Goal: Task Accomplishment & Management: Manage account settings

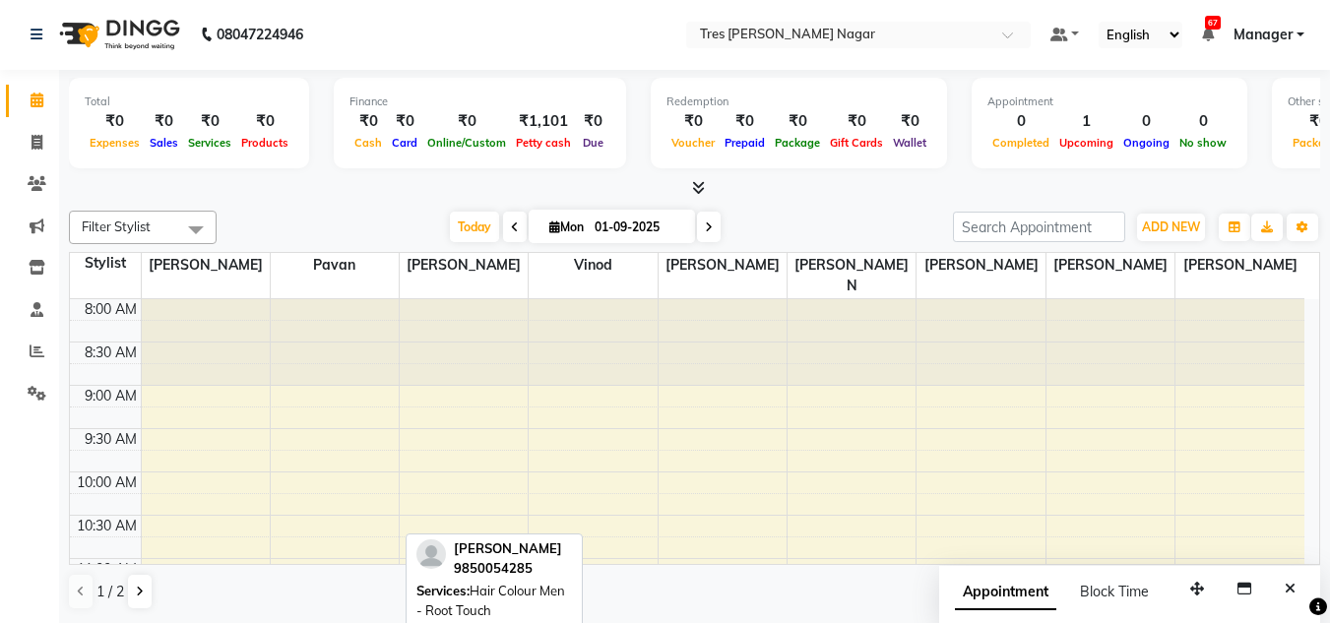
scroll to position [643, 0]
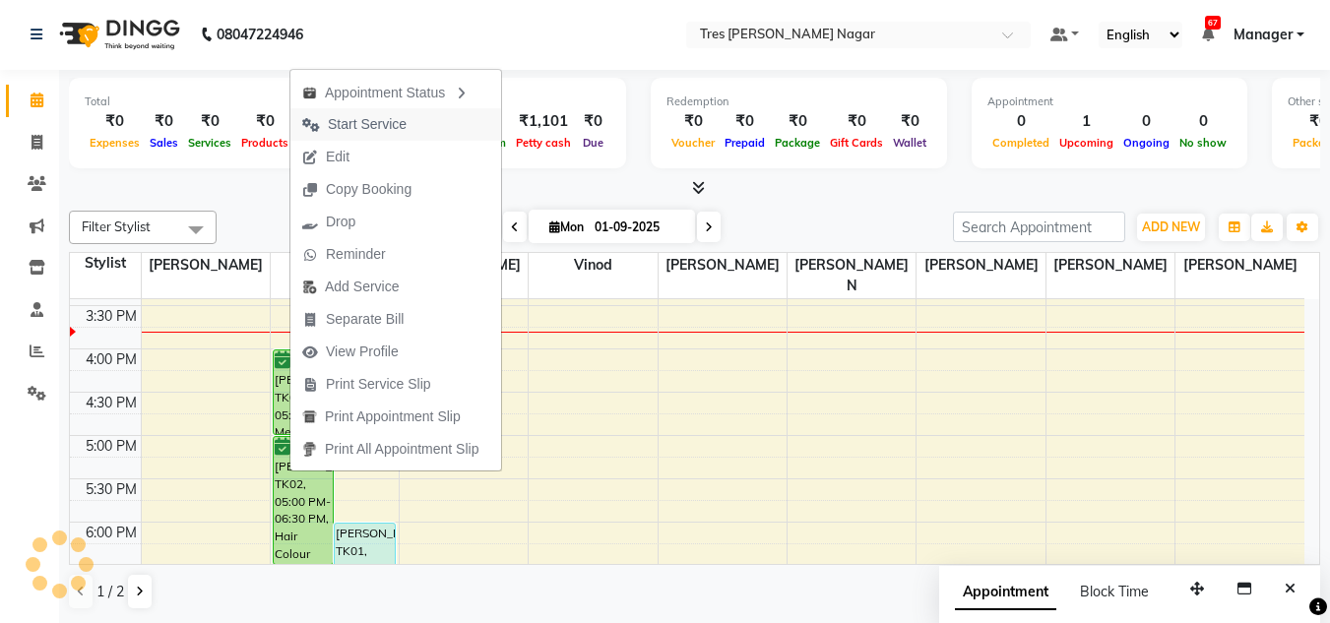
click at [378, 121] on span "Start Service" at bounding box center [367, 124] width 79 height 21
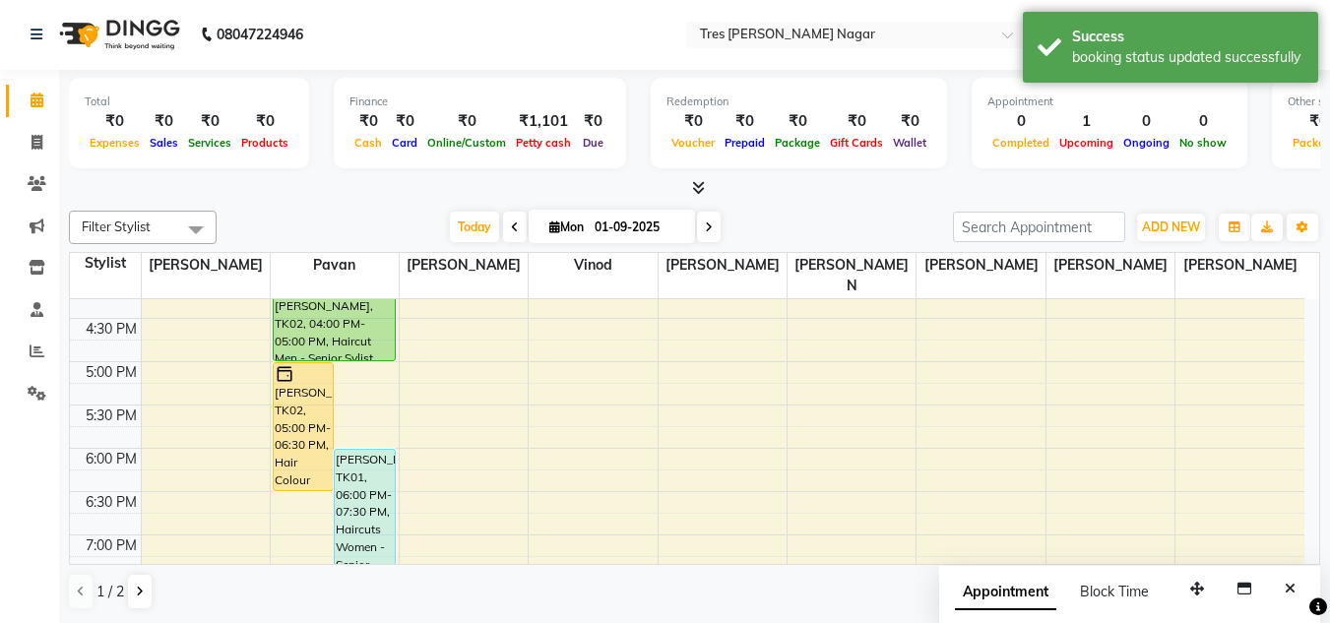
scroll to position [544, 0]
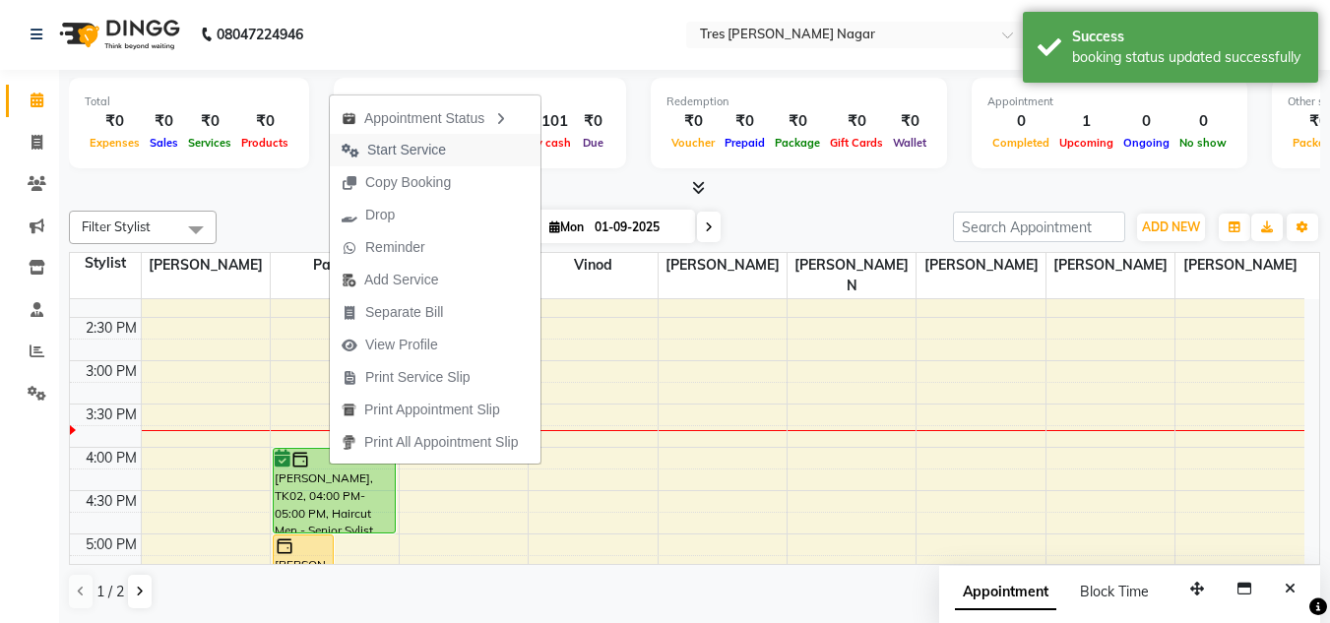
click at [379, 139] on span "Start Service" at bounding box center [394, 150] width 128 height 32
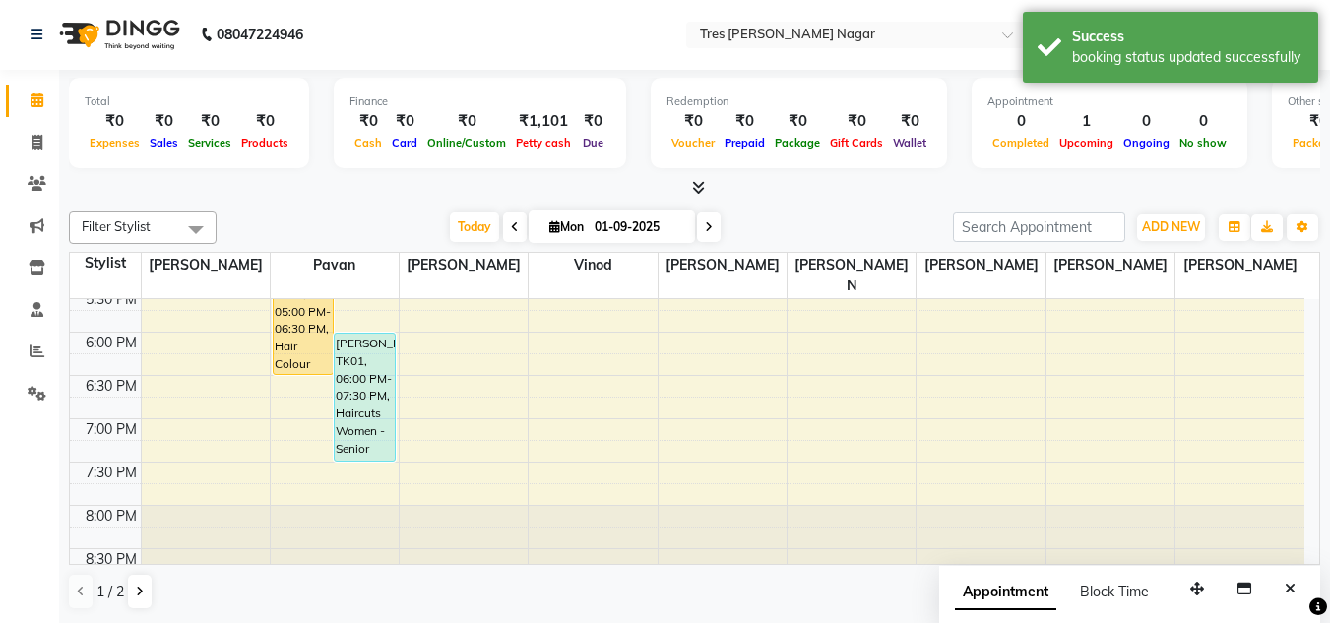
scroll to position [839, 0]
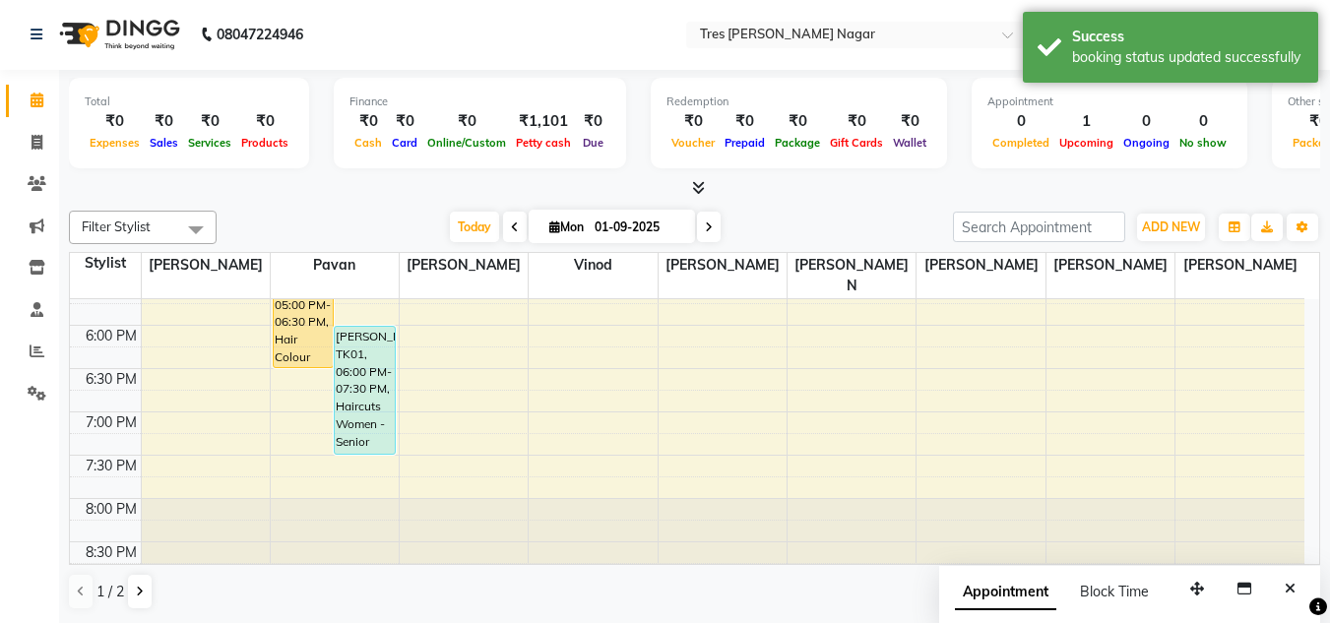
click at [700, 222] on span at bounding box center [709, 227] width 24 height 31
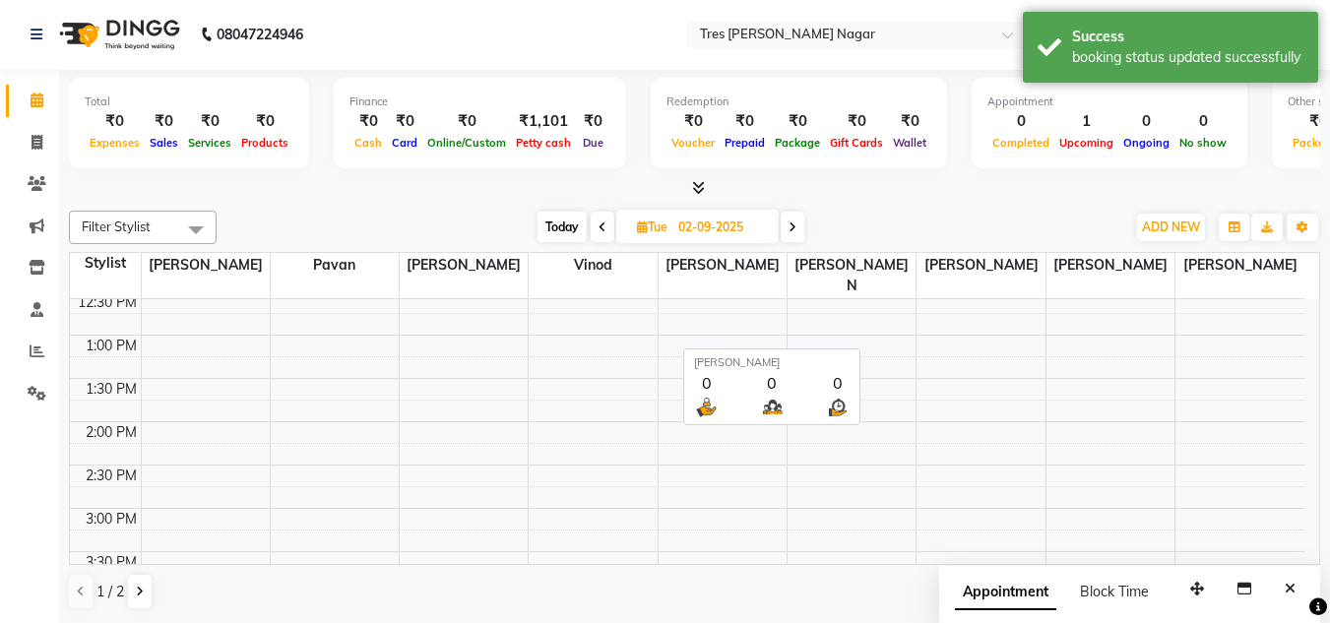
scroll to position [399, 0]
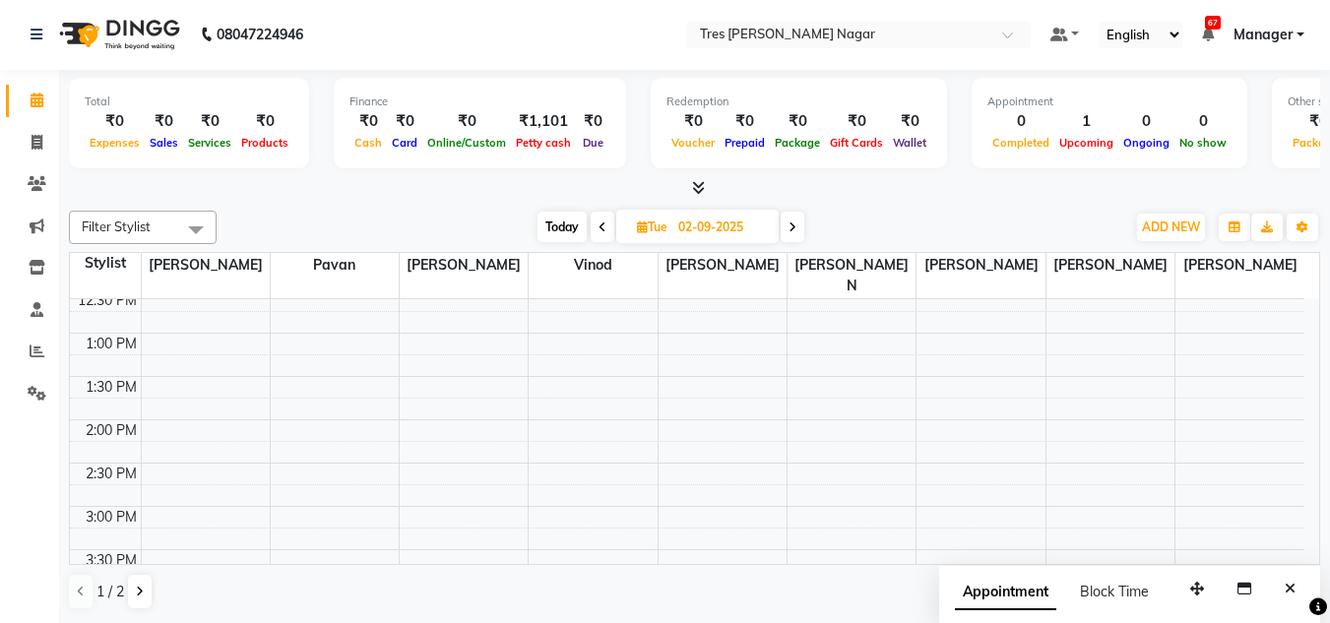
click at [559, 225] on span "Today" at bounding box center [561, 227] width 49 height 31
type input "01-09-2025"
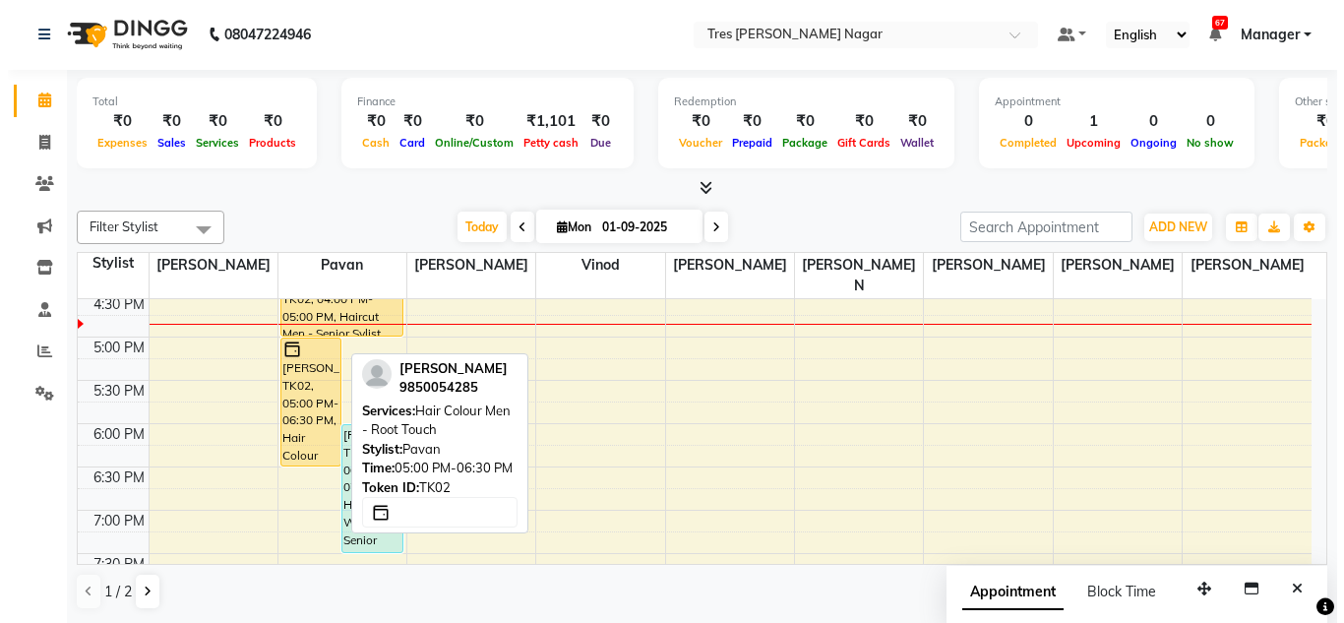
scroll to position [643, 0]
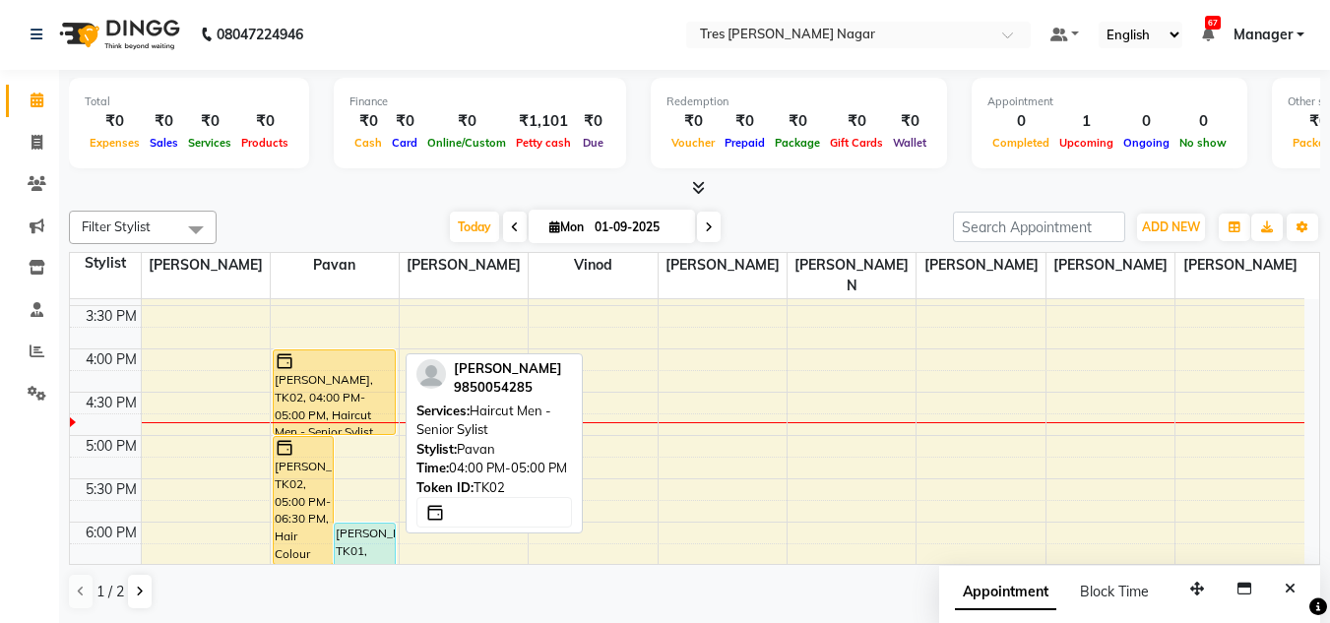
click at [314, 376] on div "[PERSON_NAME], TK02, 04:00 PM-05:00 PM, Haircut Men - Senior Sylist" at bounding box center [334, 392] width 121 height 84
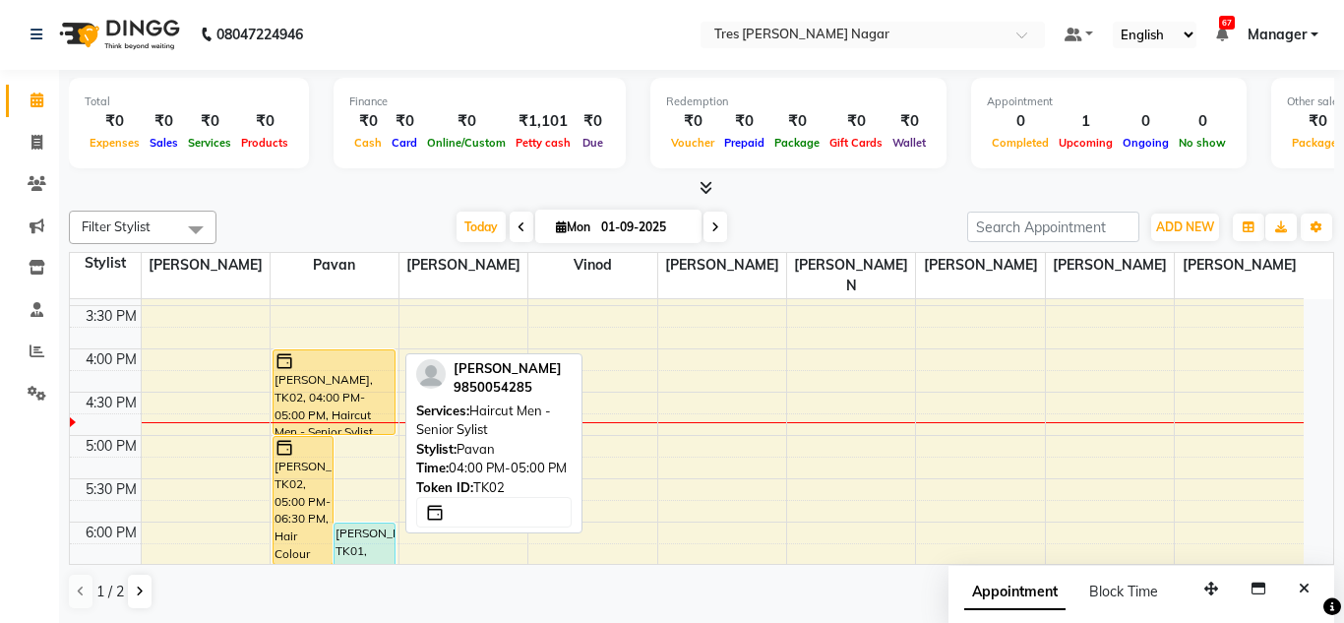
select select "1"
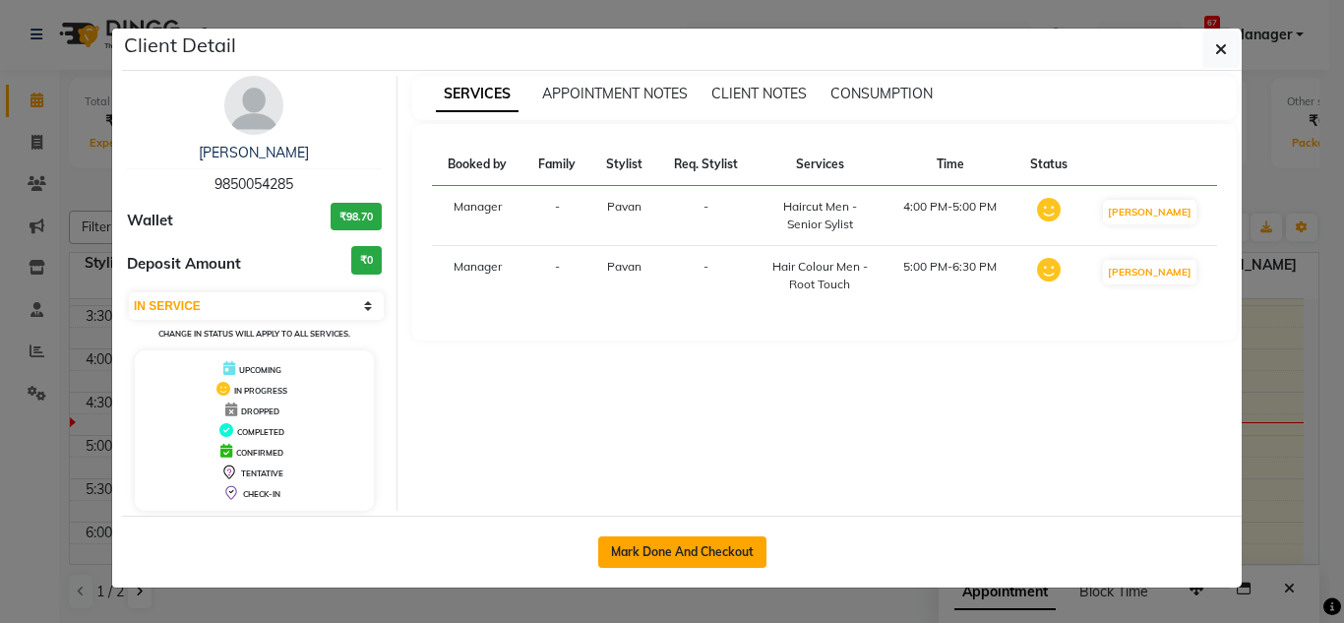
click at [723, 544] on button "Mark Done And Checkout" at bounding box center [682, 551] width 168 height 31
select select "service"
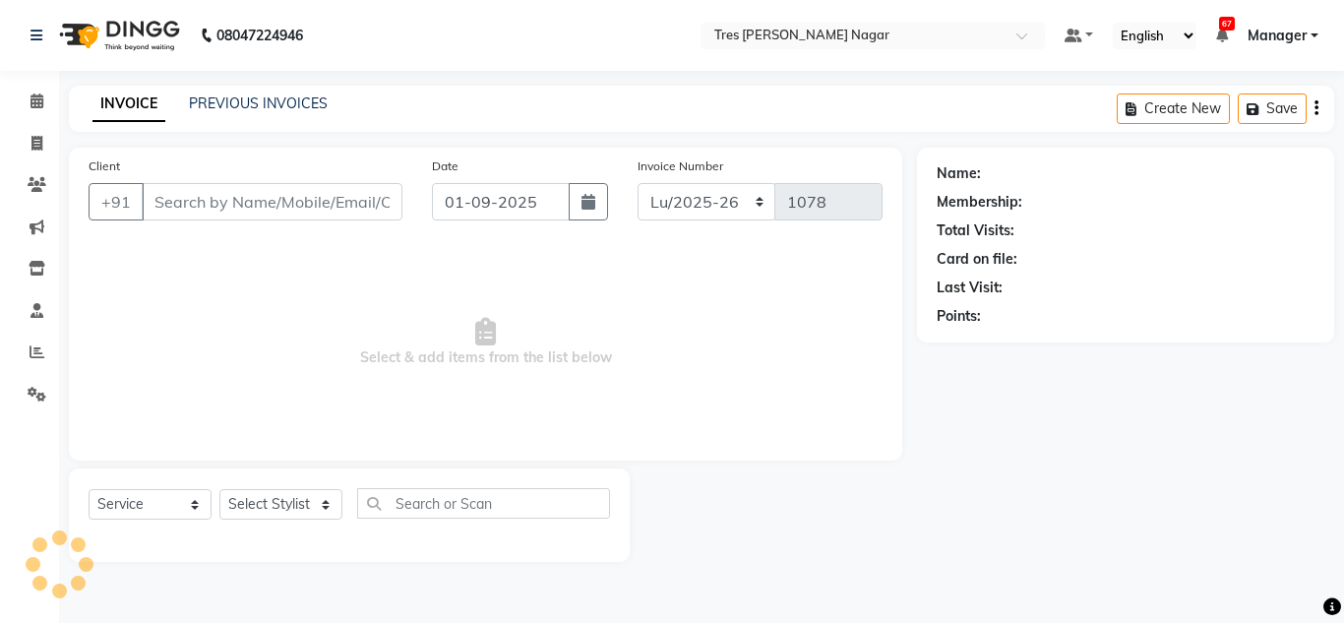
type input "9850054285"
select select "39900"
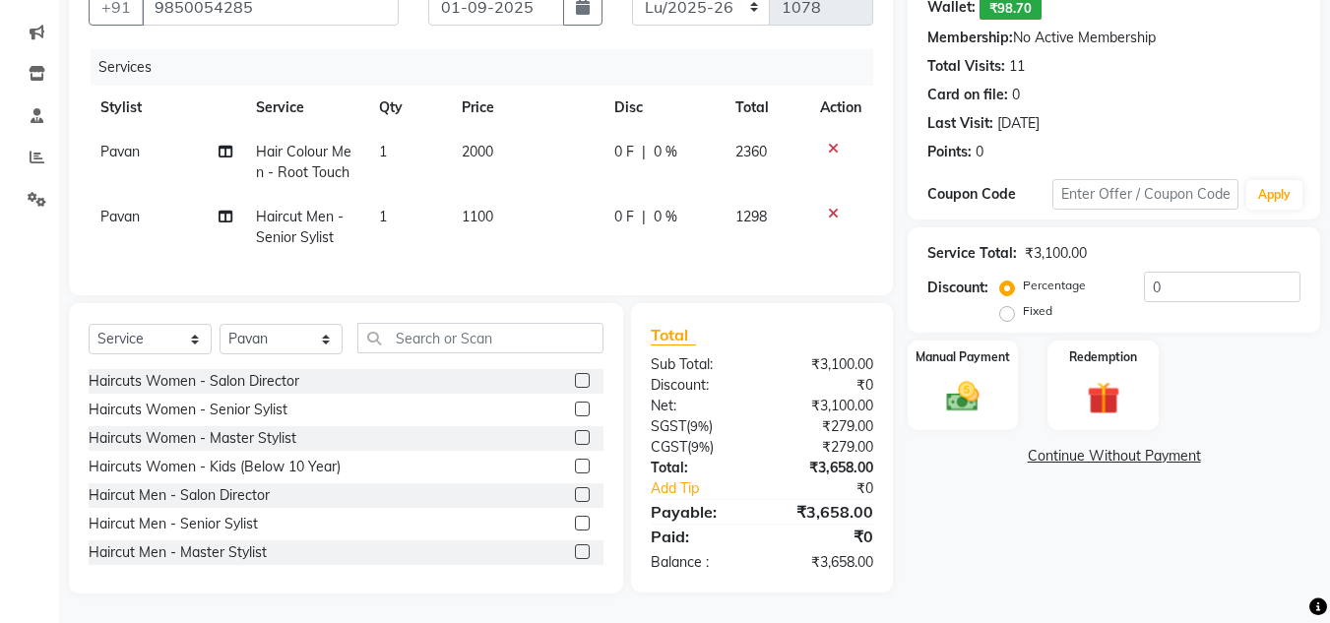
scroll to position [13, 0]
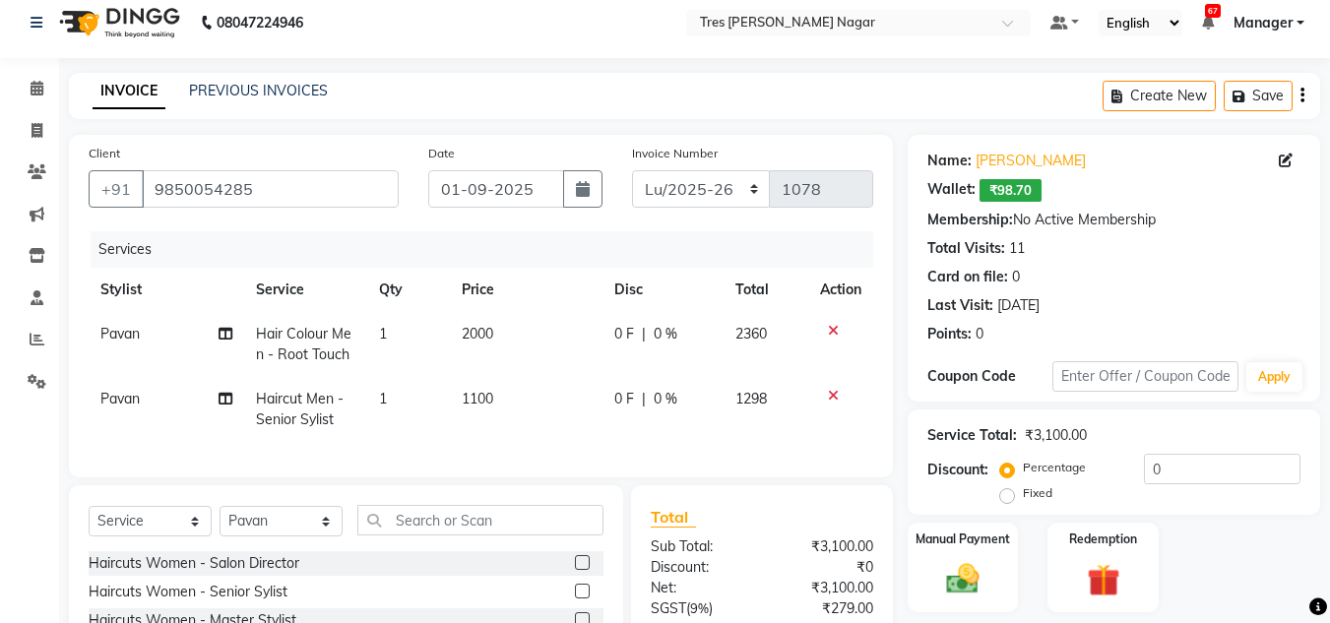
click at [479, 341] on span "2000" at bounding box center [477, 334] width 31 height 18
select select "39900"
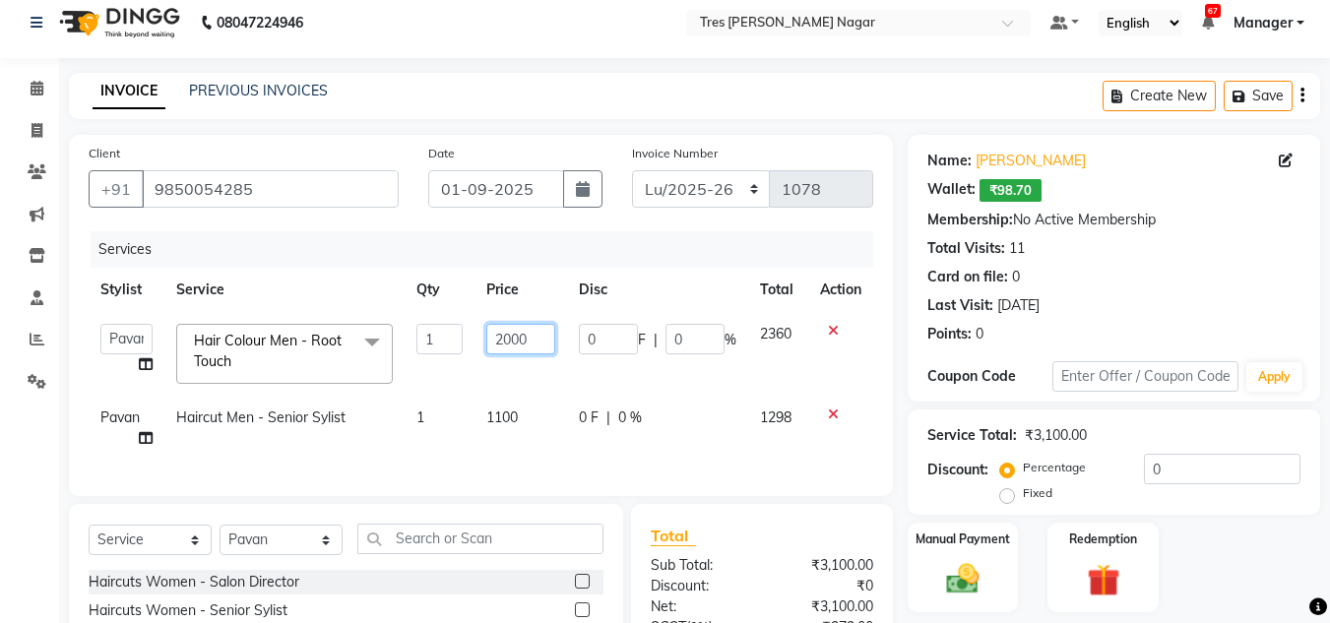
drag, startPoint x: 546, startPoint y: 336, endPoint x: 386, endPoint y: 317, distance: 161.5
click at [386, 317] on tr "[PERSON_NAME] [PERSON_NAME] [PERSON_NAME] [PERSON_NAME] Manager [PERSON_NAME] […" at bounding box center [481, 354] width 784 height 84
type input "500"
click at [453, 365] on tr "[PERSON_NAME] [PERSON_NAME] [PERSON_NAME] [PERSON_NAME] Manager [PERSON_NAME] […" at bounding box center [481, 354] width 784 height 84
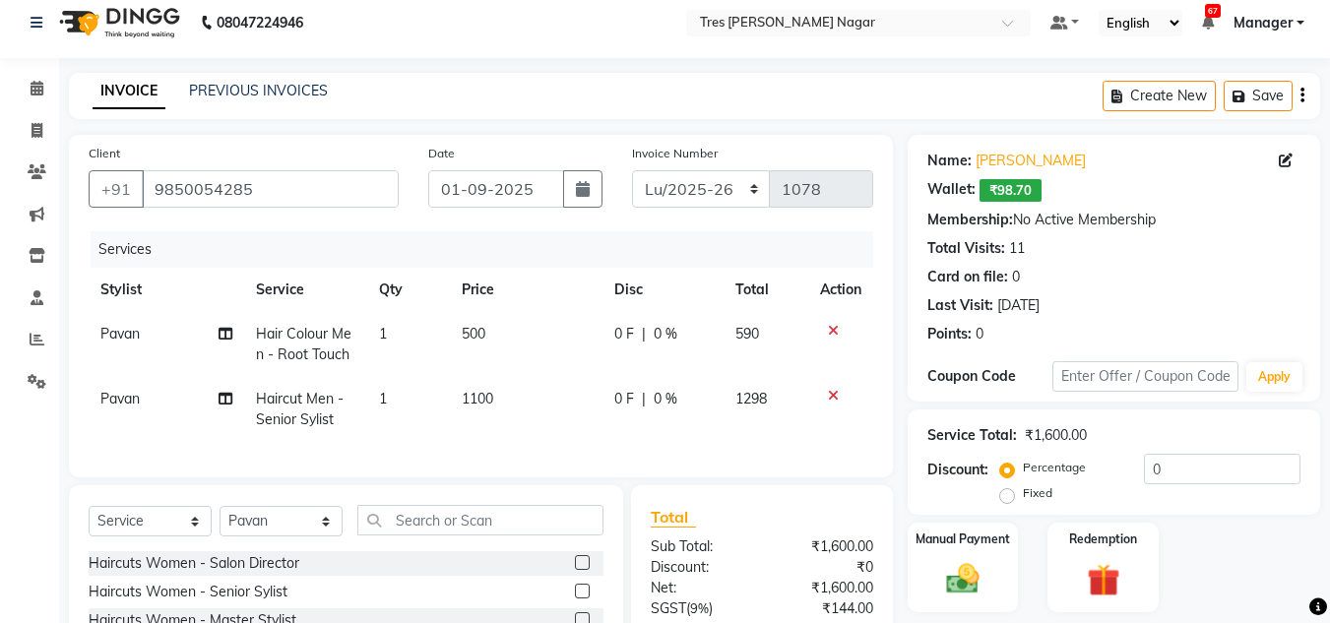
scroll to position [210, 0]
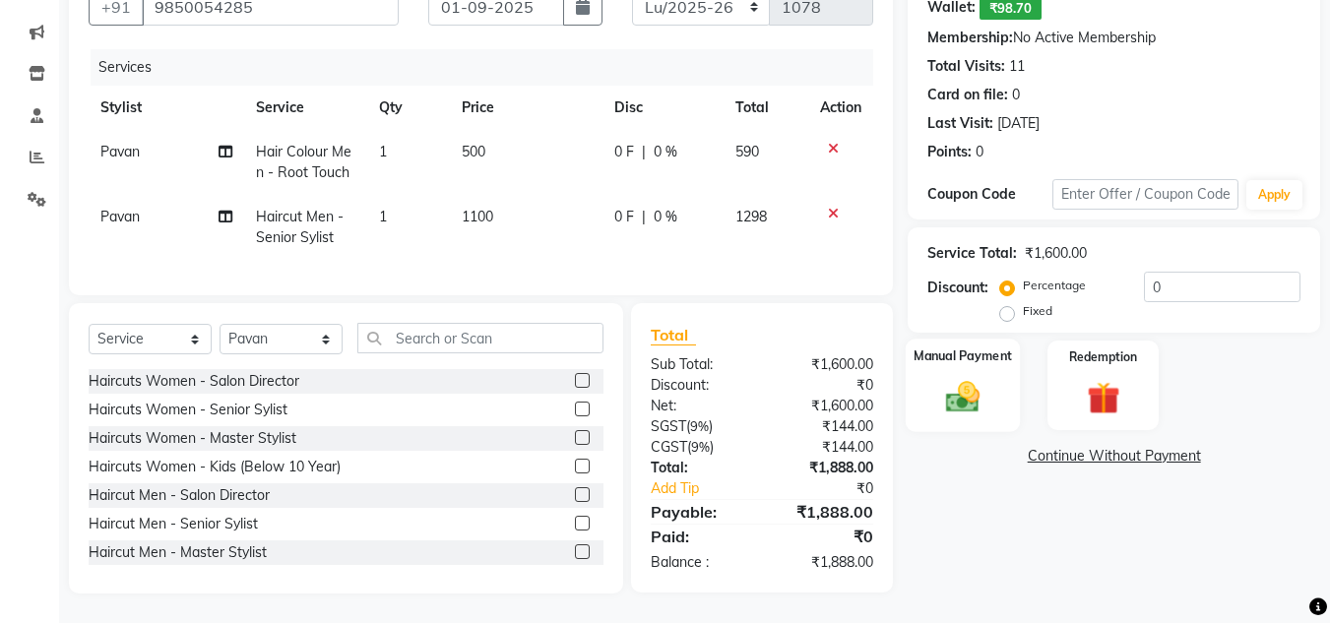
click at [983, 377] on img at bounding box center [962, 396] width 55 height 39
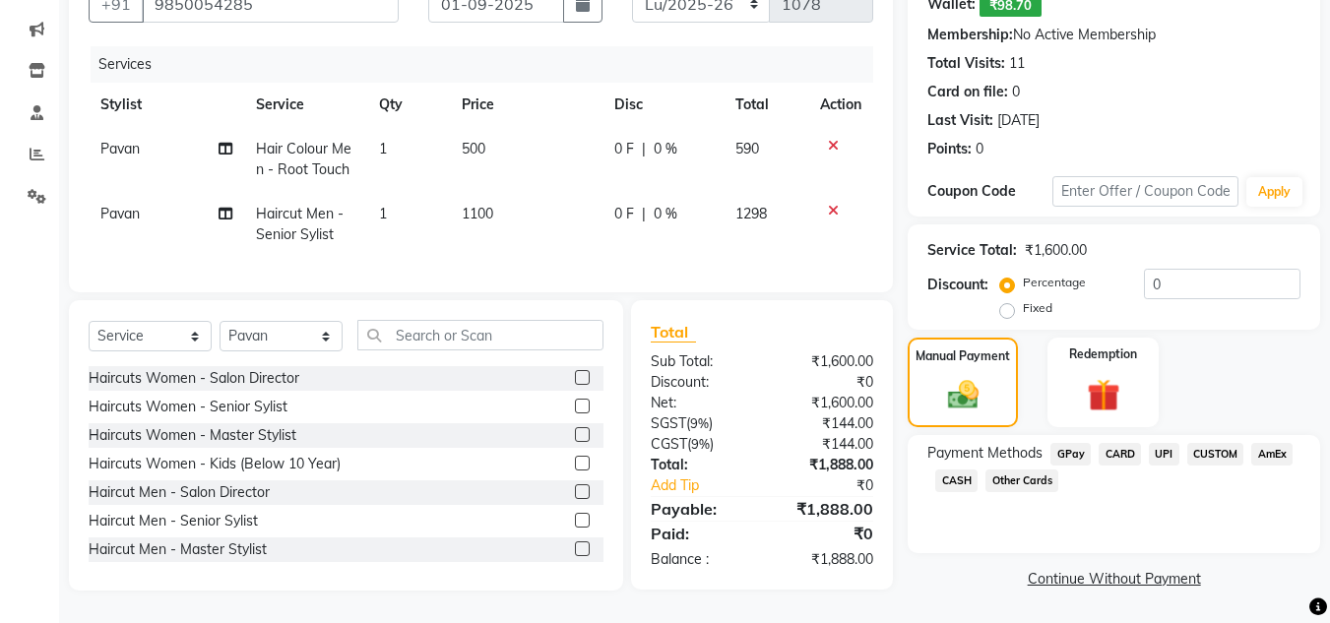
click at [1173, 448] on span "UPI" at bounding box center [1163, 454] width 31 height 23
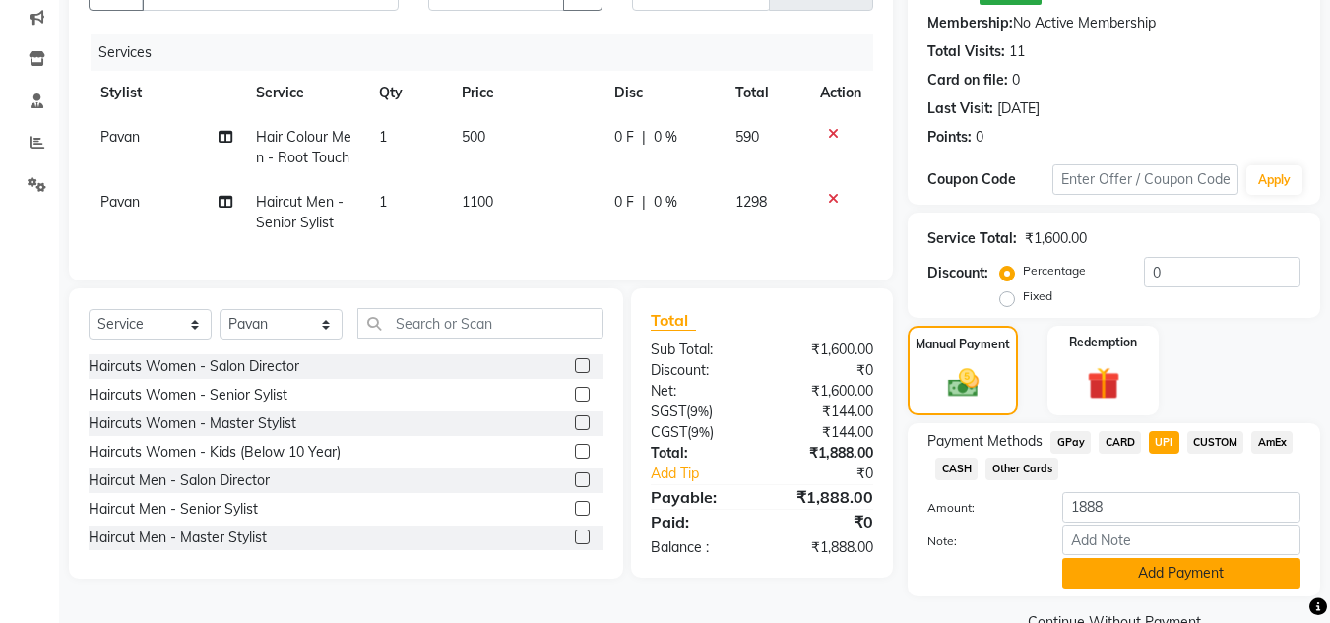
click at [1177, 577] on button "Add Payment" at bounding box center [1181, 573] width 238 height 31
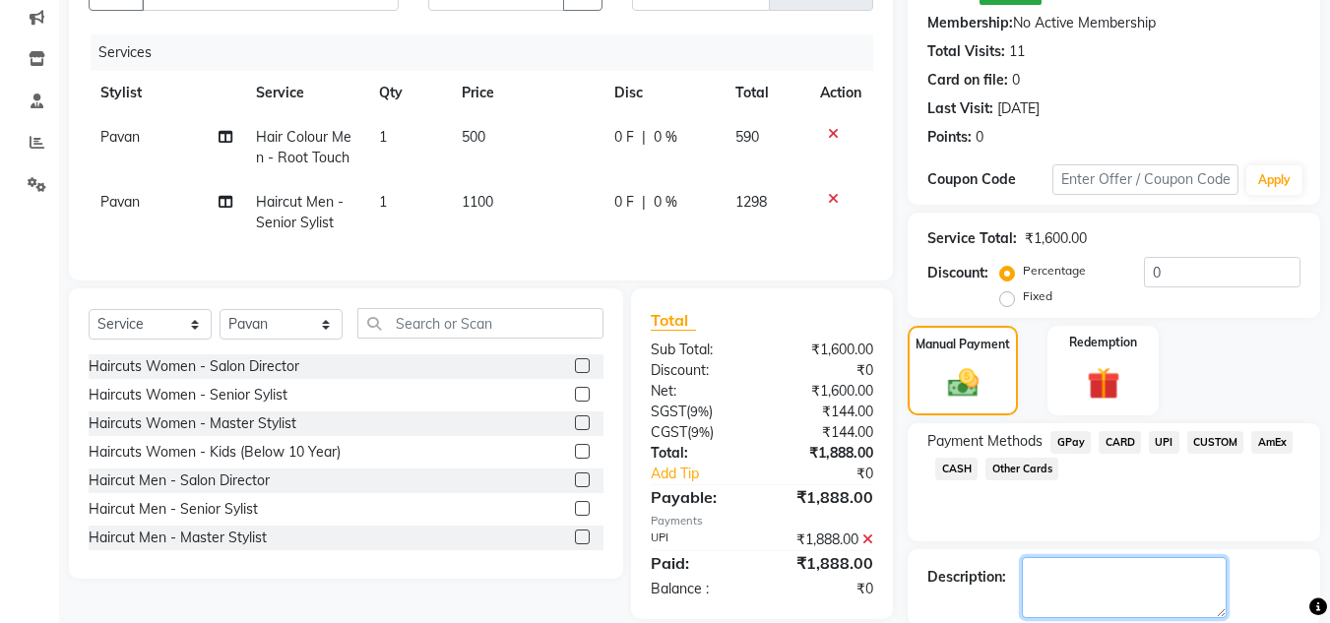
click at [1150, 577] on textarea at bounding box center [1124, 587] width 205 height 61
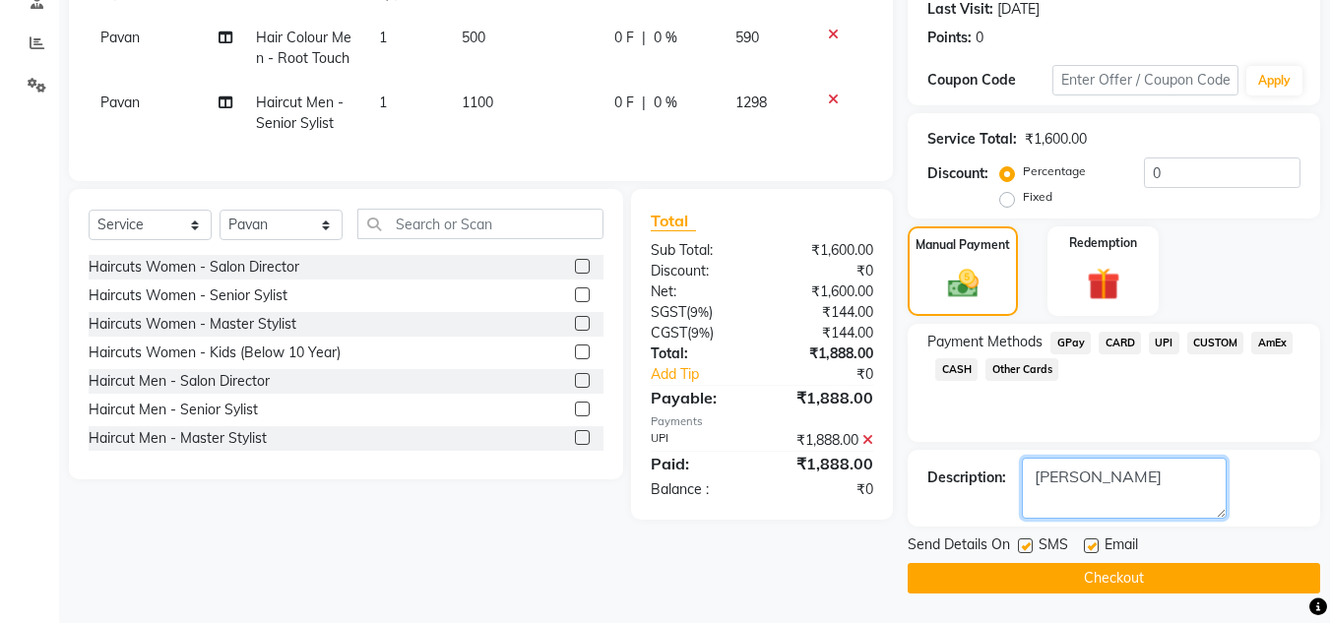
type textarea "[PERSON_NAME]"
click at [1114, 569] on button "Checkout" at bounding box center [1113, 578] width 412 height 31
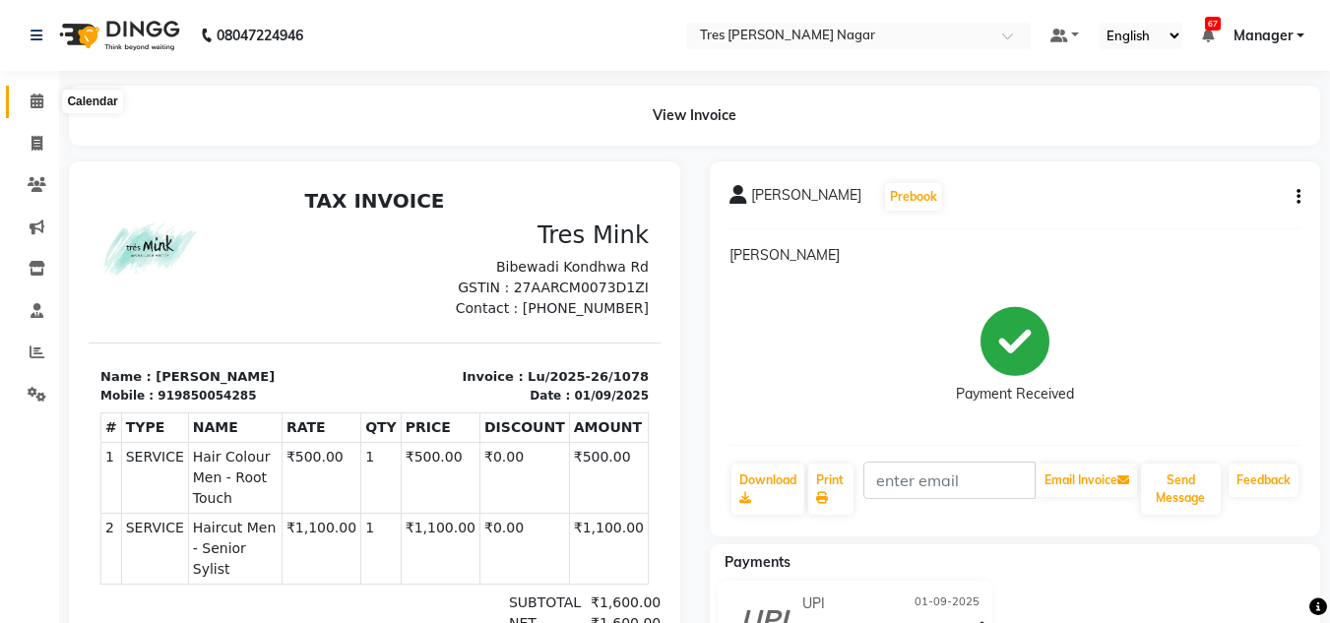
click at [27, 91] on span at bounding box center [37, 102] width 34 height 23
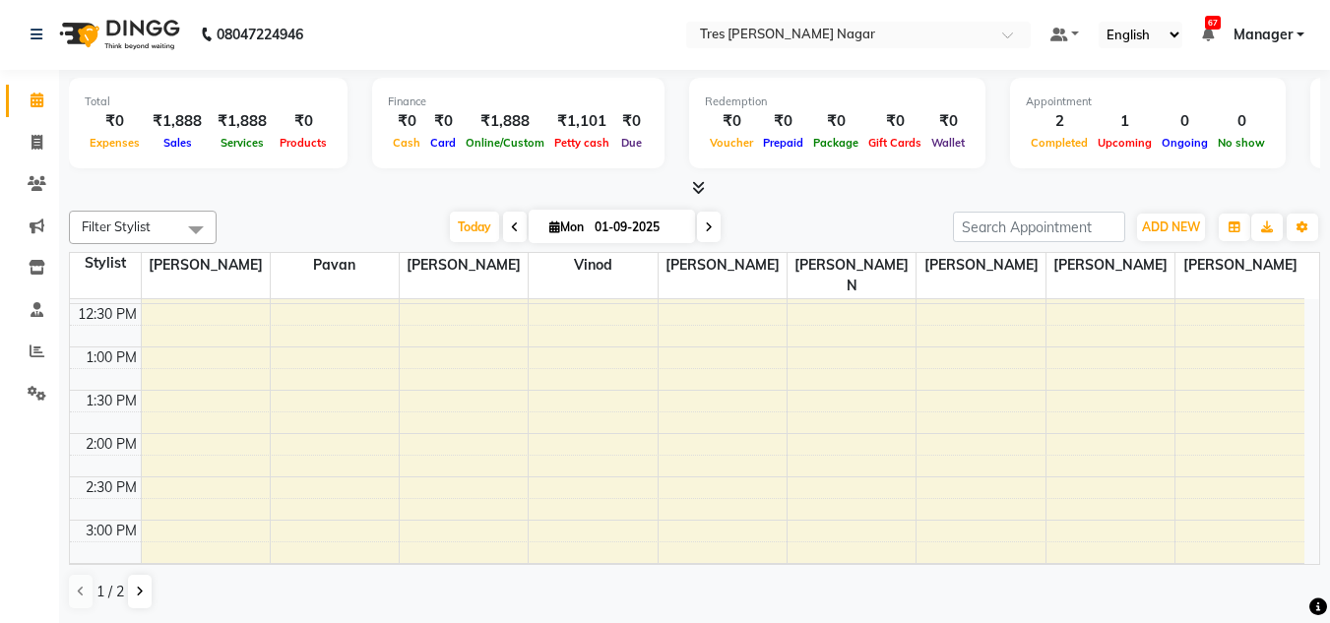
scroll to position [787, 0]
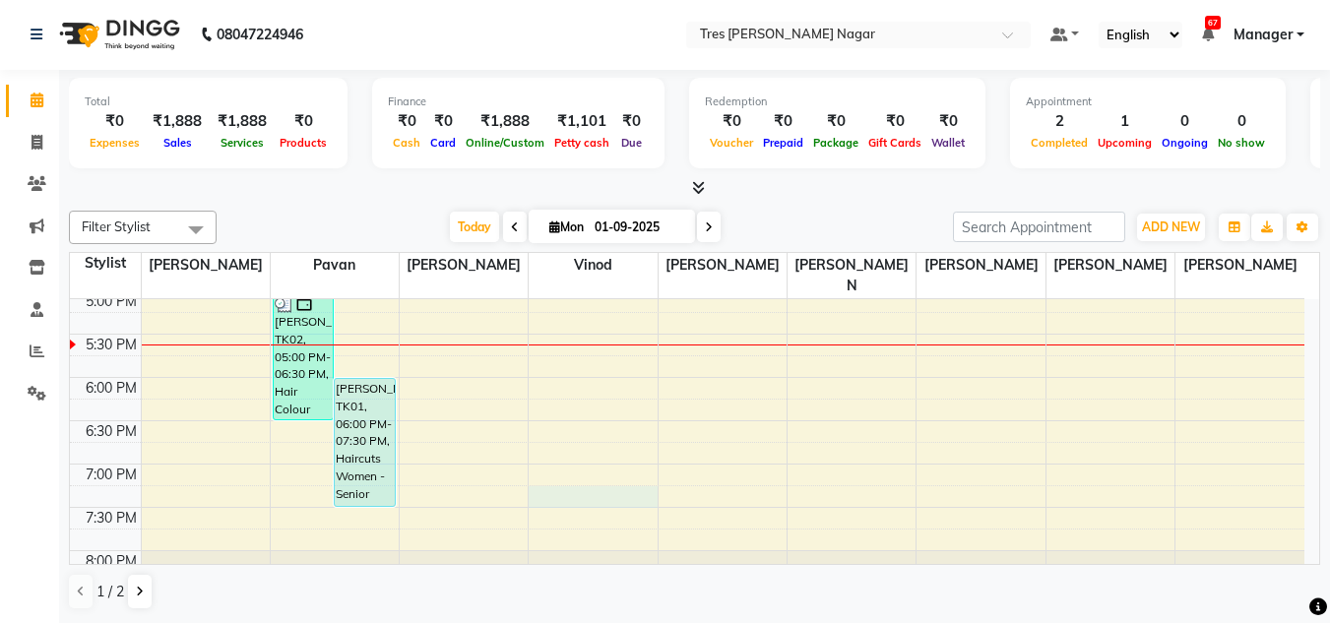
click at [610, 465] on div "8:00 AM 8:30 AM 9:00 AM 9:30 AM 10:00 AM 10:30 AM 11:00 AM 11:30 AM 12:00 PM 12…" at bounding box center [687, 74] width 1234 height 1125
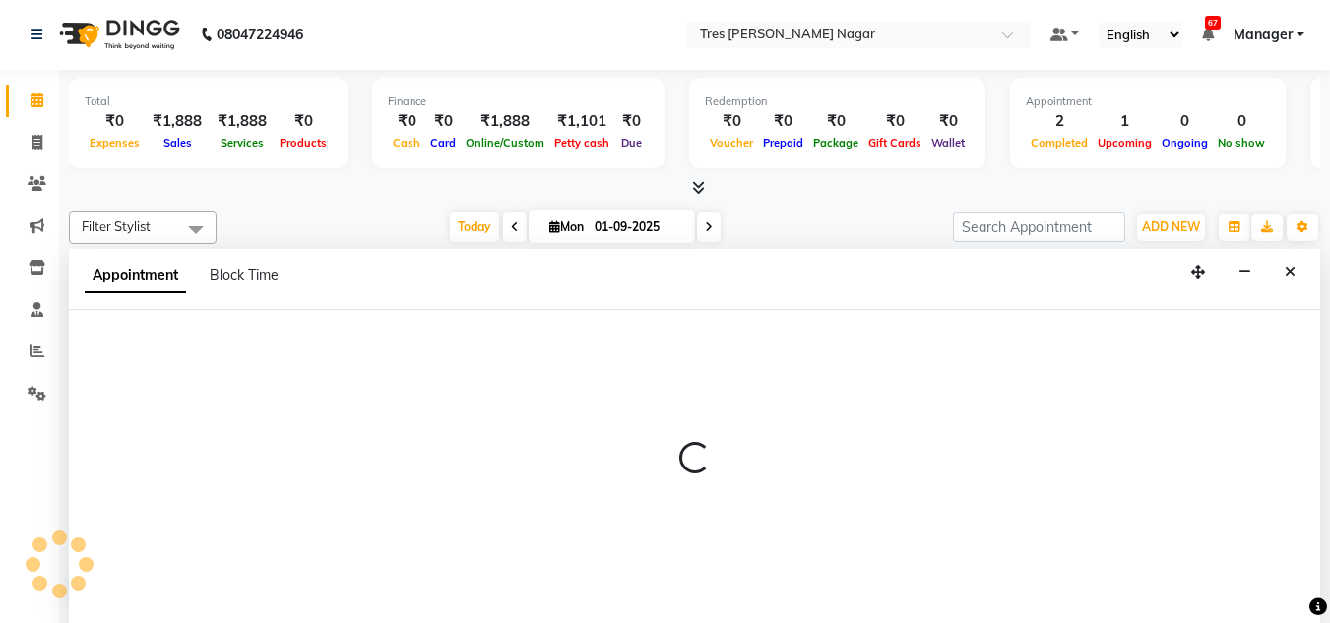
select select "84330"
select select "1155"
select select "tentative"
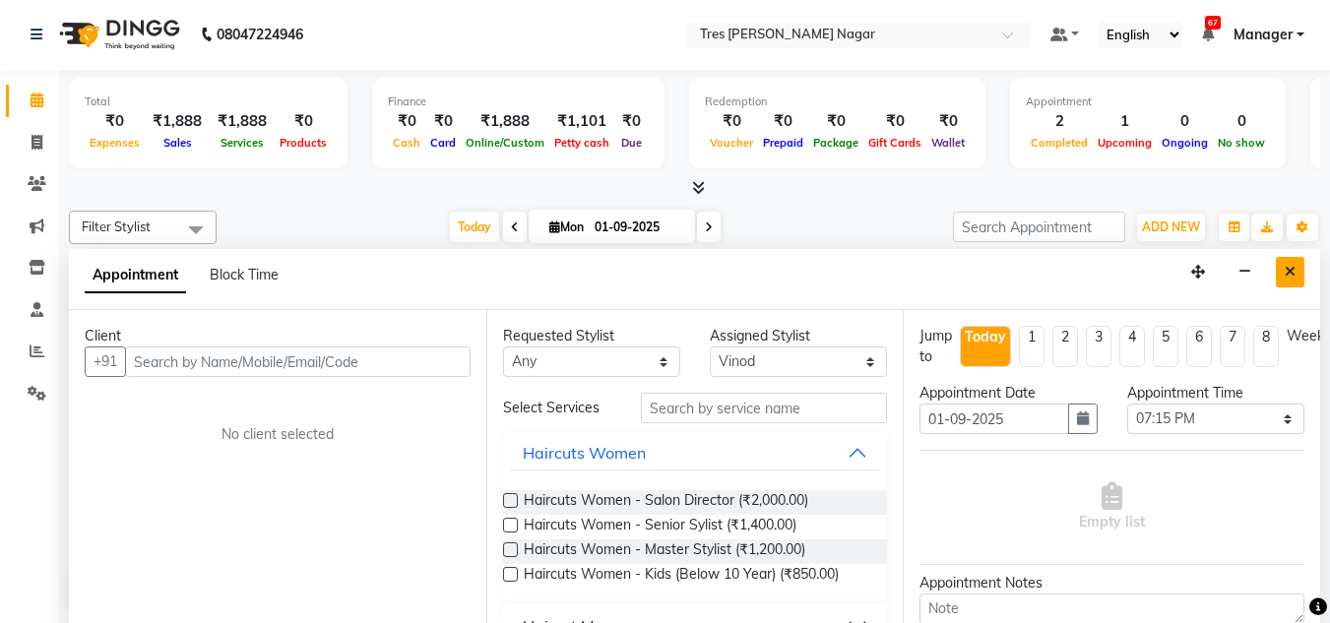
click at [1291, 269] on icon "Close" at bounding box center [1289, 272] width 11 height 14
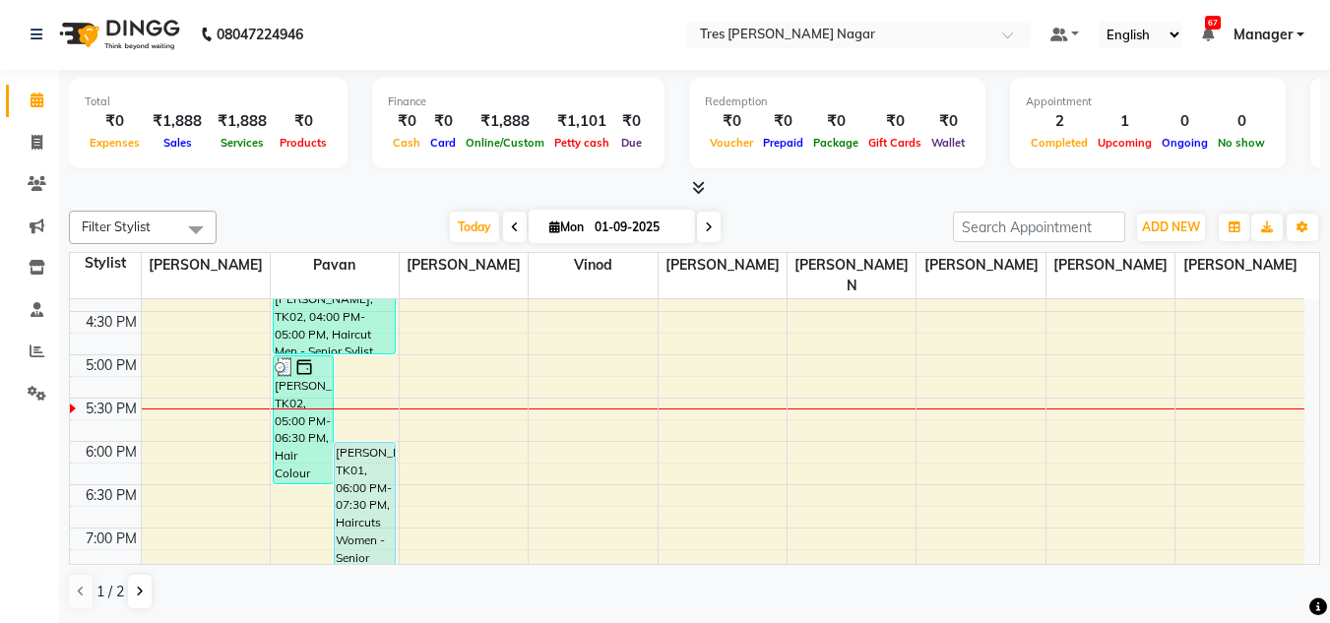
scroll to position [689, 0]
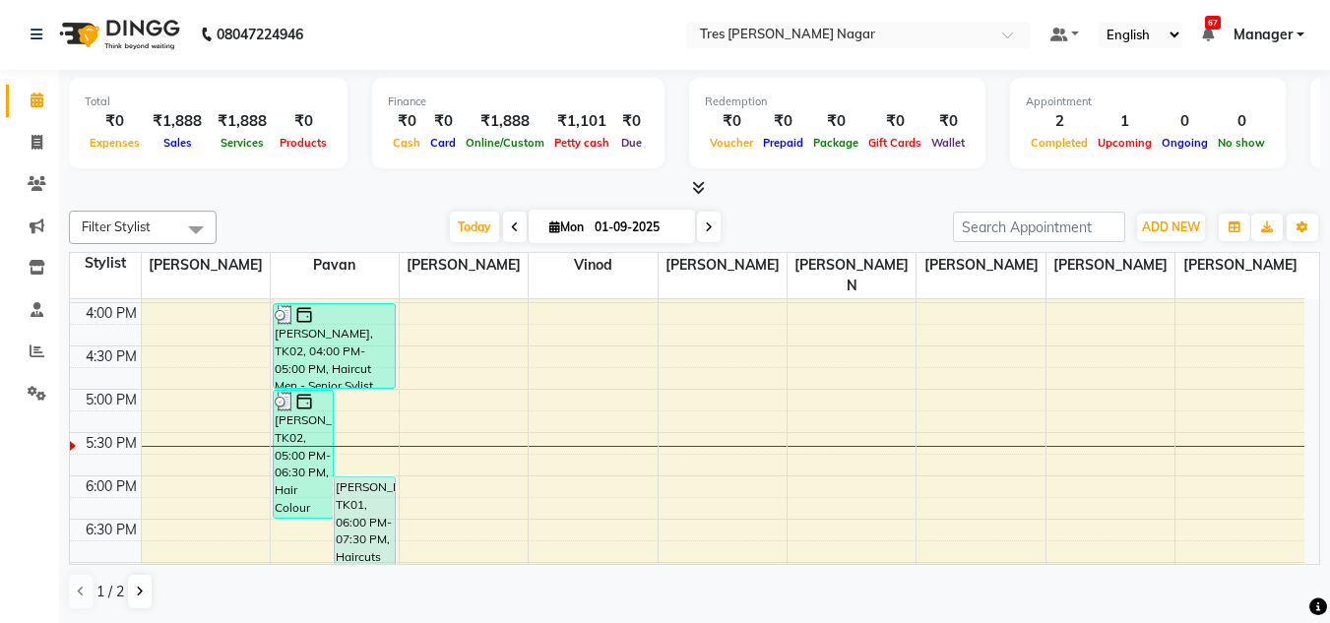
click at [360, 227] on div "[DATE] [DATE]" at bounding box center [584, 228] width 716 height 30
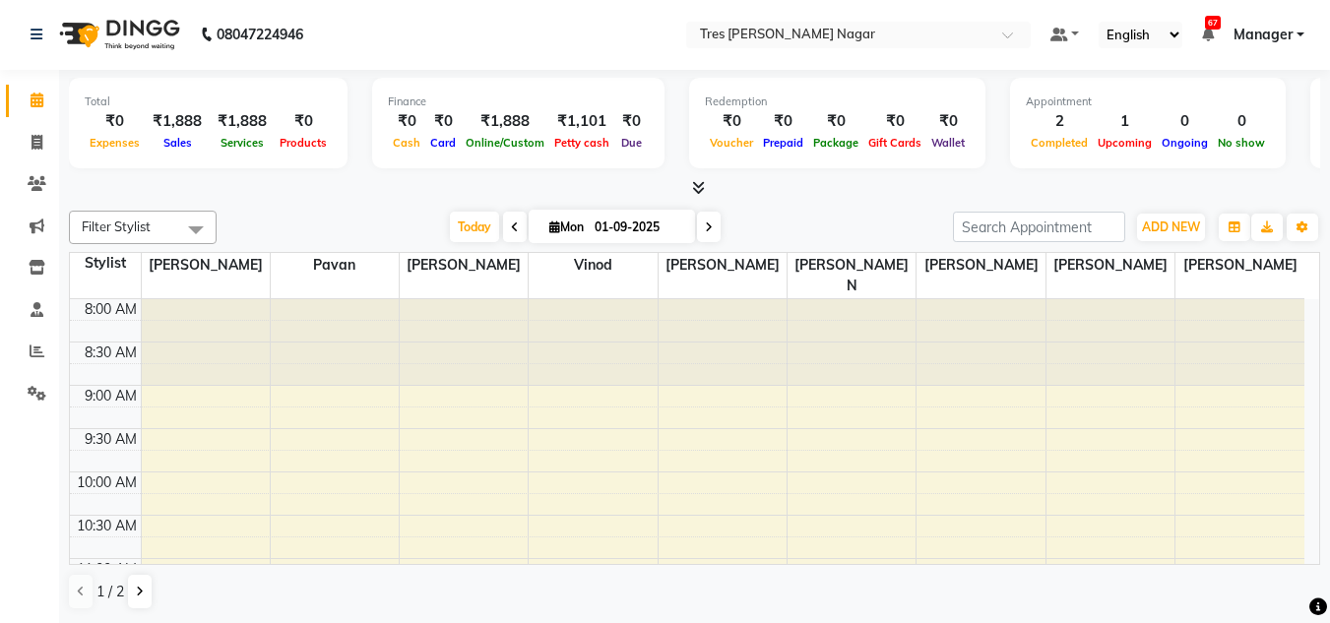
scroll to position [839, 0]
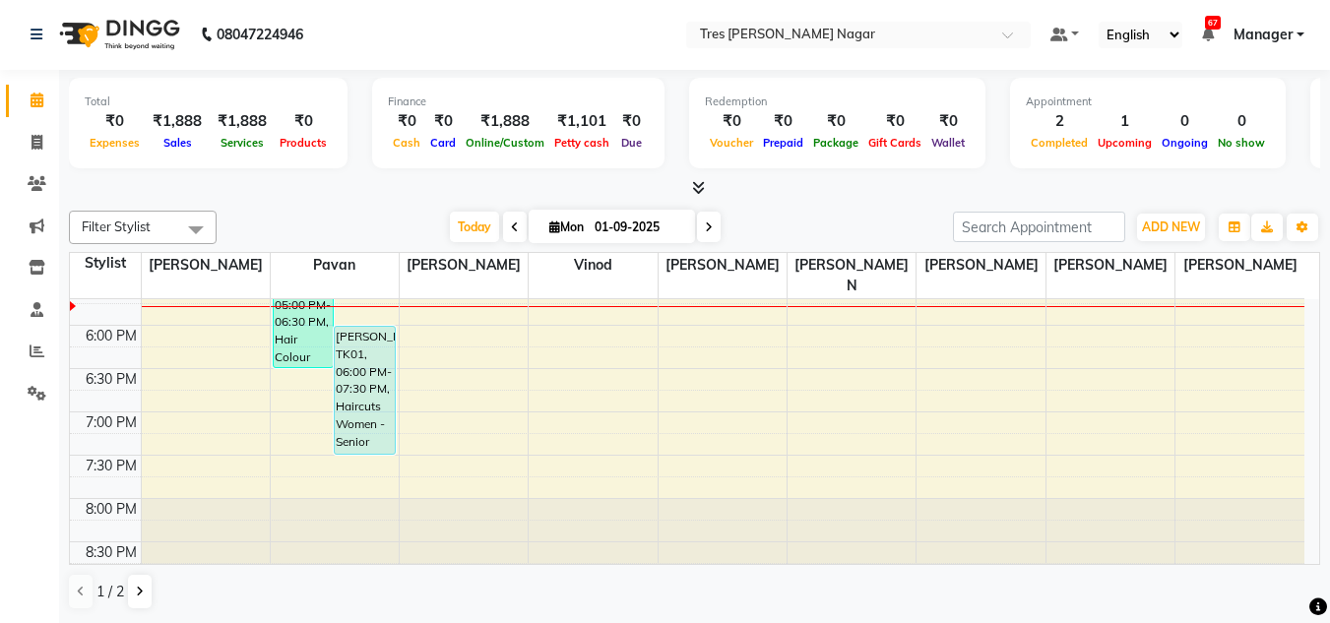
click at [346, 217] on div "[DATE] [DATE]" at bounding box center [584, 228] width 716 height 30
click at [730, 192] on div at bounding box center [694, 188] width 1251 height 21
drag, startPoint x: 656, startPoint y: 177, endPoint x: 758, endPoint y: 201, distance: 104.1
click at [758, 191] on div "Total ₹0 Expenses ₹1,888 Sales ₹1,888 Services ₹0 Products Finance ₹0 Cash ₹0 C…" at bounding box center [694, 134] width 1251 height 129
drag, startPoint x: 664, startPoint y: 194, endPoint x: 790, endPoint y: 195, distance: 126.0
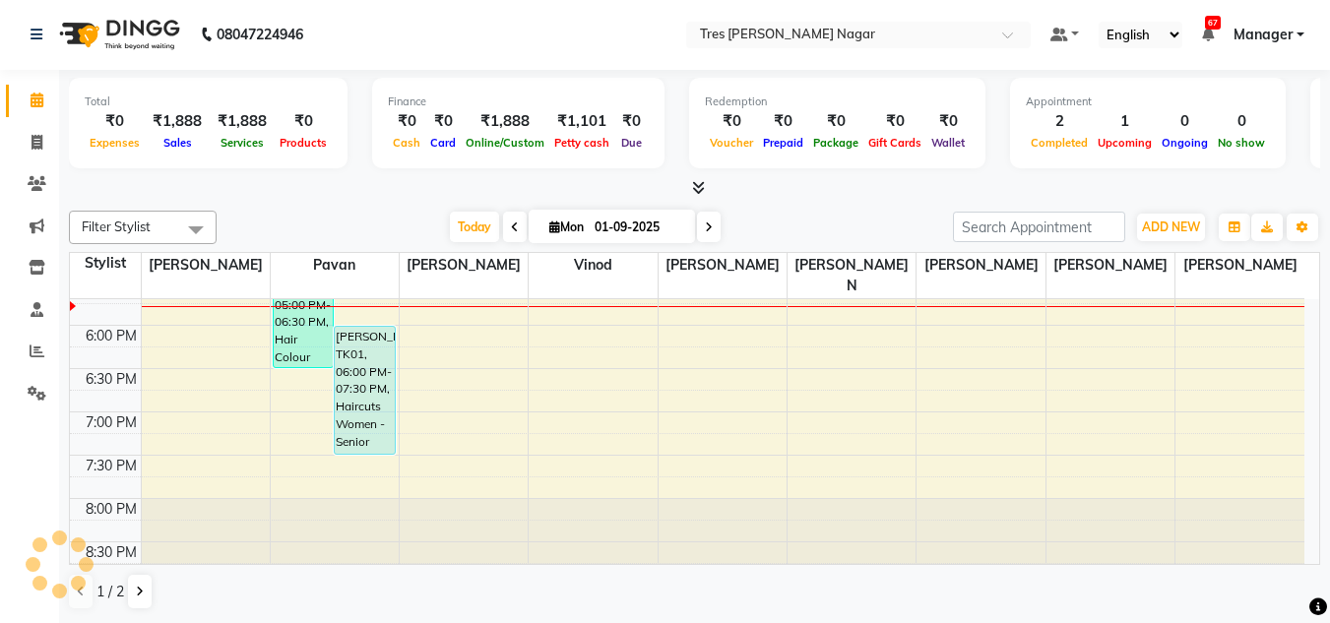
click at [790, 195] on div at bounding box center [694, 188] width 1251 height 21
drag, startPoint x: 658, startPoint y: 191, endPoint x: 728, endPoint y: 195, distance: 70.0
click at [718, 195] on div at bounding box center [694, 188] width 1251 height 21
click at [711, 225] on span at bounding box center [709, 228] width 24 height 31
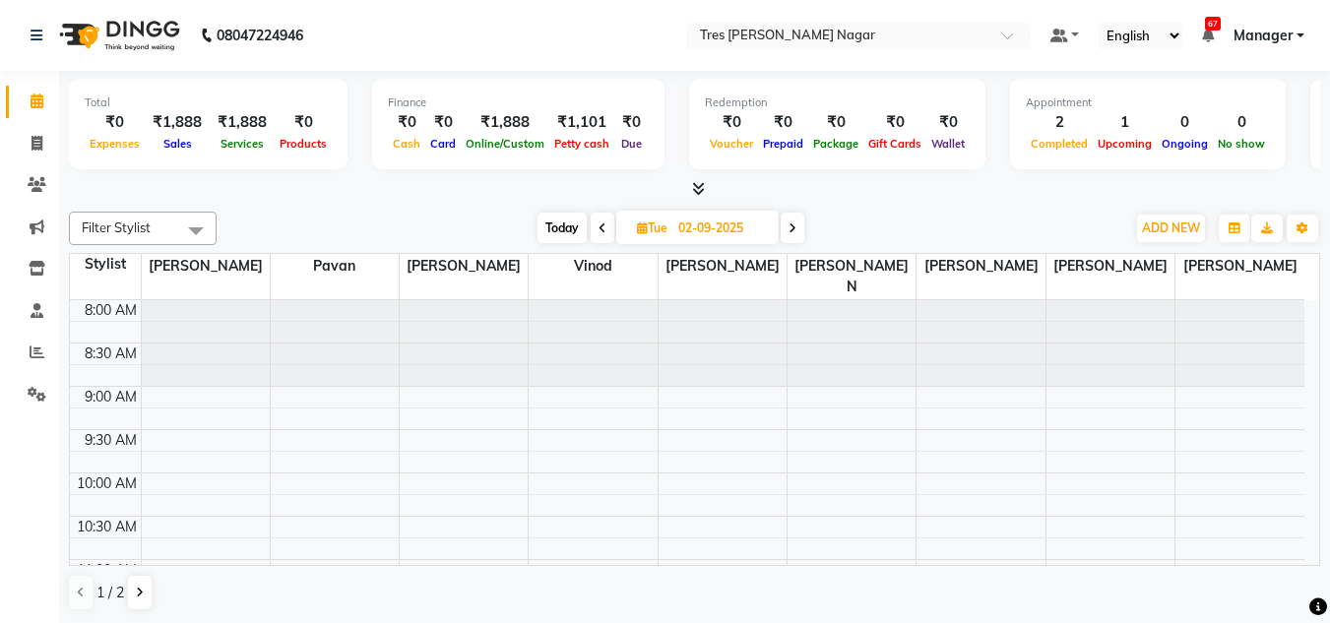
click at [557, 230] on span "Today" at bounding box center [561, 228] width 49 height 31
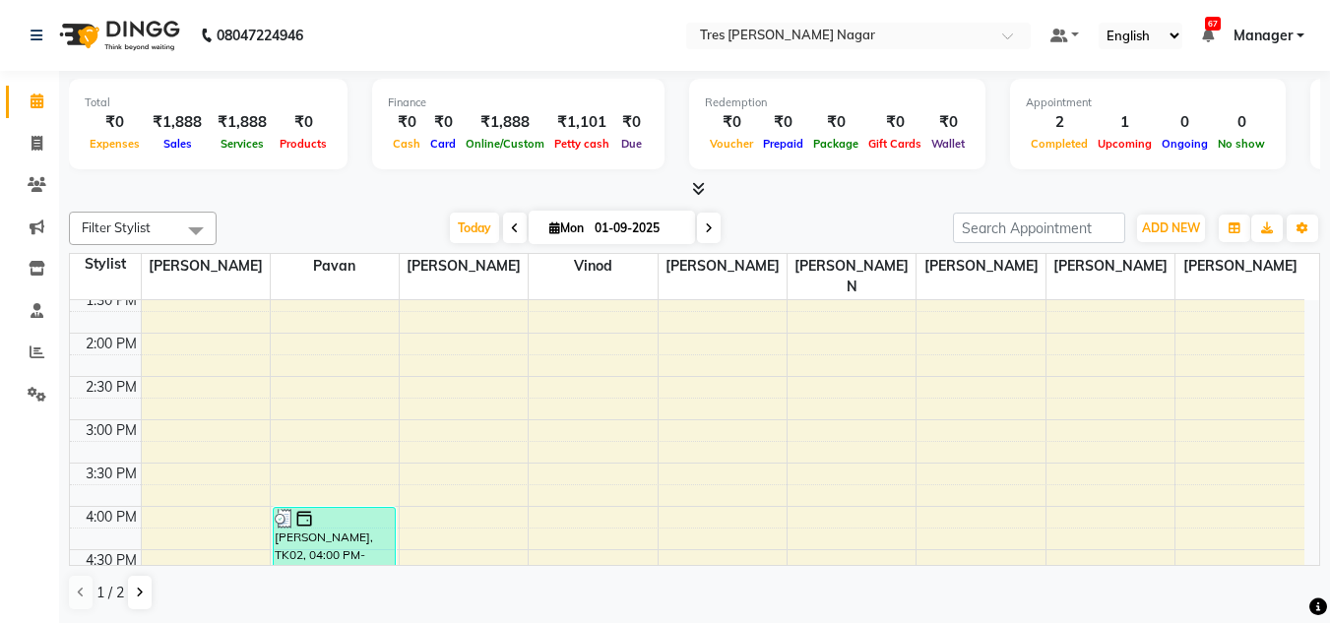
scroll to position [839, 0]
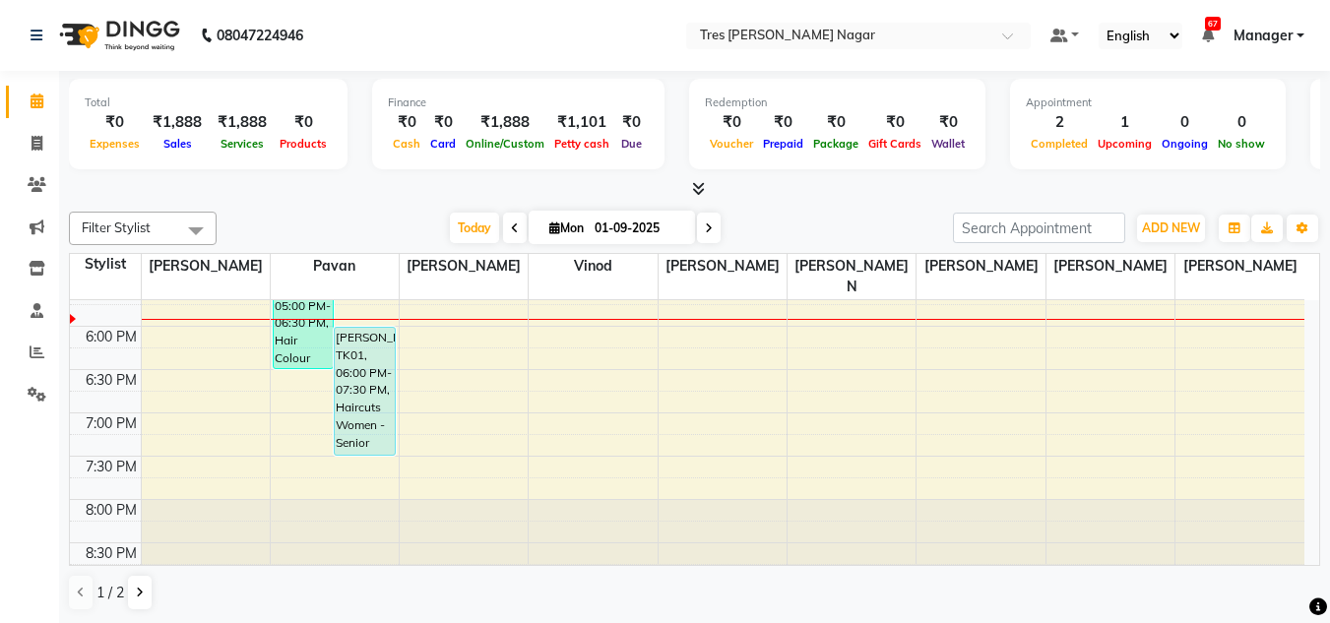
click at [775, 237] on div "[DATE] [DATE]" at bounding box center [584, 229] width 716 height 30
click at [708, 237] on span at bounding box center [709, 227] width 24 height 31
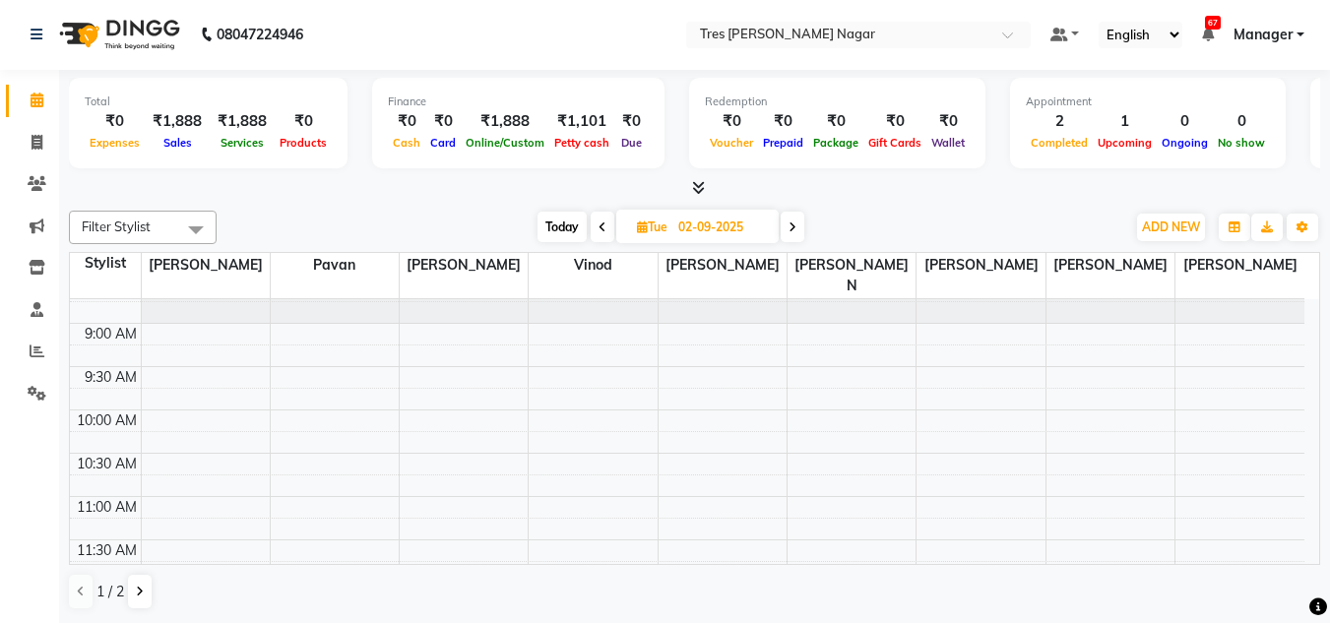
scroll to position [0, 0]
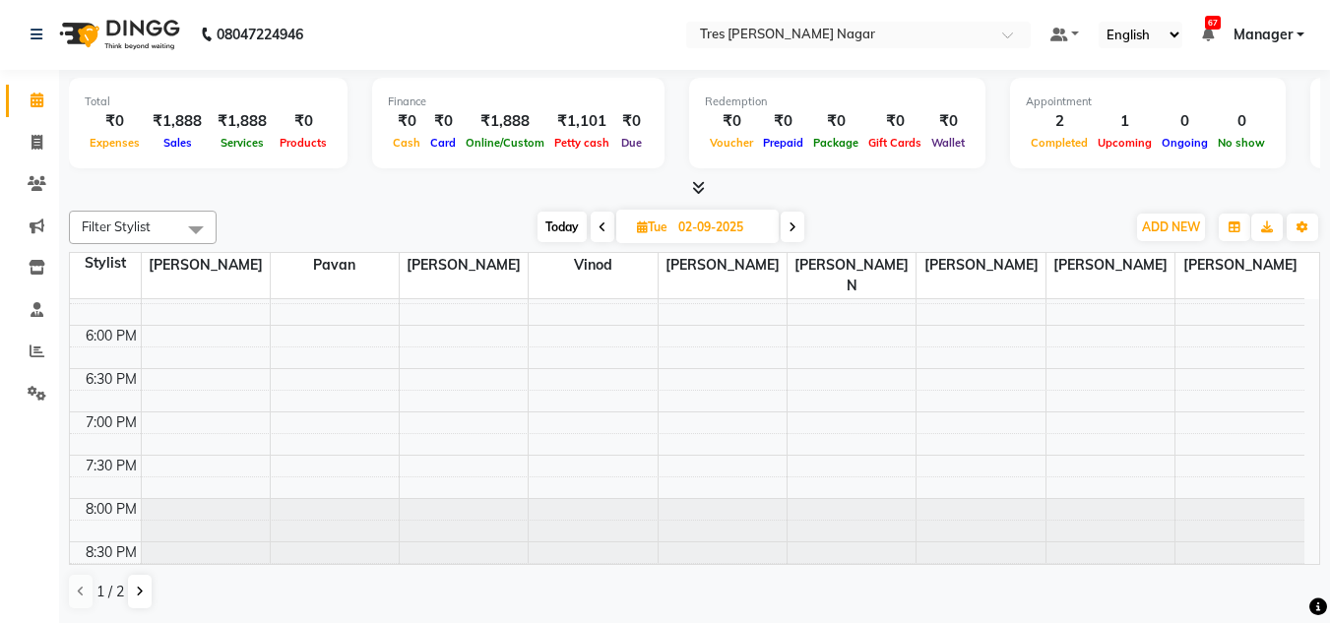
click at [555, 224] on span "Today" at bounding box center [561, 227] width 49 height 31
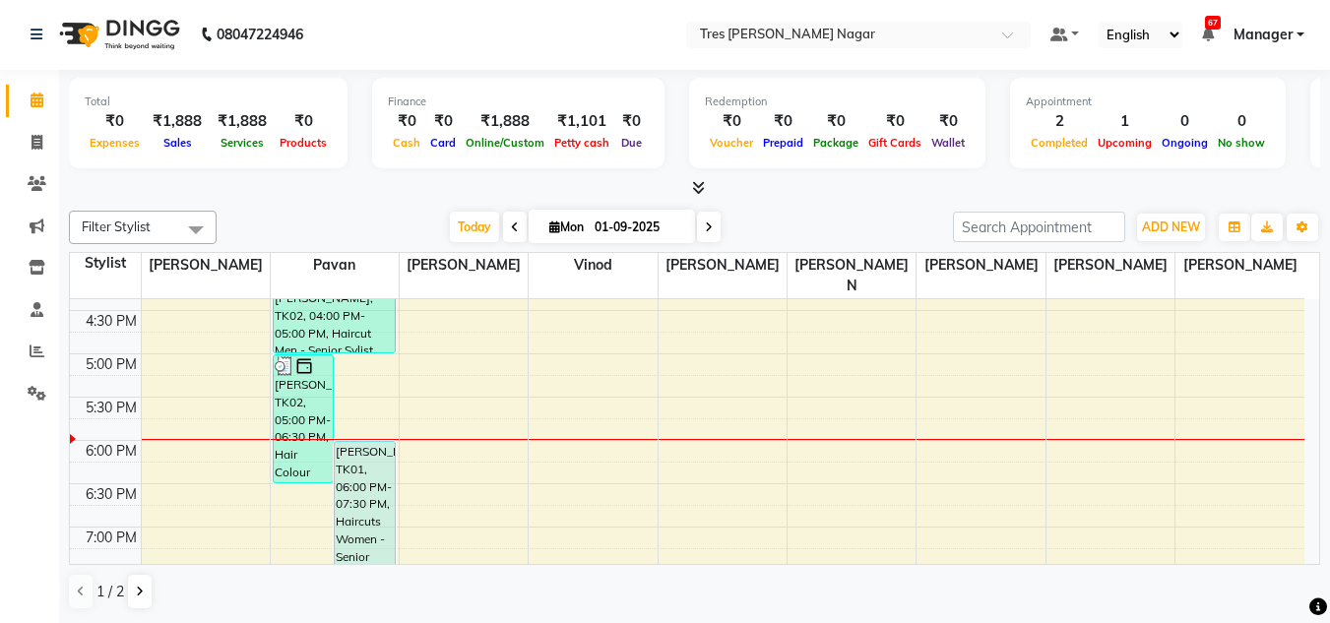
scroll to position [839, 0]
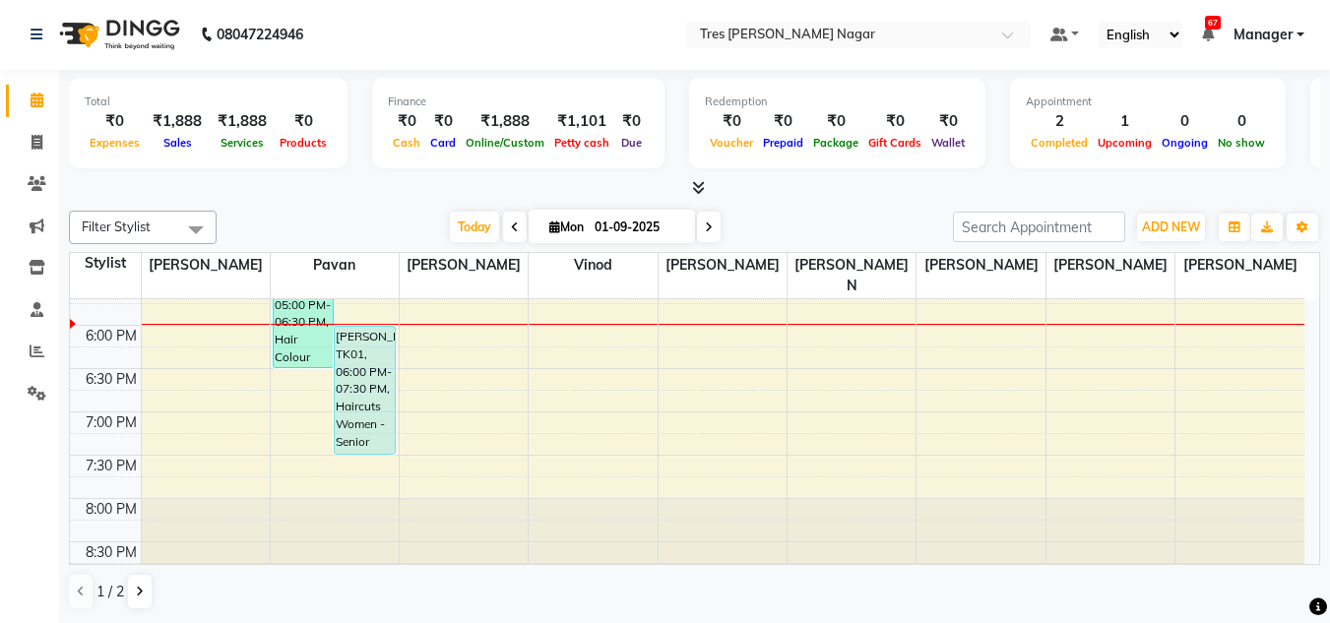
click at [391, 196] on div at bounding box center [694, 188] width 1251 height 21
click at [699, 207] on div "Filter Stylist Select All [PERSON_NAME] [PERSON_NAME] [PERSON_NAME] [PERSON_NAM…" at bounding box center [694, 410] width 1251 height 415
click at [701, 212] on span at bounding box center [709, 227] width 24 height 31
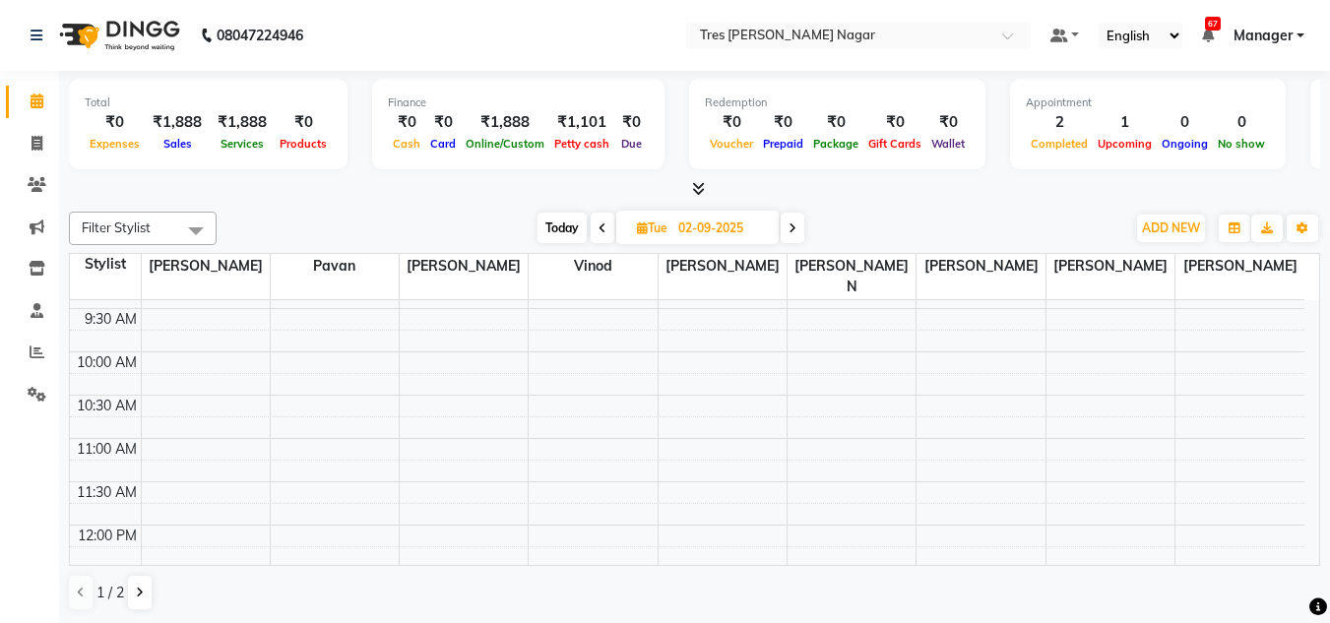
scroll to position [0, 0]
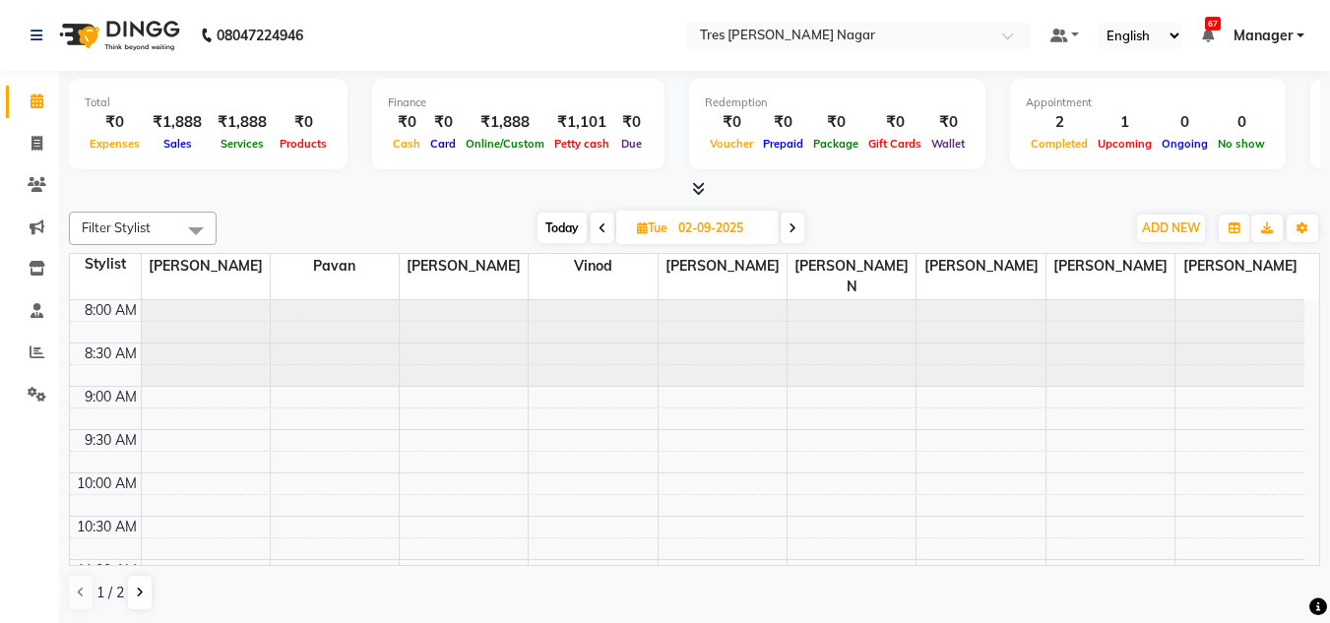
click at [793, 236] on span at bounding box center [792, 228] width 24 height 31
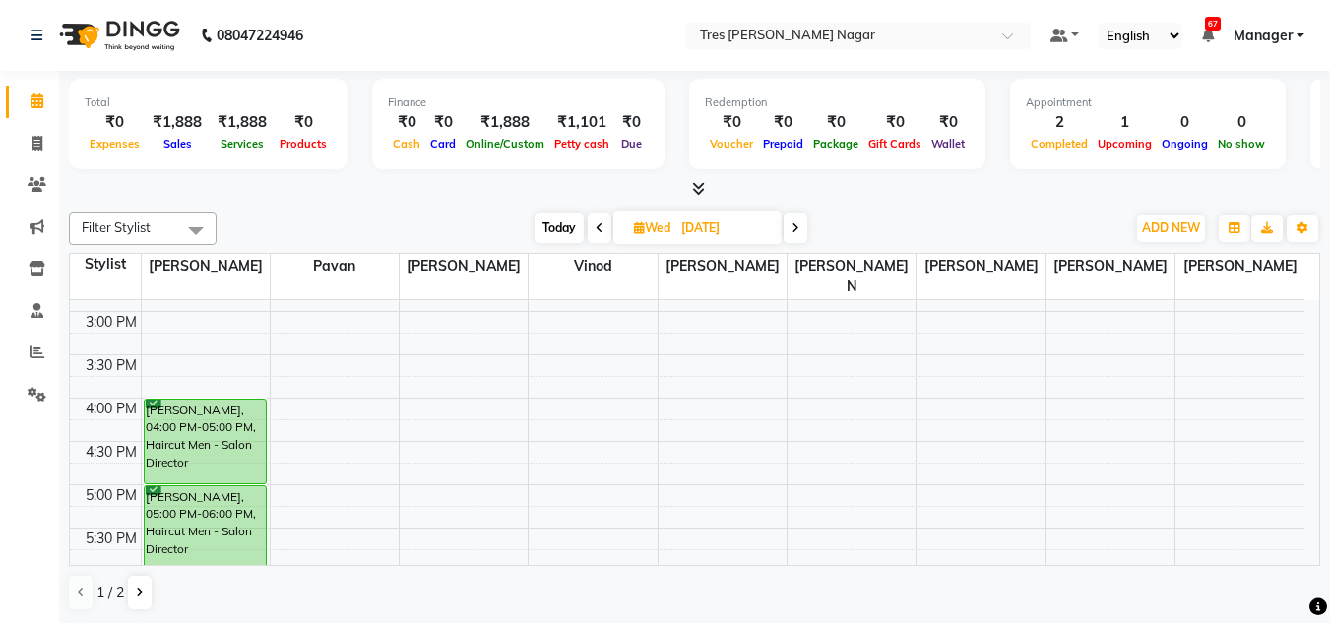
scroll to position [643, 0]
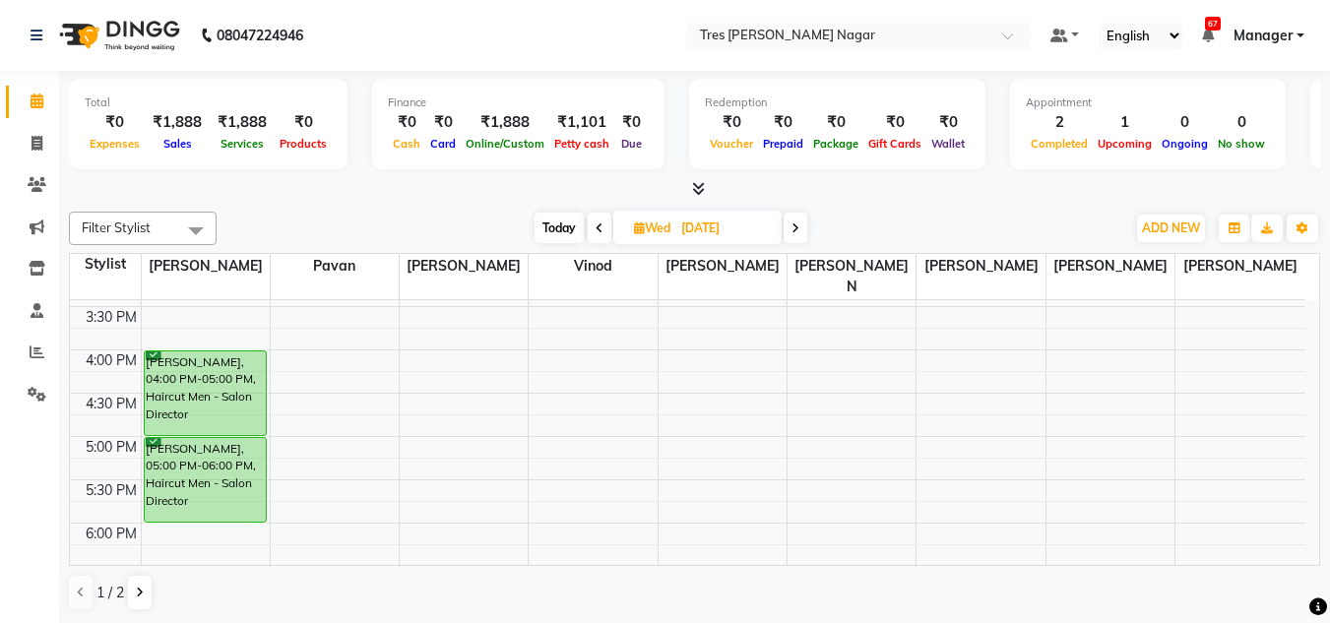
click at [794, 236] on span at bounding box center [795, 228] width 24 height 31
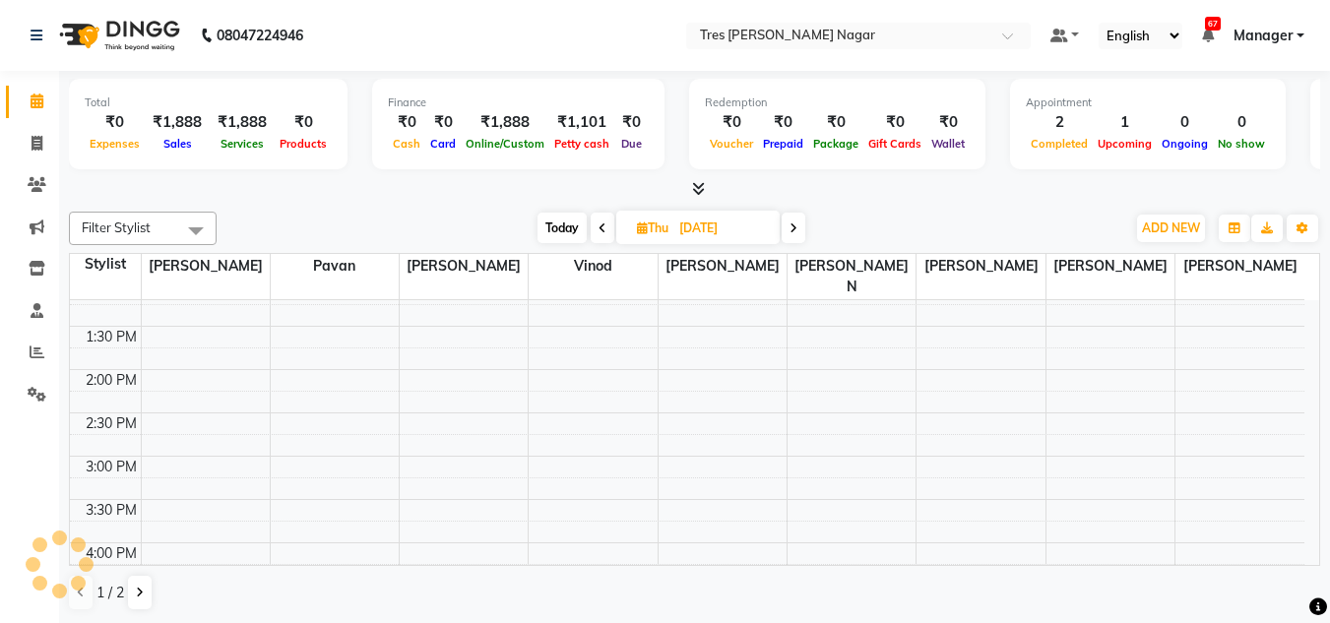
scroll to position [446, 0]
drag, startPoint x: 800, startPoint y: 227, endPoint x: 782, endPoint y: 229, distance: 17.8
click at [799, 227] on span at bounding box center [793, 228] width 24 height 31
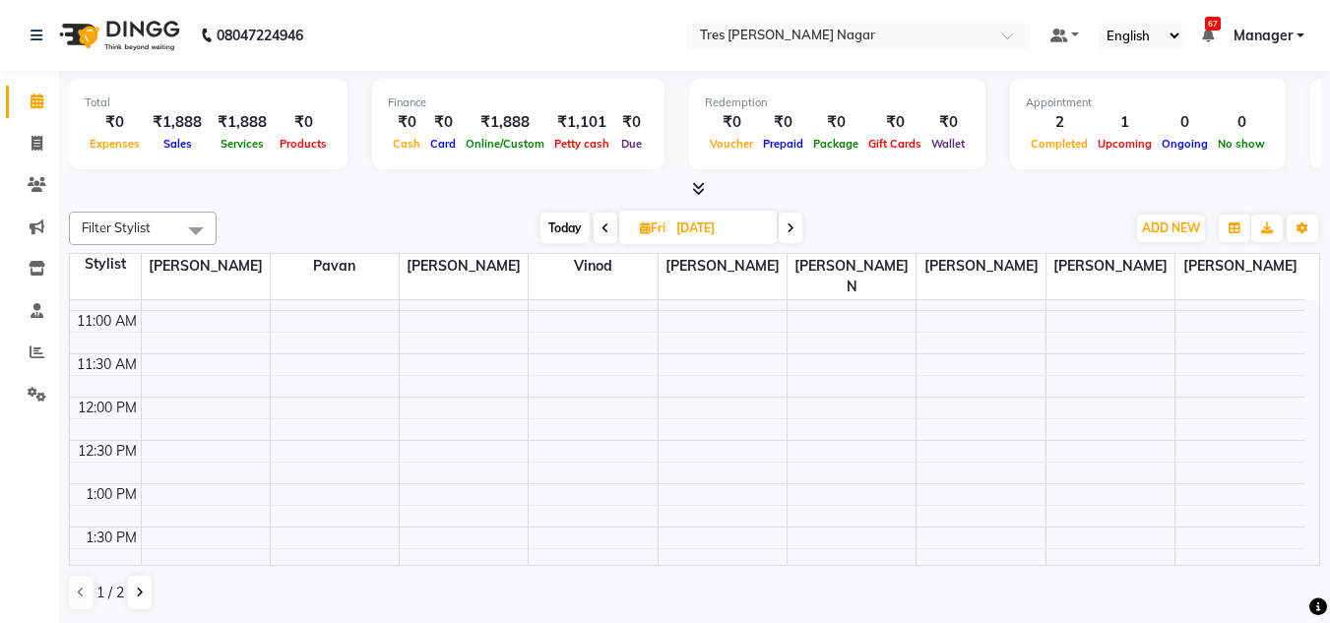
click at [786, 228] on icon at bounding box center [790, 228] width 8 height 12
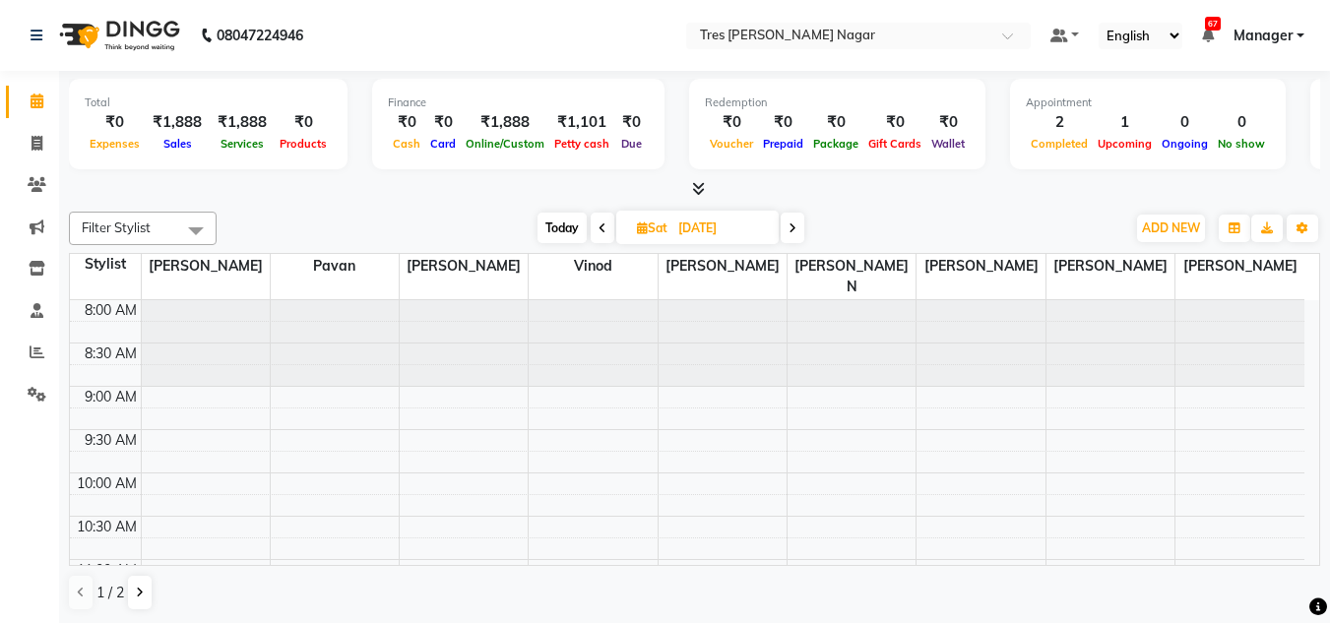
click at [799, 236] on span at bounding box center [792, 228] width 24 height 31
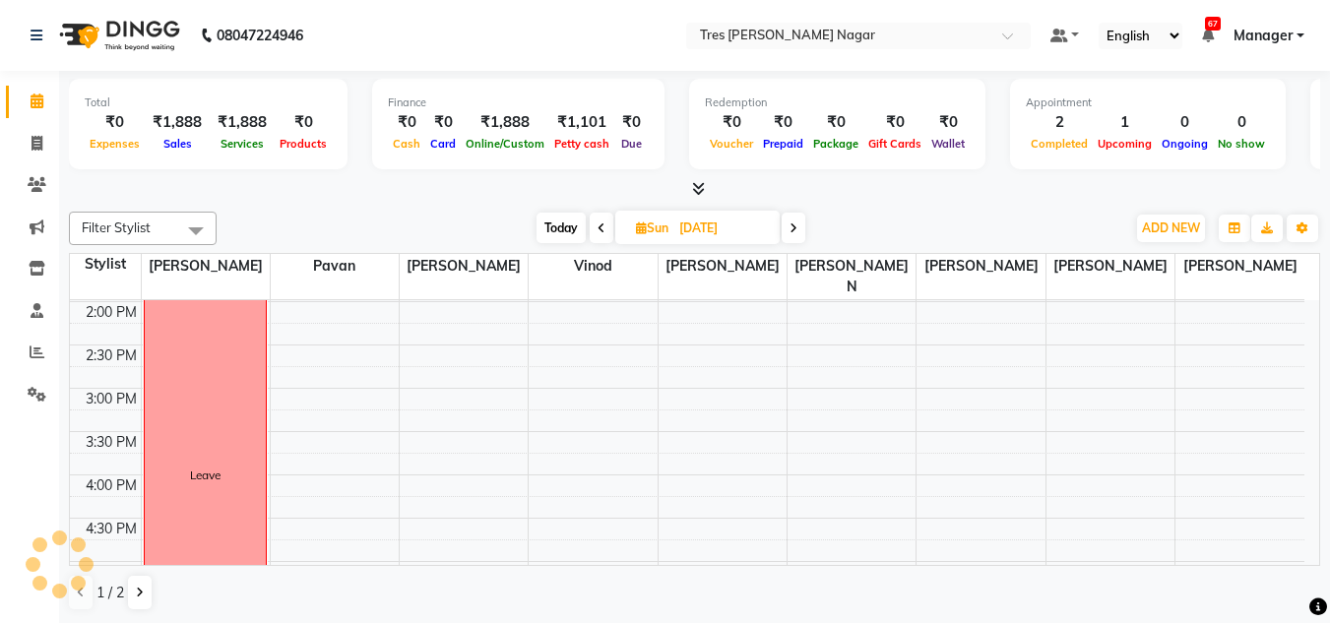
scroll to position [249, 0]
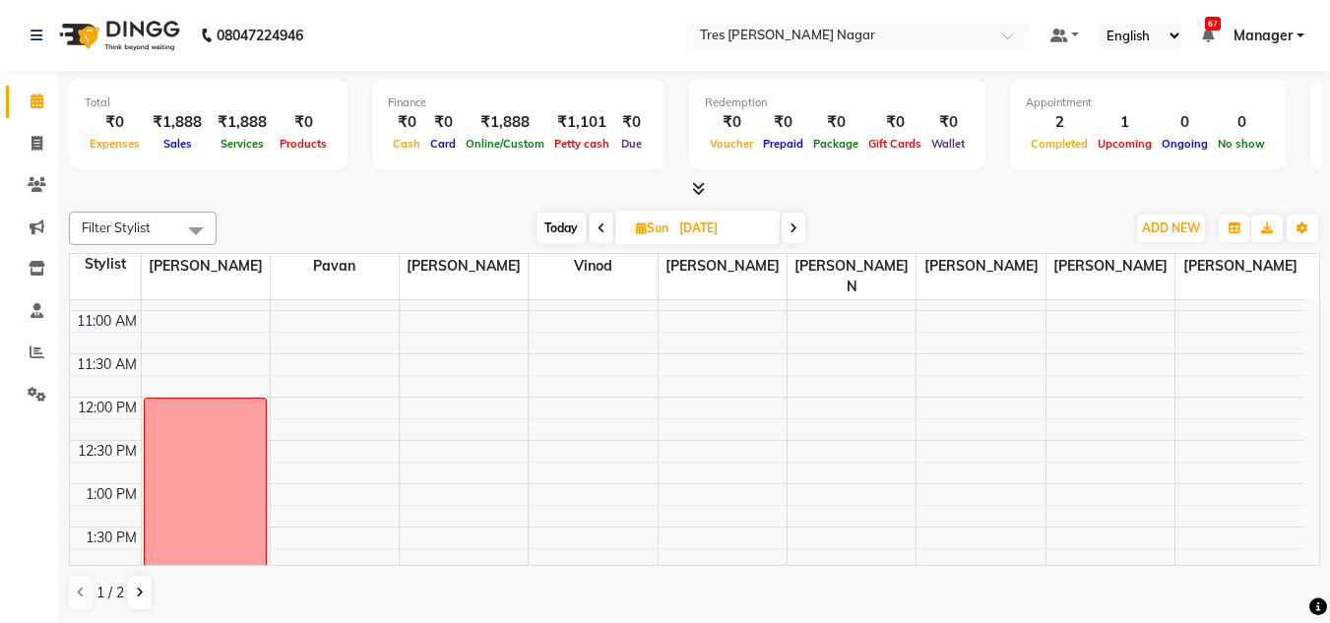
click at [789, 228] on span at bounding box center [793, 228] width 24 height 31
click at [798, 229] on icon at bounding box center [794, 228] width 8 height 12
click at [798, 231] on span at bounding box center [792, 228] width 24 height 31
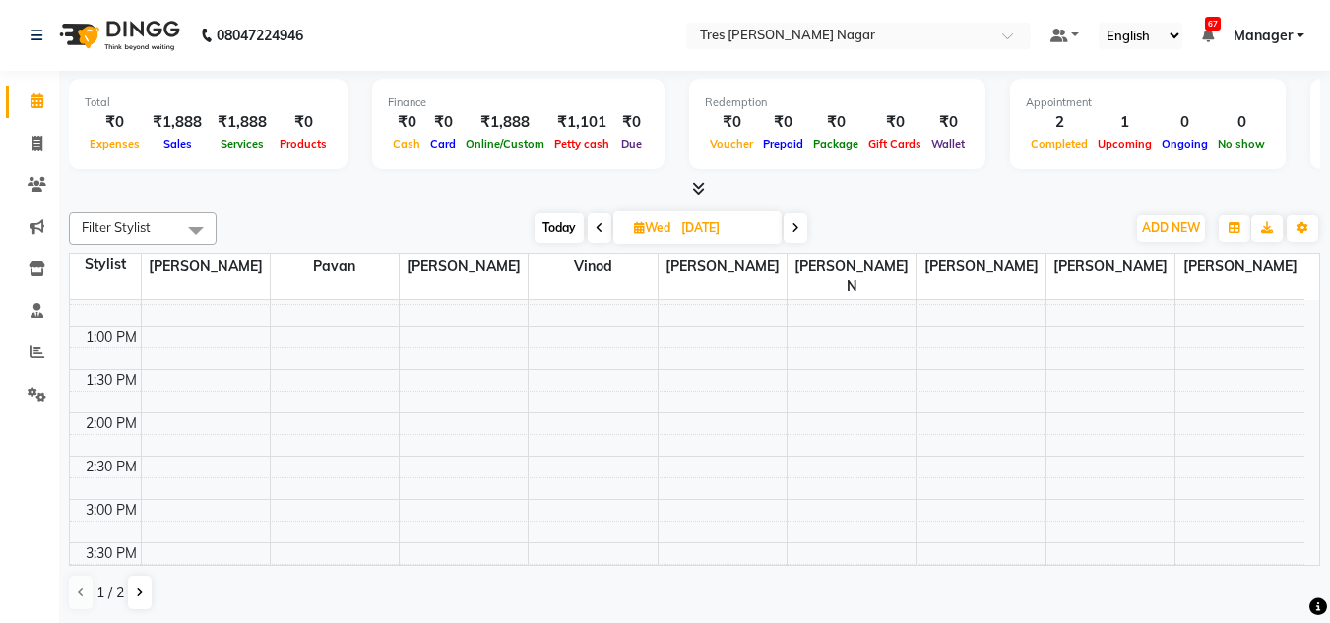
scroll to position [347, 0]
drag, startPoint x: 775, startPoint y: 221, endPoint x: 787, endPoint y: 223, distance: 12.0
click at [777, 221] on span "[DATE]" at bounding box center [697, 227] width 168 height 33
click at [796, 232] on icon at bounding box center [795, 228] width 8 height 12
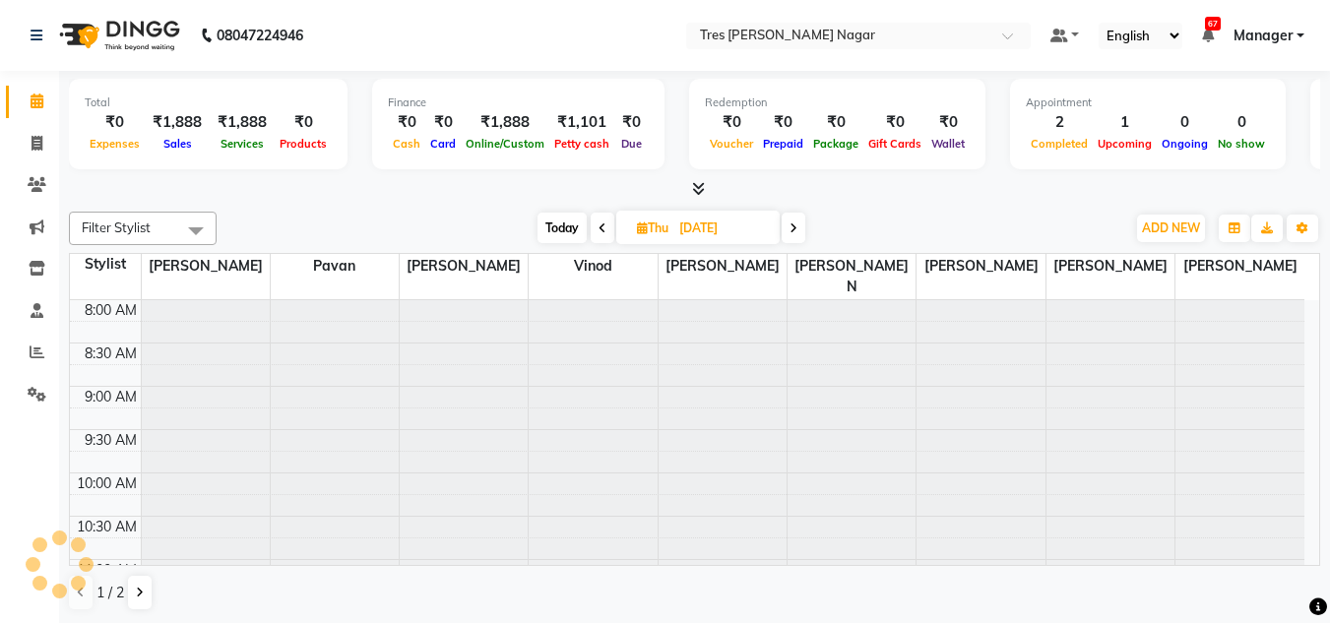
scroll to position [839, 0]
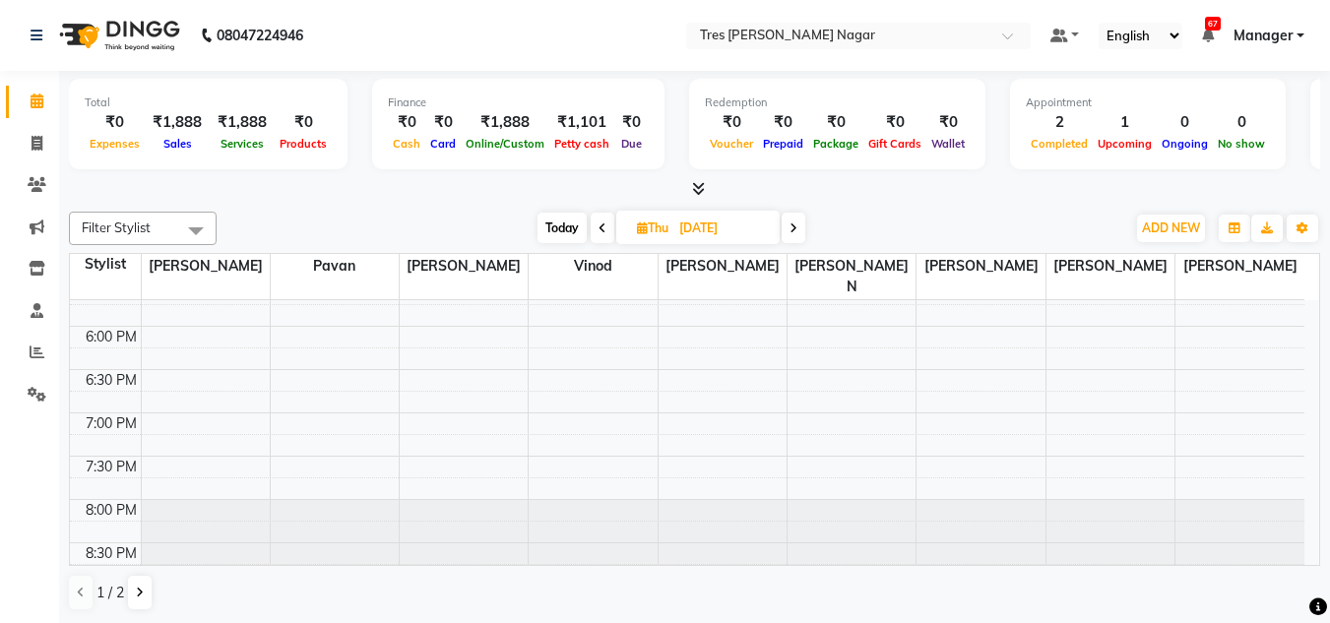
click at [566, 228] on span "Today" at bounding box center [561, 228] width 49 height 31
type input "01-09-2025"
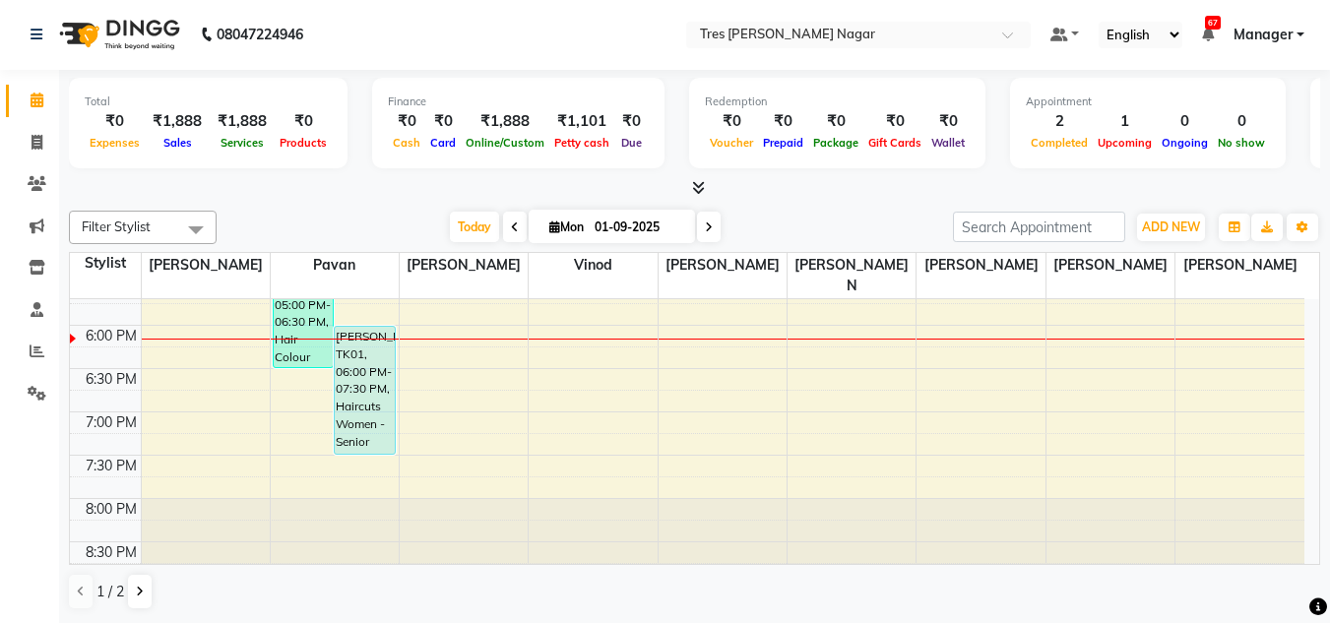
drag, startPoint x: 429, startPoint y: 202, endPoint x: 439, endPoint y: 243, distance: 42.5
click at [439, 243] on div "Total ₹0 Expenses ₹1,888 Sales ₹1,888 Services ₹0 Products Finance ₹0 Cash ₹0 C…" at bounding box center [694, 346] width 1271 height 553
drag, startPoint x: 433, startPoint y: 200, endPoint x: 702, endPoint y: 202, distance: 268.7
click at [701, 202] on div "Total ₹0 Expenses ₹1,888 Sales ₹1,888 Services ₹0 Products Finance ₹0 Cash ₹0 C…" at bounding box center [694, 346] width 1271 height 553
click at [741, 205] on div "Filter Stylist Select All [PERSON_NAME] [PERSON_NAME] [PERSON_NAME] [PERSON_NAM…" at bounding box center [694, 410] width 1251 height 415
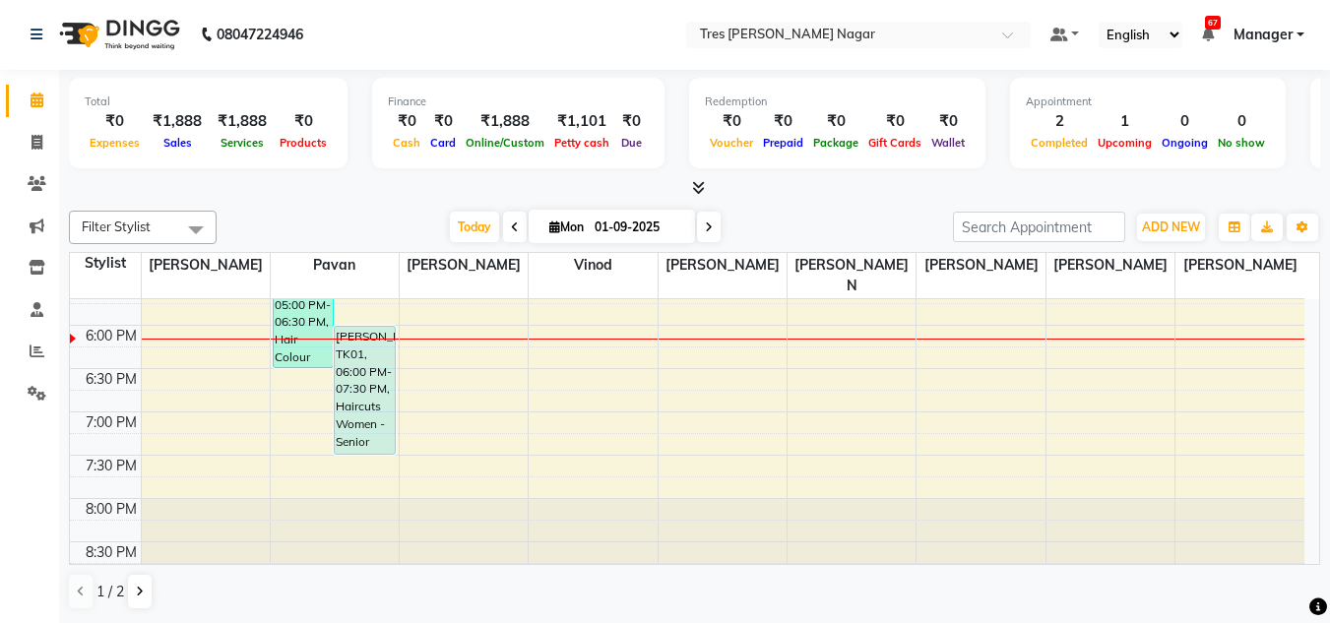
drag, startPoint x: 741, startPoint y: 205, endPoint x: 735, endPoint y: 248, distance: 43.7
click at [735, 248] on div "Filter Stylist Select All [PERSON_NAME] [PERSON_NAME] [PERSON_NAME] [PERSON_NAM…" at bounding box center [694, 410] width 1251 height 415
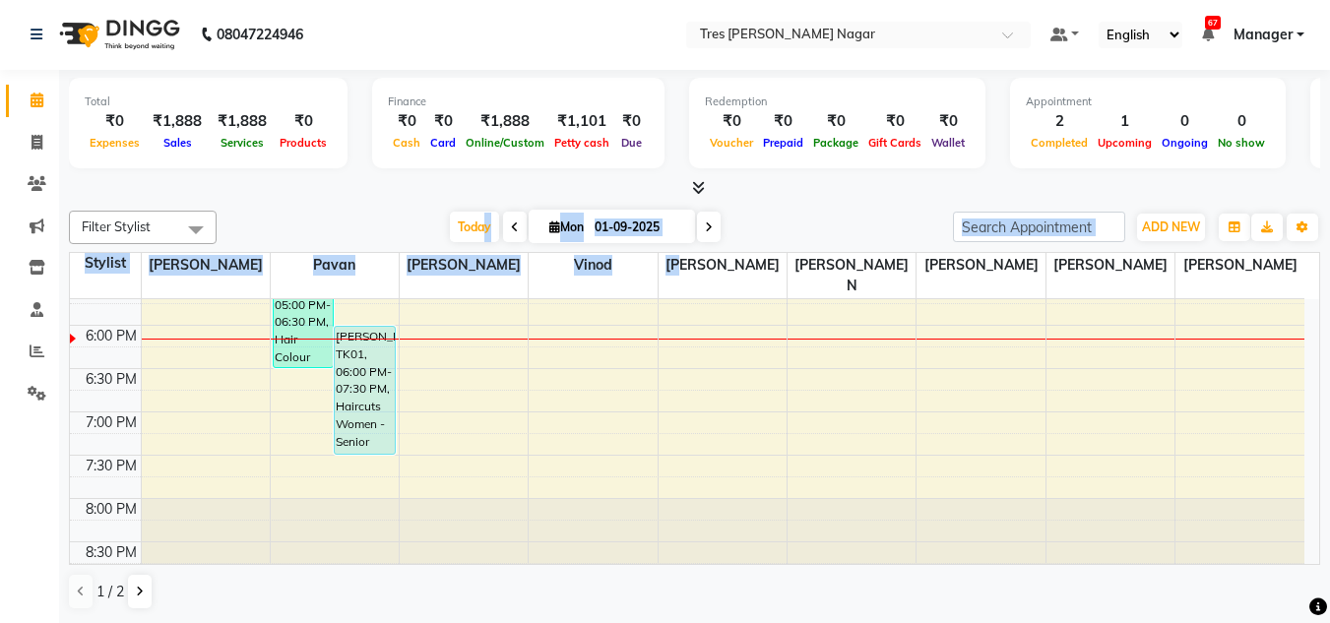
drag, startPoint x: 700, startPoint y: 253, endPoint x: 456, endPoint y: 196, distance: 250.6
click at [471, 204] on div "Filter Stylist Select All [PERSON_NAME] [PERSON_NAME] [PERSON_NAME] [PERSON_NAM…" at bounding box center [694, 410] width 1251 height 415
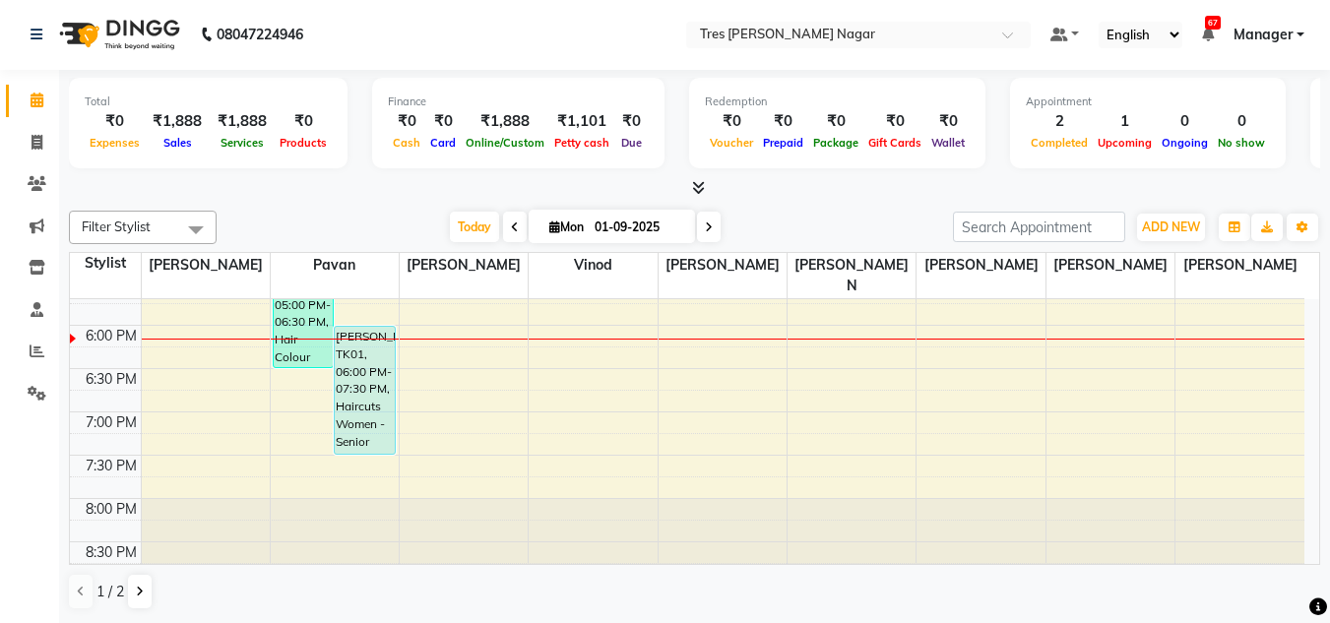
click at [396, 161] on div "Finance ₹0 Cash ₹0 Card ₹1,888 Online/Custom ₹1,101 [PERSON_NAME] cash ₹0 Due" at bounding box center [518, 123] width 292 height 91
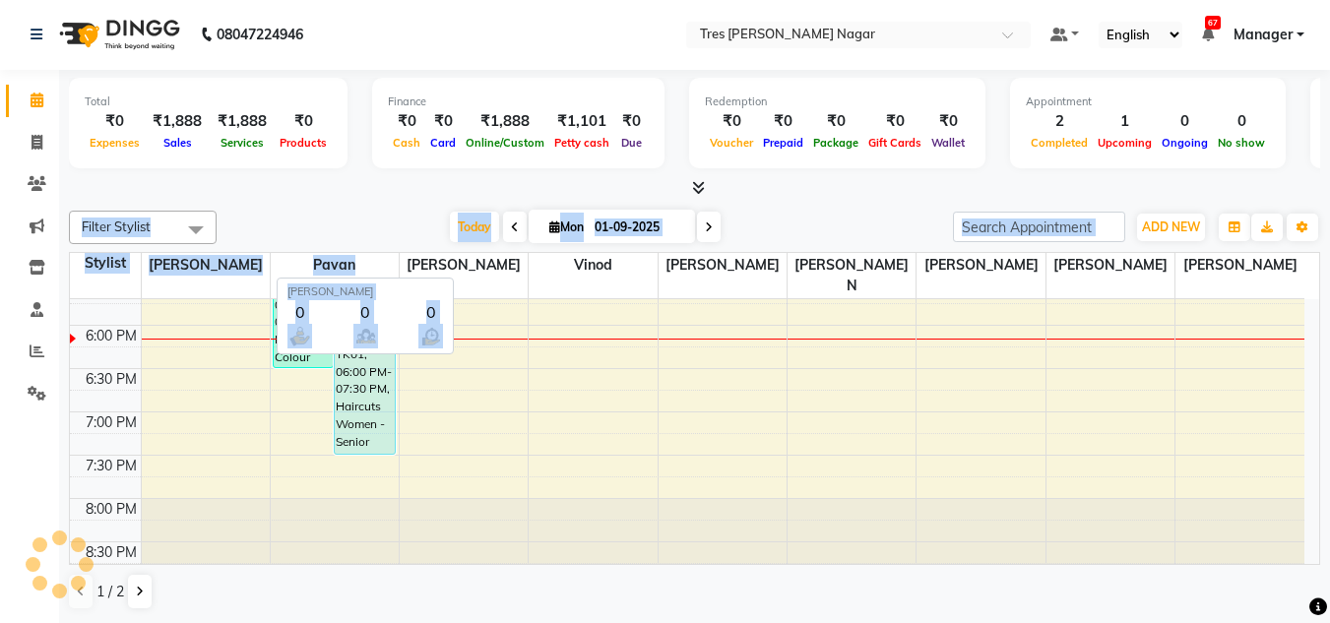
drag, startPoint x: 435, startPoint y: 196, endPoint x: 438, endPoint y: 272, distance: 75.8
click at [438, 272] on div "Total ₹0 Expenses ₹1,888 Sales ₹1,888 Services ₹0 Products Finance ₹0 Cash ₹0 C…" at bounding box center [694, 346] width 1271 height 553
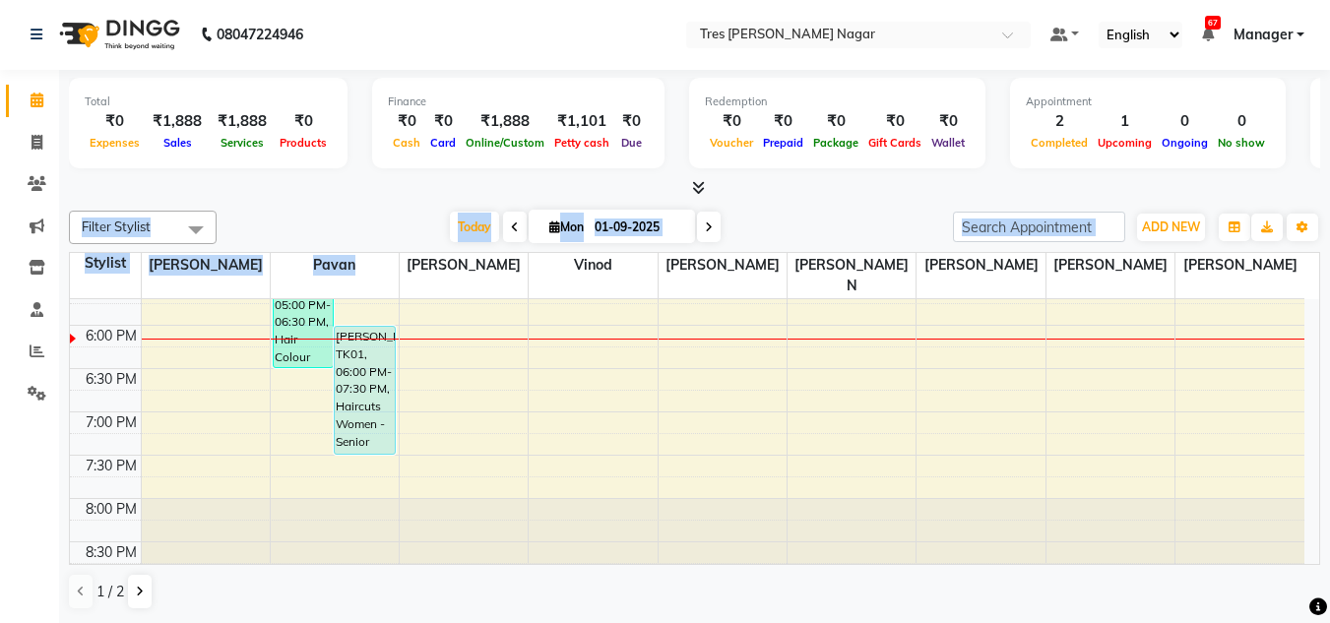
click at [432, 208] on div "Filter Stylist Select All [PERSON_NAME] [PERSON_NAME] [PERSON_NAME] [PERSON_NAM…" at bounding box center [694, 410] width 1251 height 415
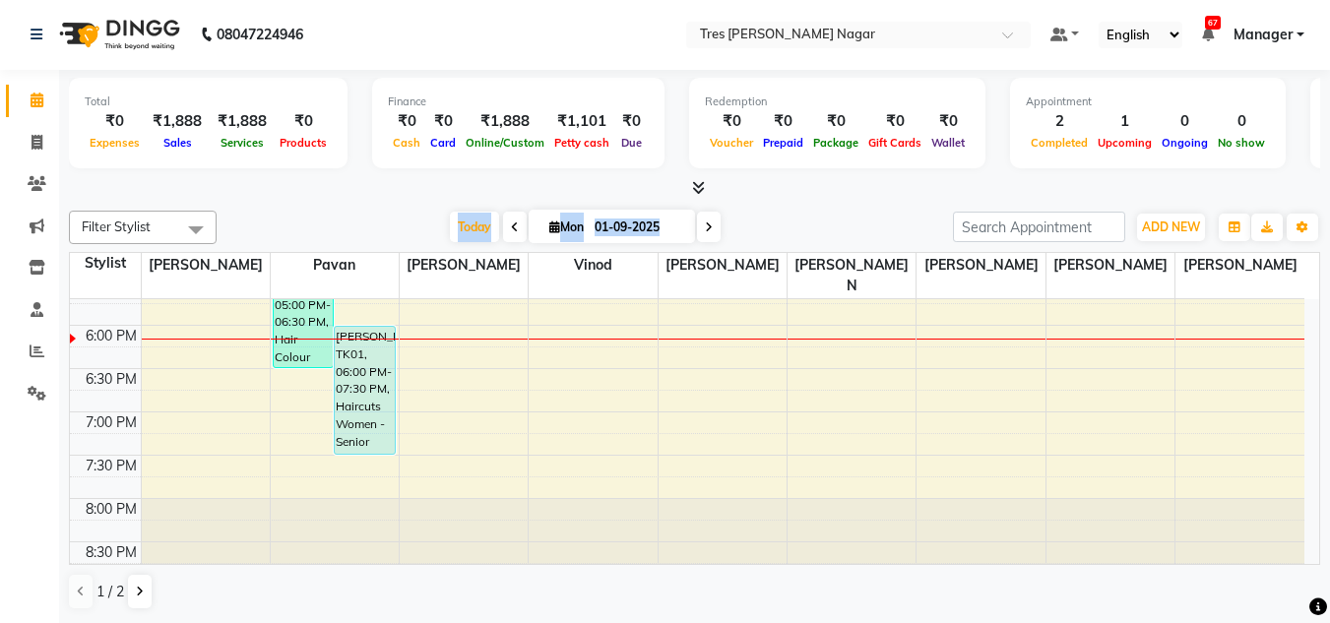
drag, startPoint x: 437, startPoint y: 207, endPoint x: 743, endPoint y: 214, distance: 306.1
click at [743, 214] on div "Filter Stylist Select All [PERSON_NAME] [PERSON_NAME] [PERSON_NAME] [PERSON_NAM…" at bounding box center [694, 410] width 1251 height 415
click at [411, 186] on div at bounding box center [694, 188] width 1251 height 21
drag, startPoint x: 434, startPoint y: 210, endPoint x: 440, endPoint y: 239, distance: 30.1
click at [440, 239] on div "Filter Stylist Select All [PERSON_NAME] [PERSON_NAME] [PERSON_NAME] [PERSON_NAM…" at bounding box center [694, 410] width 1251 height 415
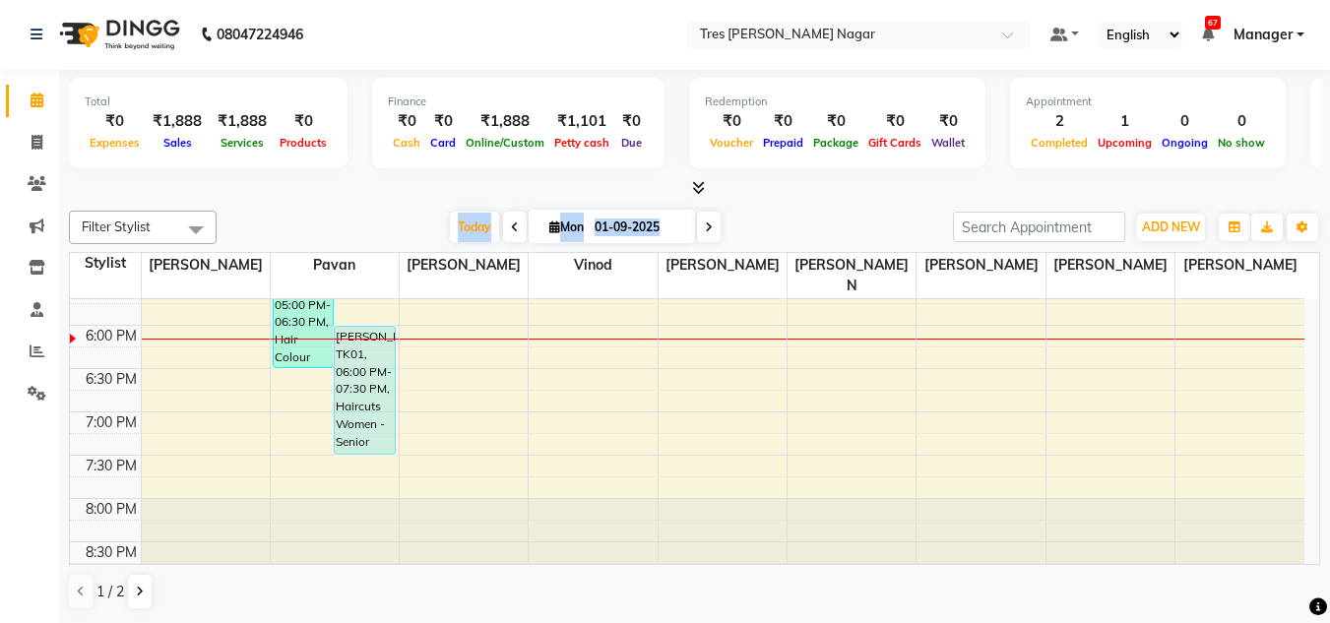
drag, startPoint x: 440, startPoint y: 209, endPoint x: 745, endPoint y: 217, distance: 305.2
click at [745, 217] on div "Filter Stylist Select All [PERSON_NAME] [PERSON_NAME] [PERSON_NAME] [PERSON_NAM…" at bounding box center [694, 410] width 1251 height 415
click at [760, 215] on div "[DATE] [DATE]" at bounding box center [584, 228] width 716 height 30
click at [382, 228] on div "[DATE] [DATE]" at bounding box center [584, 228] width 716 height 30
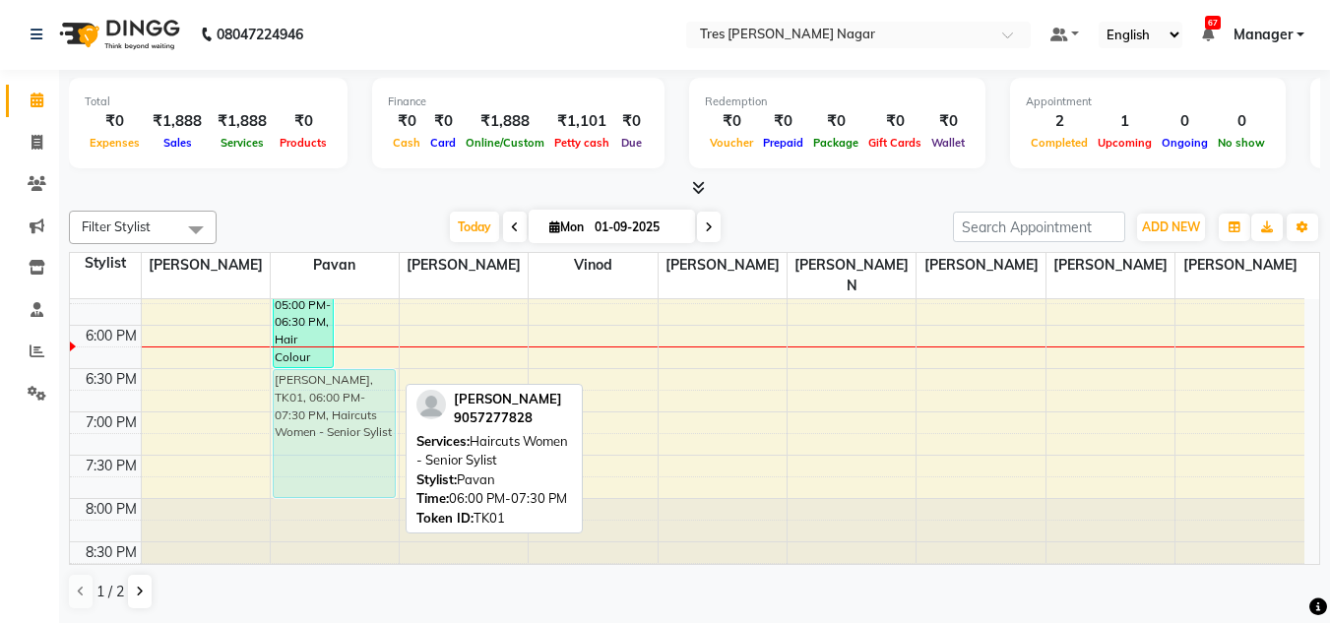
drag, startPoint x: 378, startPoint y: 425, endPoint x: 363, endPoint y: 459, distance: 36.6
click at [363, 459] on div "[PERSON_NAME], TK02, 05:00 PM-06:30 PM, Hair Colour Men - Root Touch [PERSON_NA…" at bounding box center [335, 22] width 128 height 1125
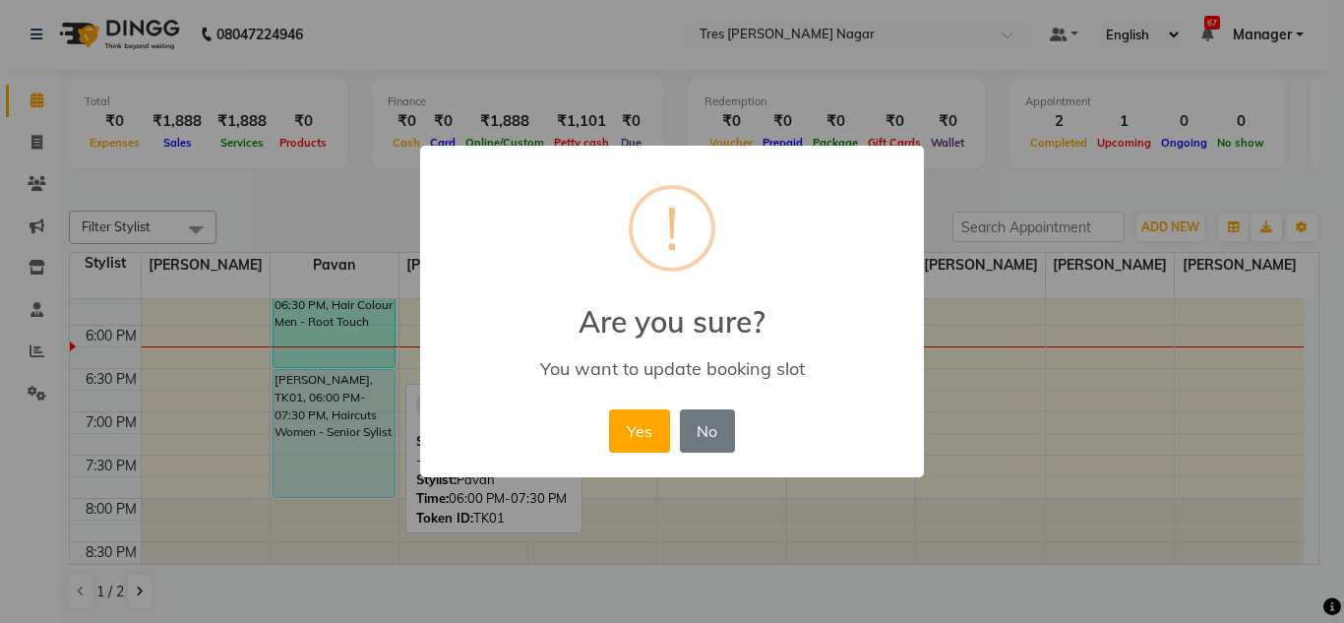
drag, startPoint x: 599, startPoint y: 460, endPoint x: 633, endPoint y: 448, distance: 35.5
click at [599, 459] on div "× ! Are you sure? You want to update booking slot Yes No No" at bounding box center [672, 312] width 504 height 333
click at [633, 448] on button "Yes" at bounding box center [639, 430] width 60 height 43
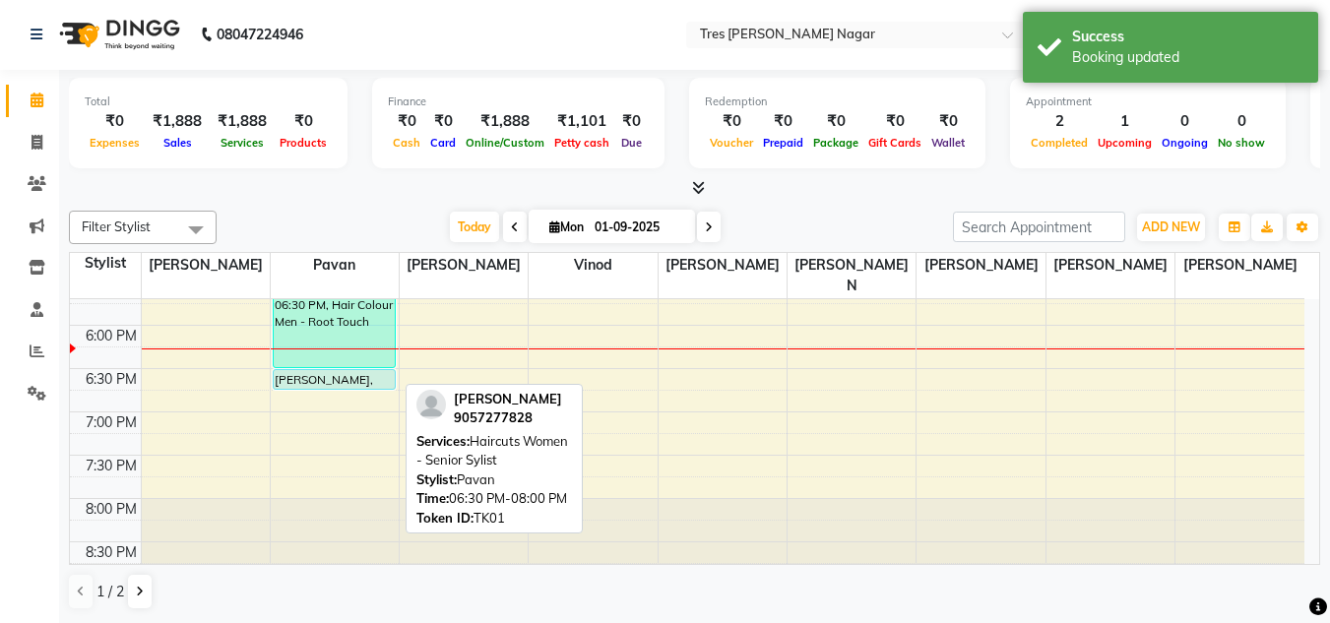
drag, startPoint x: 340, startPoint y: 478, endPoint x: 366, endPoint y: 379, distance: 102.9
click at [366, 379] on div "8:00 AM 8:30 AM 9:00 AM 9:30 AM 10:00 AM 10:30 AM 11:00 AM 11:30 AM 12:00 PM 12…" at bounding box center [687, 22] width 1234 height 1125
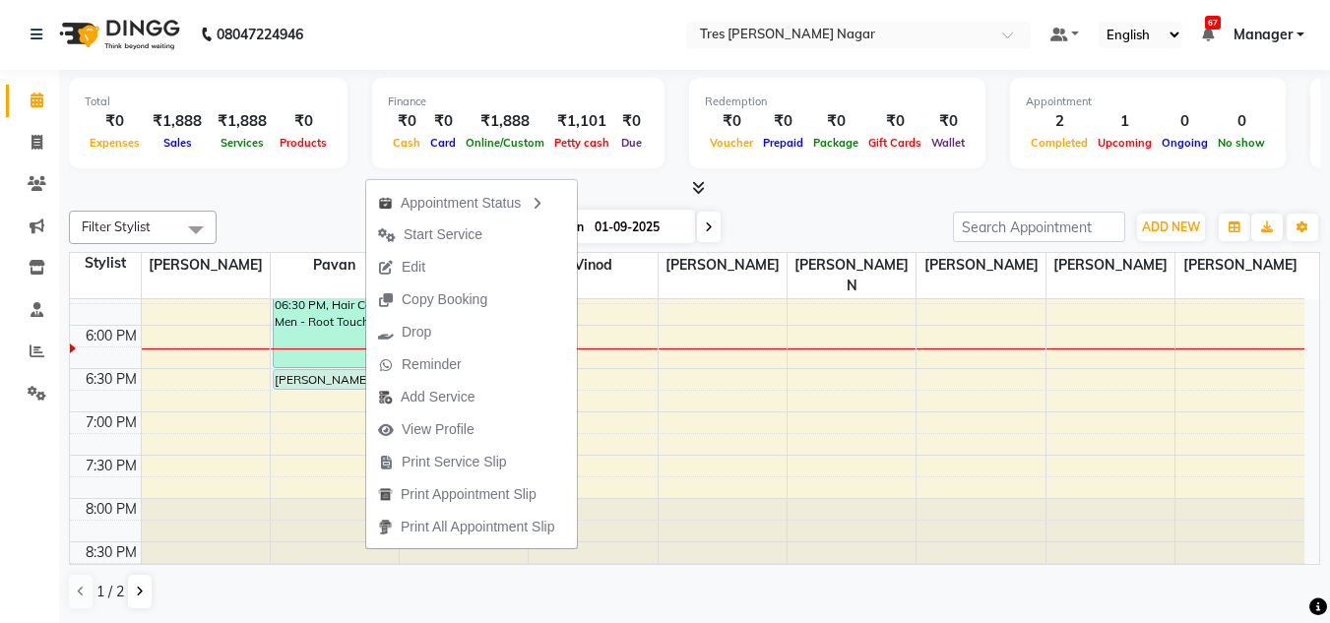
click at [311, 227] on div "[DATE] [DATE]" at bounding box center [584, 228] width 716 height 30
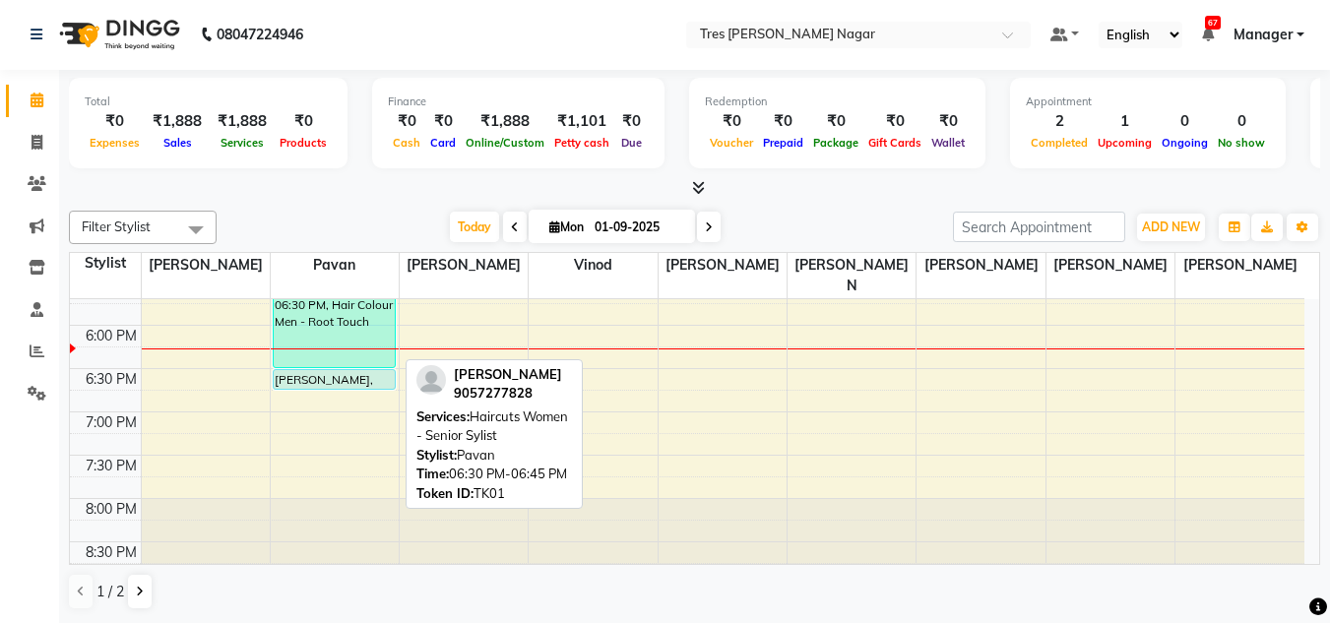
click at [355, 370] on div "[PERSON_NAME], TK01, 06:30 PM-06:45 PM, Haircuts Women - Senior Sylist" at bounding box center [334, 379] width 121 height 19
click at [354, 370] on div "[PERSON_NAME], TK01, 06:30 PM-06:45 PM, Haircuts Women - Senior Sylist" at bounding box center [334, 379] width 121 height 19
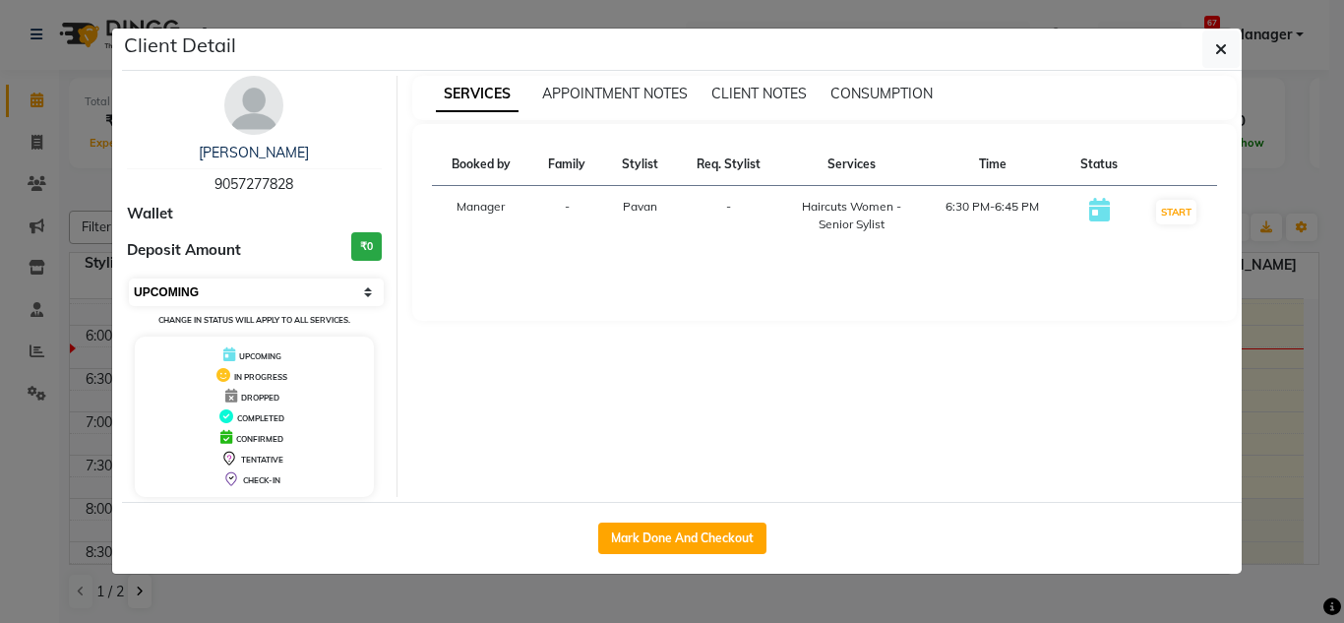
click at [259, 288] on select "Select IN SERVICE CONFIRMED TENTATIVE CHECK IN MARK DONE DROPPED UPCOMING" at bounding box center [256, 293] width 255 height 28
select select "2"
click at [129, 279] on select "Select IN SERVICE CONFIRMED TENTATIVE CHECK IN MARK DONE DROPPED UPCOMING" at bounding box center [256, 293] width 255 height 28
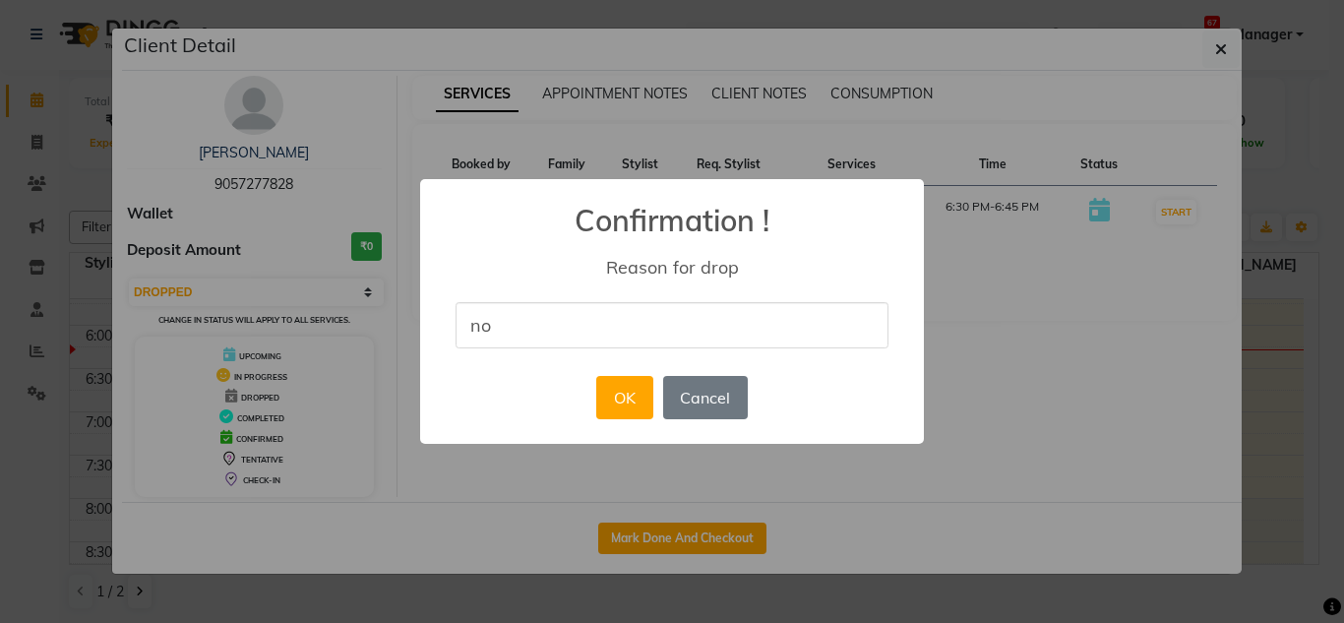
type input "no show"
click at [623, 392] on button "OK" at bounding box center [624, 397] width 56 height 43
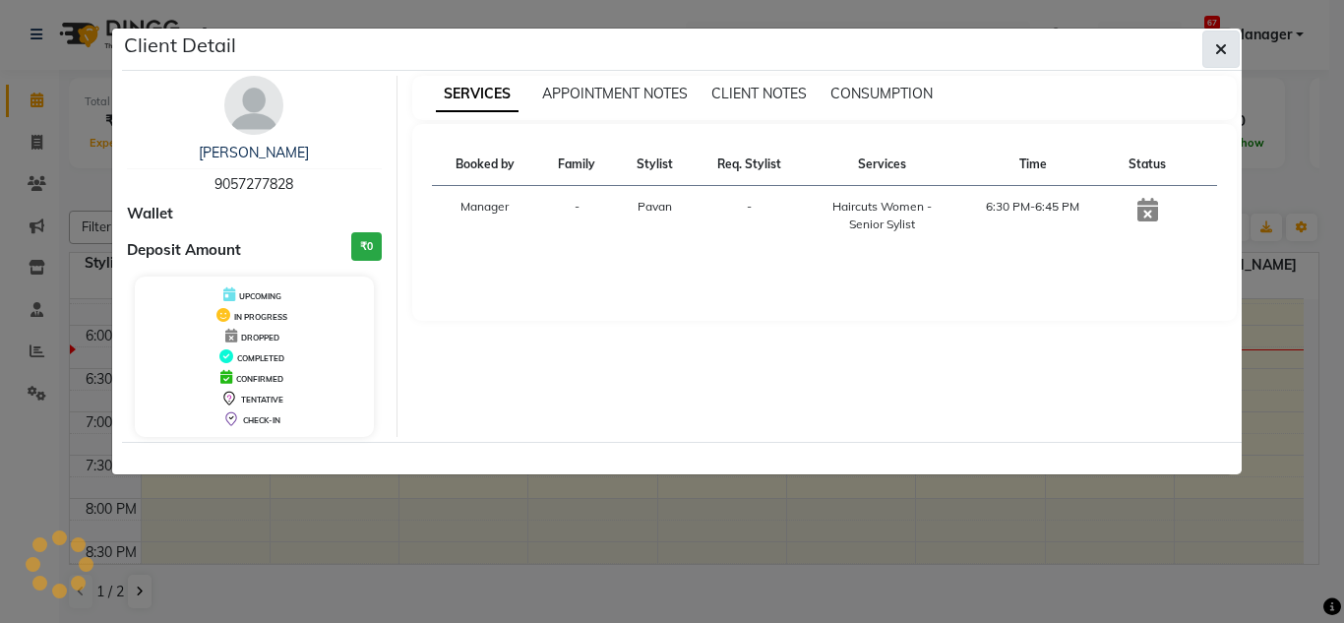
click at [1224, 54] on icon "button" at bounding box center [1221, 49] width 12 height 16
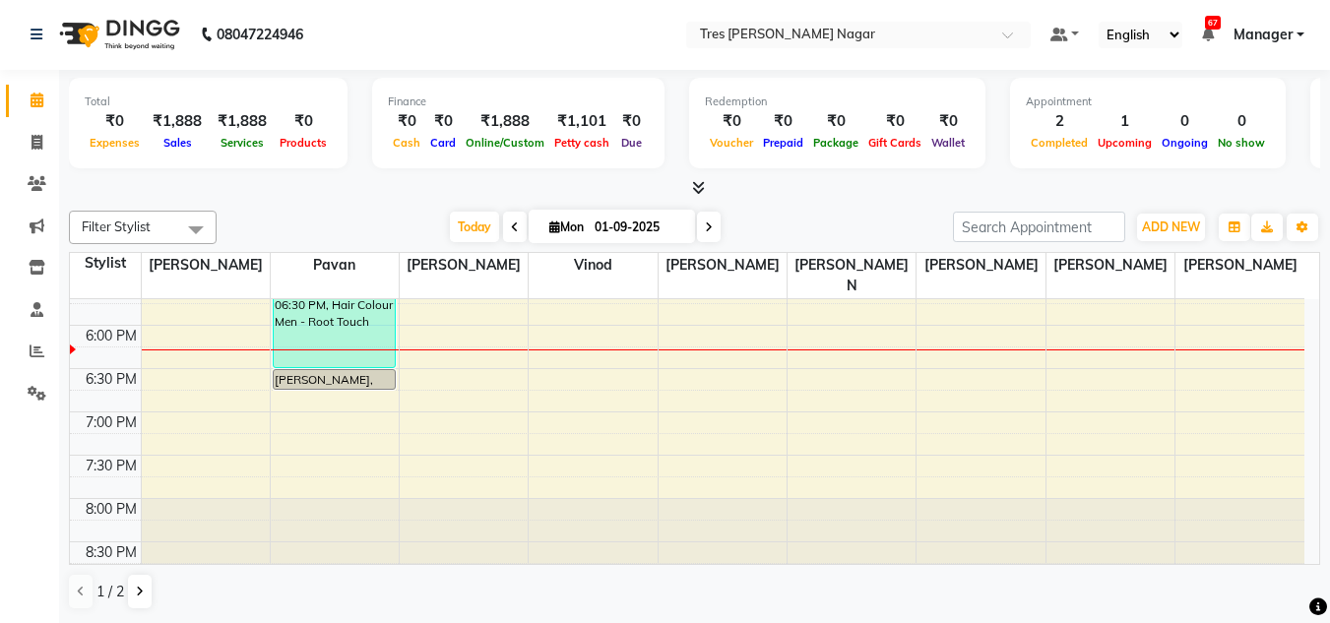
click at [337, 245] on div "Filter Stylist Select All [PERSON_NAME] [PERSON_NAME] [PERSON_NAME] [PERSON_NAM…" at bounding box center [694, 410] width 1251 height 415
drag, startPoint x: 802, startPoint y: 233, endPoint x: 742, endPoint y: 295, distance: 86.3
click at [775, 267] on div "Filter Stylist Select All [PERSON_NAME] [PERSON_NAME] [PERSON_NAME] [PERSON_NAM…" at bounding box center [694, 410] width 1251 height 415
click at [348, 223] on div "[DATE] [DATE]" at bounding box center [584, 228] width 716 height 30
click at [465, 341] on div "8:00 AM 8:30 AM 9:00 AM 9:30 AM 10:00 AM 10:30 AM 11:00 AM 11:30 AM 12:00 PM 12…" at bounding box center [687, 22] width 1234 height 1125
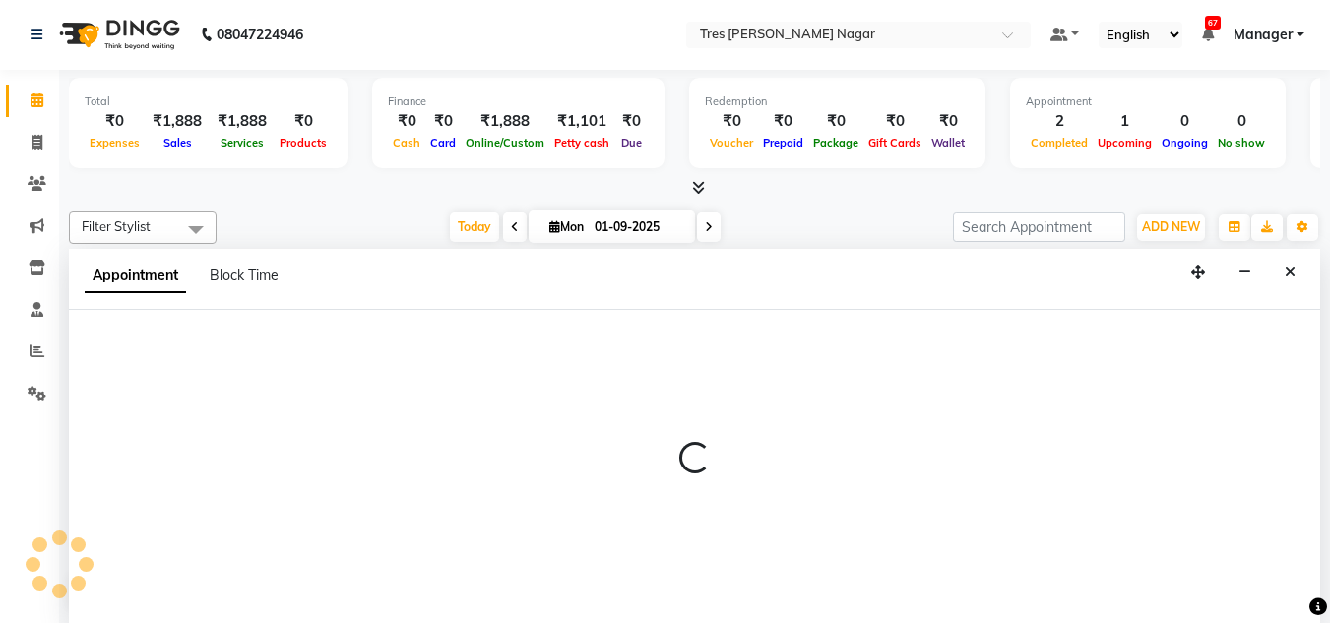
select select "47307"
select select "1095"
select select "tentative"
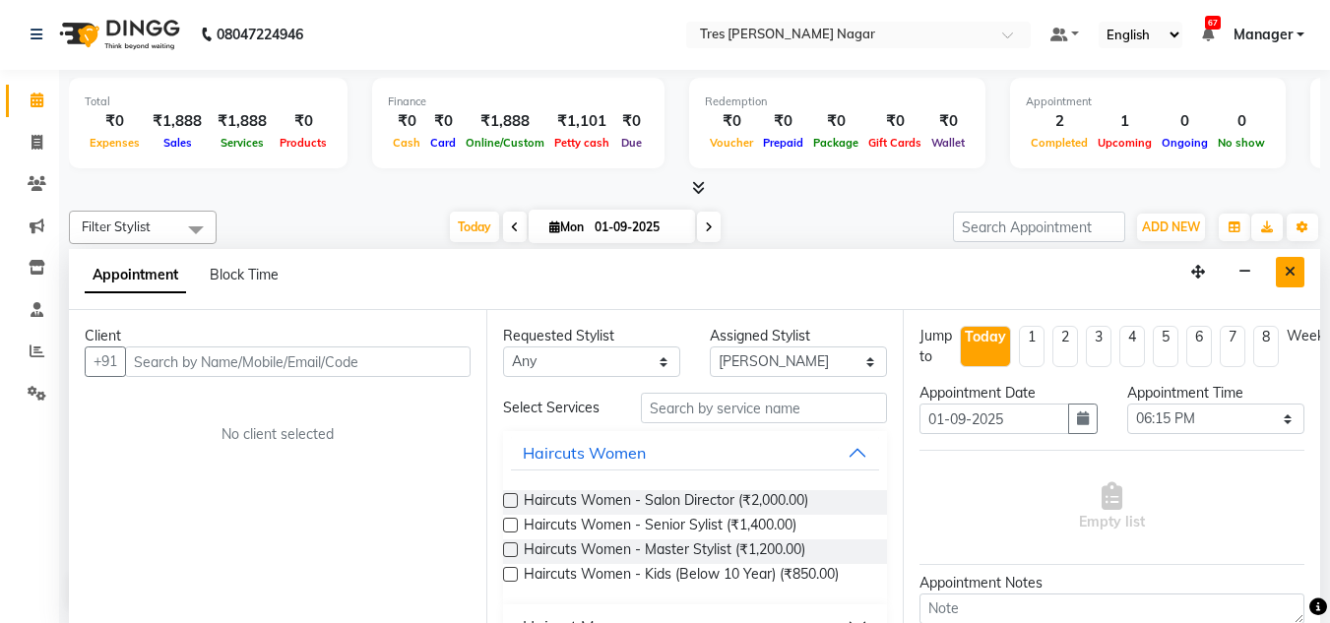
click at [1279, 279] on button "Close" at bounding box center [1289, 272] width 29 height 31
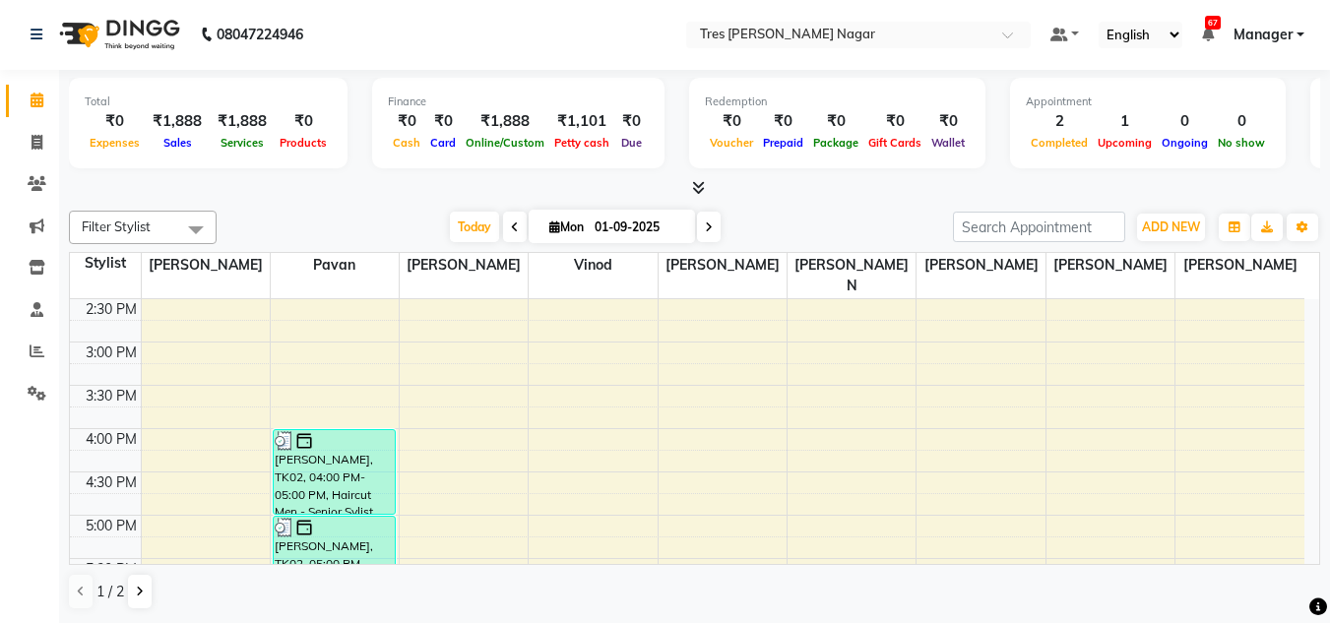
scroll to position [446, 0]
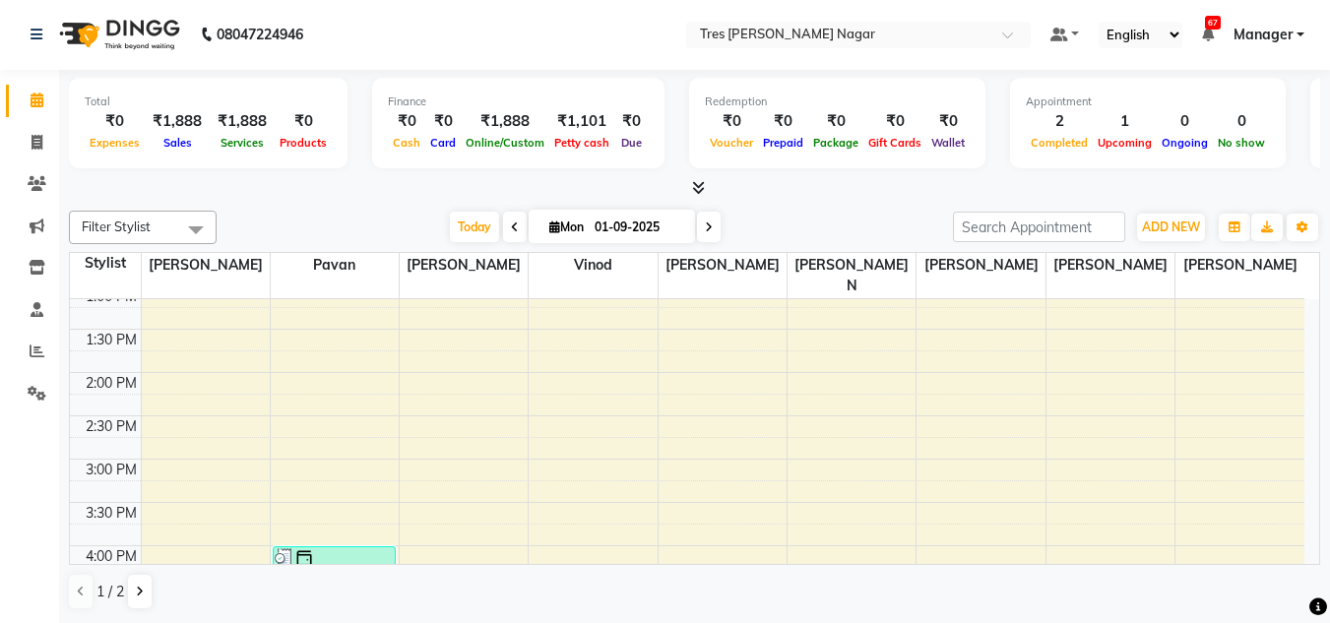
click at [456, 434] on div "8:00 AM 8:30 AM 9:00 AM 9:30 AM 10:00 AM 10:30 AM 11:00 AM 11:30 AM 12:00 PM 12…" at bounding box center [687, 415] width 1234 height 1125
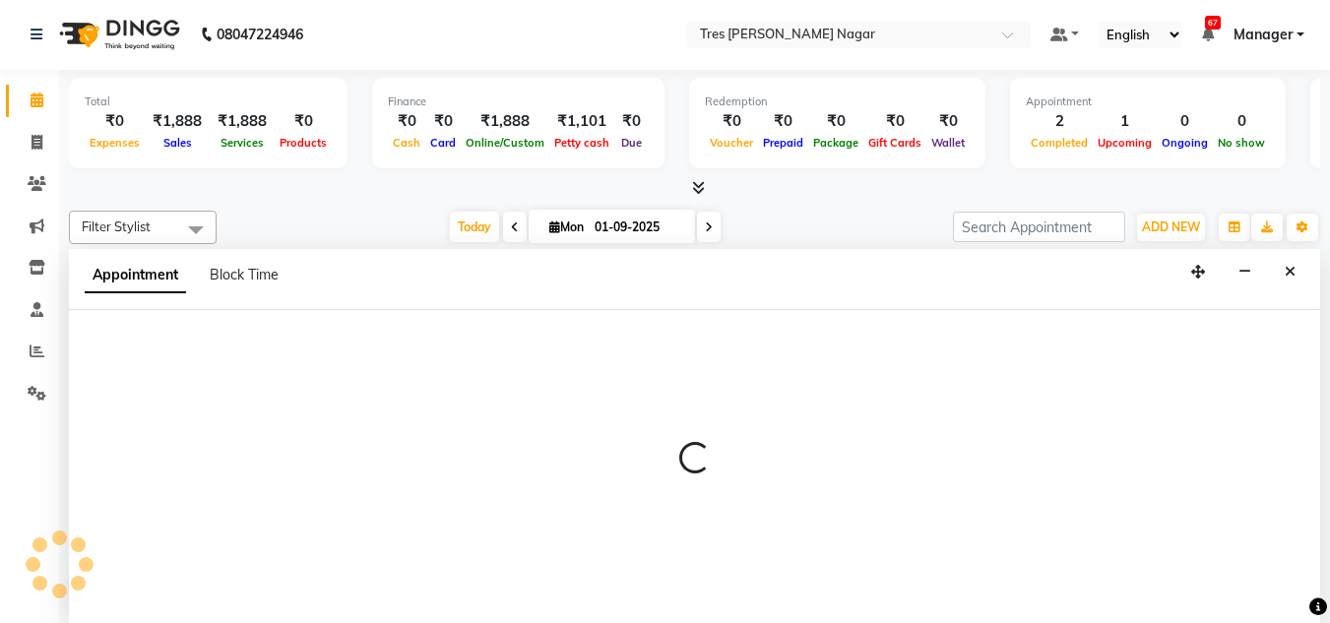
select select "47307"
select select "tentative"
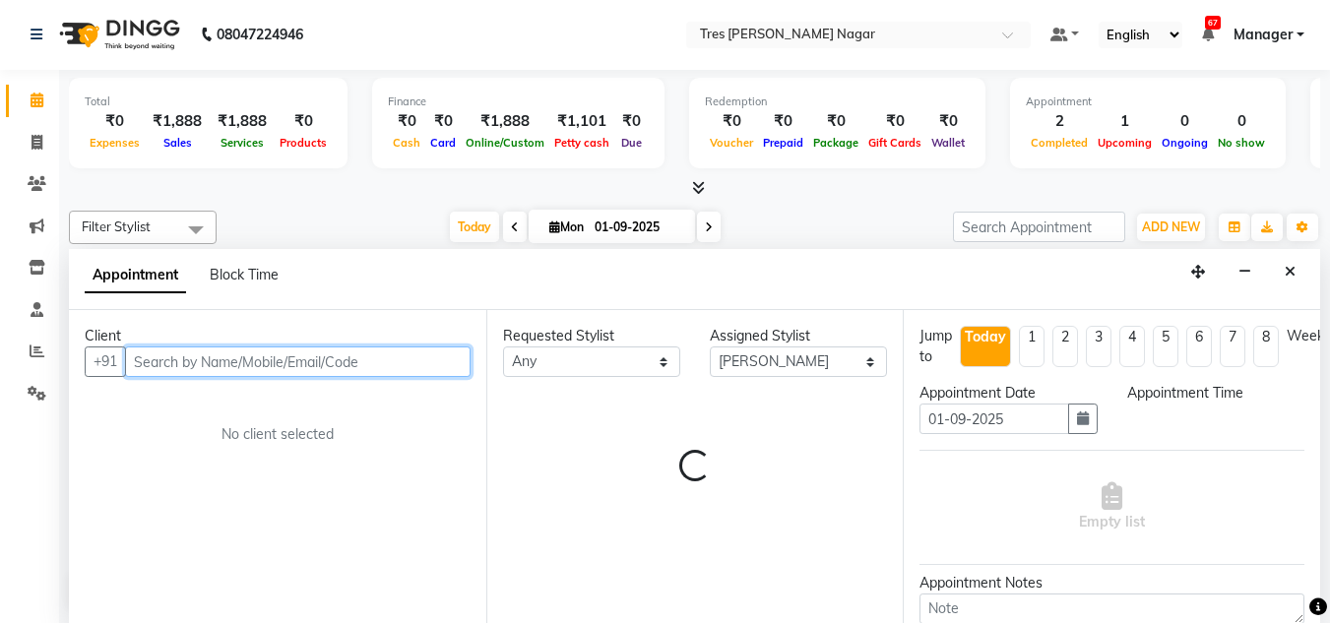
select select "885"
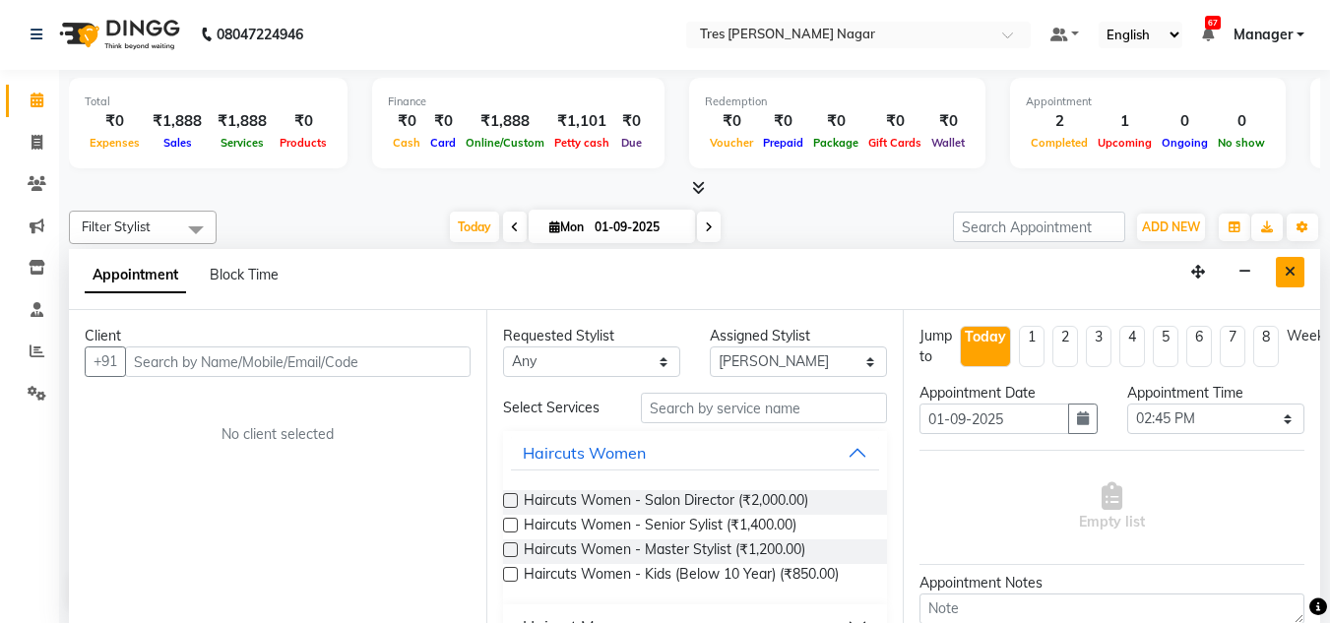
click at [1299, 258] on button "Close" at bounding box center [1289, 272] width 29 height 31
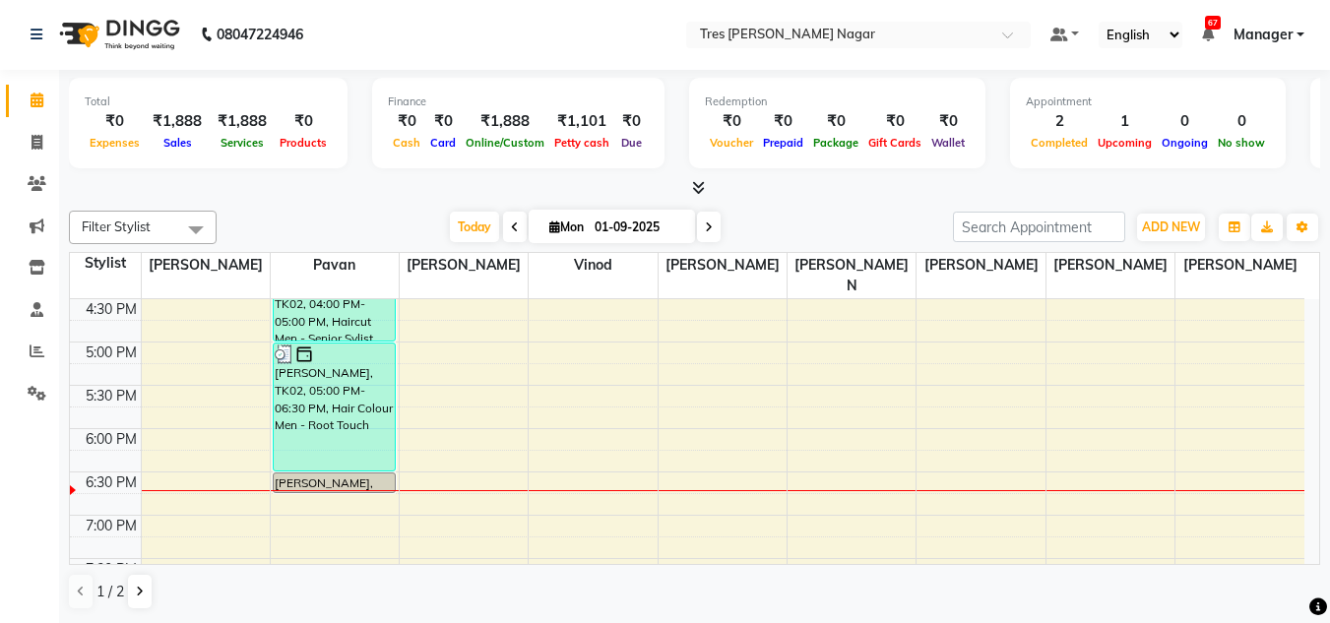
scroll to position [839, 0]
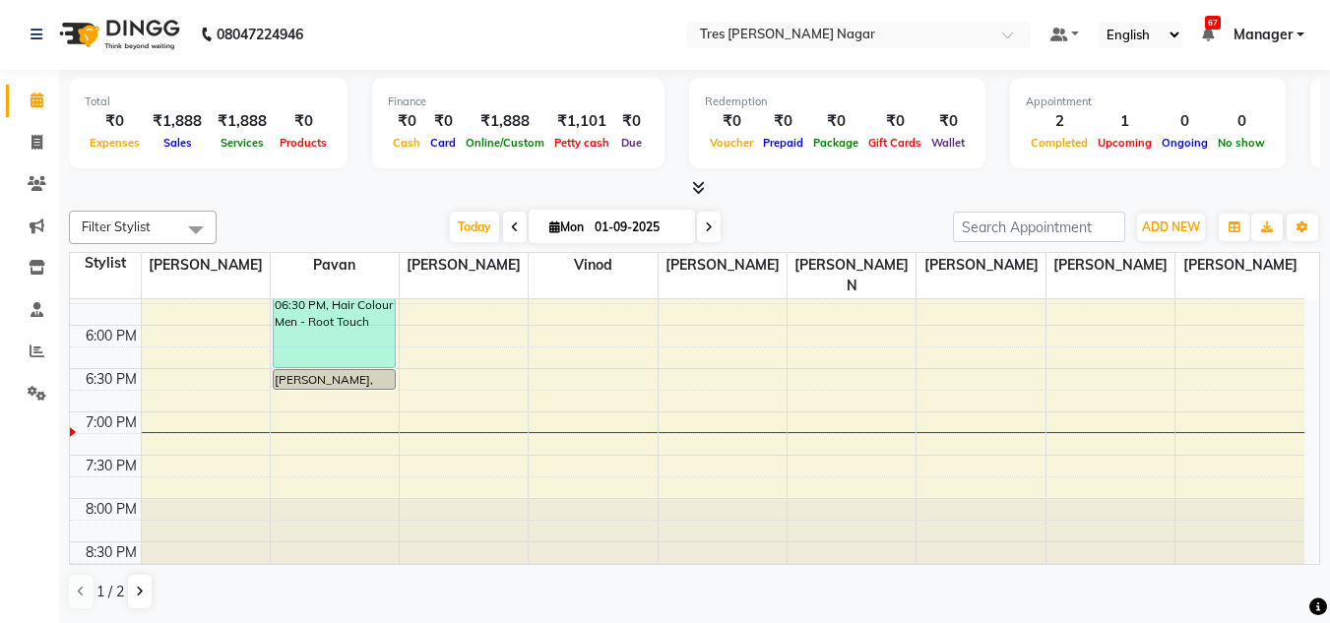
click at [838, 227] on div "[DATE] [DATE]" at bounding box center [584, 228] width 716 height 30
click at [711, 228] on span at bounding box center [709, 227] width 24 height 31
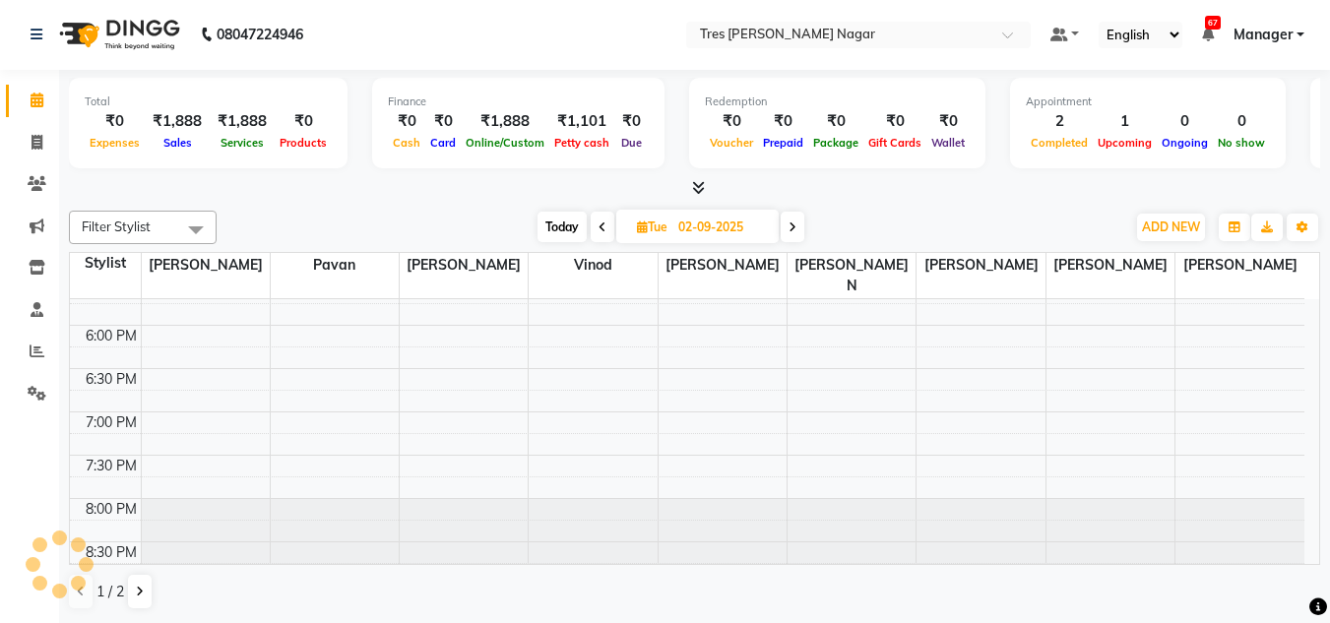
scroll to position [741, 0]
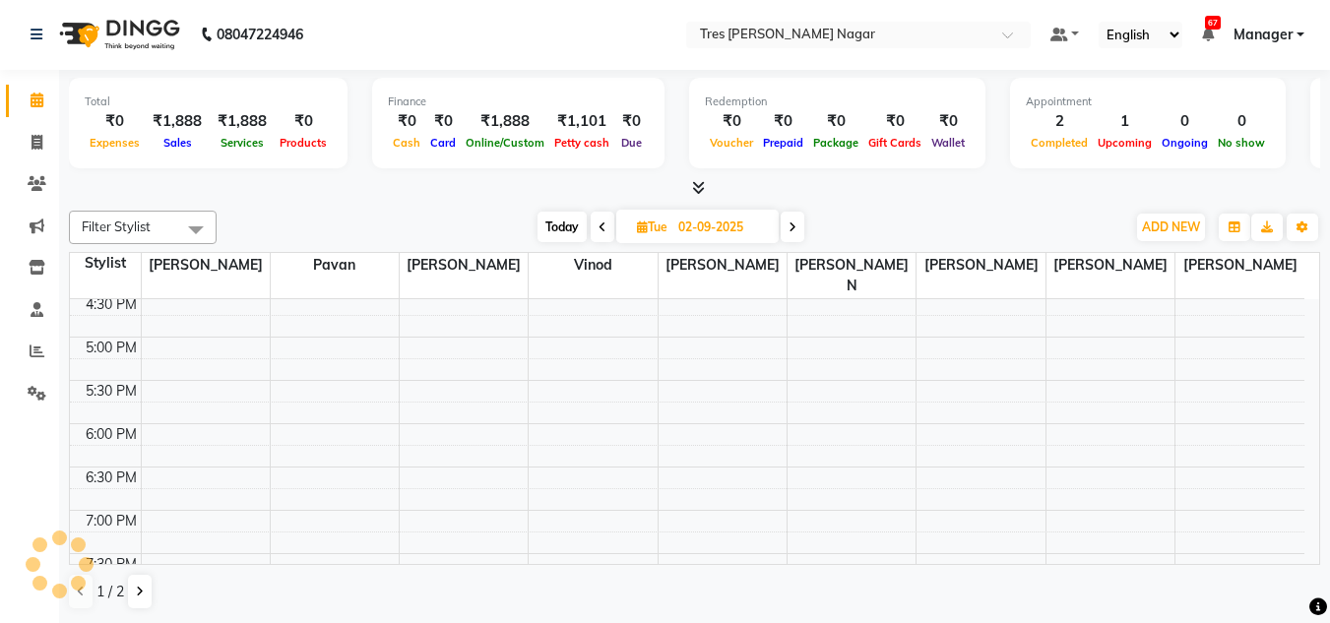
click at [794, 219] on span at bounding box center [792, 227] width 24 height 31
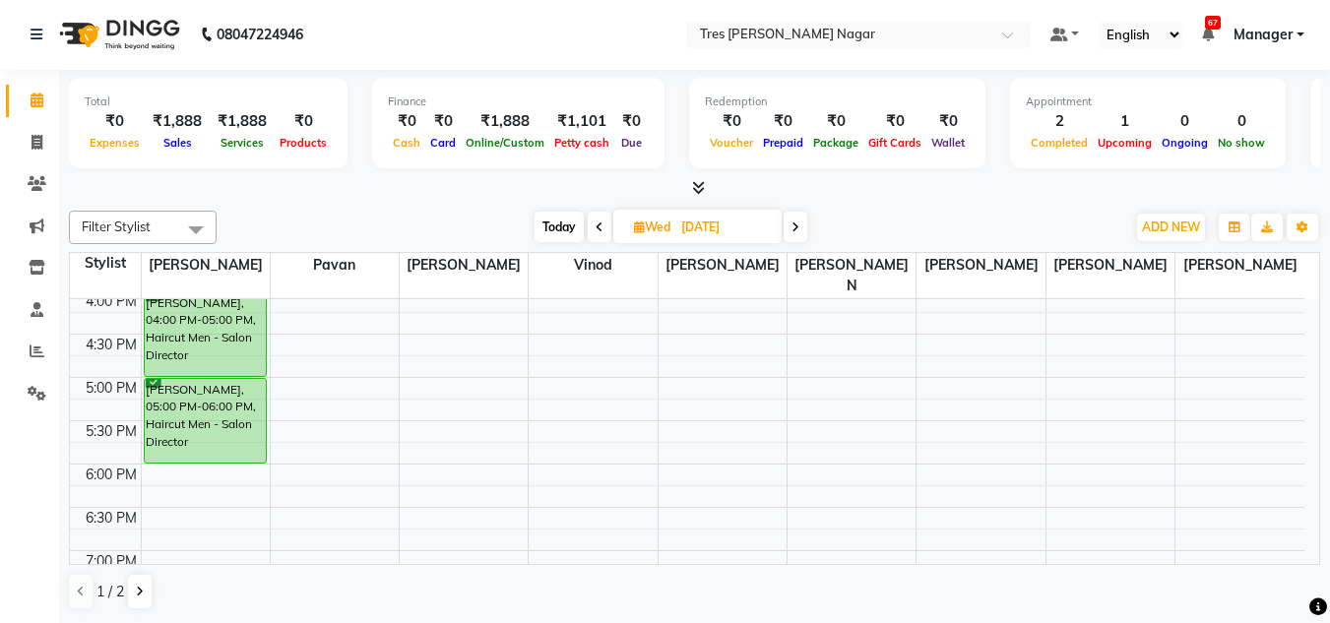
scroll to position [446, 0]
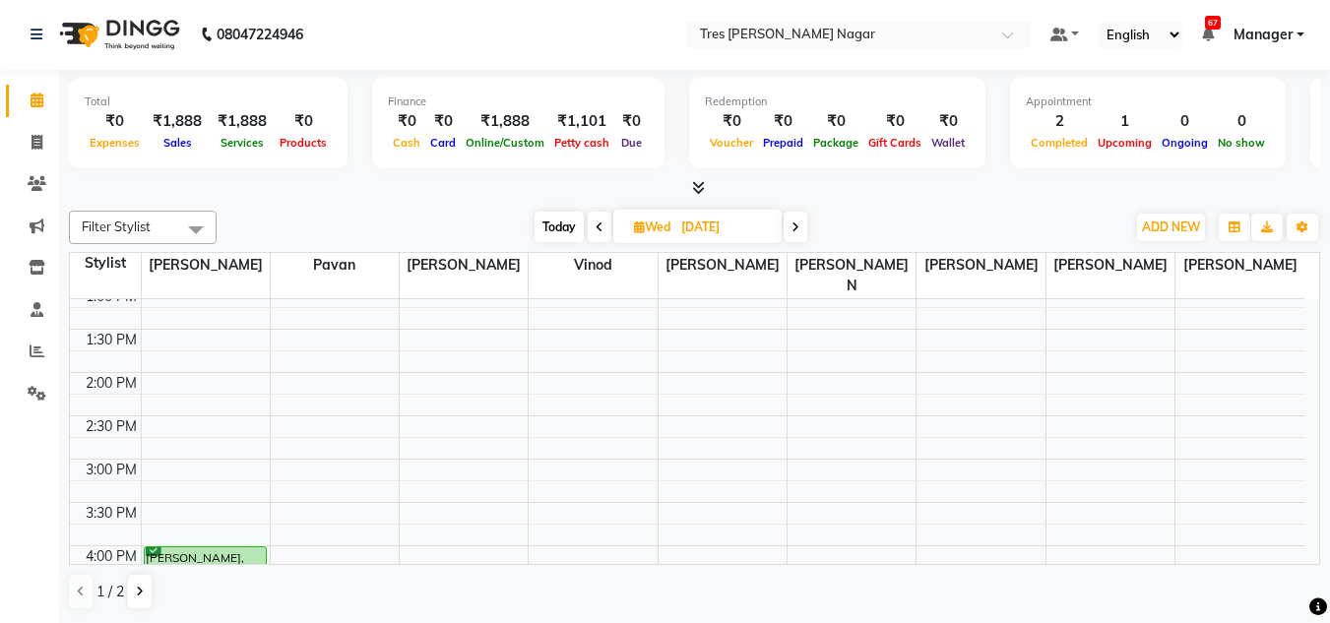
click at [795, 217] on span at bounding box center [795, 227] width 24 height 31
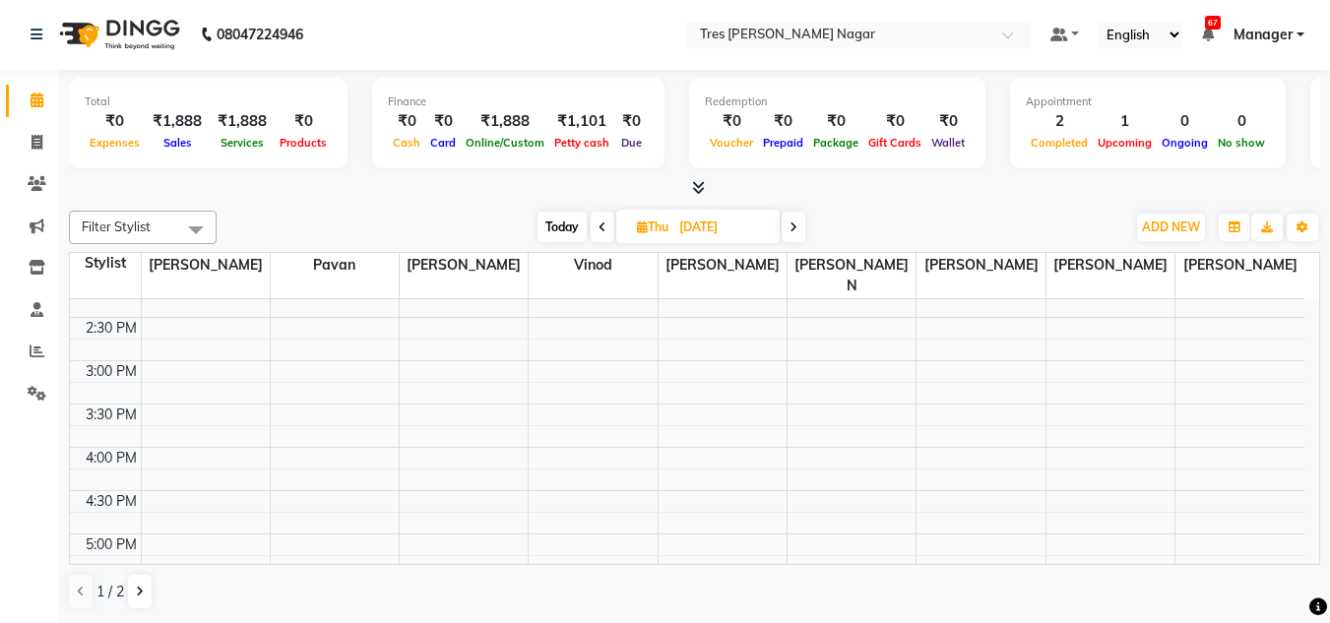
click at [543, 227] on span "Today" at bounding box center [561, 227] width 49 height 31
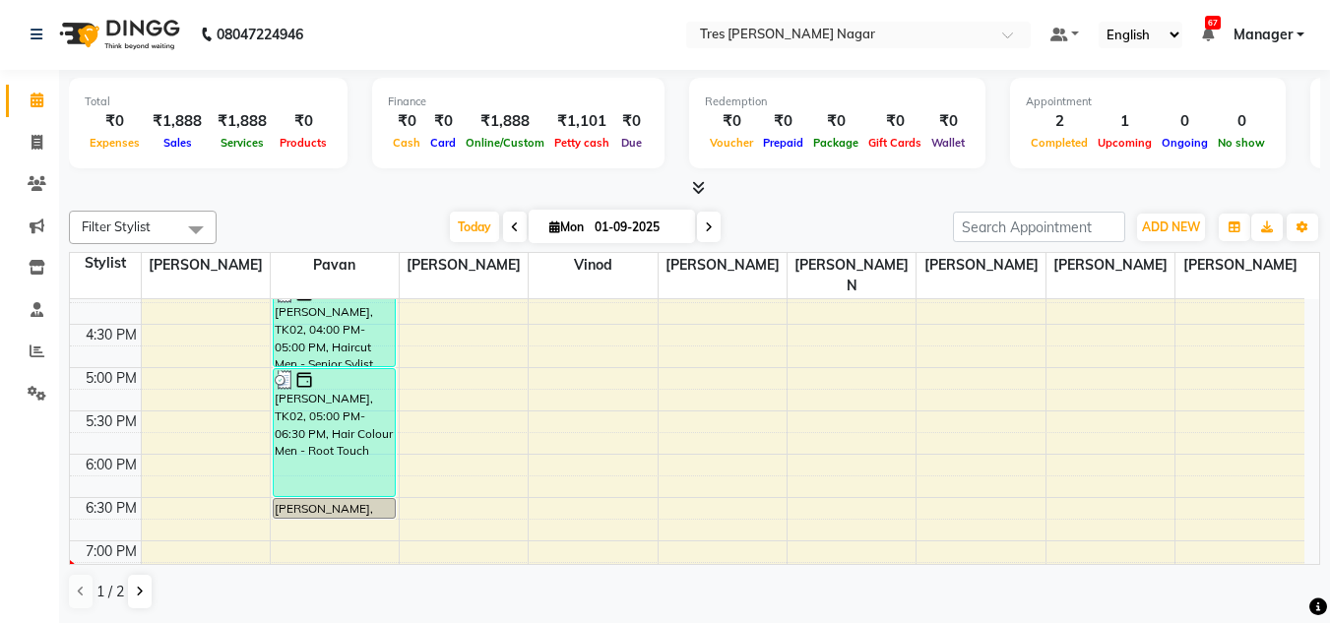
scroll to position [839, 0]
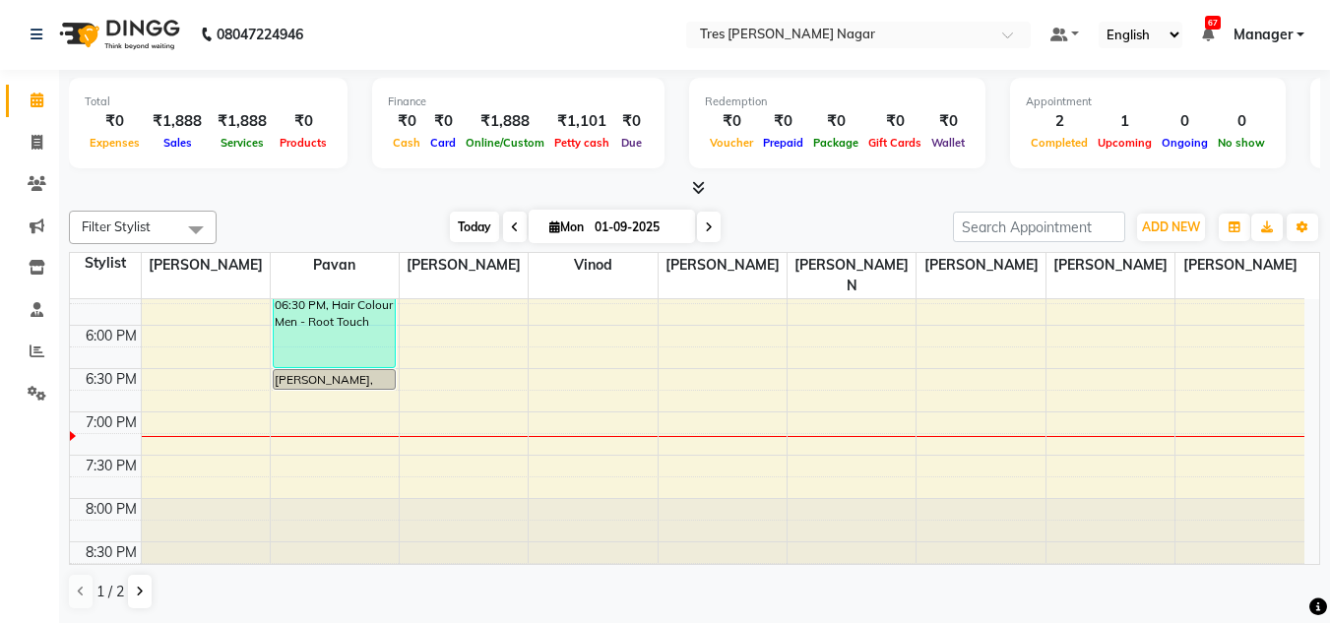
click at [483, 218] on span "Today" at bounding box center [474, 227] width 49 height 31
click at [338, 213] on div "[DATE] [DATE]" at bounding box center [584, 228] width 716 height 30
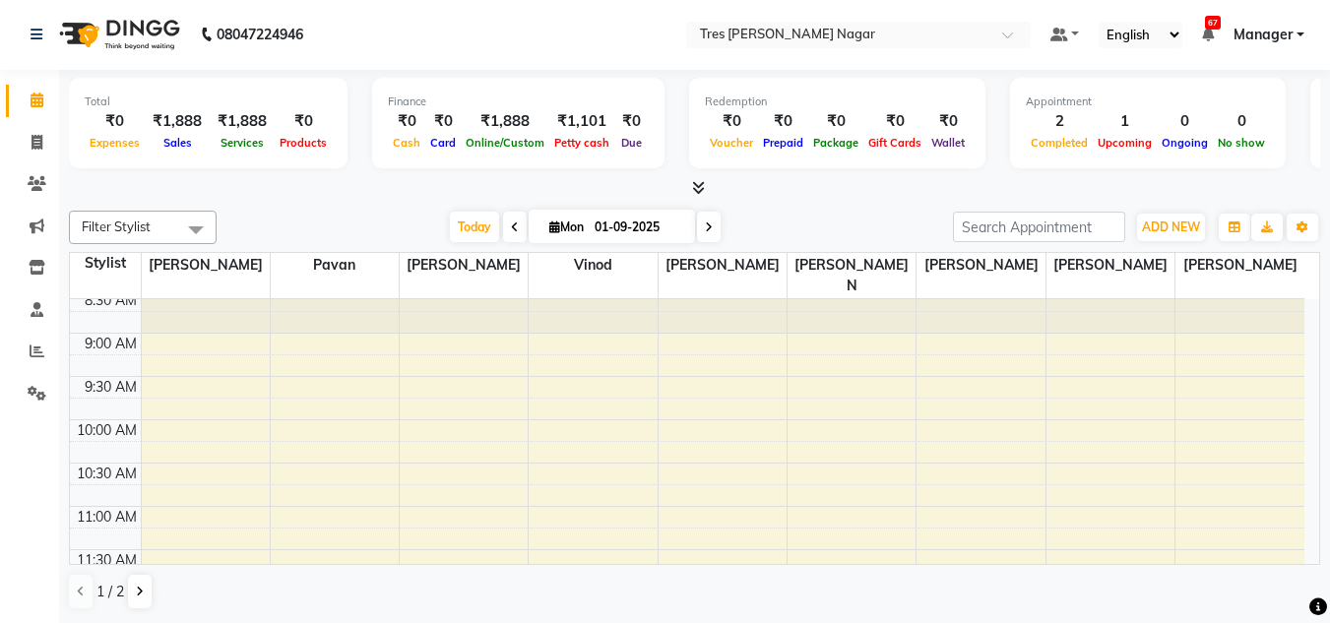
click at [709, 216] on span at bounding box center [709, 227] width 24 height 31
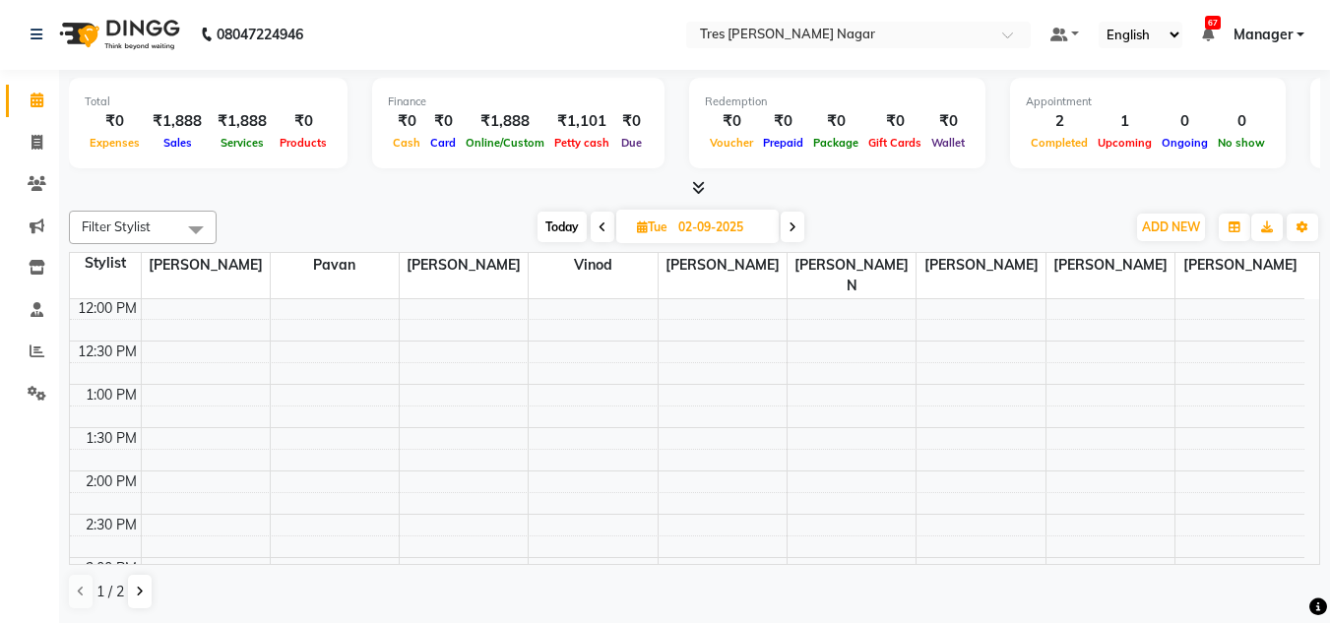
scroll to position [0, 0]
click at [408, 216] on div "[DATE] [DATE]" at bounding box center [670, 229] width 889 height 30
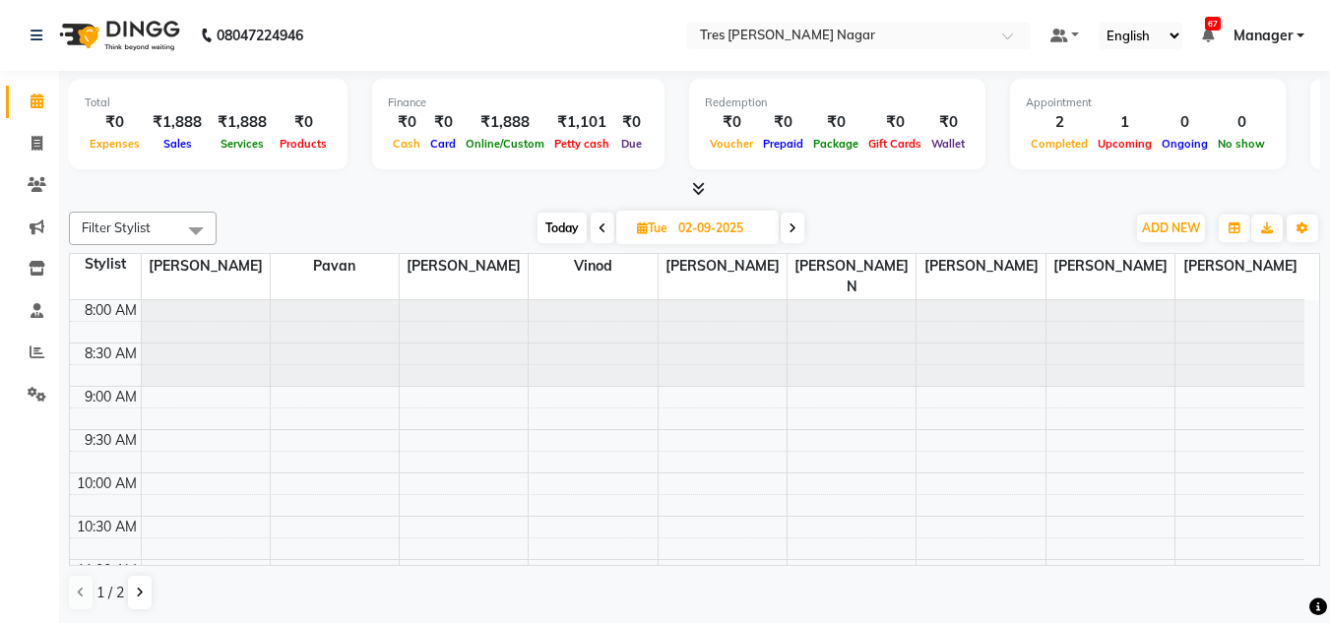
click at [489, 195] on div at bounding box center [694, 189] width 1251 height 21
click at [377, 205] on div "Filter Stylist Select All [PERSON_NAME] [PERSON_NAME] [PERSON_NAME] [PERSON_NAM…" at bounding box center [694, 411] width 1251 height 415
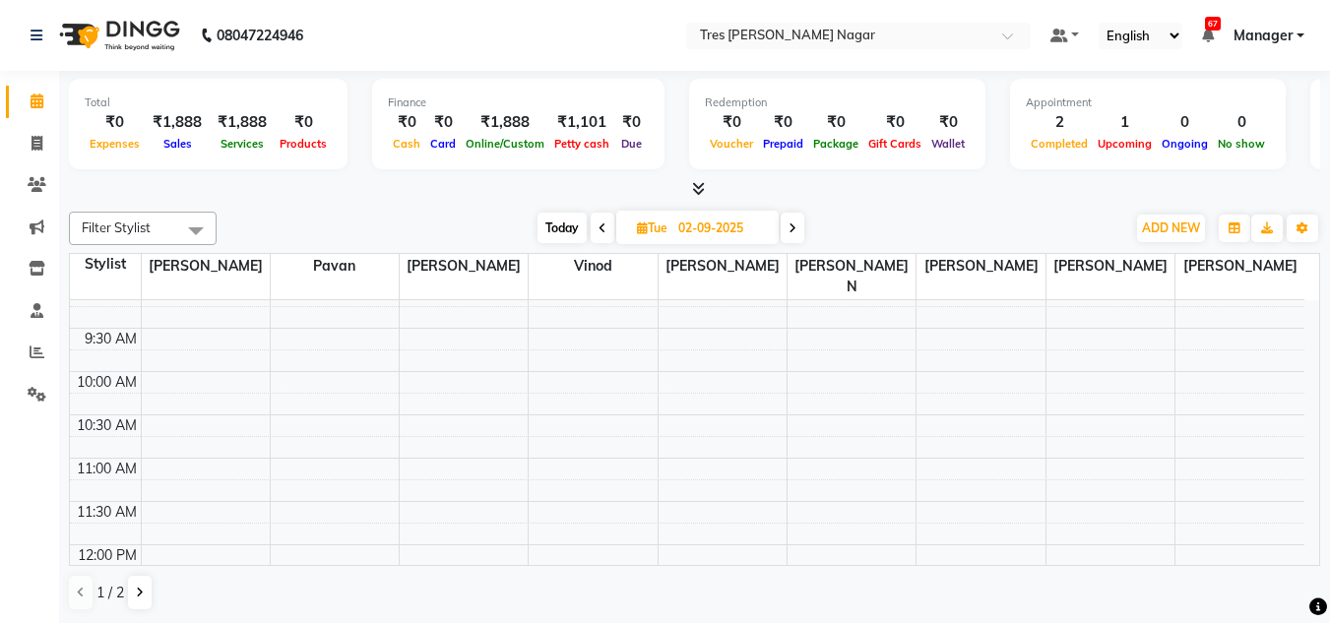
scroll to position [98, 0]
click at [264, 219] on div "[DATE] [DATE]" at bounding box center [670, 229] width 889 height 30
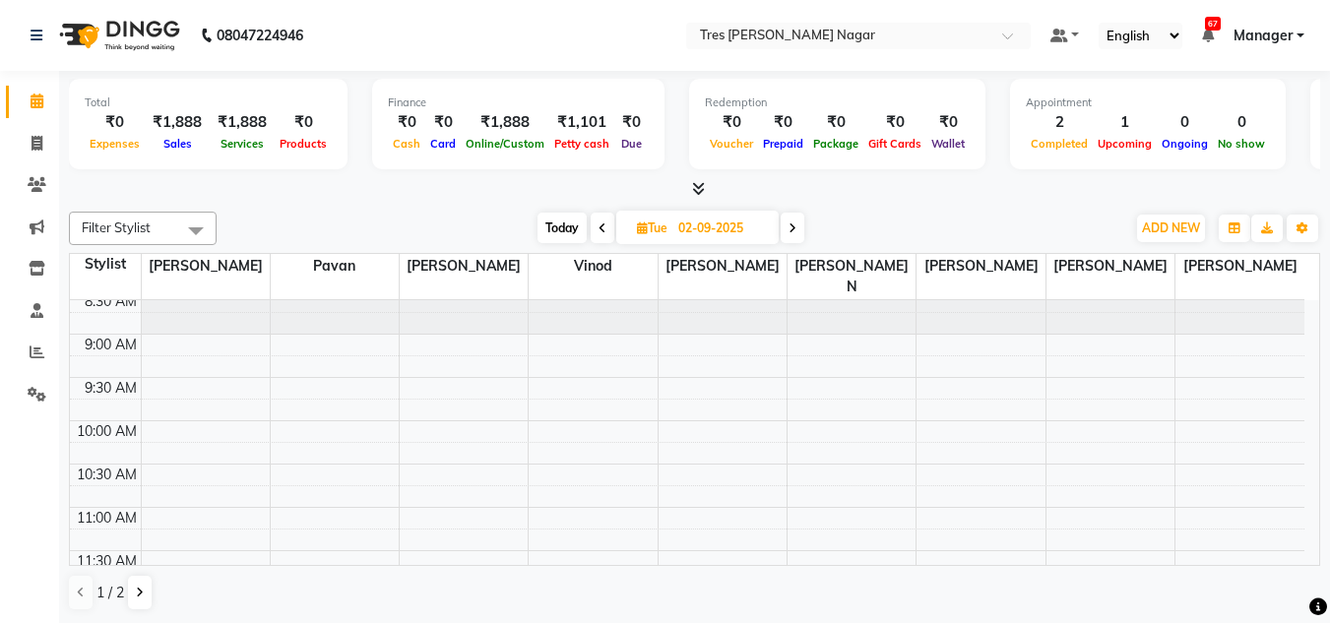
scroll to position [0, 0]
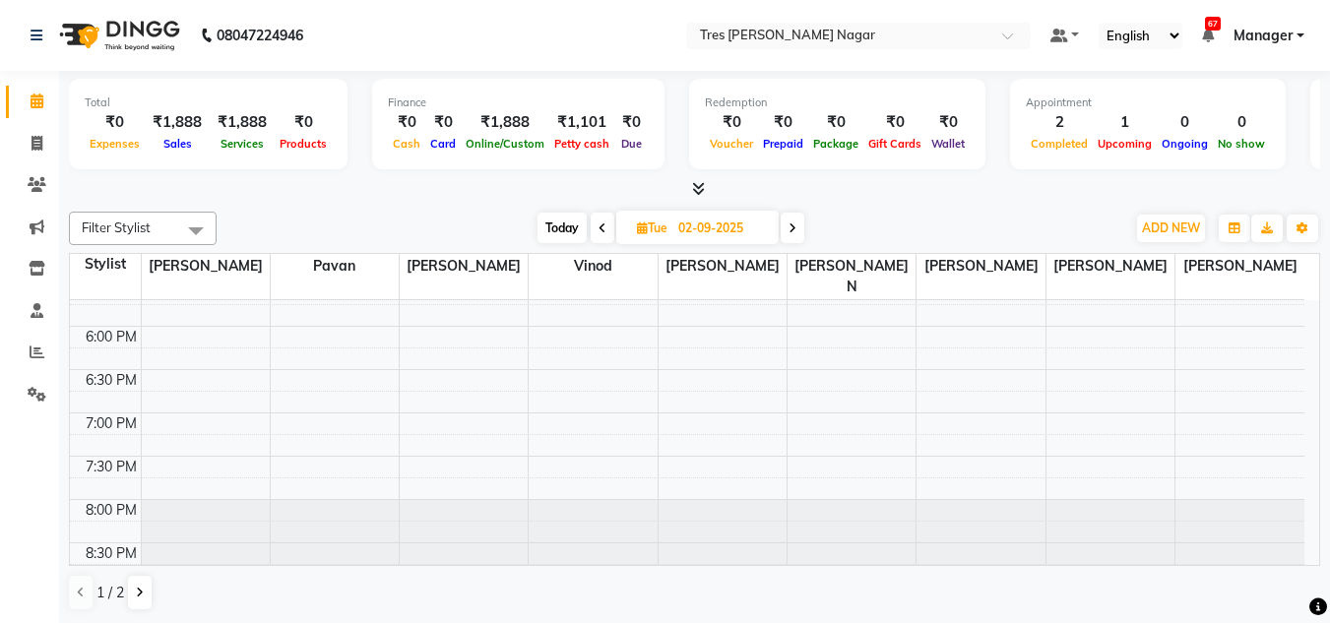
click at [553, 228] on span "Today" at bounding box center [561, 228] width 49 height 31
type input "01-09-2025"
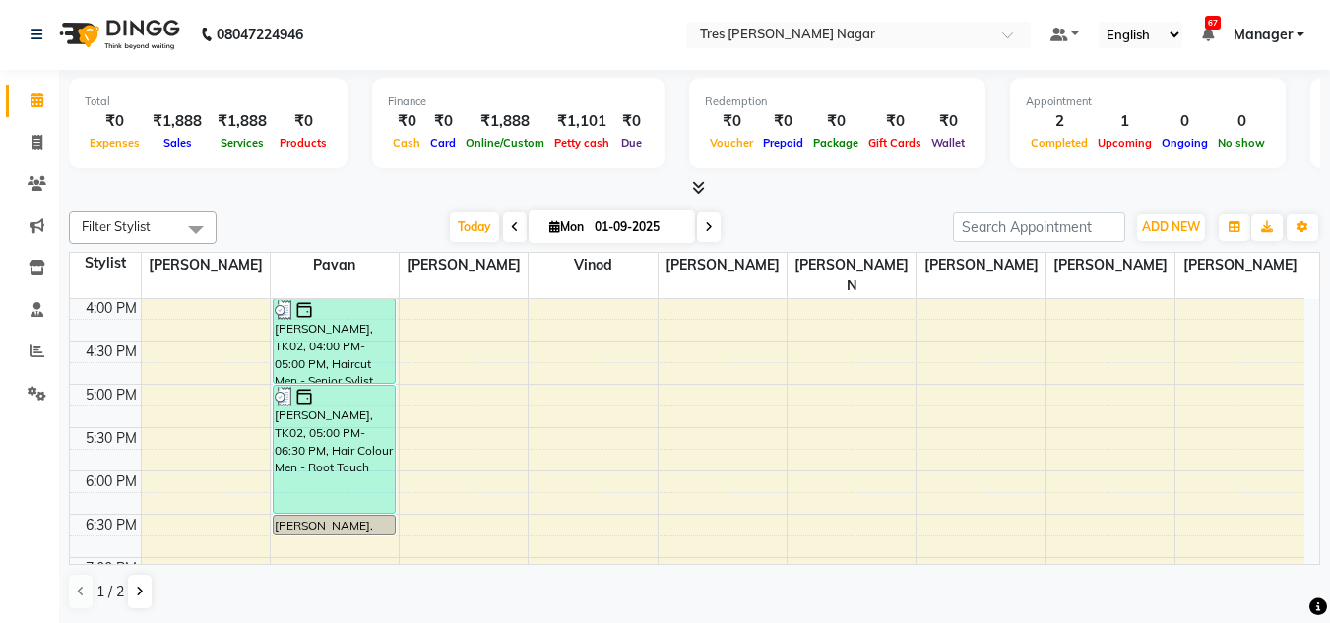
scroll to position [741, 0]
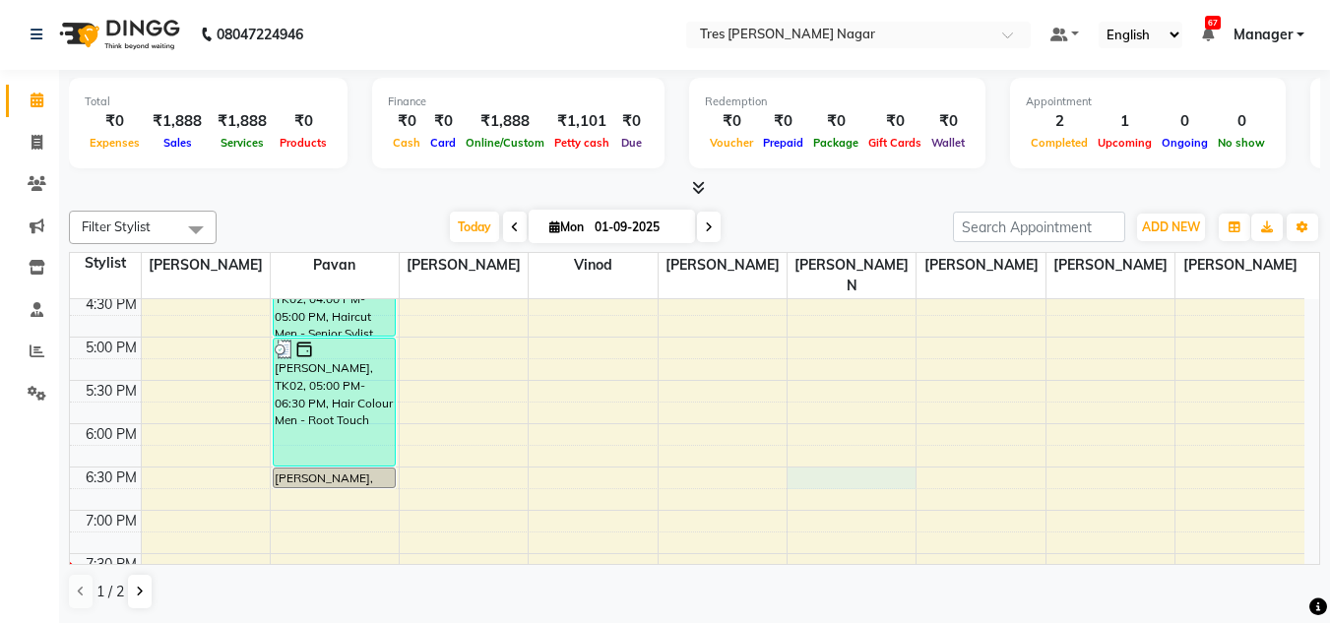
click at [828, 454] on div "8:00 AM 8:30 AM 9:00 AM 9:30 AM 10:00 AM 10:30 AM 11:00 AM 11:30 AM 12:00 PM 12…" at bounding box center [687, 120] width 1234 height 1125
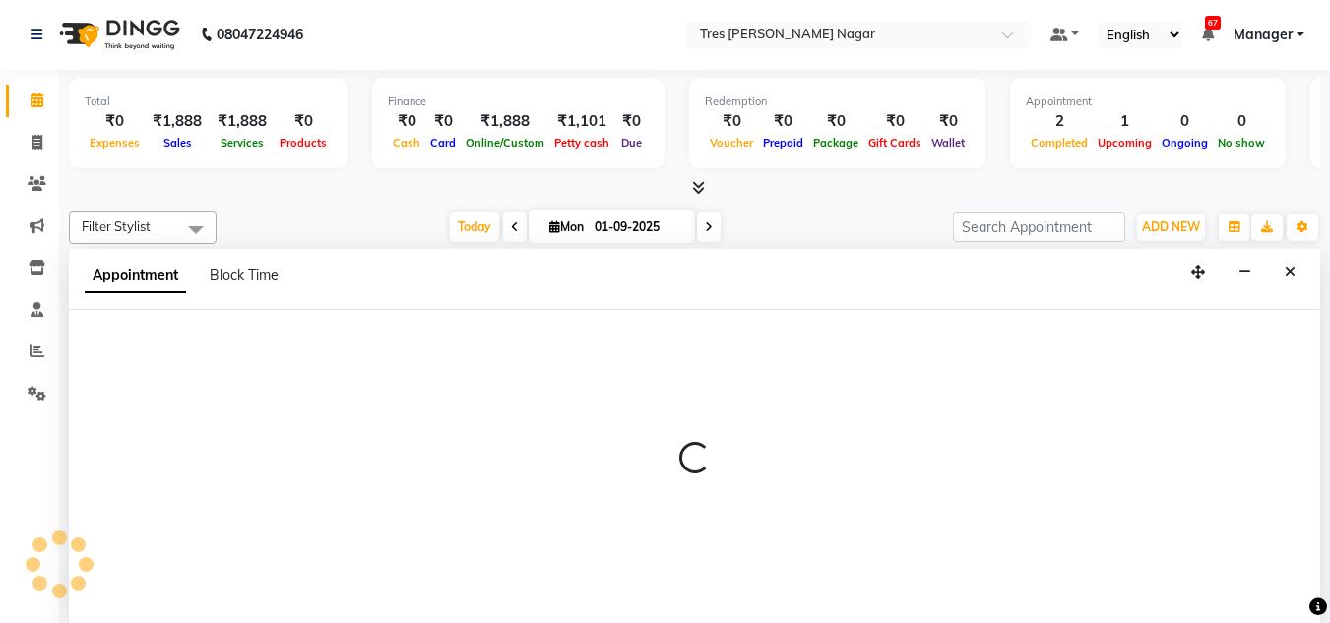
select select "84648"
select select "tentative"
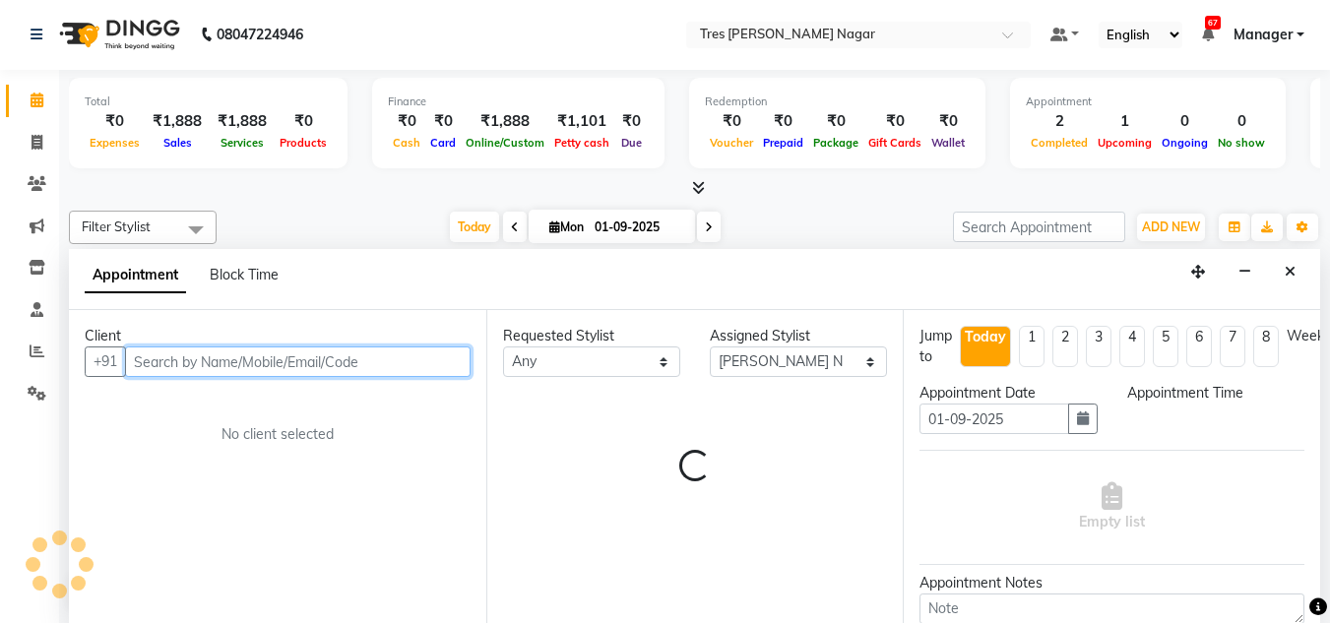
select select "1110"
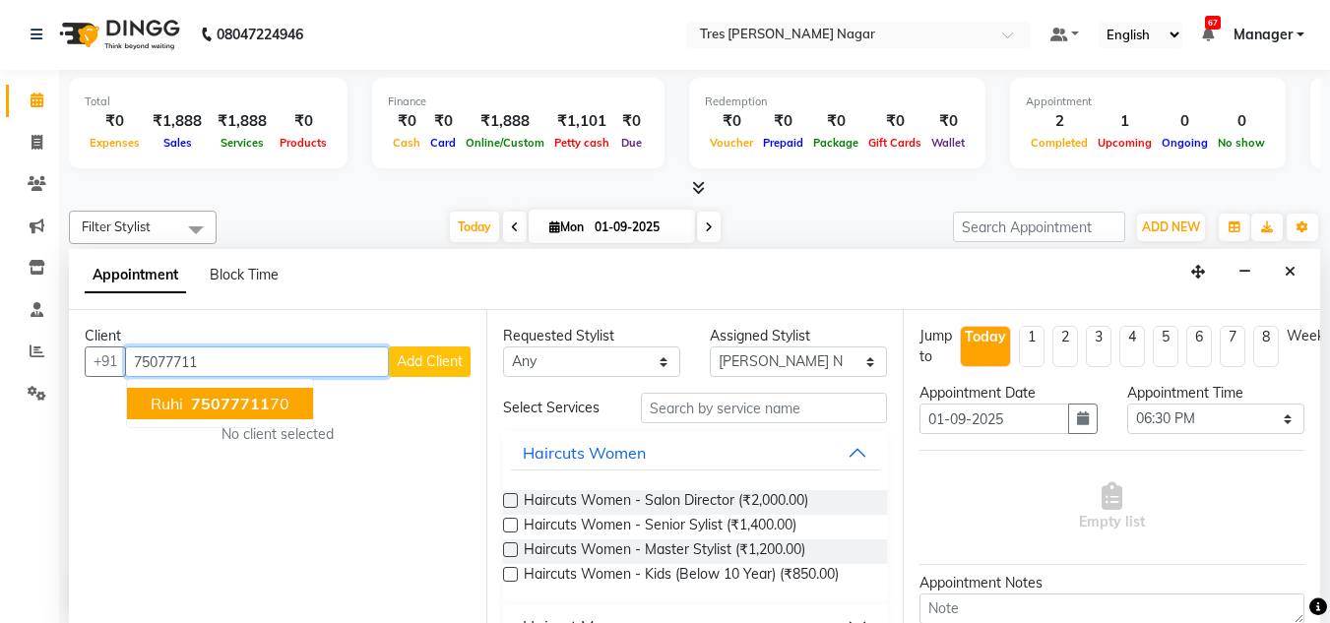
click at [226, 413] on span "75077711" at bounding box center [230, 404] width 79 height 20
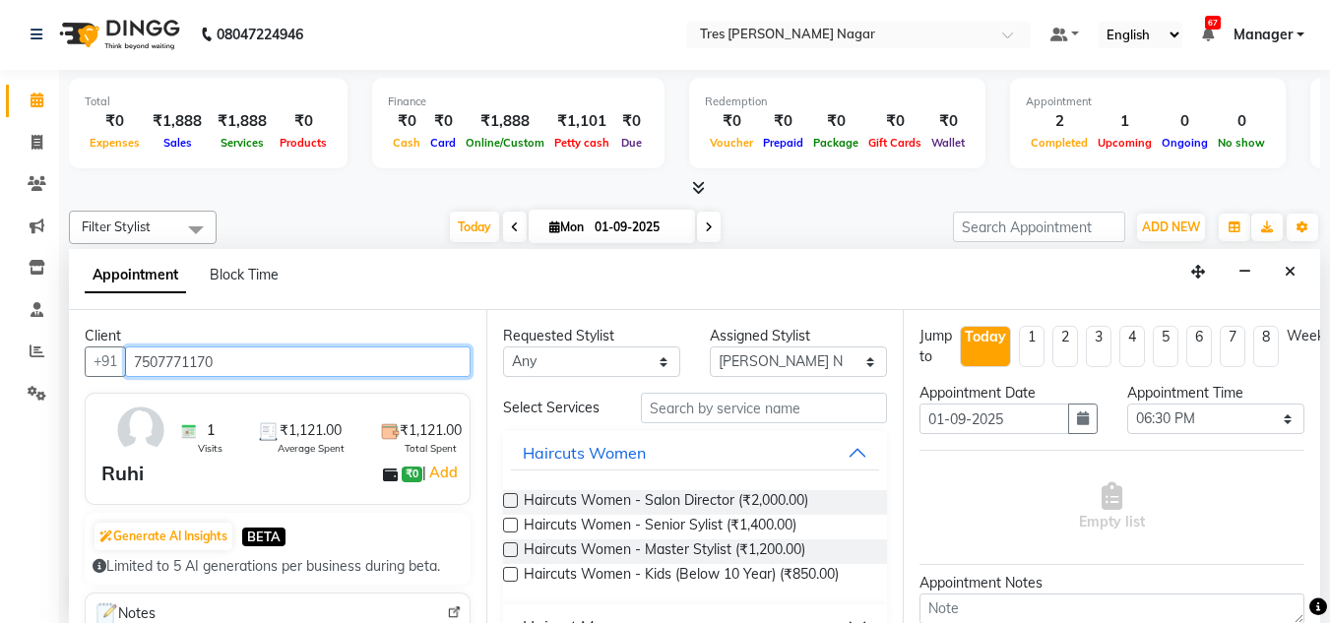
type input "7507771170"
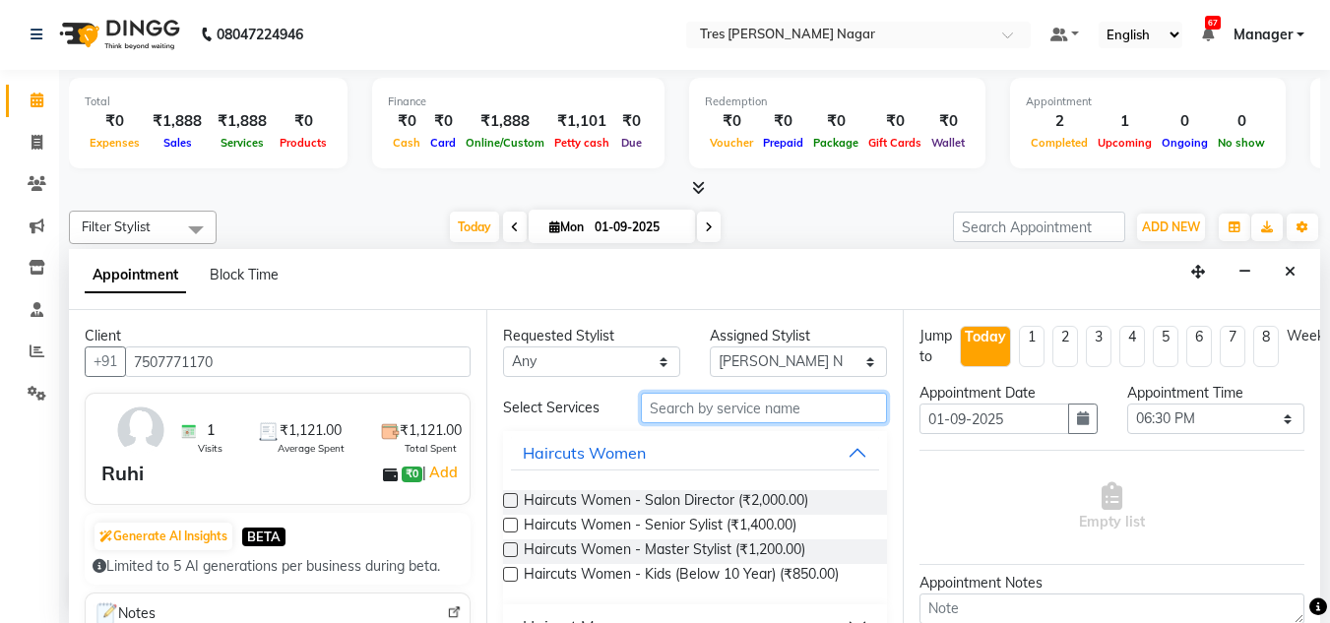
click at [774, 420] on input "text" at bounding box center [764, 408] width 246 height 31
type input "pedi"
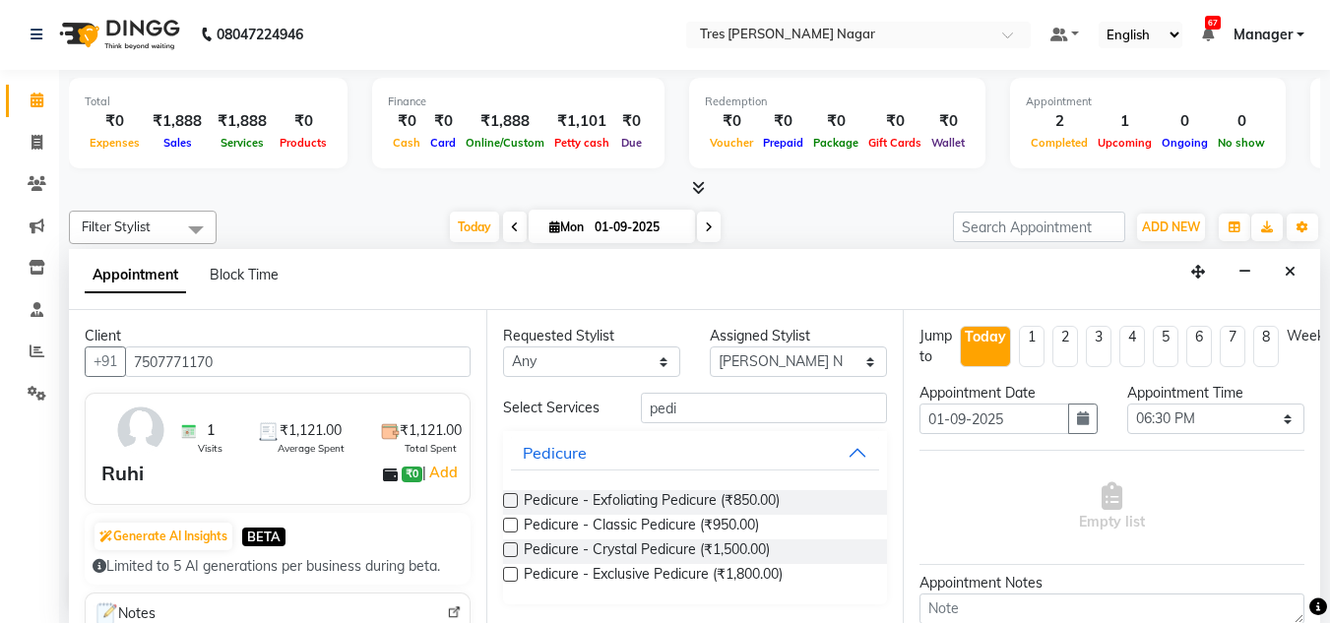
click at [507, 523] on label at bounding box center [510, 525] width 15 height 15
click at [507, 523] on input "checkbox" at bounding box center [509, 527] width 13 height 13
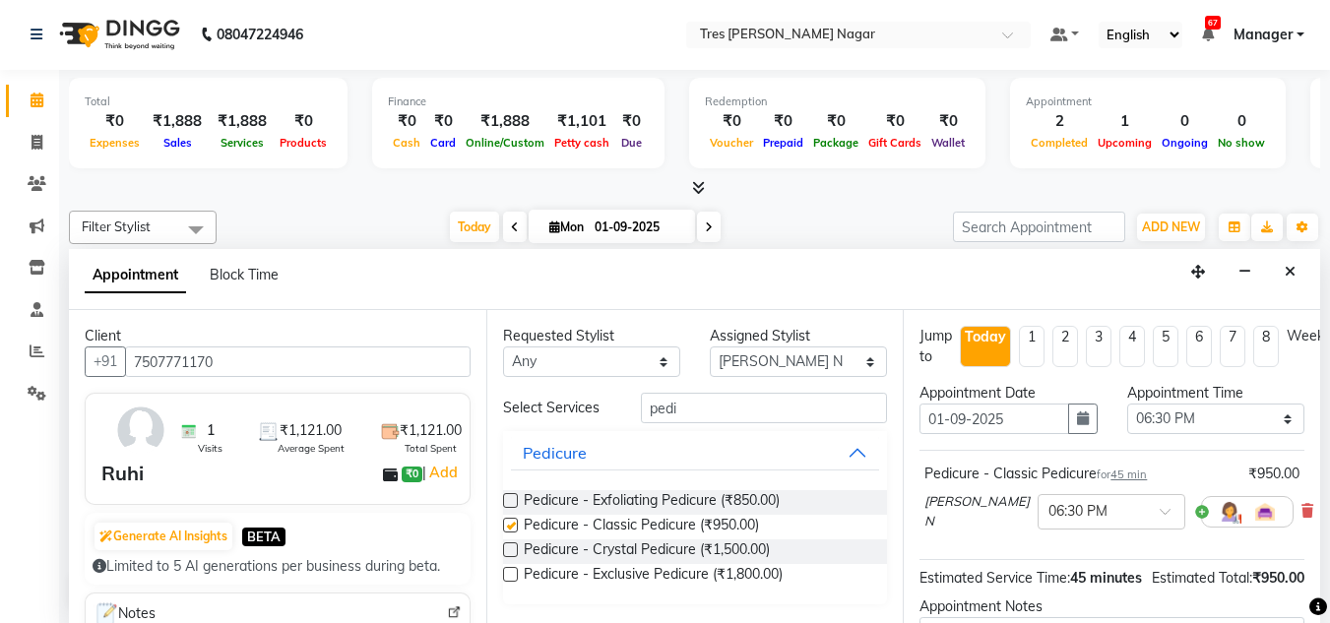
checkbox input "false"
click at [775, 407] on input "pedi" at bounding box center [764, 408] width 246 height 31
type input "p"
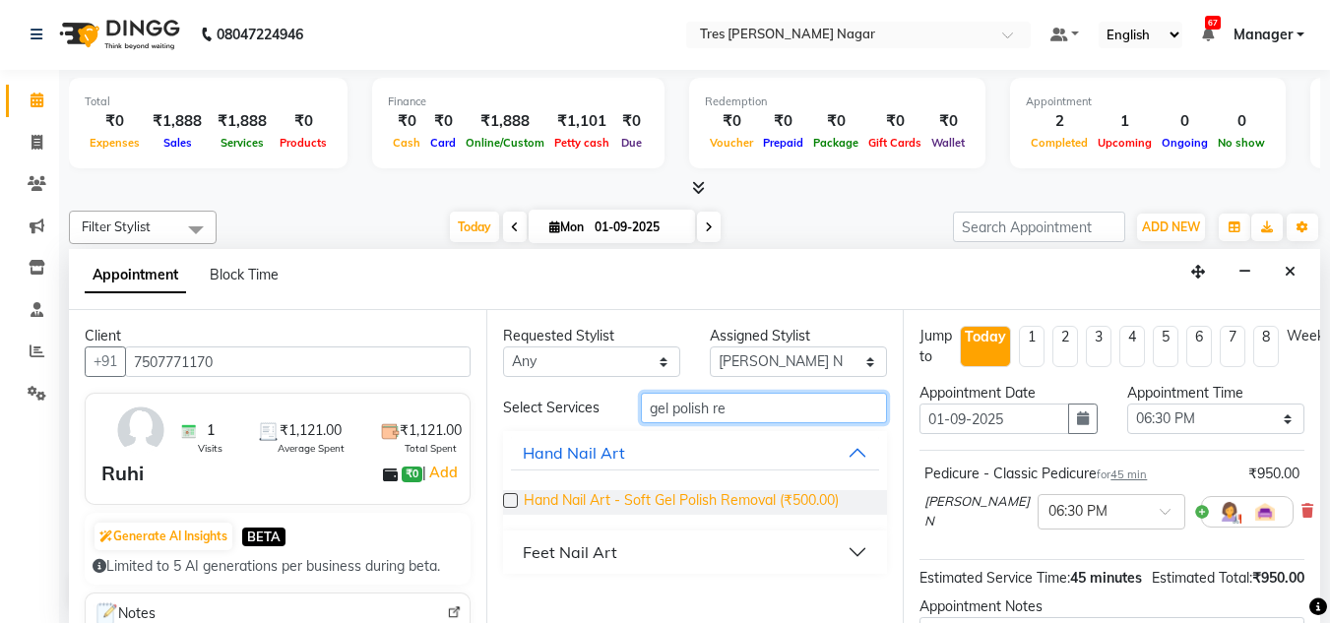
type input "gel polish re"
click at [791, 503] on span "Hand Nail Art - Soft Gel Polish Removal (₹500.00)" at bounding box center [681, 502] width 315 height 25
checkbox input "false"
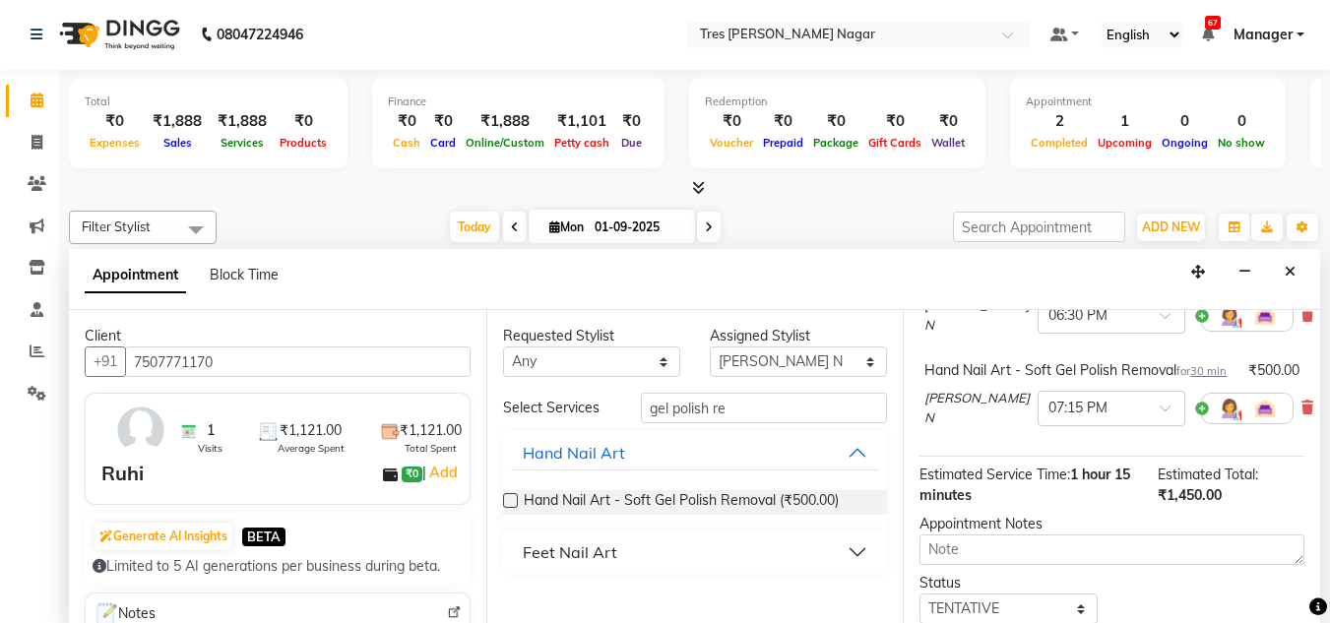
scroll to position [197, 0]
click at [1036, 555] on textarea at bounding box center [1111, 548] width 385 height 31
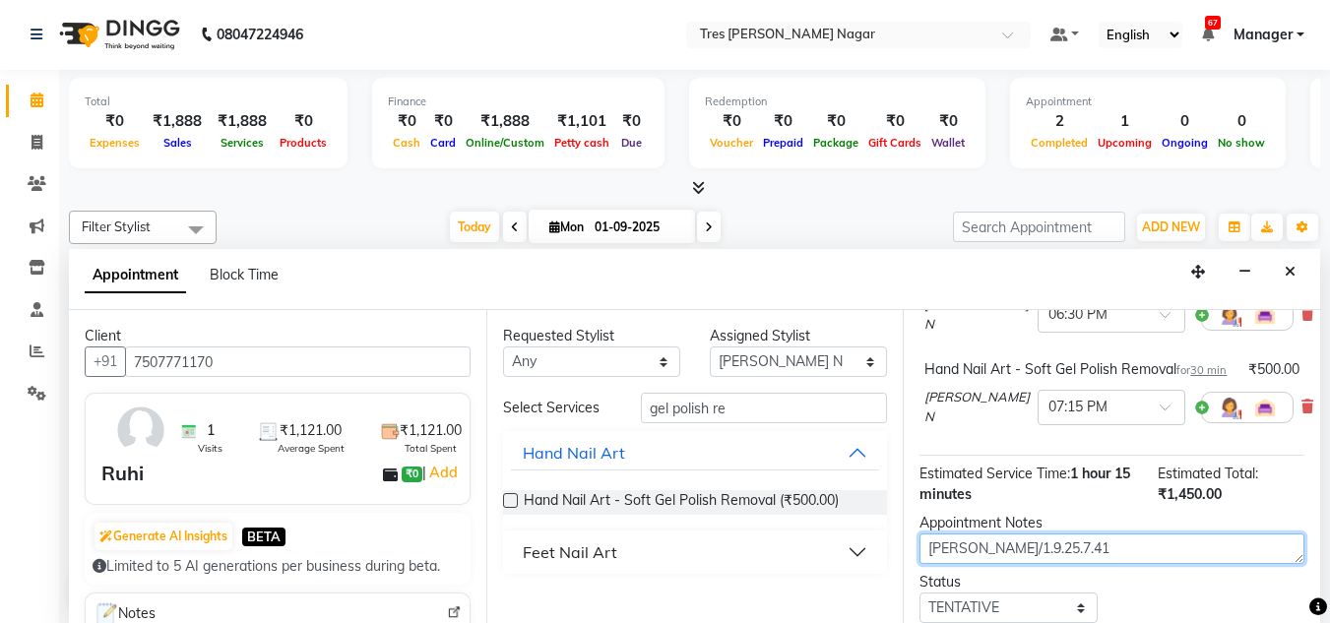
scroll to position [350, 0]
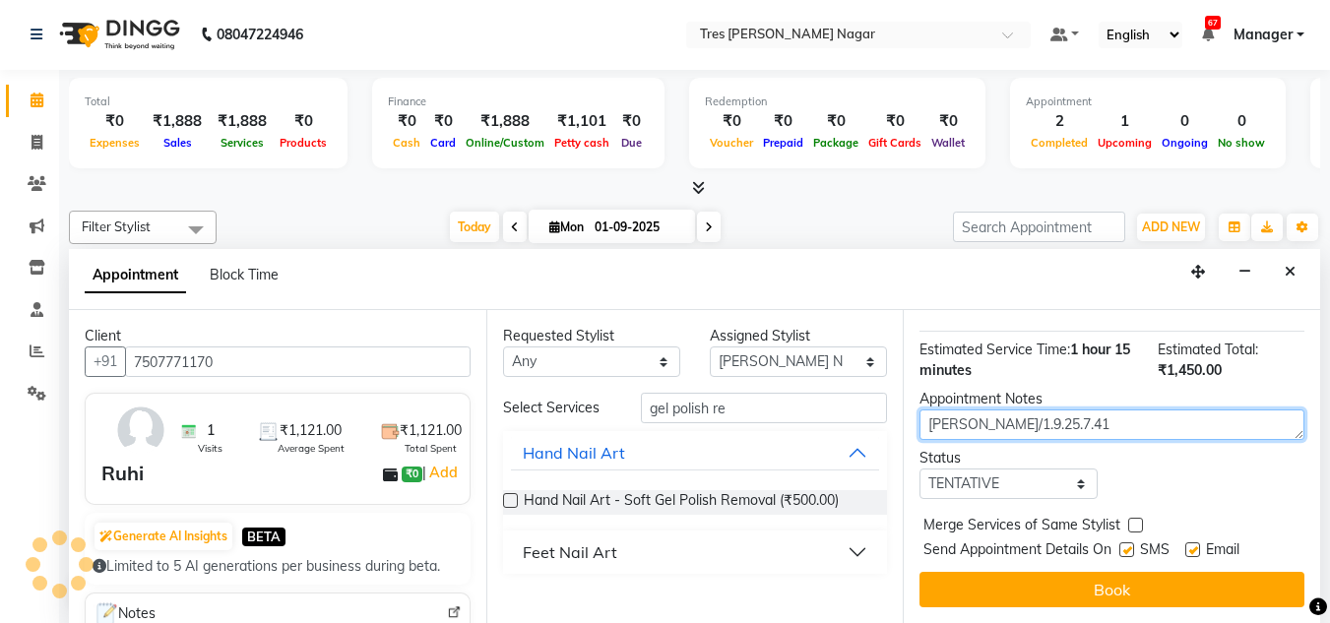
type textarea "[PERSON_NAME]/1.9.25.7.41"
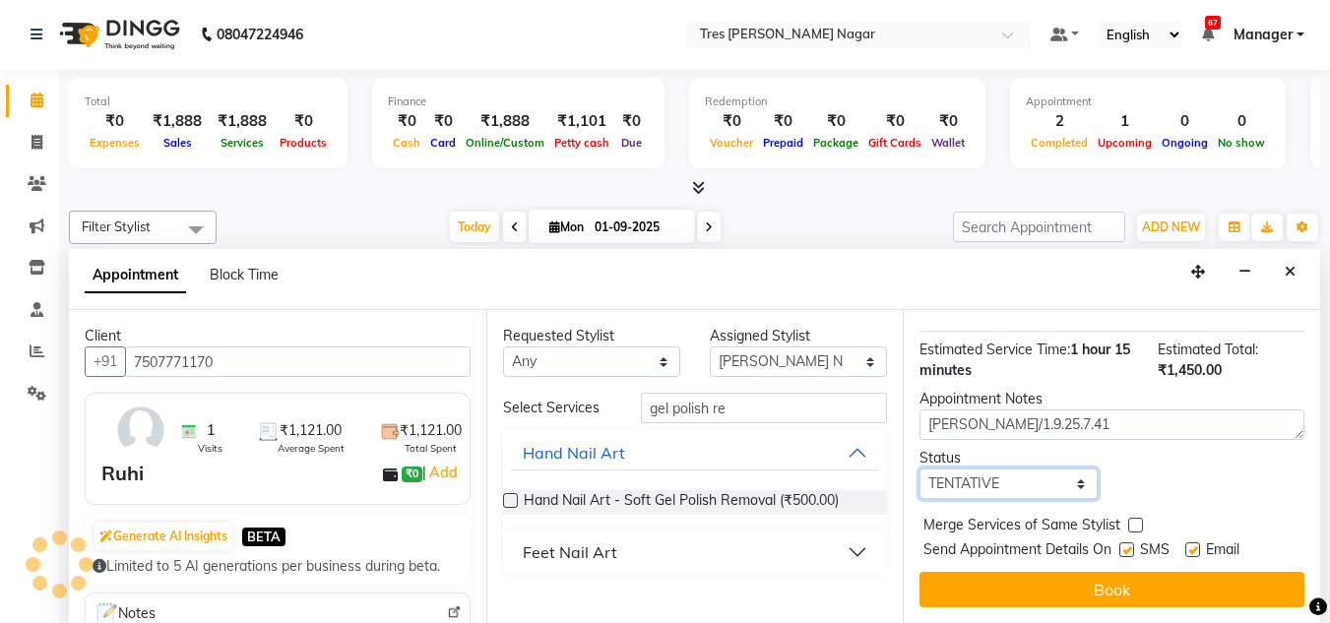
click at [1018, 473] on select "Select TENTATIVE CONFIRM CHECK-IN UPCOMING" at bounding box center [1007, 483] width 177 height 31
select select "confirm booking"
click at [919, 468] on select "Select TENTATIVE CONFIRM CHECK-IN UPCOMING" at bounding box center [1007, 483] width 177 height 31
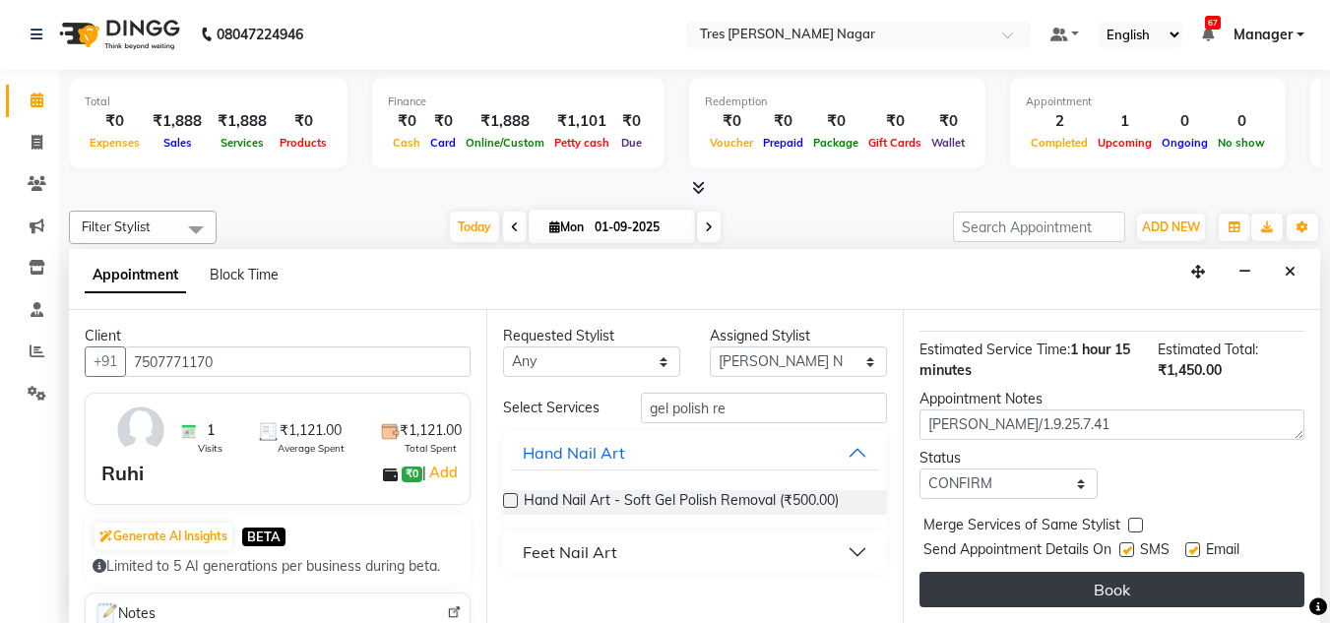
click at [1129, 576] on button "Book" at bounding box center [1111, 589] width 385 height 35
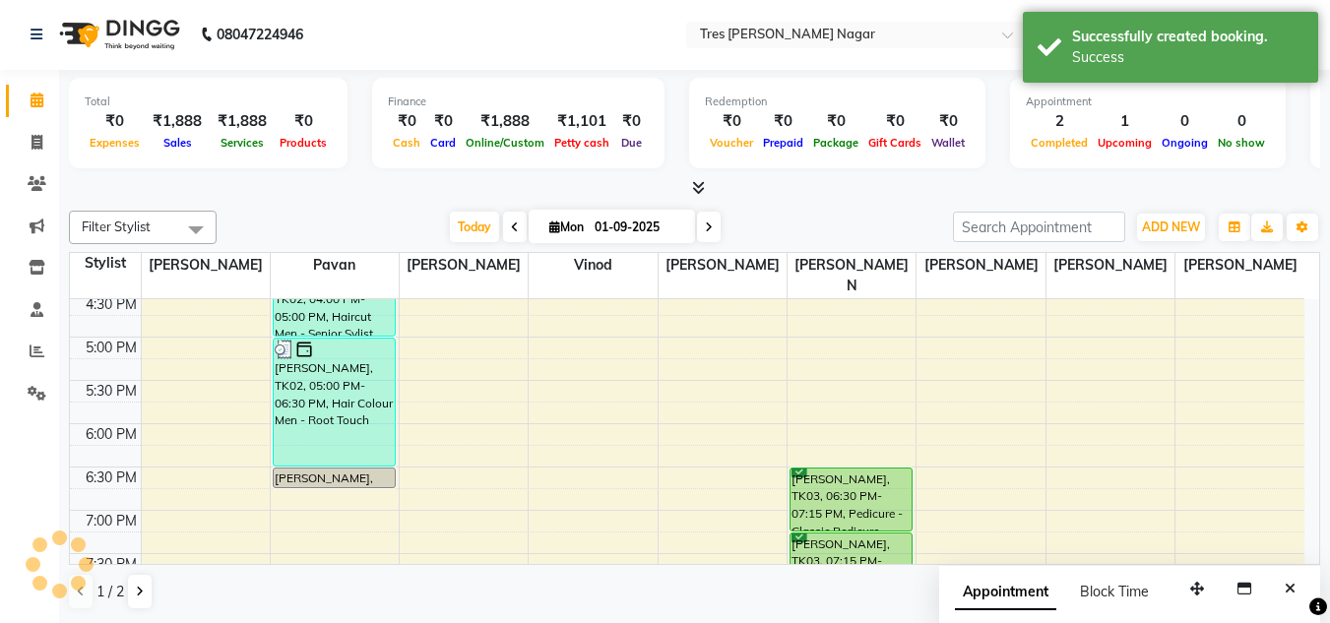
scroll to position [0, 0]
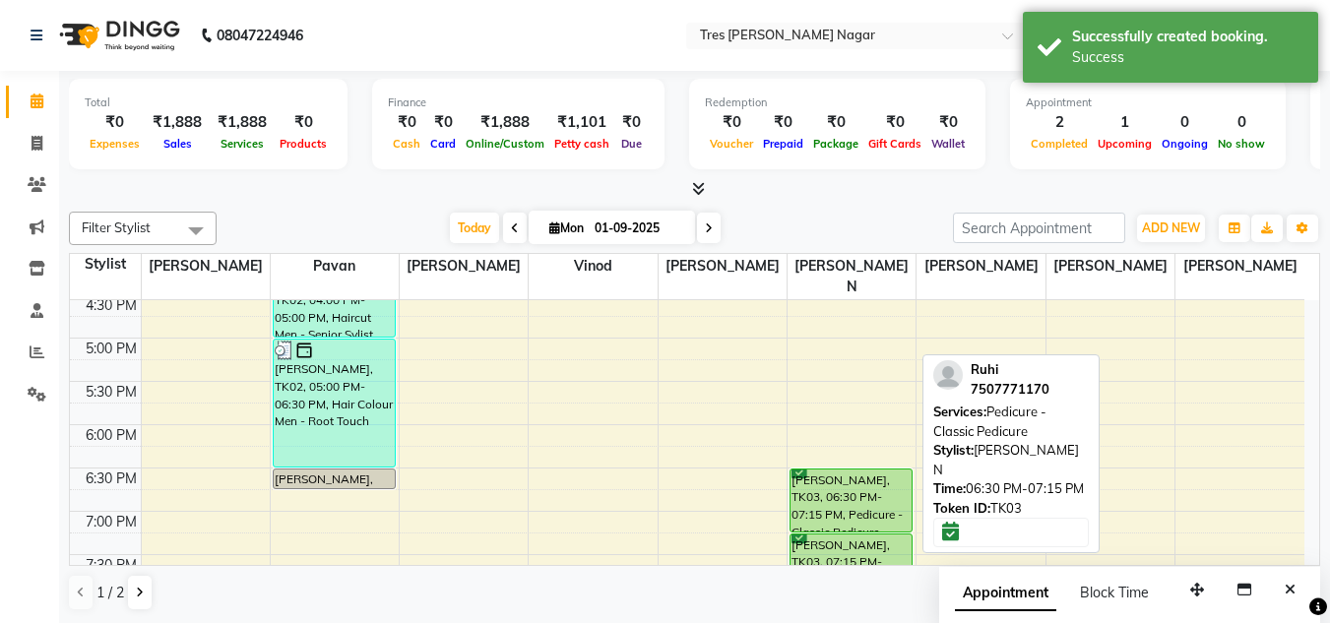
click at [851, 483] on div "[PERSON_NAME], TK03, 06:30 PM-07:15 PM, Pedicure - Classic Pedicure" at bounding box center [850, 500] width 121 height 62
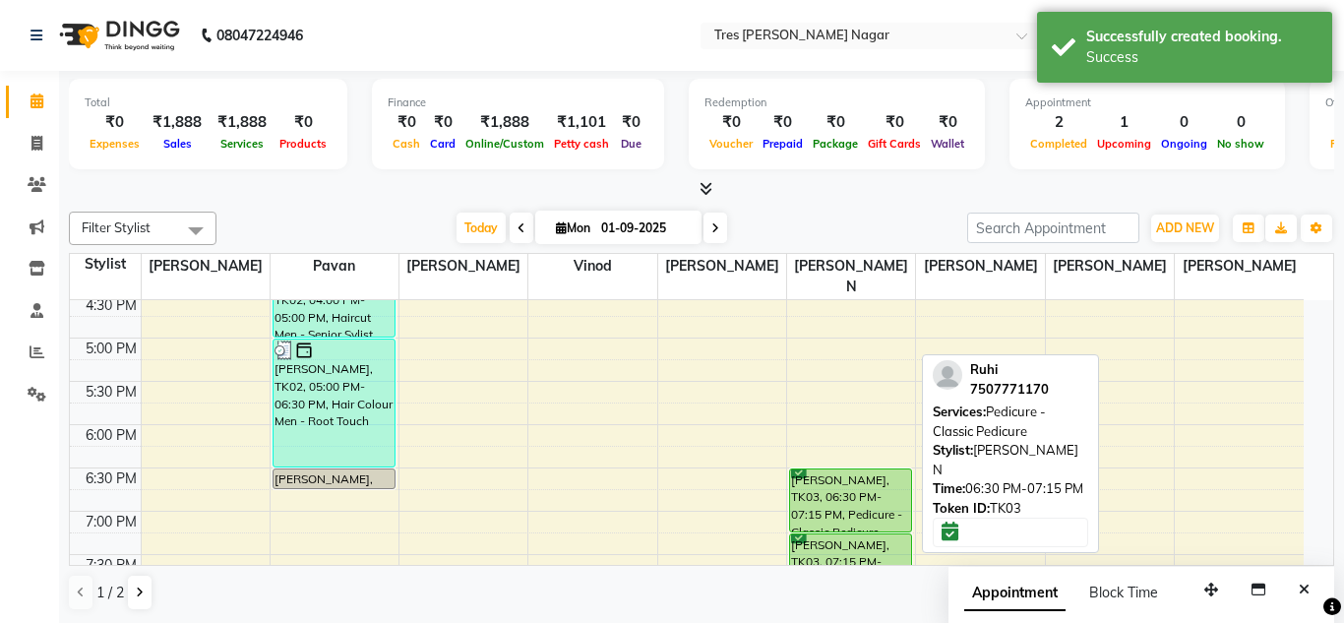
select select "6"
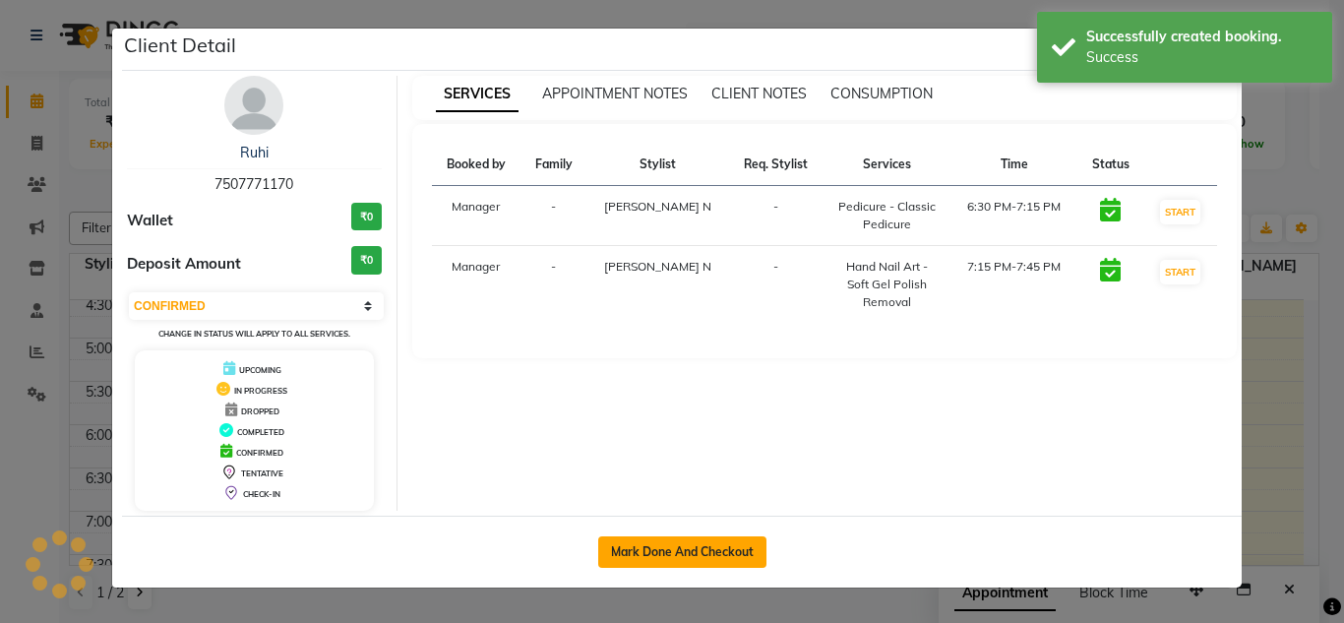
click at [710, 558] on button "Mark Done And Checkout" at bounding box center [682, 551] width 168 height 31
select select "service"
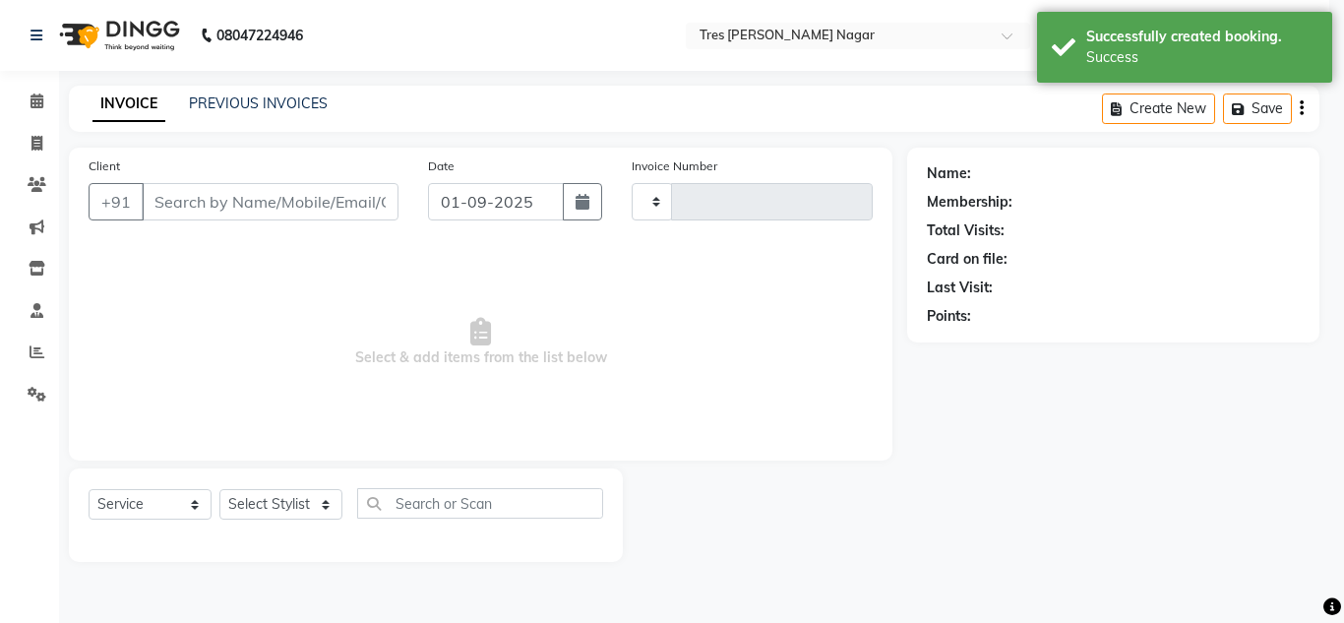
type input "1079"
select select "8052"
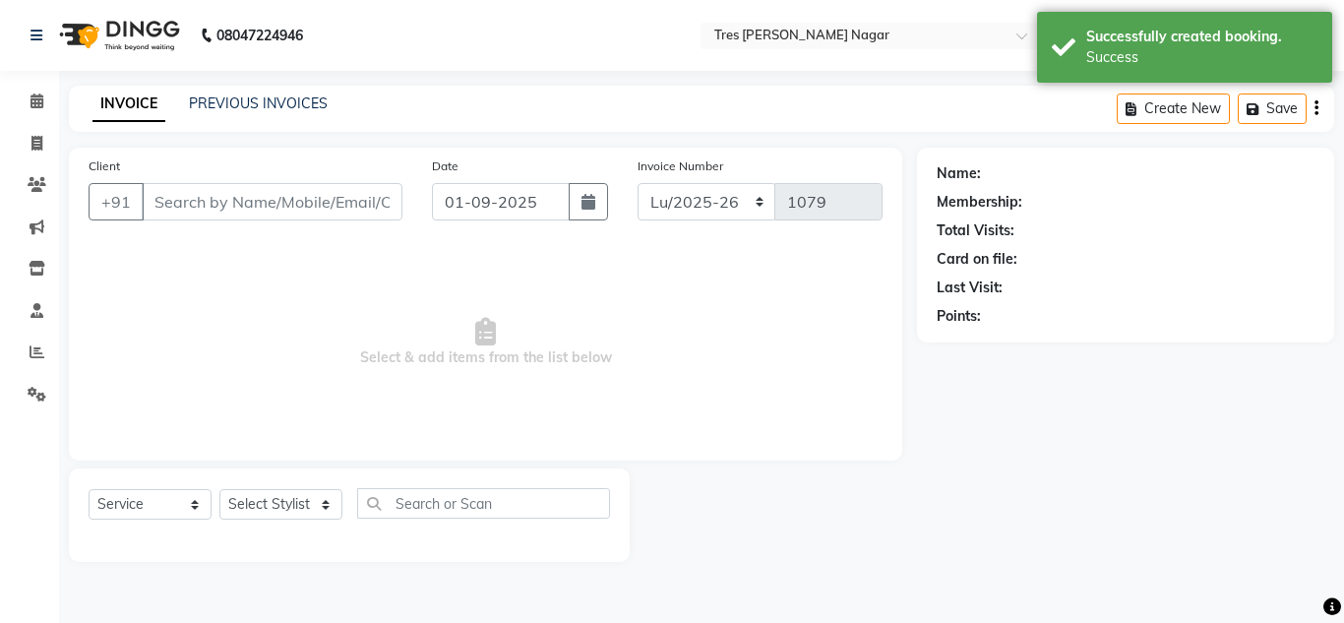
type input "7507771170"
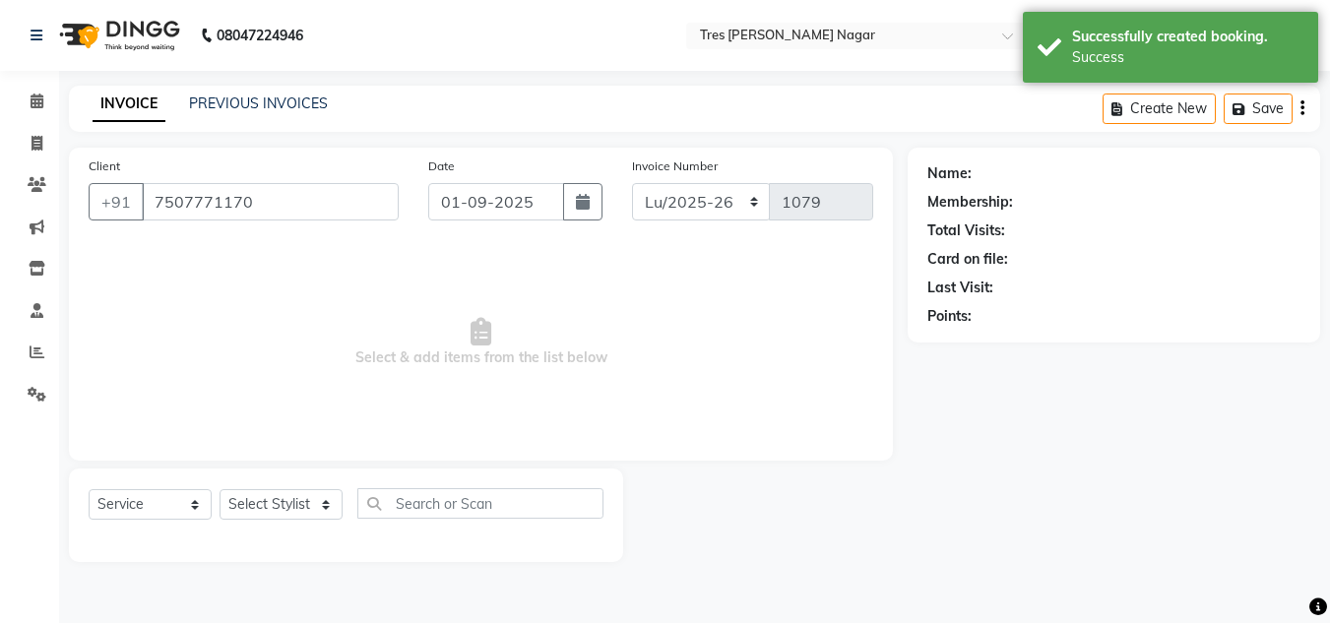
select select "84648"
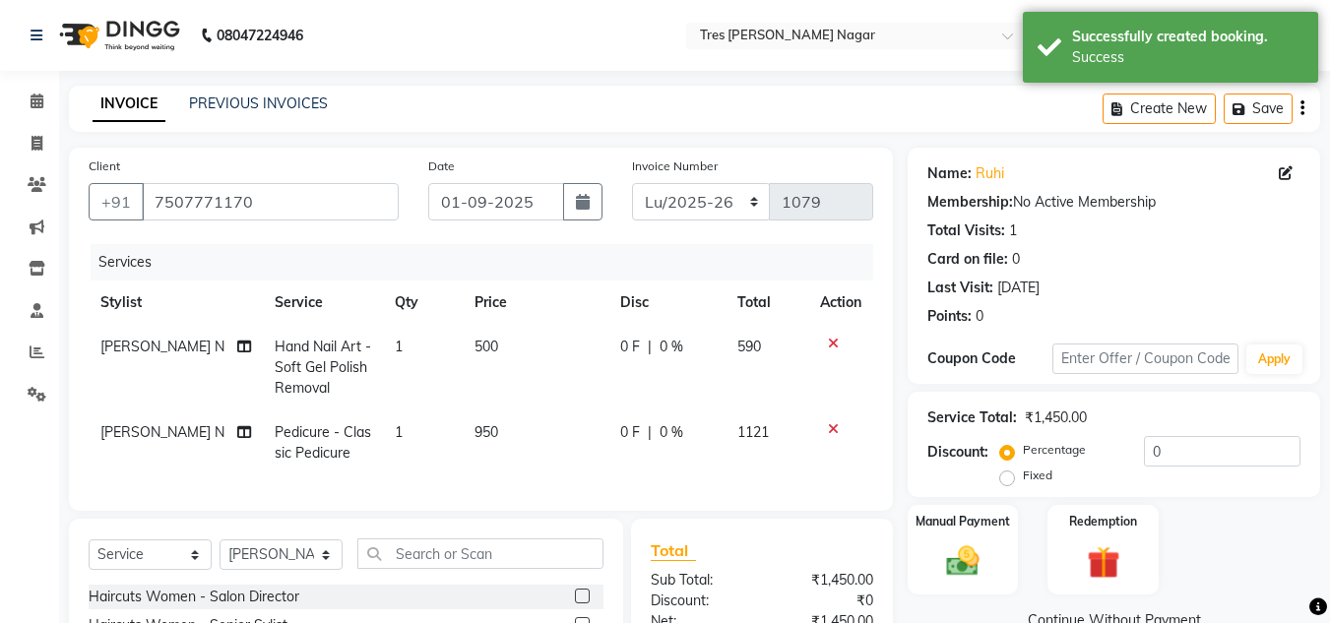
scroll to position [230, 0]
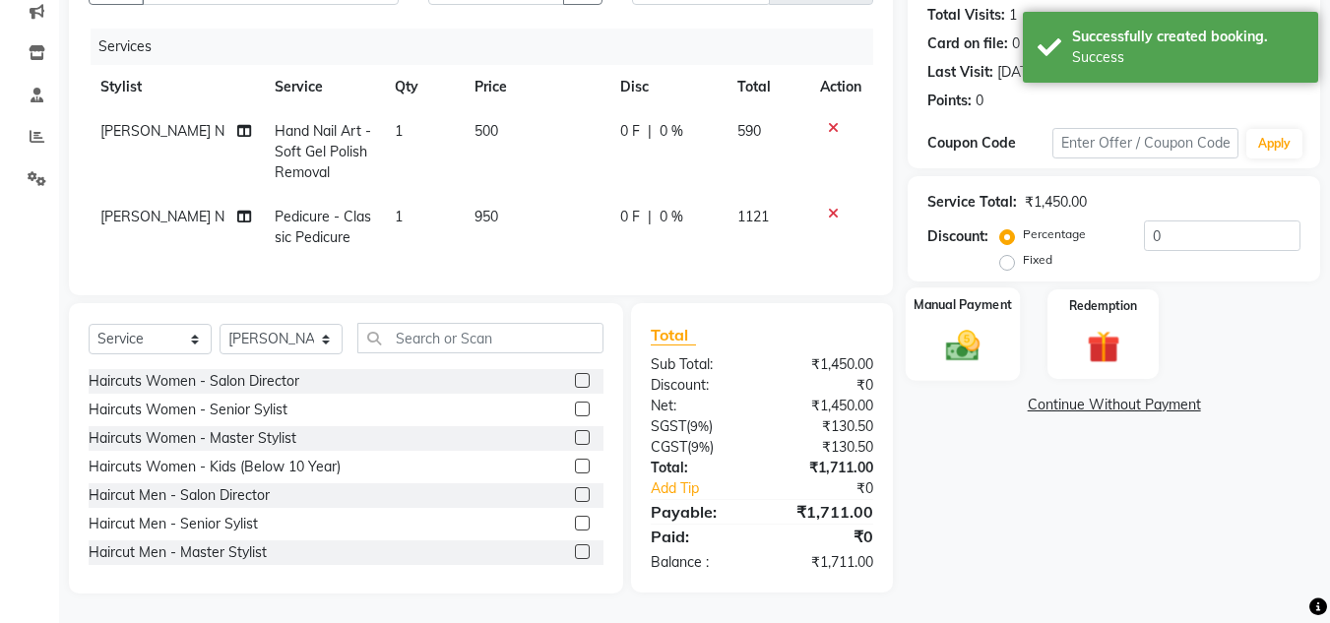
click at [1002, 342] on div "Manual Payment" at bounding box center [962, 333] width 115 height 93
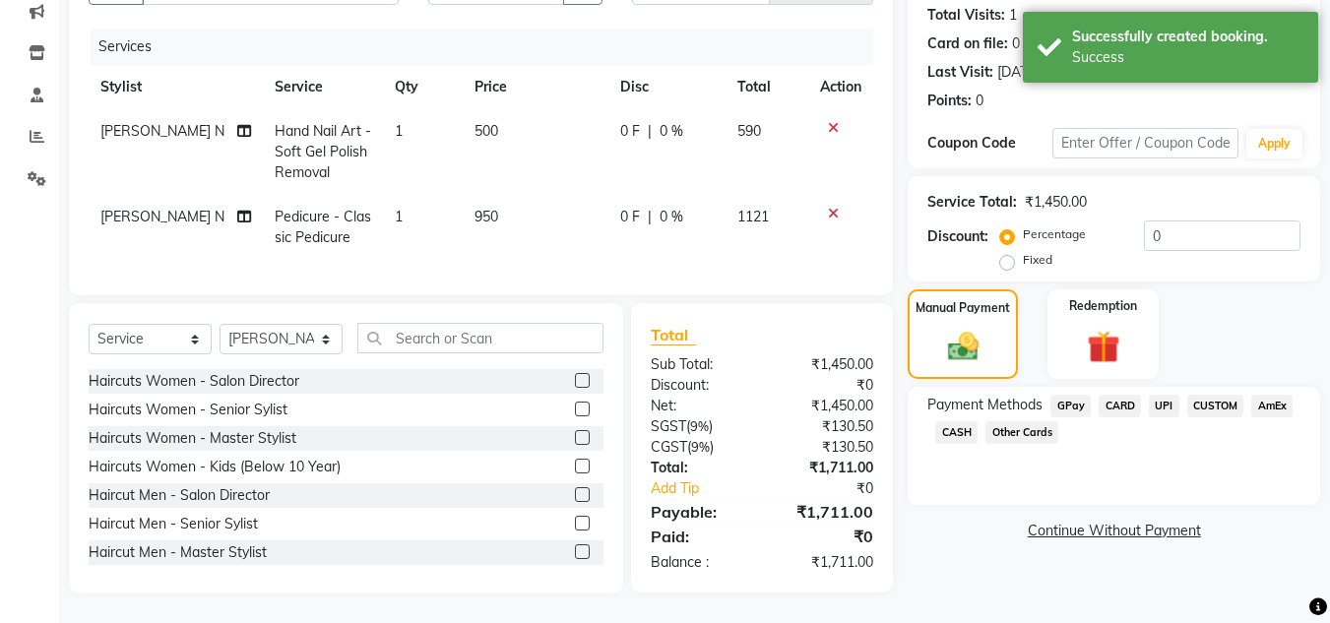
click at [1175, 395] on span "UPI" at bounding box center [1163, 406] width 31 height 23
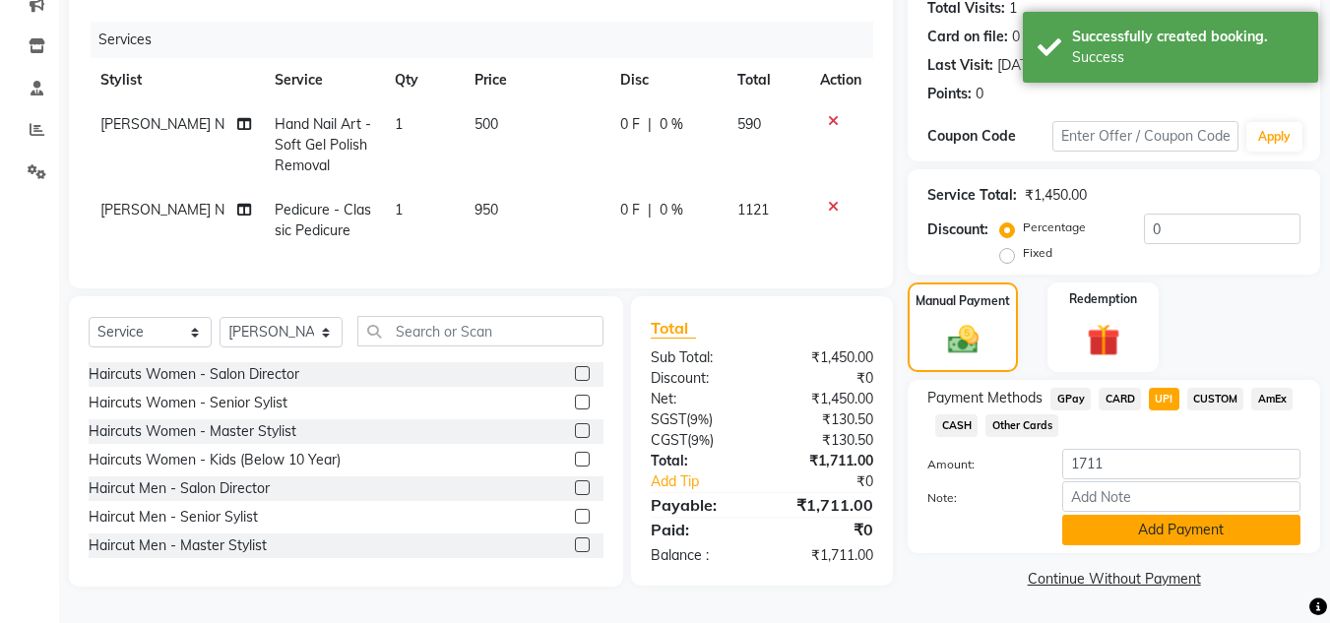
click at [1172, 523] on button "Add Payment" at bounding box center [1181, 530] width 238 height 31
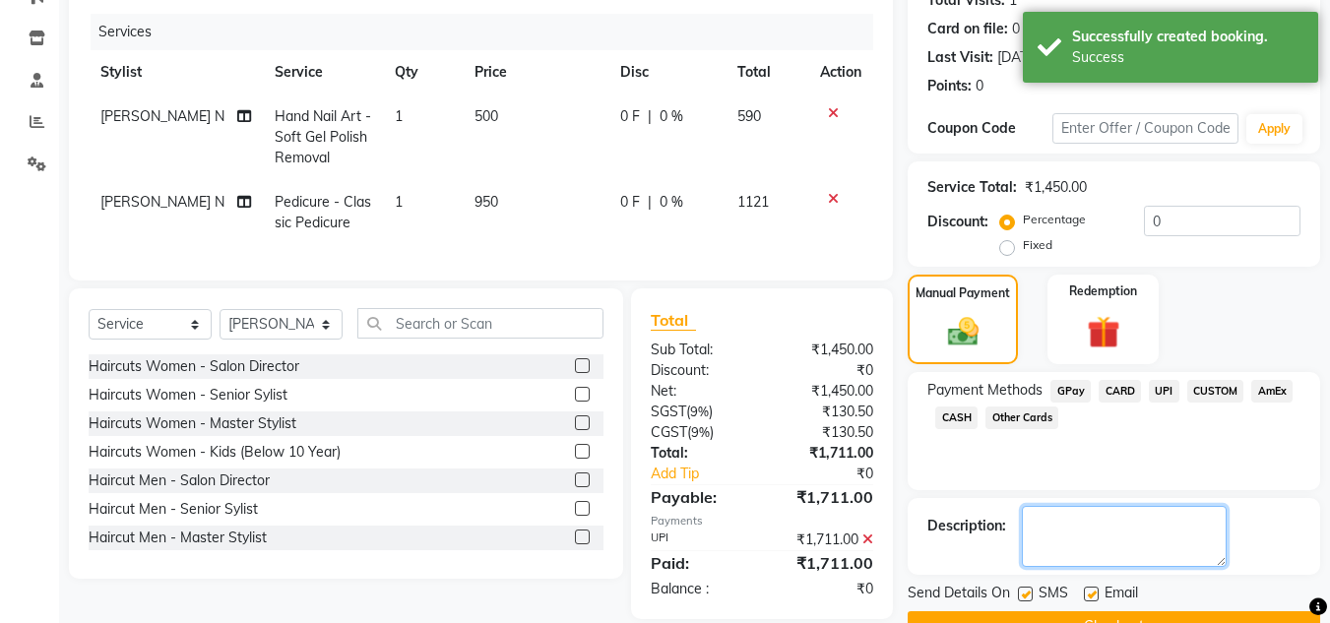
click at [1169, 525] on textarea at bounding box center [1124, 536] width 205 height 61
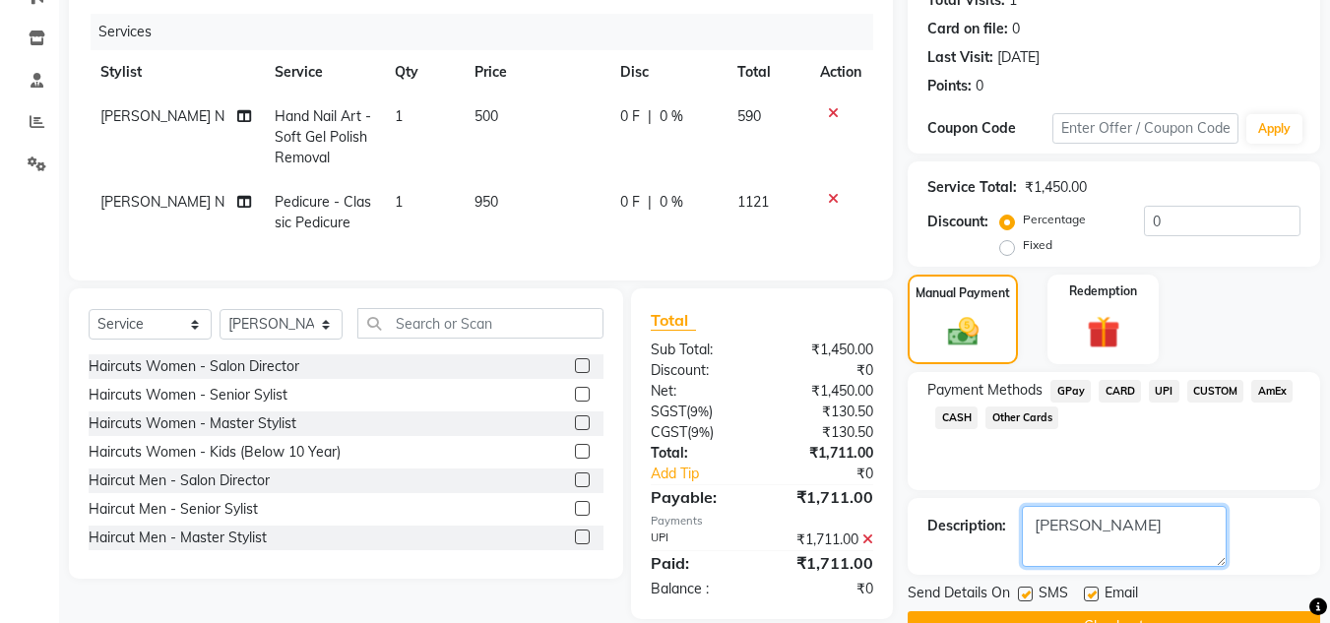
type textarea "[PERSON_NAME]"
click at [1137, 611] on button "Checkout" at bounding box center [1113, 626] width 412 height 31
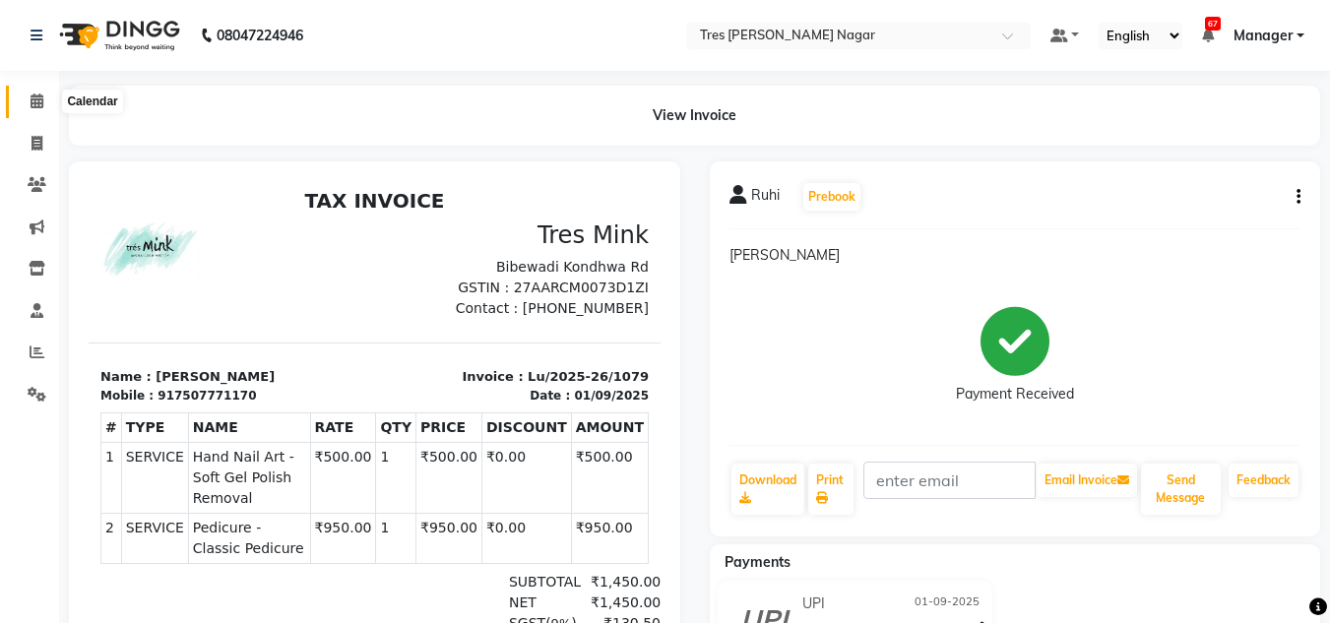
click at [39, 103] on icon at bounding box center [37, 100] width 13 height 15
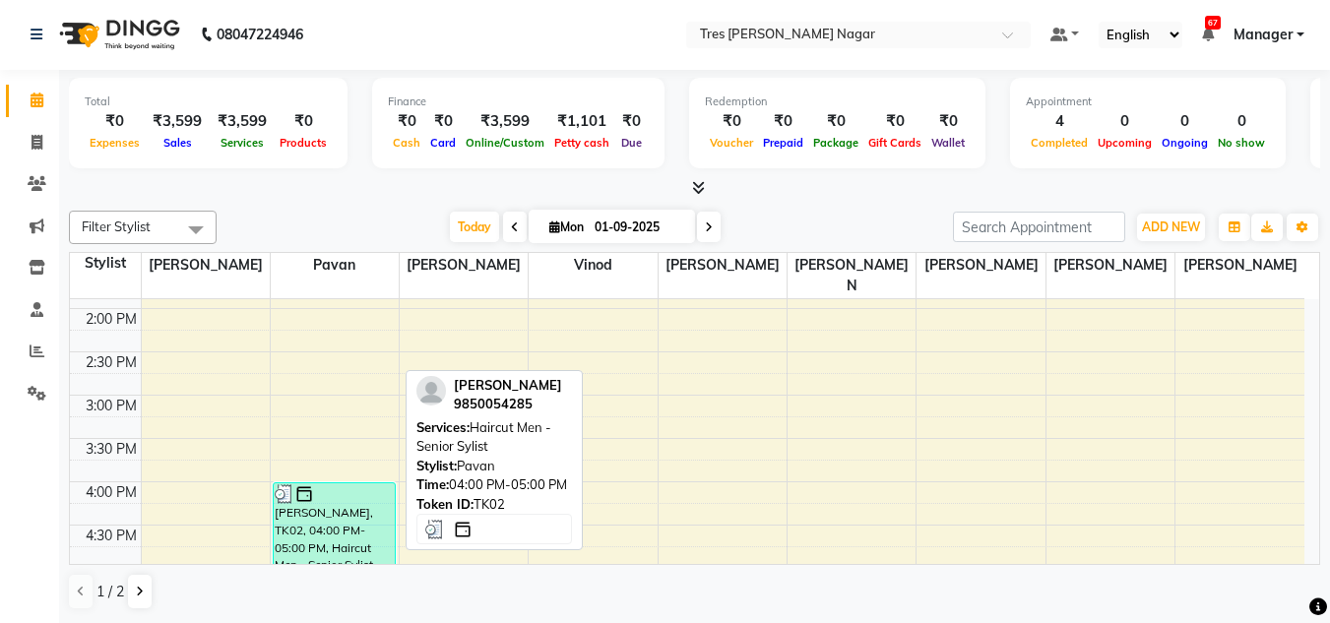
scroll to position [741, 0]
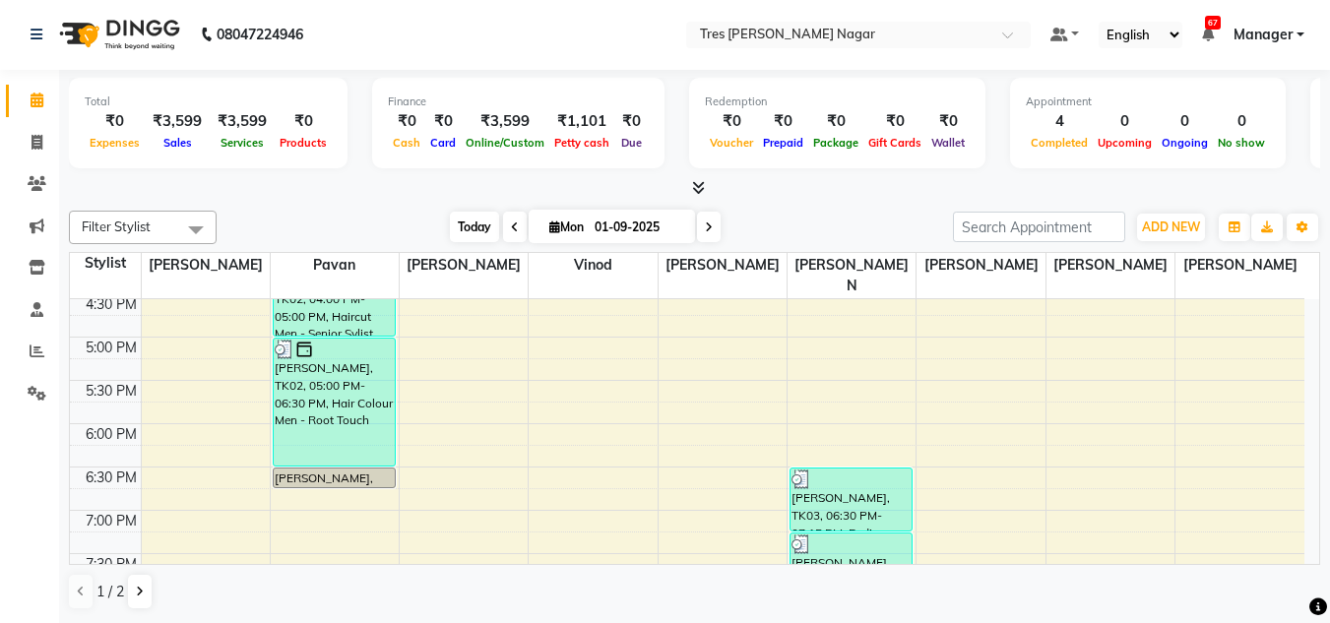
click at [480, 238] on span "Today" at bounding box center [474, 227] width 49 height 31
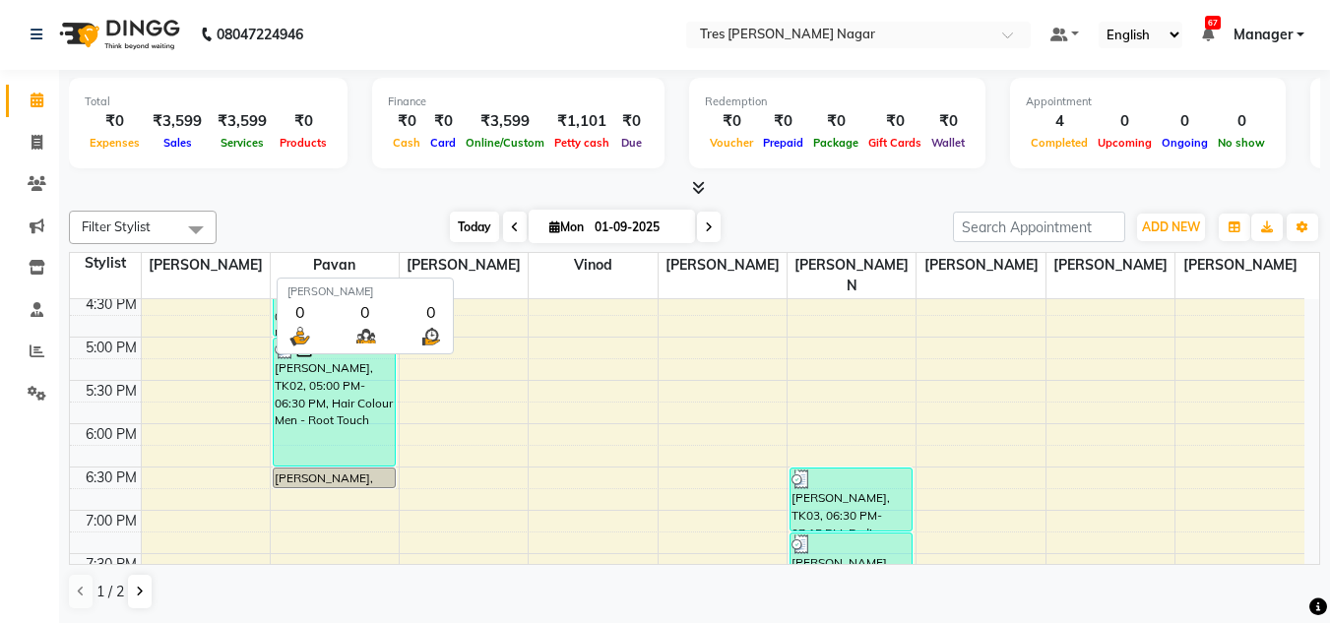
click at [469, 234] on span "Today" at bounding box center [474, 227] width 49 height 31
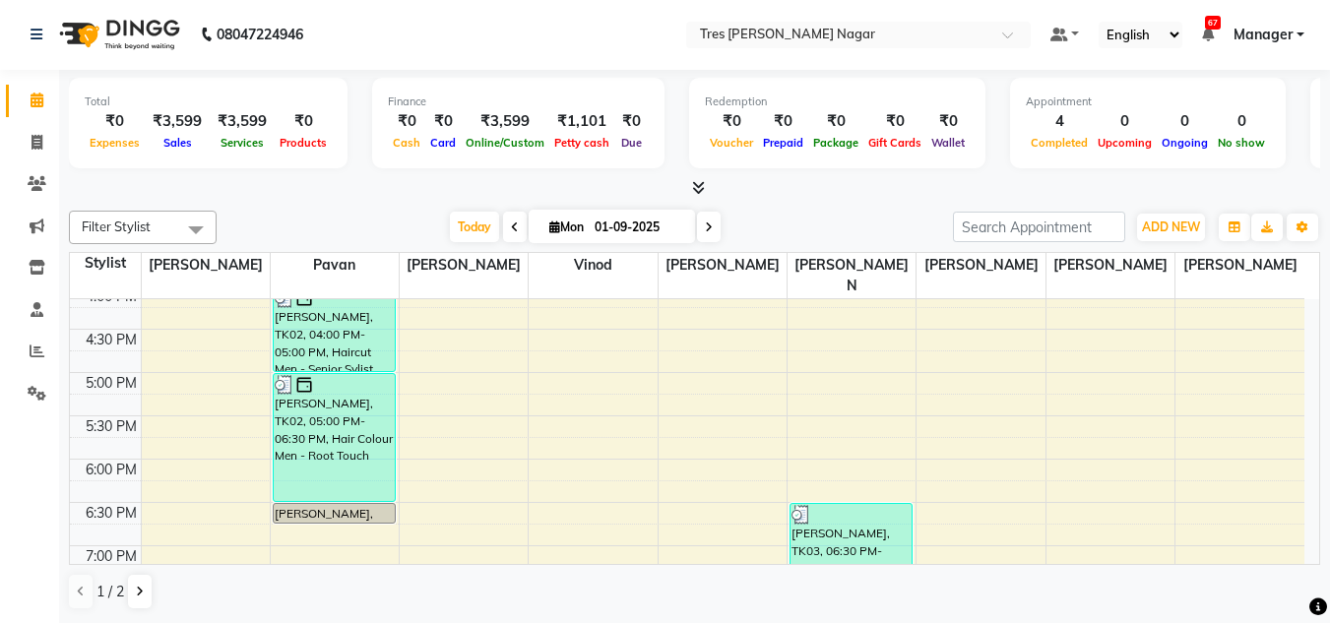
scroll to position [741, 0]
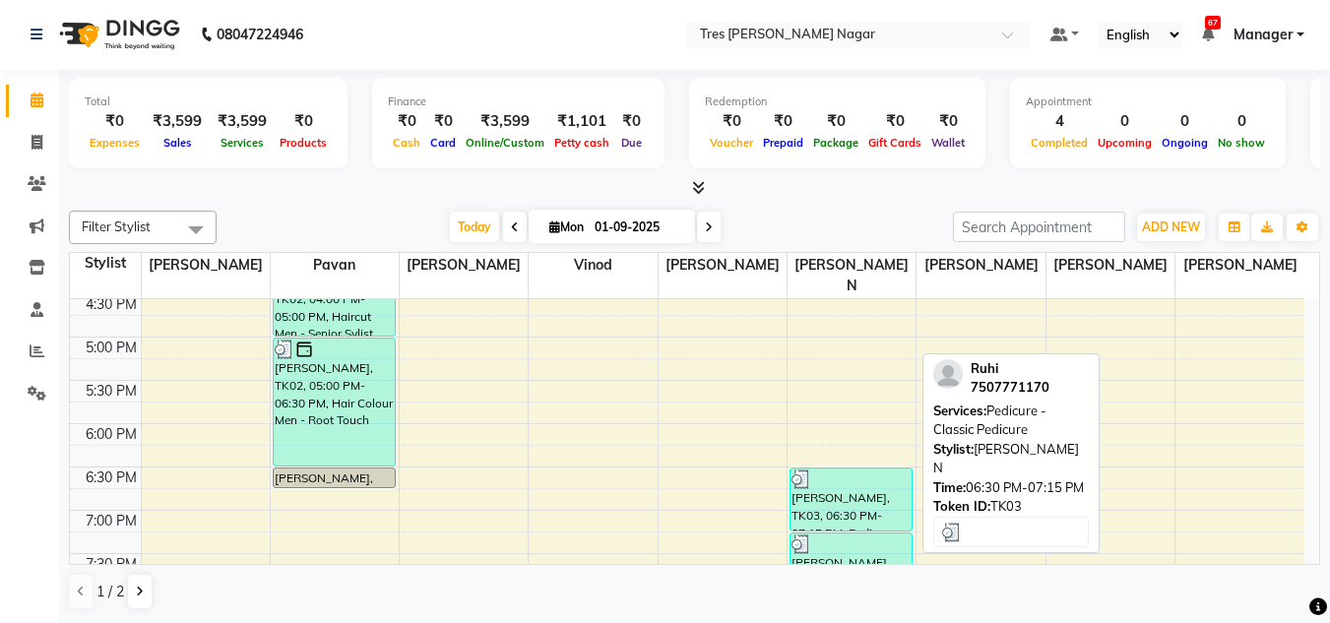
click at [844, 486] on div "[PERSON_NAME], TK03, 06:30 PM-07:15 PM, Pedicure - Classic Pedicure" at bounding box center [850, 499] width 121 height 62
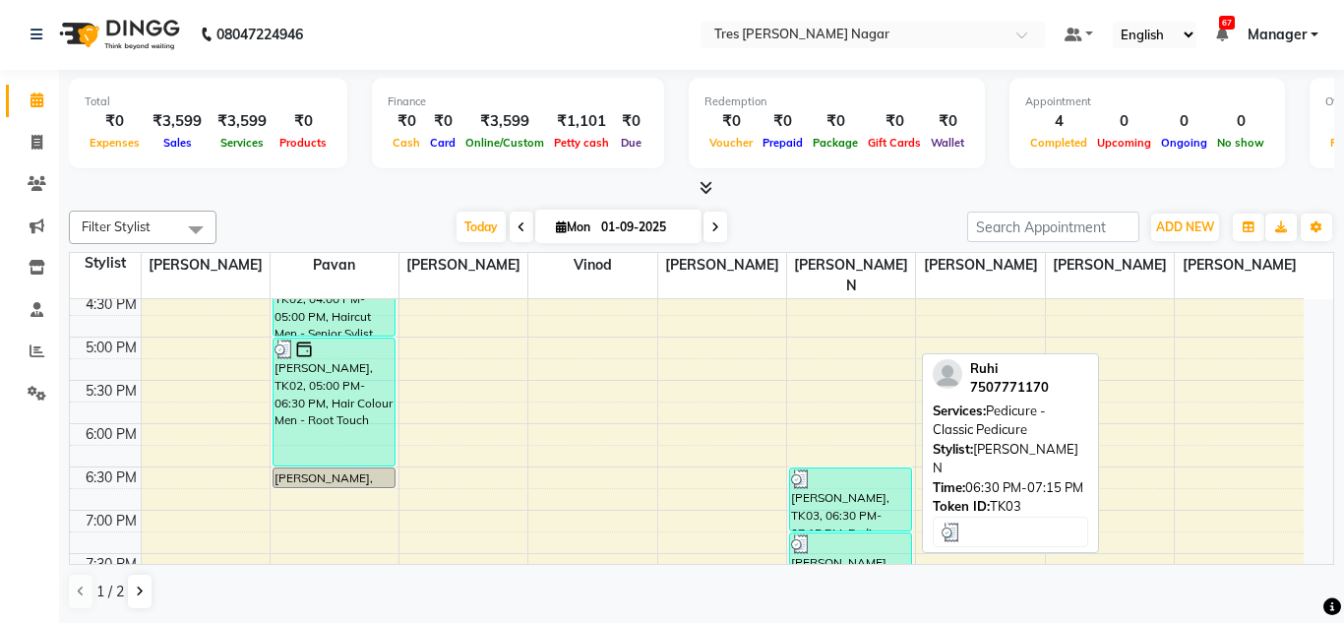
select select "3"
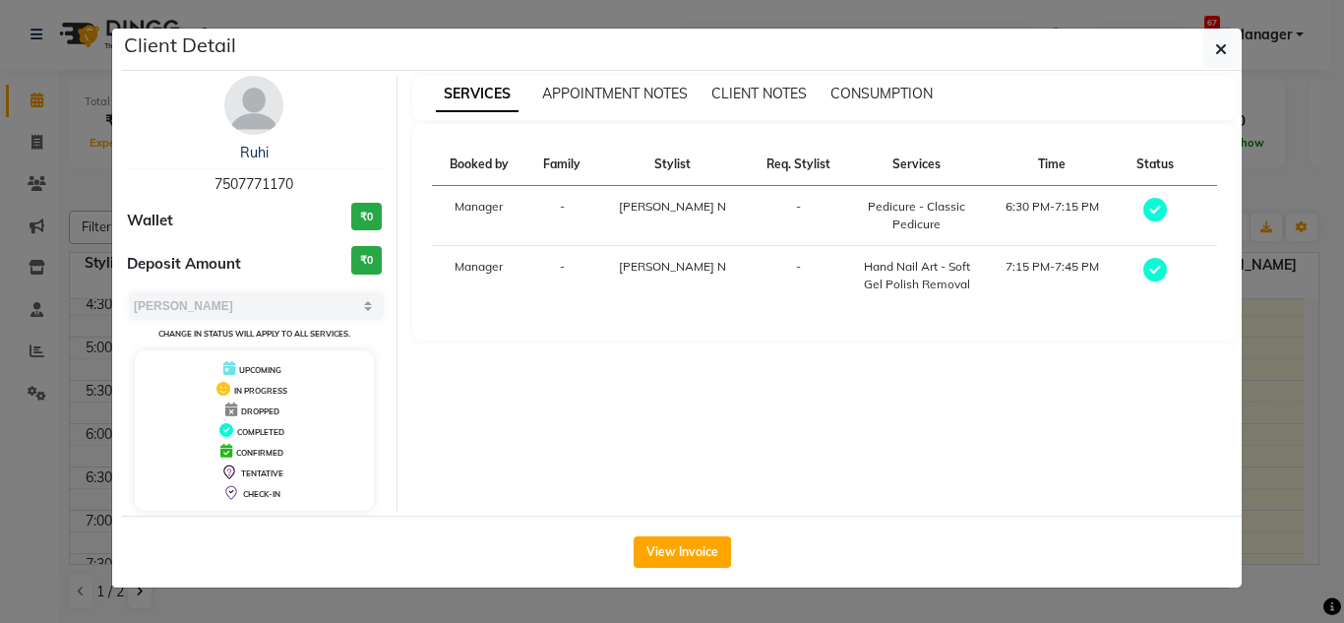
drag, startPoint x: 241, startPoint y: 101, endPoint x: 271, endPoint y: 119, distance: 34.4
click at [241, 101] on img at bounding box center [253, 105] width 59 height 59
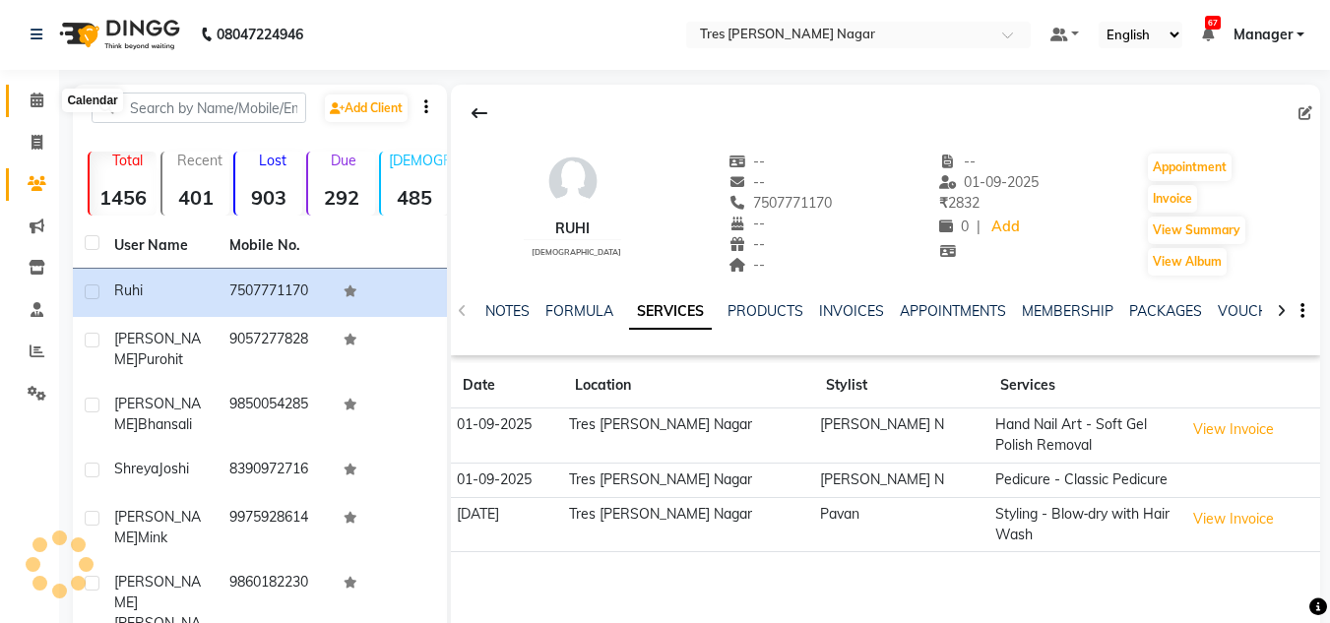
drag, startPoint x: 26, startPoint y: 93, endPoint x: 112, endPoint y: 108, distance: 87.9
click at [27, 93] on span at bounding box center [37, 101] width 34 height 23
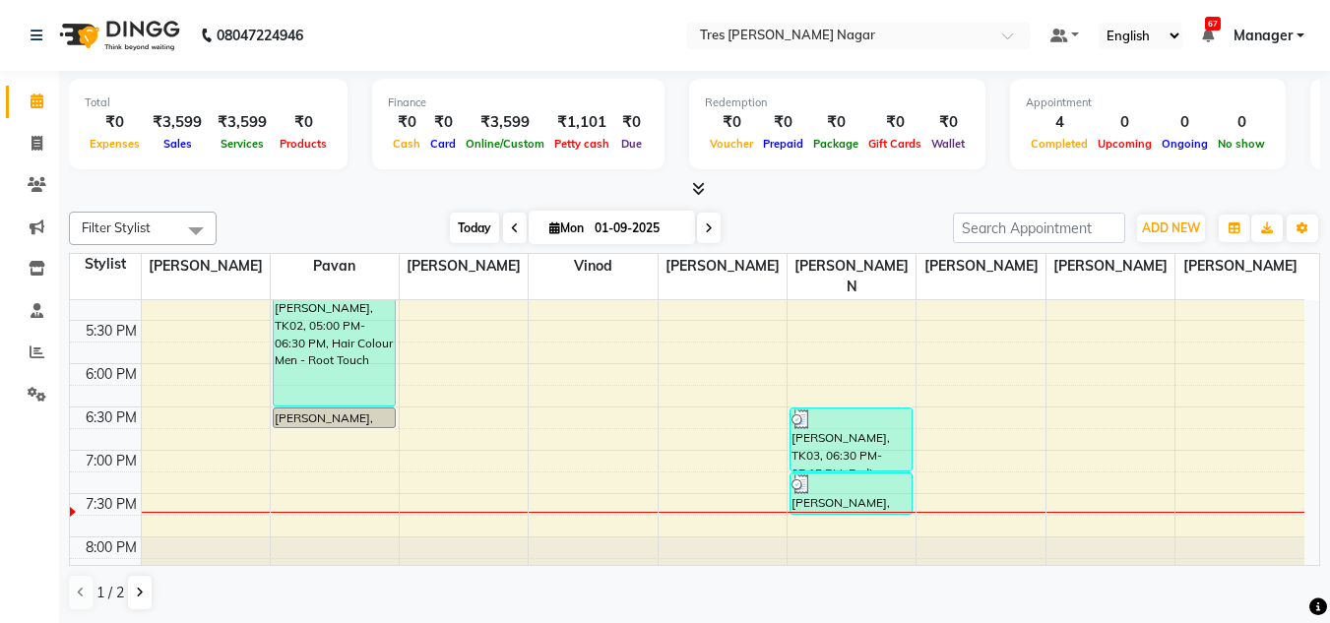
click at [493, 228] on span "Today" at bounding box center [474, 228] width 49 height 31
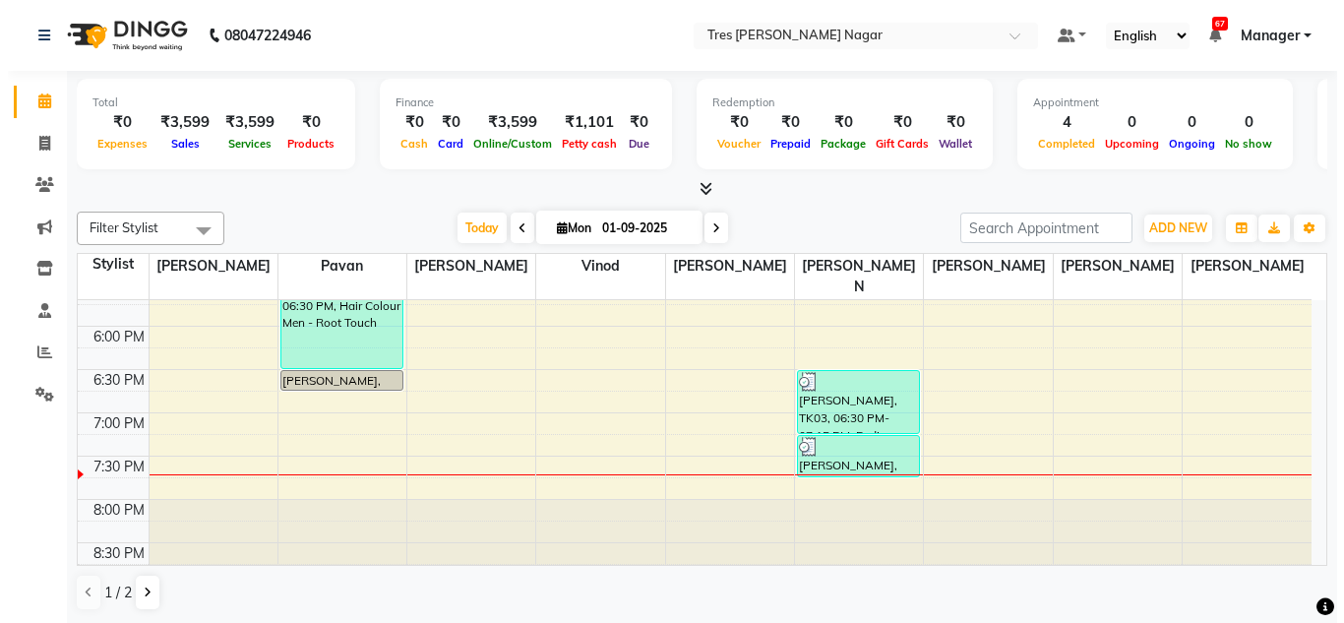
scroll to position [1, 0]
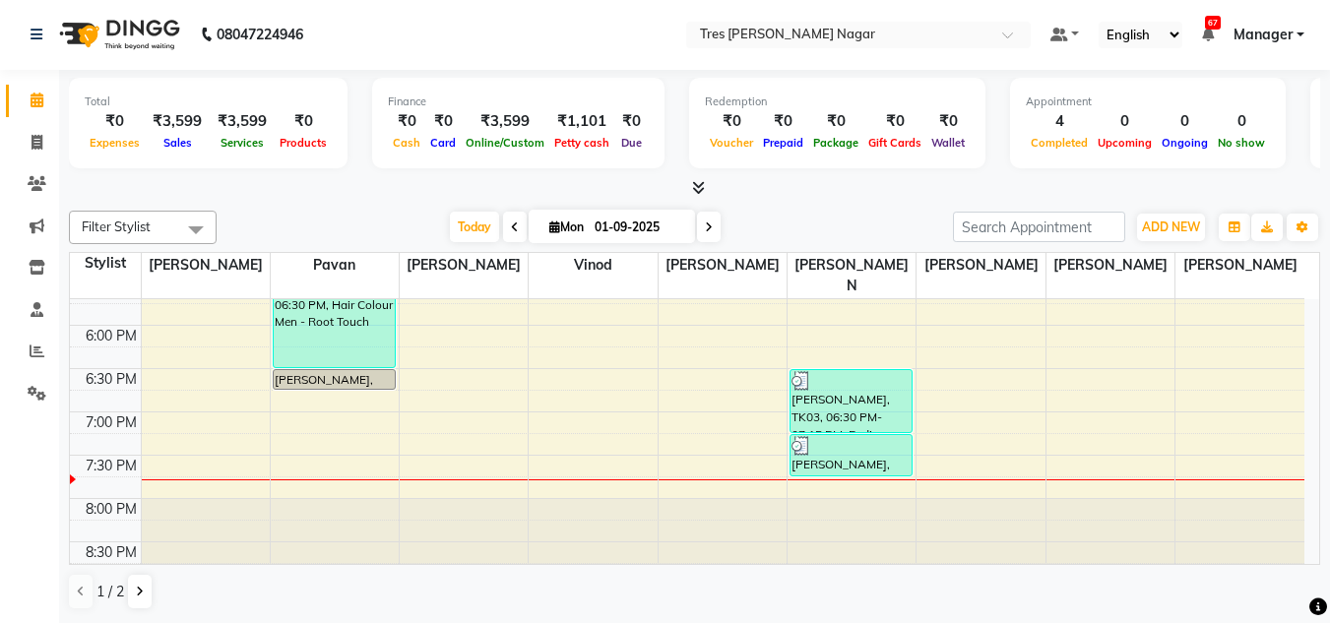
click at [721, 360] on div "8:00 AM 8:30 AM 9:00 AM 9:30 AM 10:00 AM 10:30 AM 11:00 AM 11:30 AM 12:00 PM 12…" at bounding box center [687, 22] width 1234 height 1125
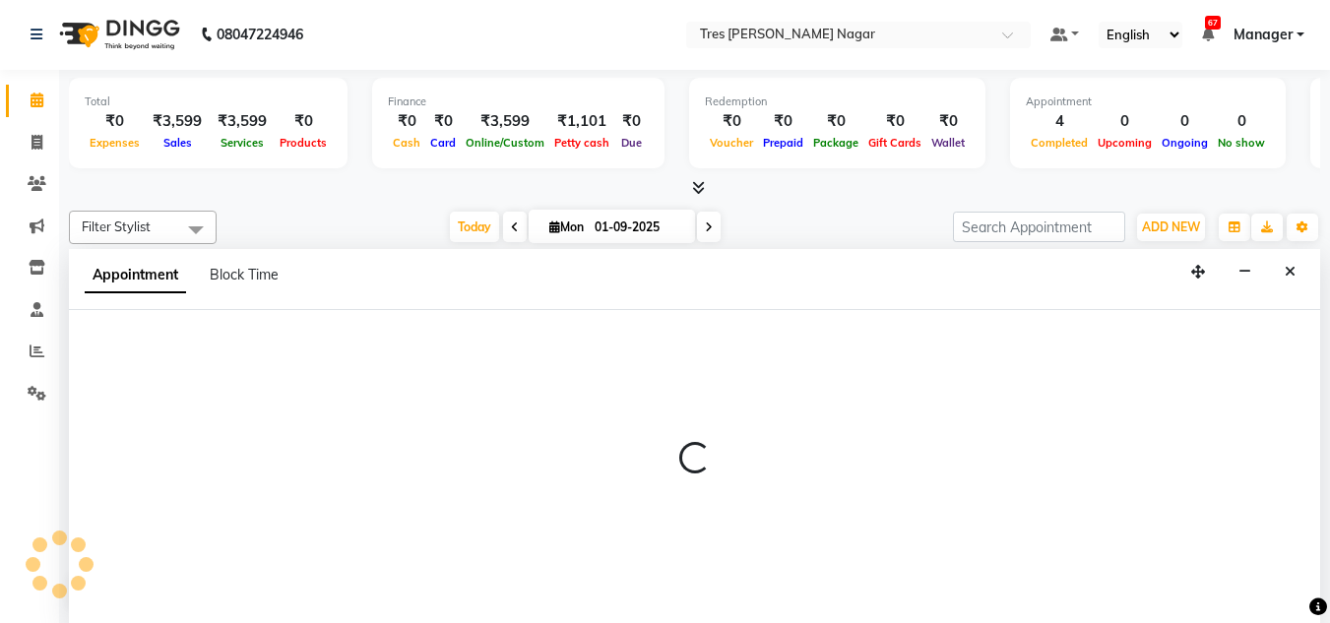
select select "87582"
select select "1110"
select select "tentative"
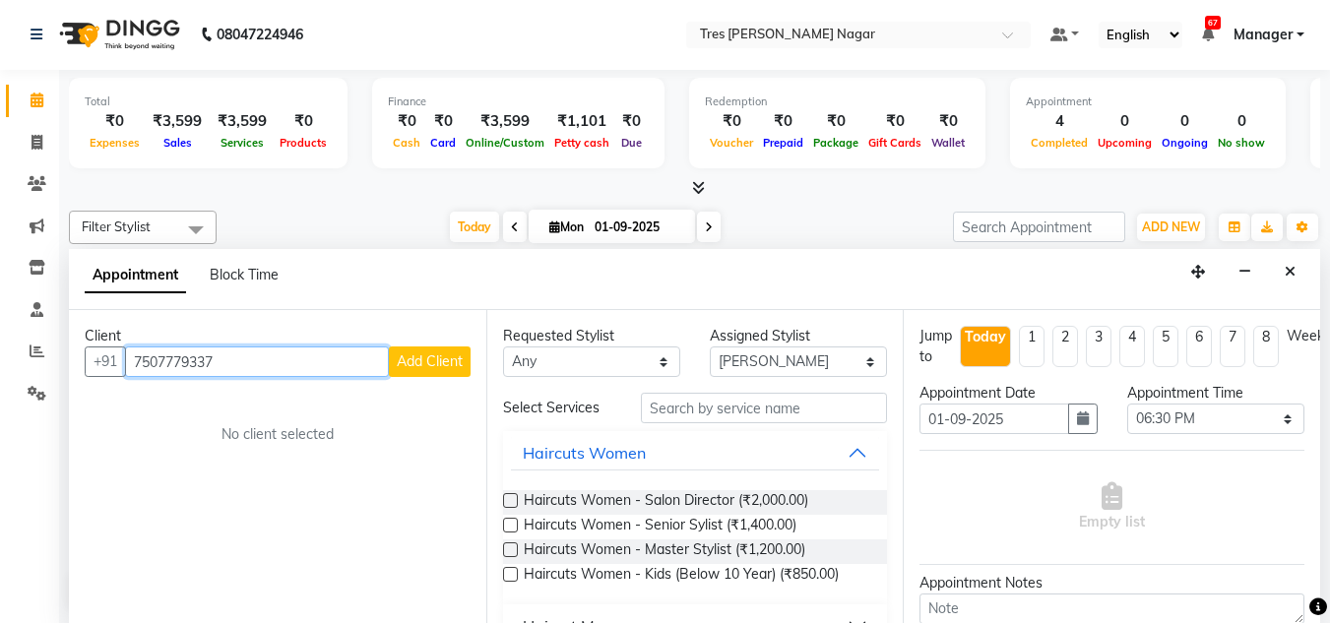
type input "7507779337"
click at [416, 364] on span "Add Client" at bounding box center [430, 361] width 66 height 18
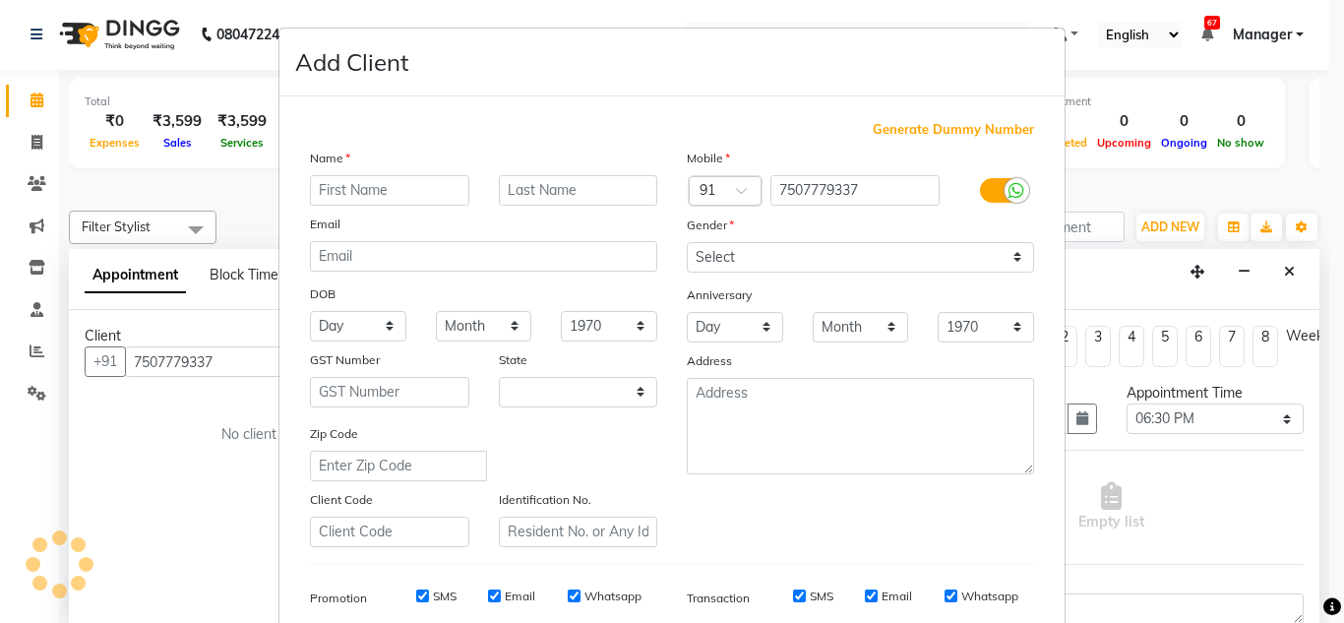
select select "22"
type input "riya"
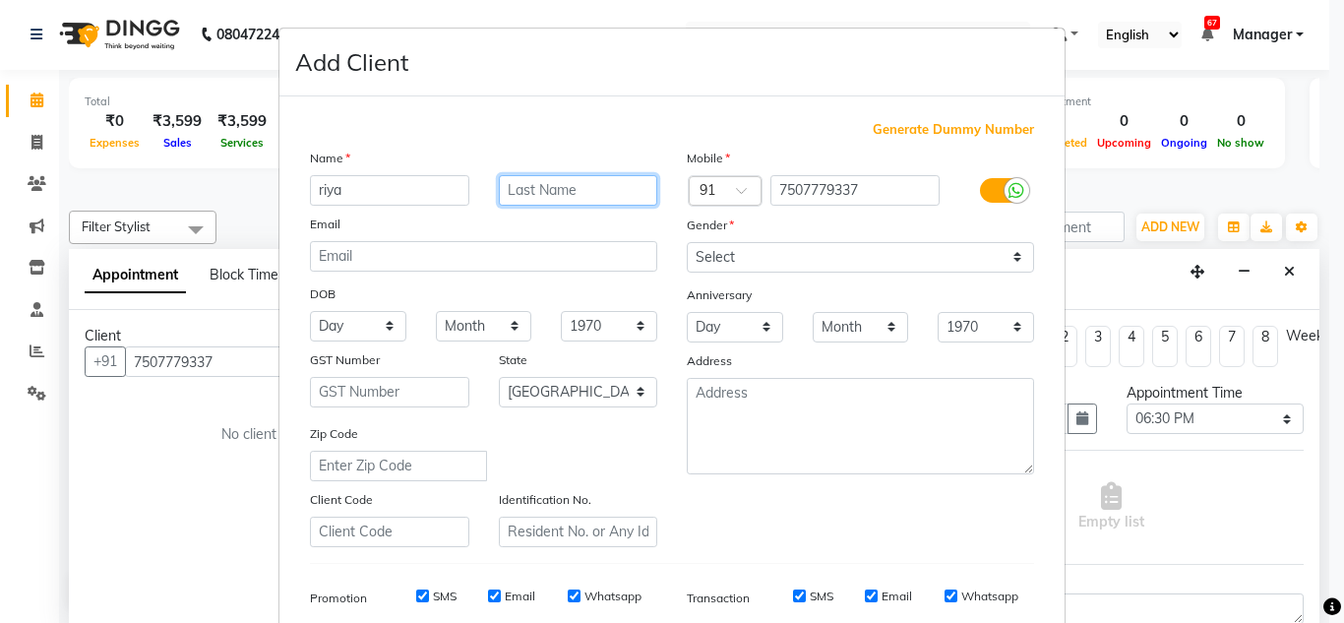
click at [579, 193] on input "text" at bounding box center [578, 190] width 159 height 31
type input "MAkatham"
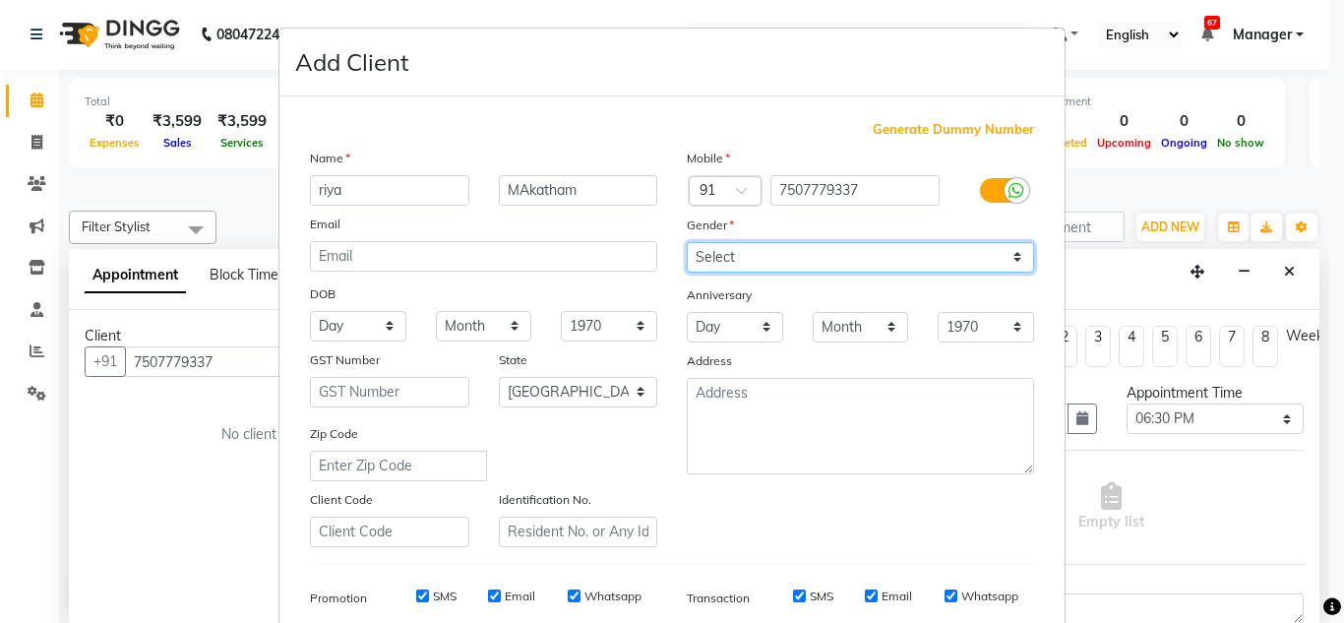
click at [778, 259] on select "Select [DEMOGRAPHIC_DATA] [DEMOGRAPHIC_DATA] Other Prefer Not To Say" at bounding box center [860, 257] width 347 height 31
select select "[DEMOGRAPHIC_DATA]"
click at [687, 242] on select "Select [DEMOGRAPHIC_DATA] [DEMOGRAPHIC_DATA] Other Prefer Not To Say" at bounding box center [860, 257] width 347 height 31
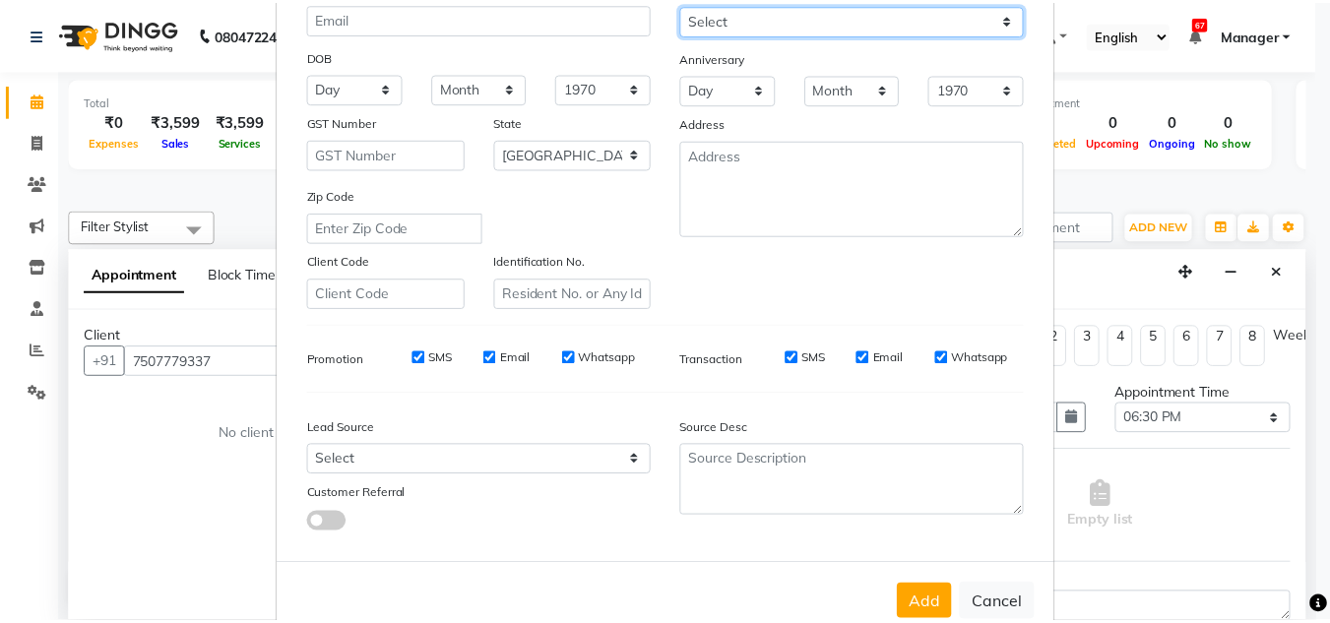
scroll to position [285, 0]
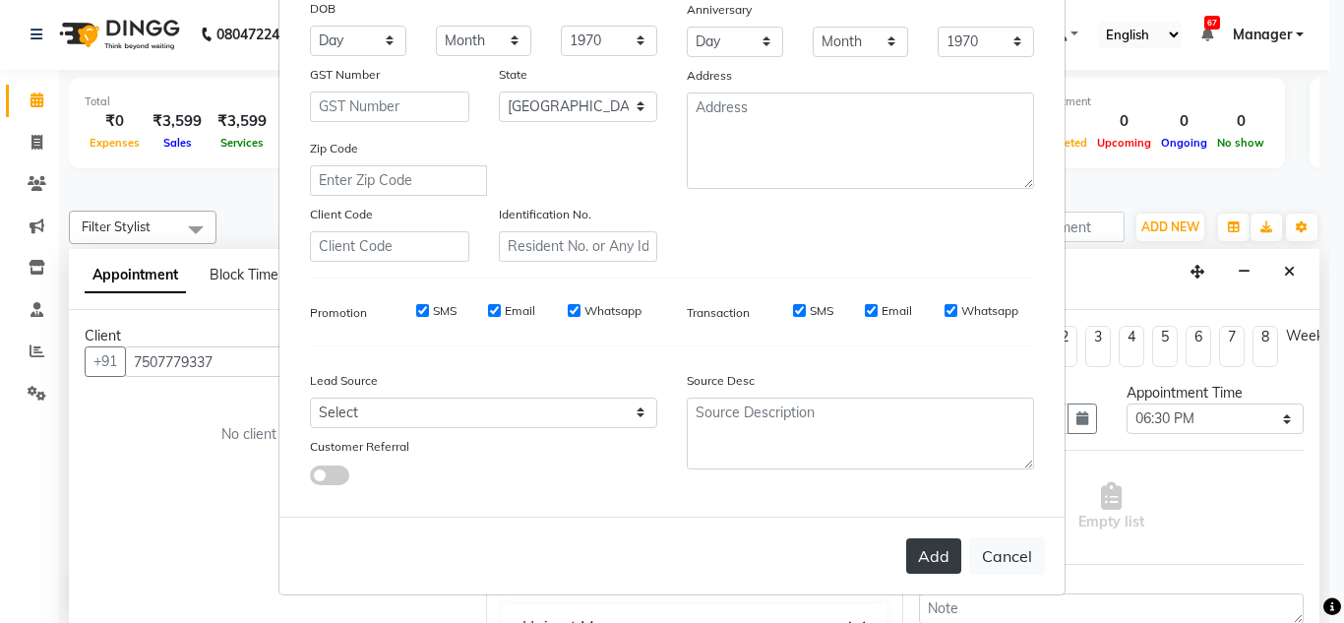
click at [926, 558] on button "Add" at bounding box center [933, 555] width 55 height 35
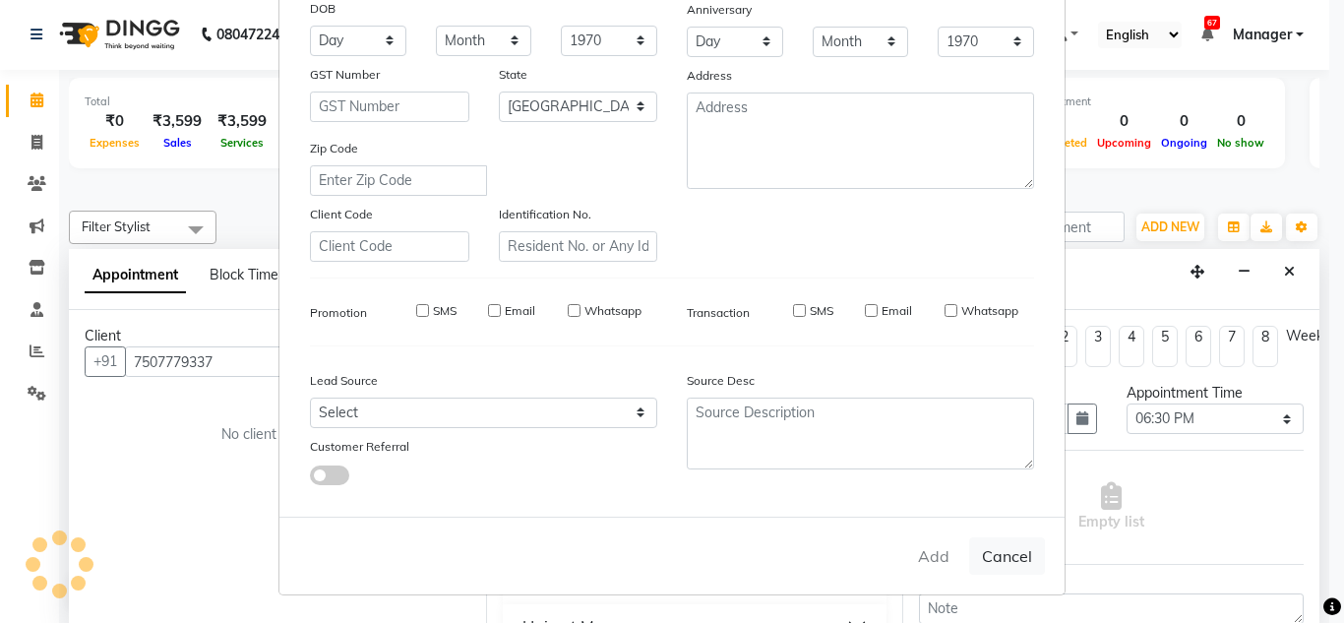
select select
select select "null"
select select
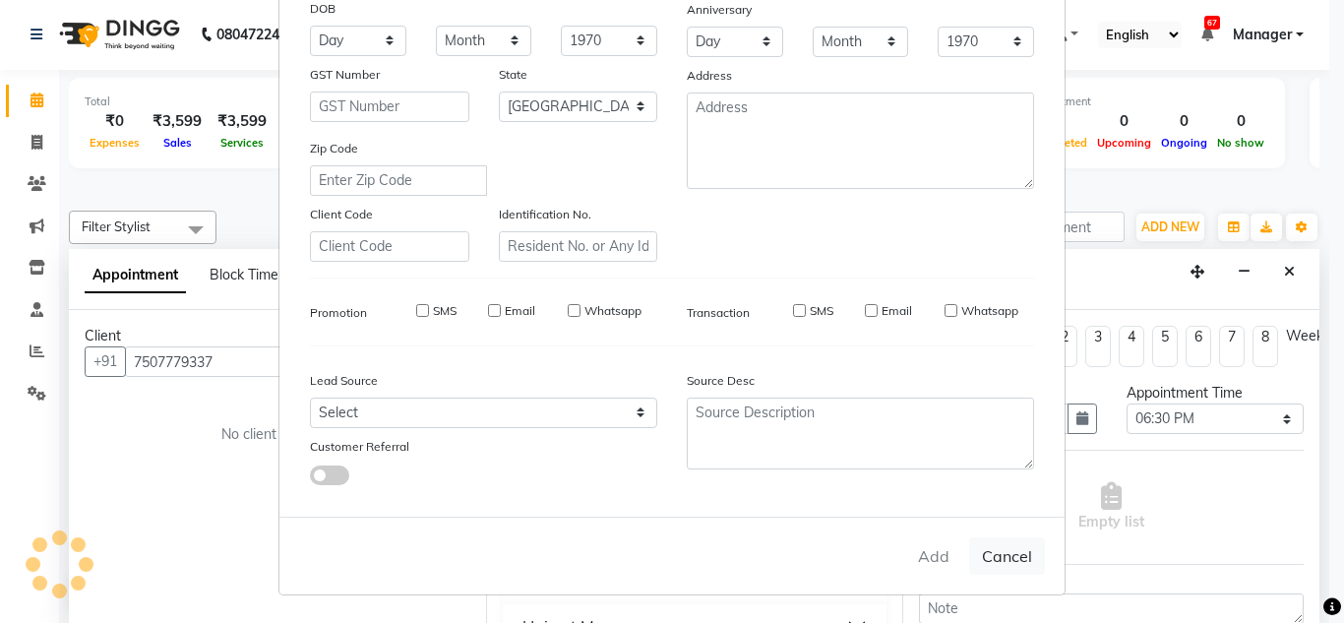
select select
checkbox input "false"
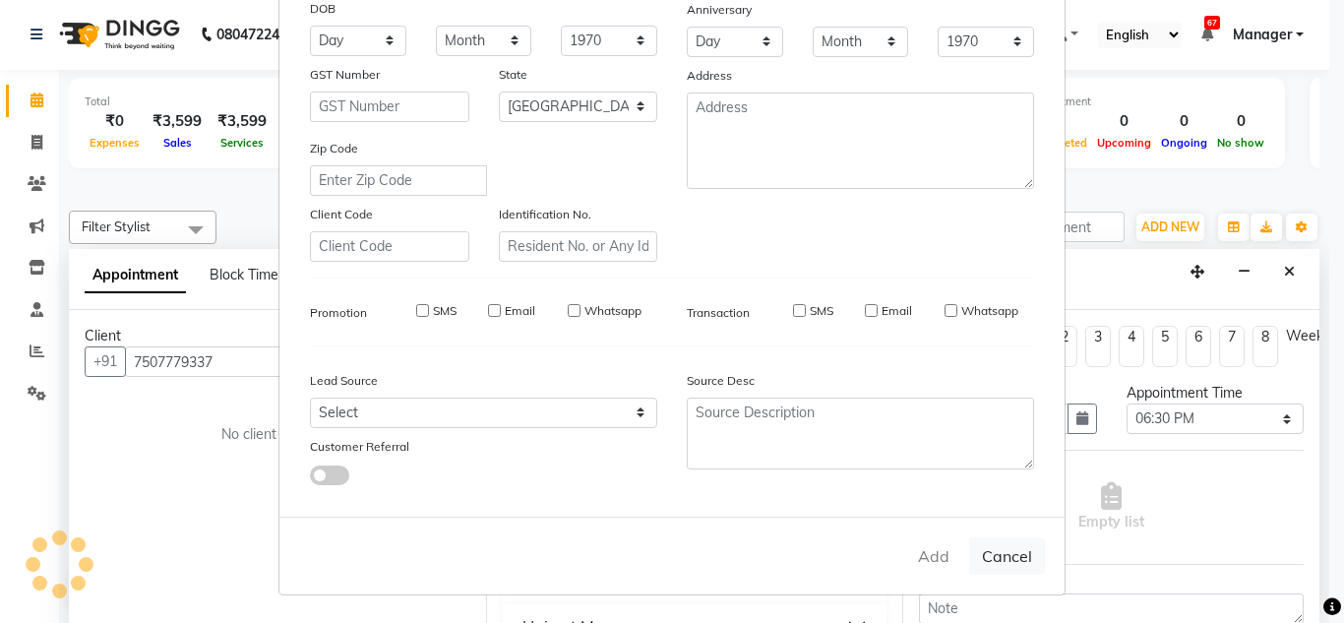
checkbox input "false"
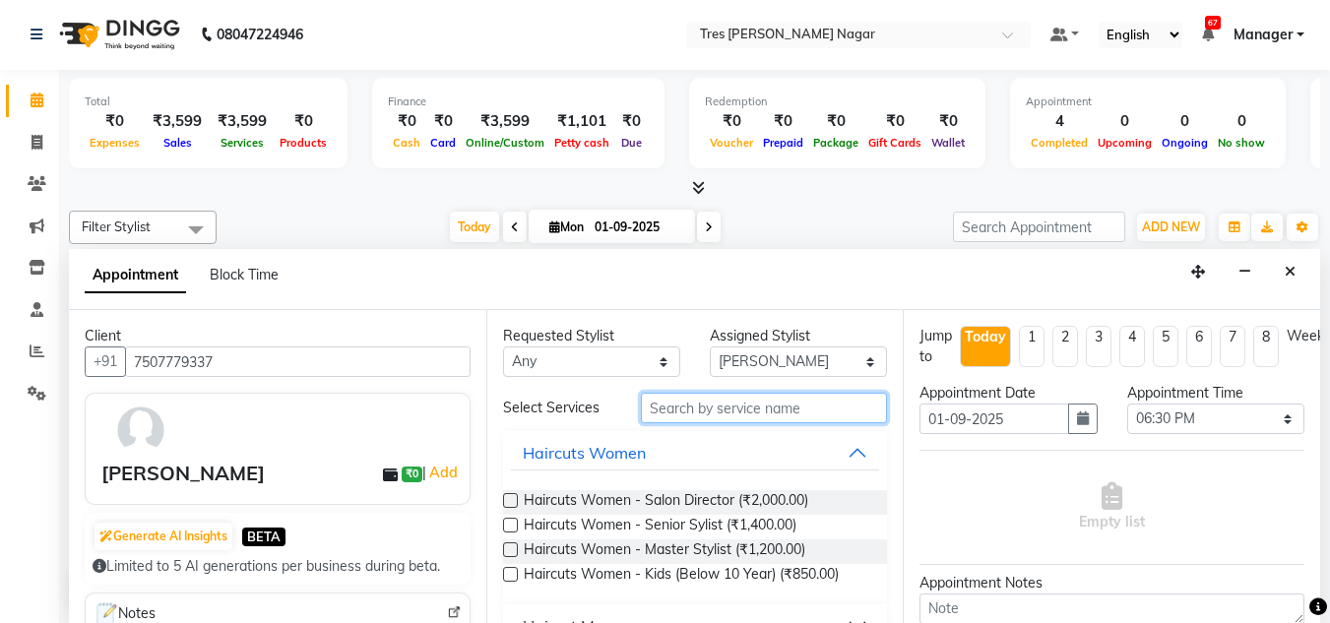
click at [713, 413] on input "text" at bounding box center [764, 408] width 246 height 31
type input "haircut"
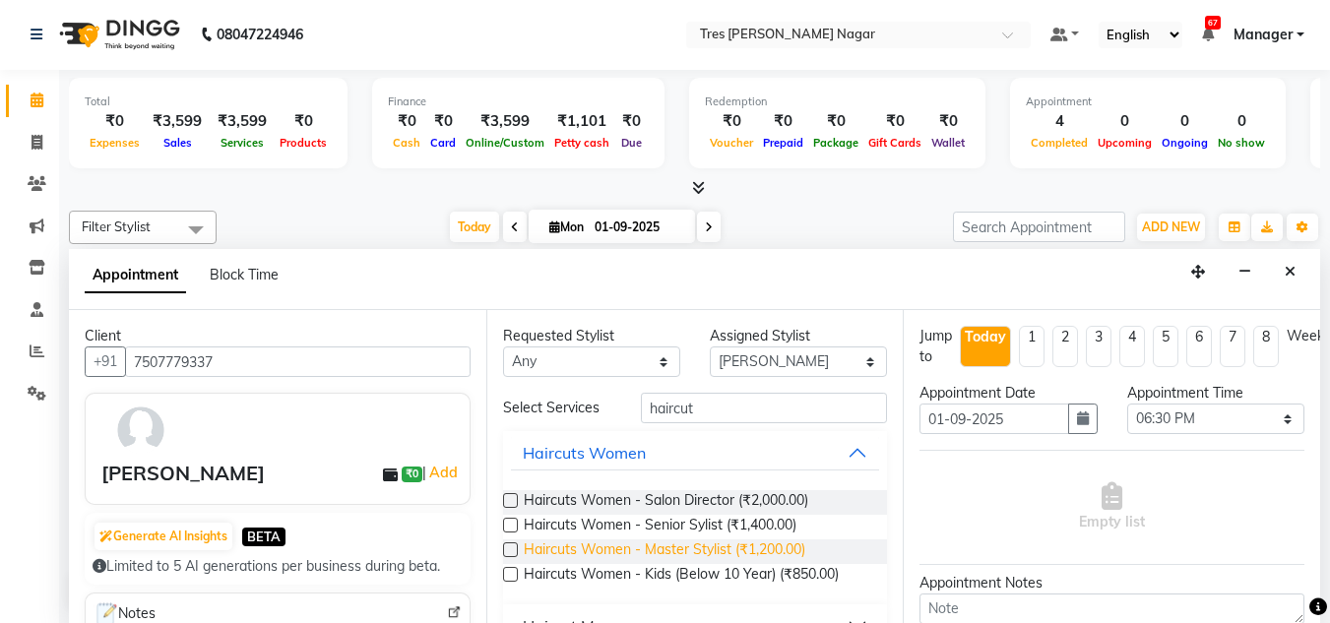
click at [671, 550] on span "Haircuts Women - Master Stylist (₹1,200.00)" at bounding box center [664, 551] width 281 height 25
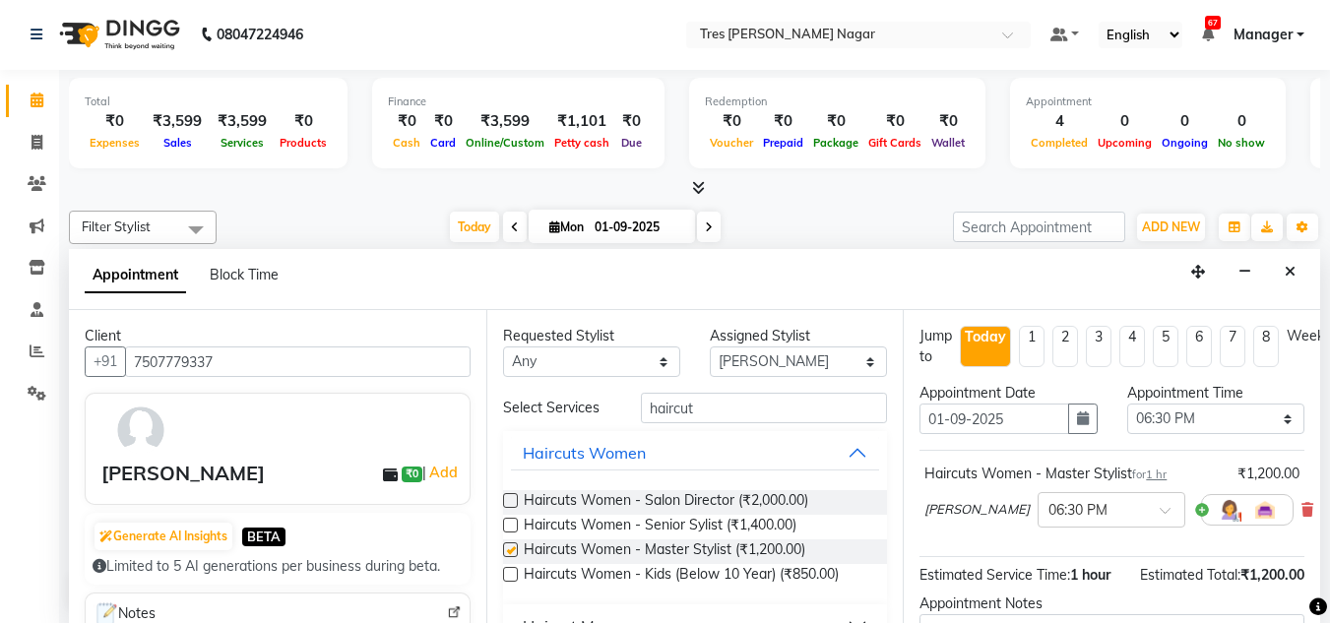
checkbox input "false"
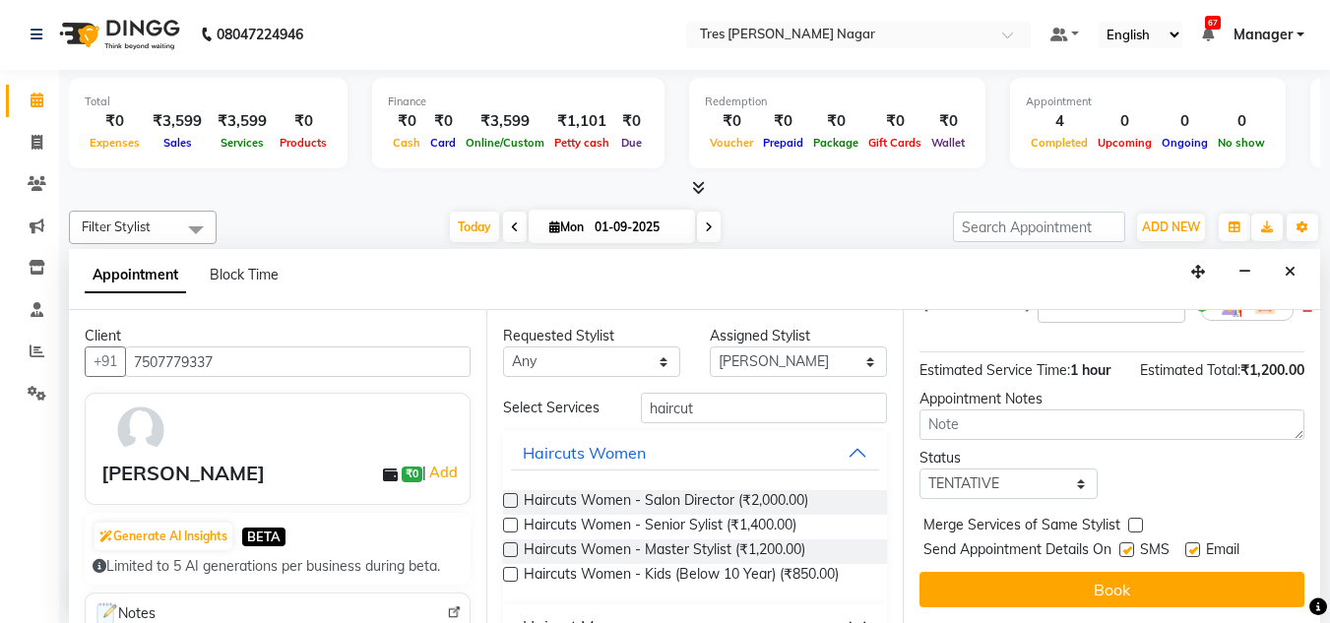
scroll to position [121, 0]
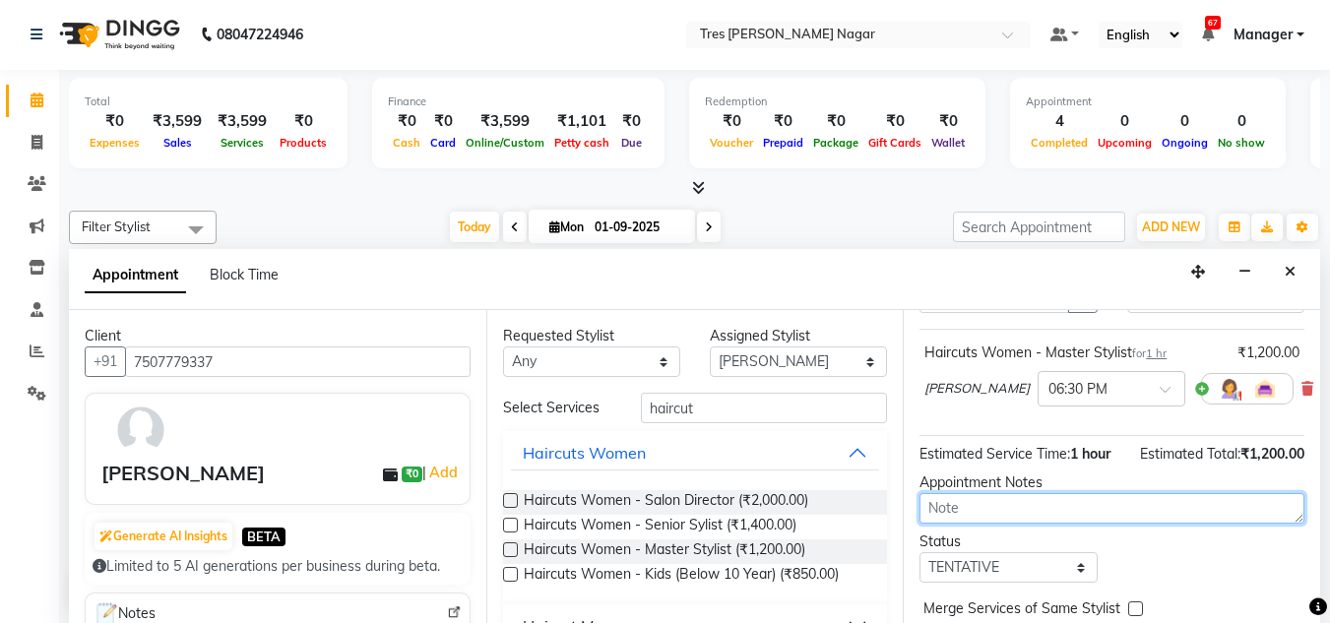
click at [1020, 508] on textarea at bounding box center [1111, 508] width 385 height 31
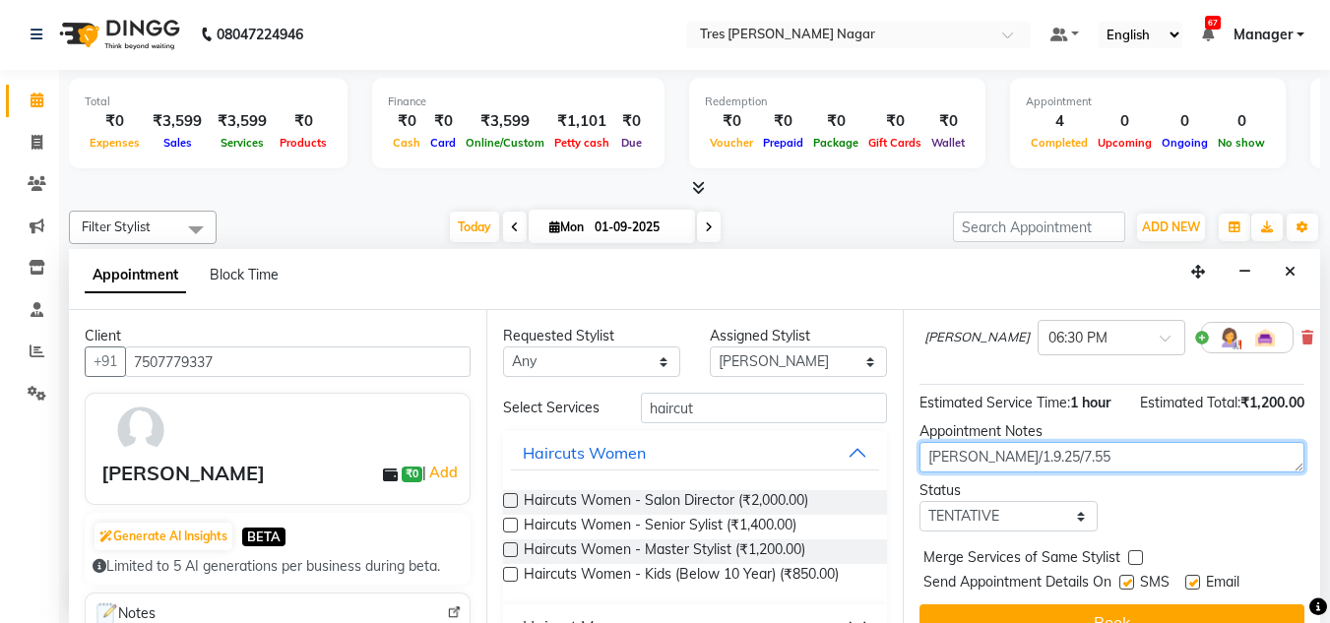
scroll to position [219, 0]
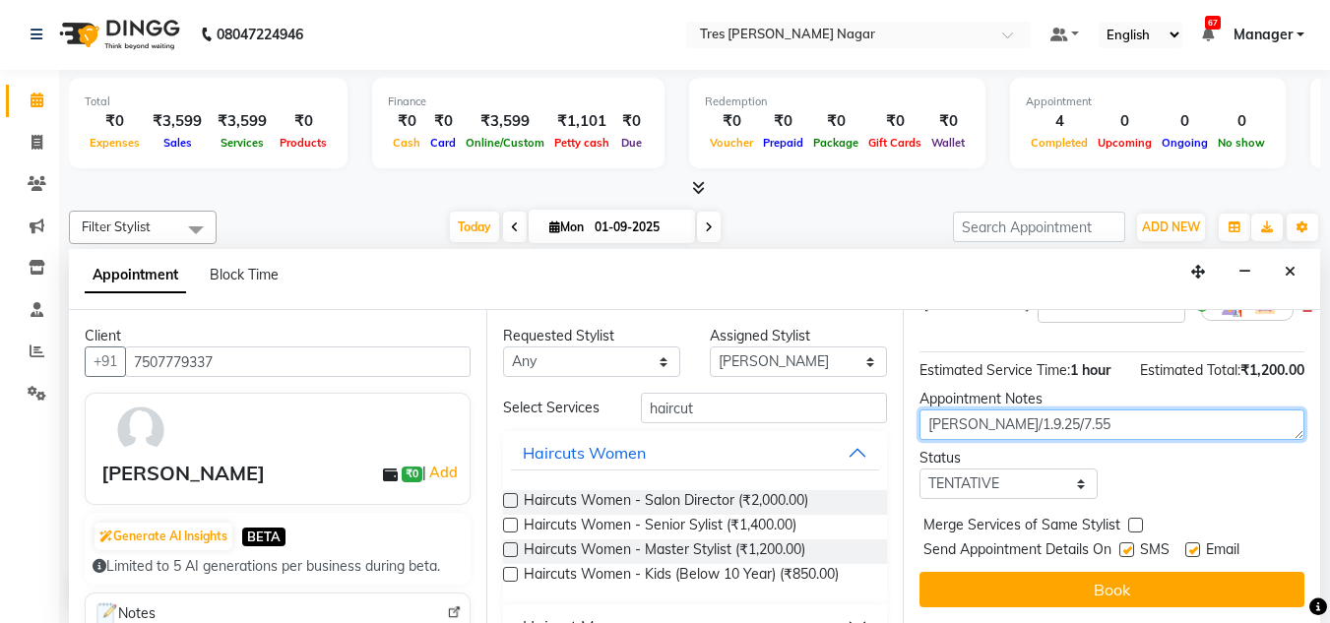
type textarea "[PERSON_NAME]/1.9.25/7.55"
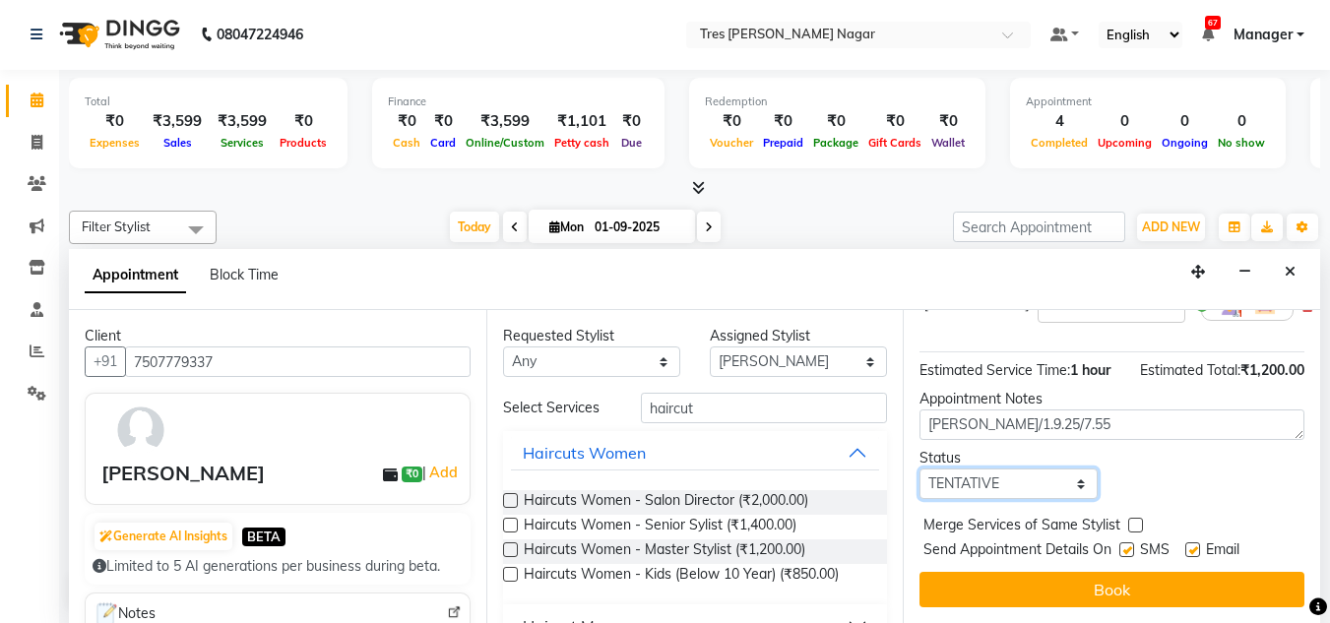
click at [1002, 473] on select "Select TENTATIVE CONFIRM CHECK-IN UPCOMING" at bounding box center [1007, 483] width 177 height 31
select select "confirm booking"
click at [919, 468] on select "Select TENTATIVE CONFIRM CHECK-IN UPCOMING" at bounding box center [1007, 483] width 177 height 31
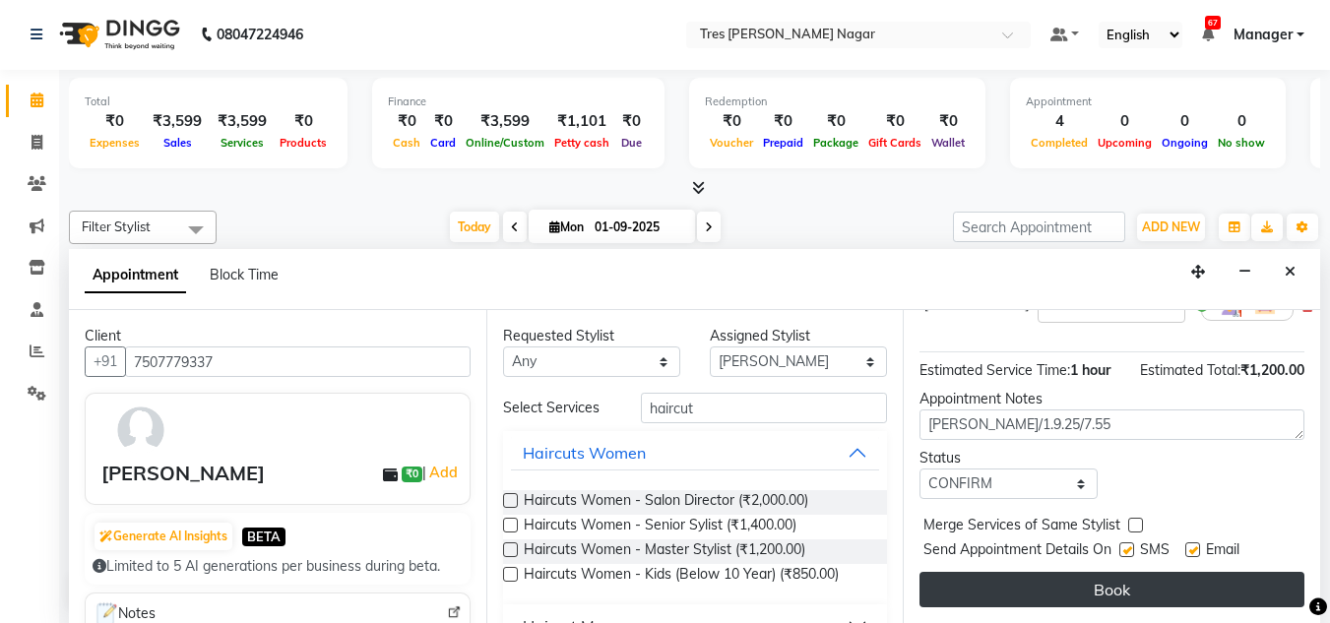
click at [1069, 585] on button "Book" at bounding box center [1111, 589] width 385 height 35
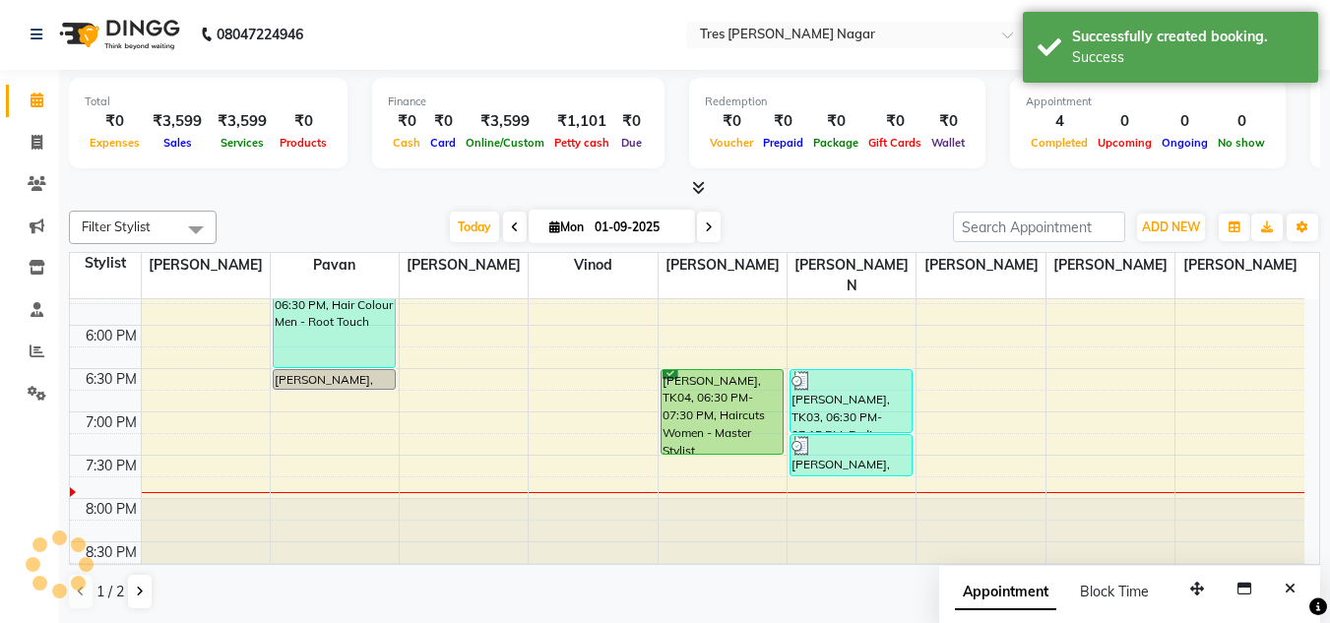
scroll to position [0, 0]
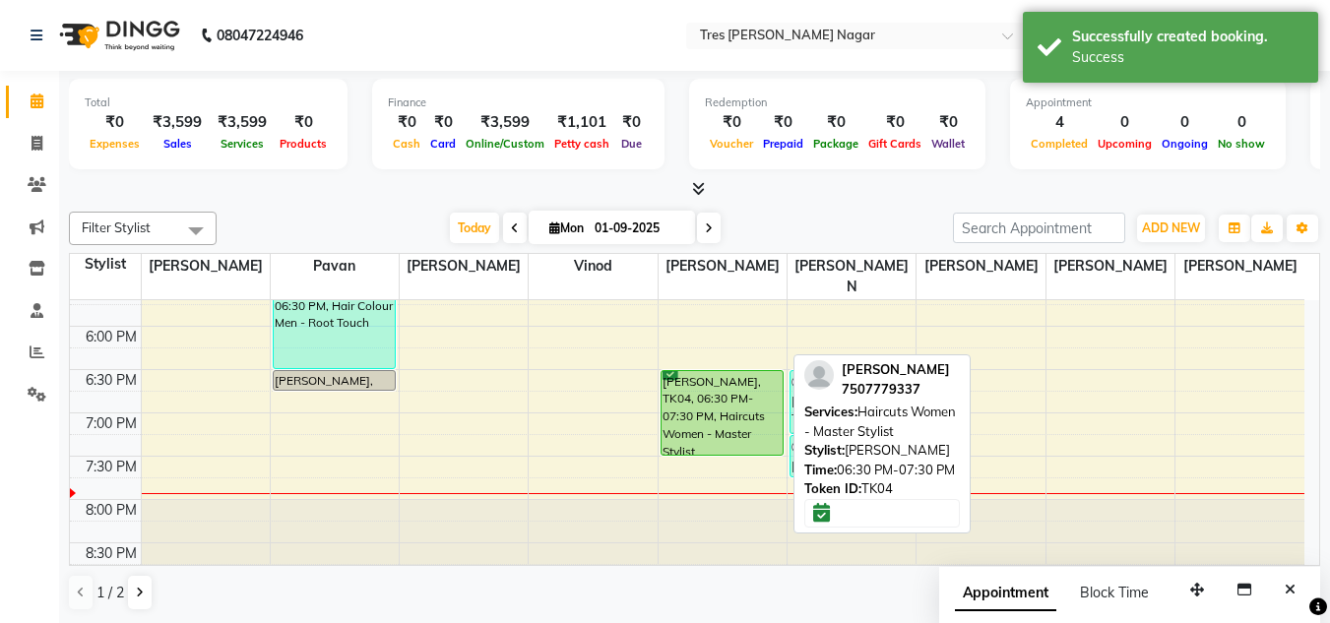
click at [680, 389] on div "[PERSON_NAME], TK04, 06:30 PM-07:30 PM, Haircuts Women - Master Stylist" at bounding box center [721, 413] width 121 height 84
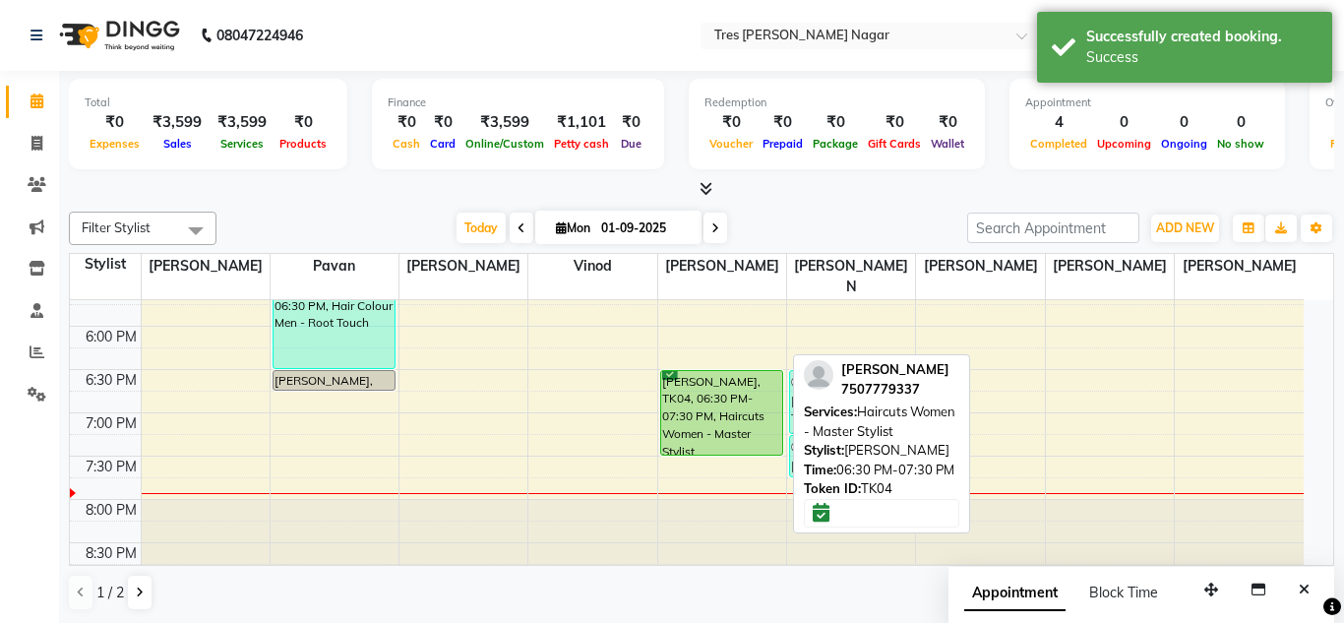
select select "6"
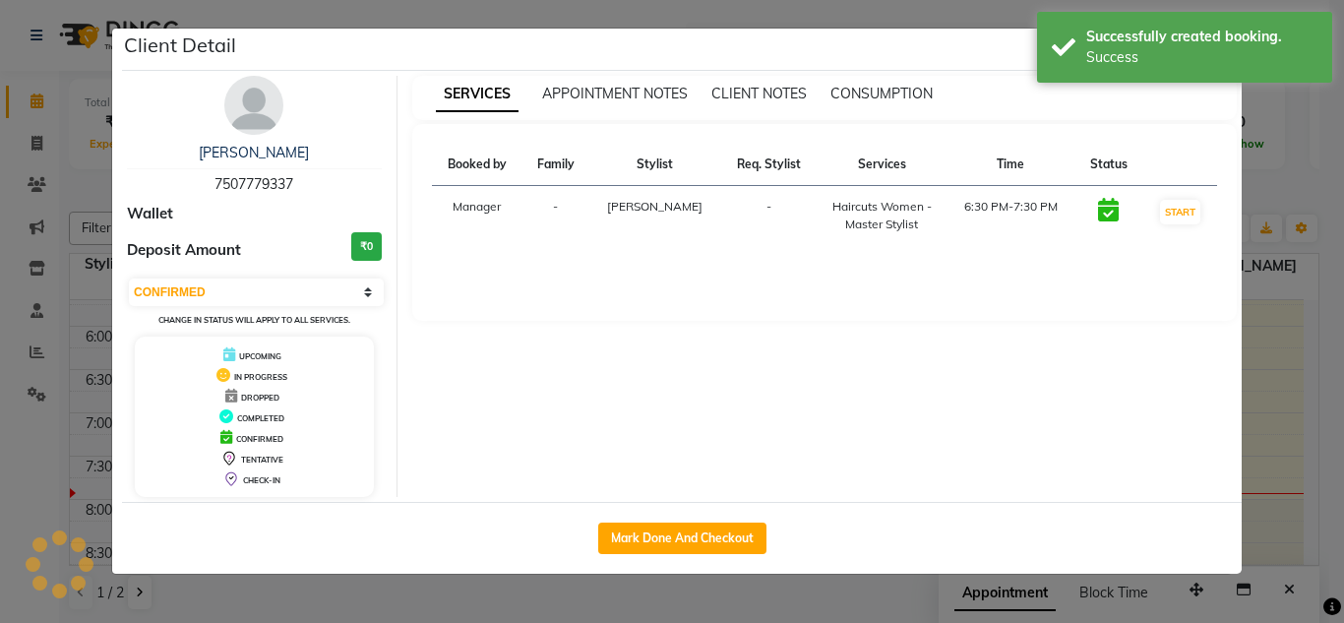
click at [707, 518] on div "Mark Done And Checkout" at bounding box center [682, 538] width 1120 height 72
click at [709, 537] on button "Mark Done And Checkout" at bounding box center [682, 538] width 168 height 31
select select "service"
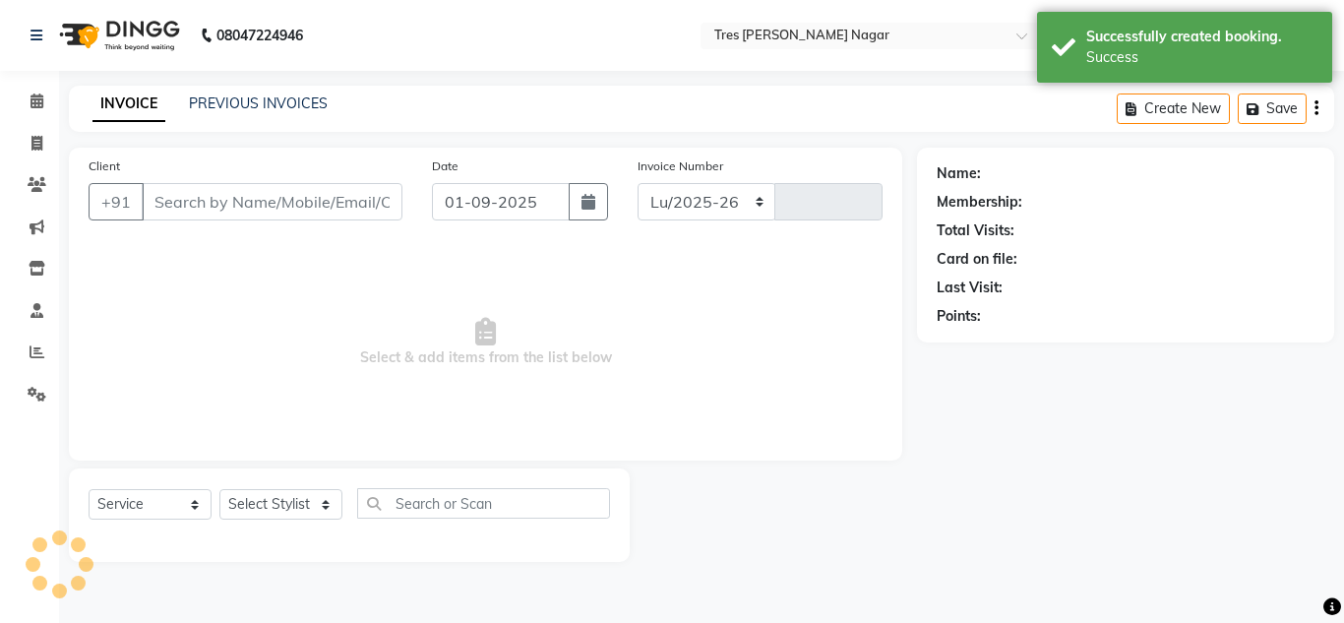
select select "8052"
type input "1080"
type input "7507779337"
select select "87582"
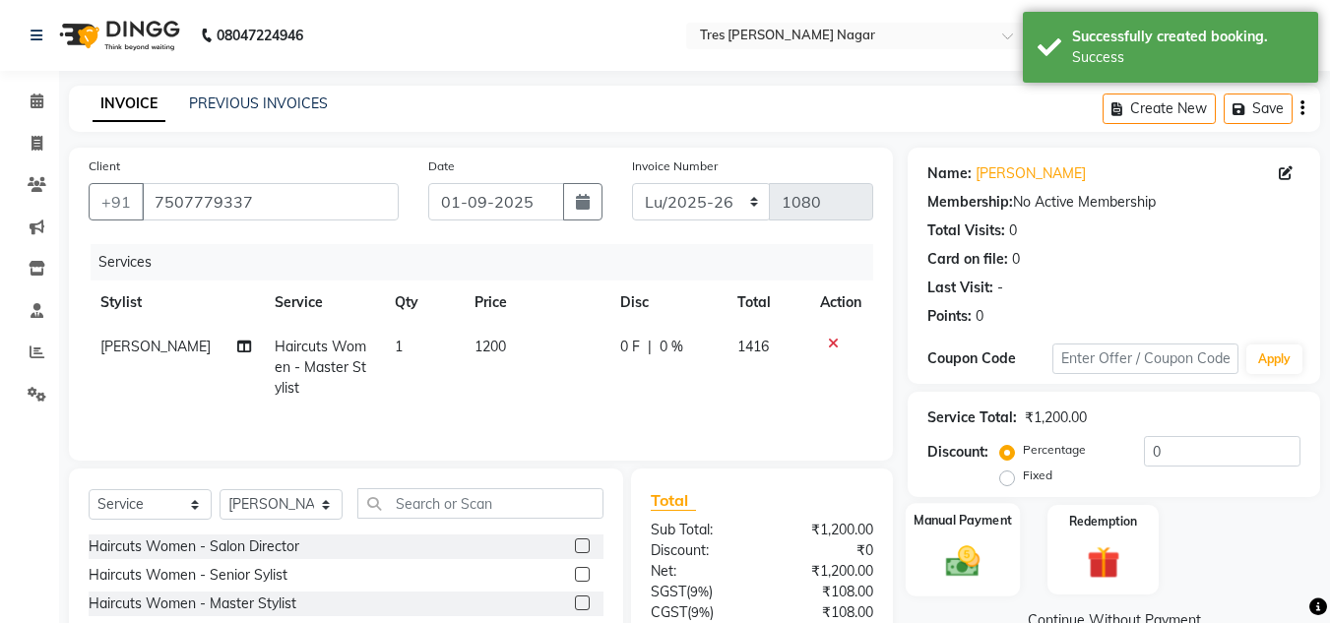
click at [974, 541] on img at bounding box center [962, 560] width 55 height 39
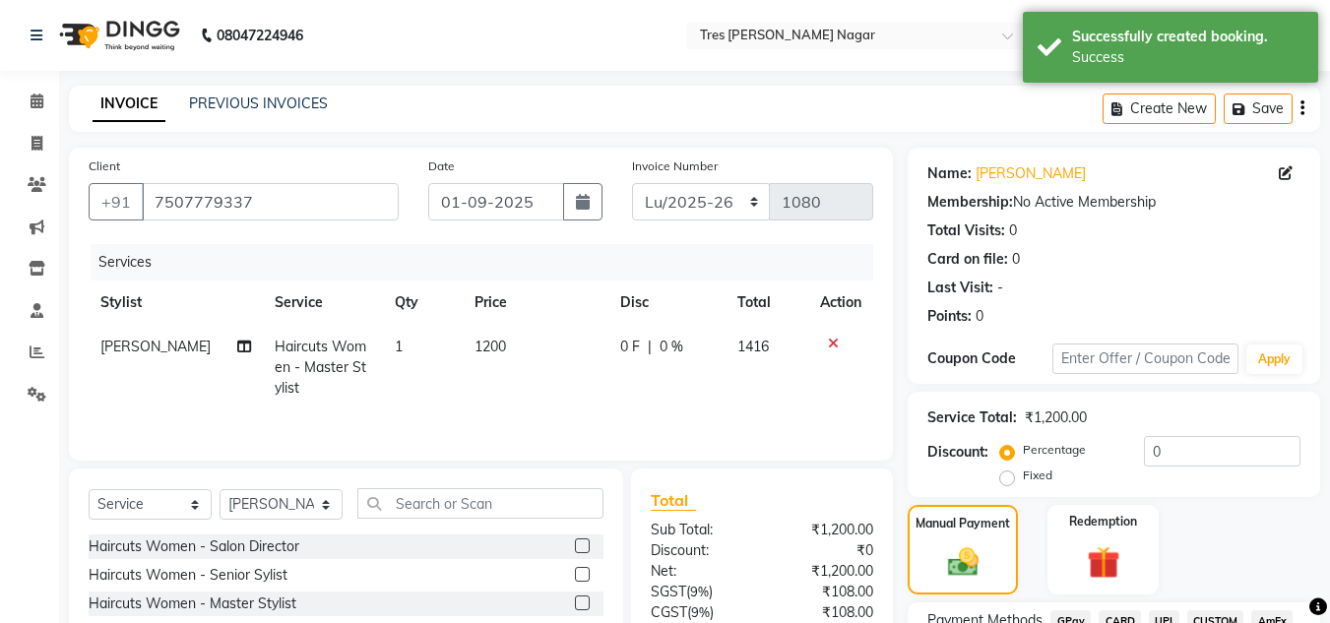
scroll to position [165, 0]
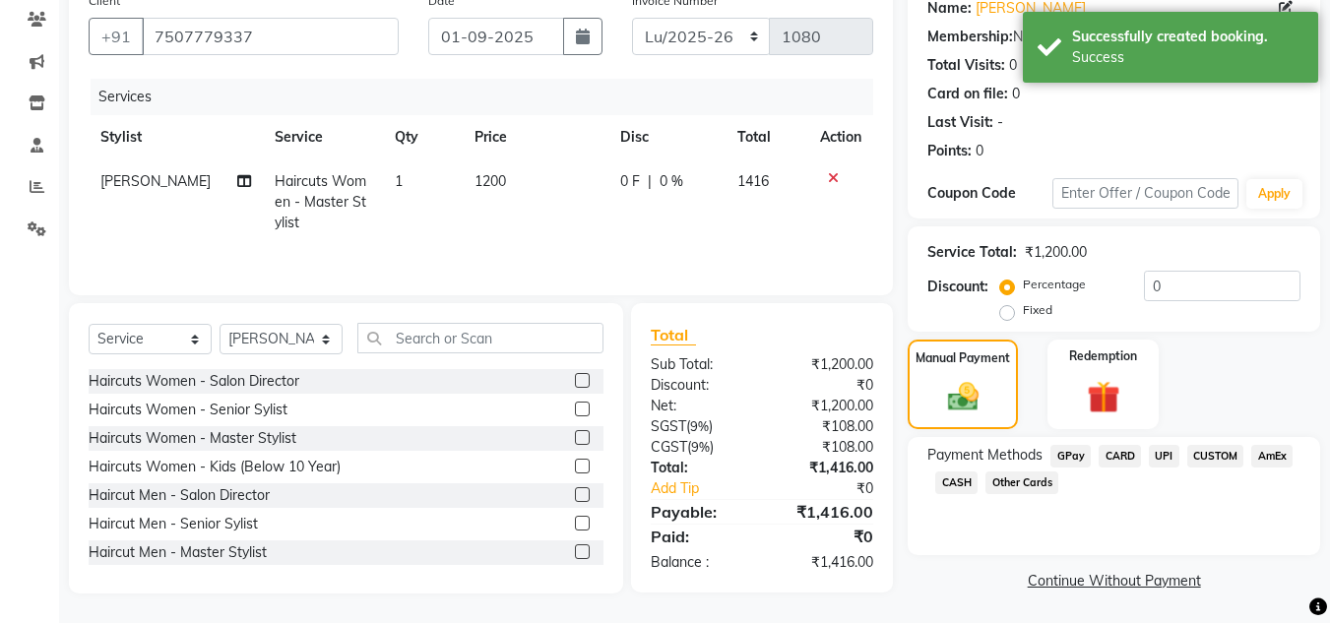
click at [1159, 444] on div "Payment Methods GPay CARD UPI CUSTOM AmEx CASH Other Cards" at bounding box center [1113, 496] width 412 height 118
drag, startPoint x: 1177, startPoint y: 458, endPoint x: 1169, endPoint y: 465, distance: 11.1
click at [1176, 458] on div "Payment Methods GPay CARD UPI CUSTOM AmEx CASH Other Cards" at bounding box center [1113, 471] width 373 height 53
click at [1161, 460] on span "UPI" at bounding box center [1163, 456] width 31 height 23
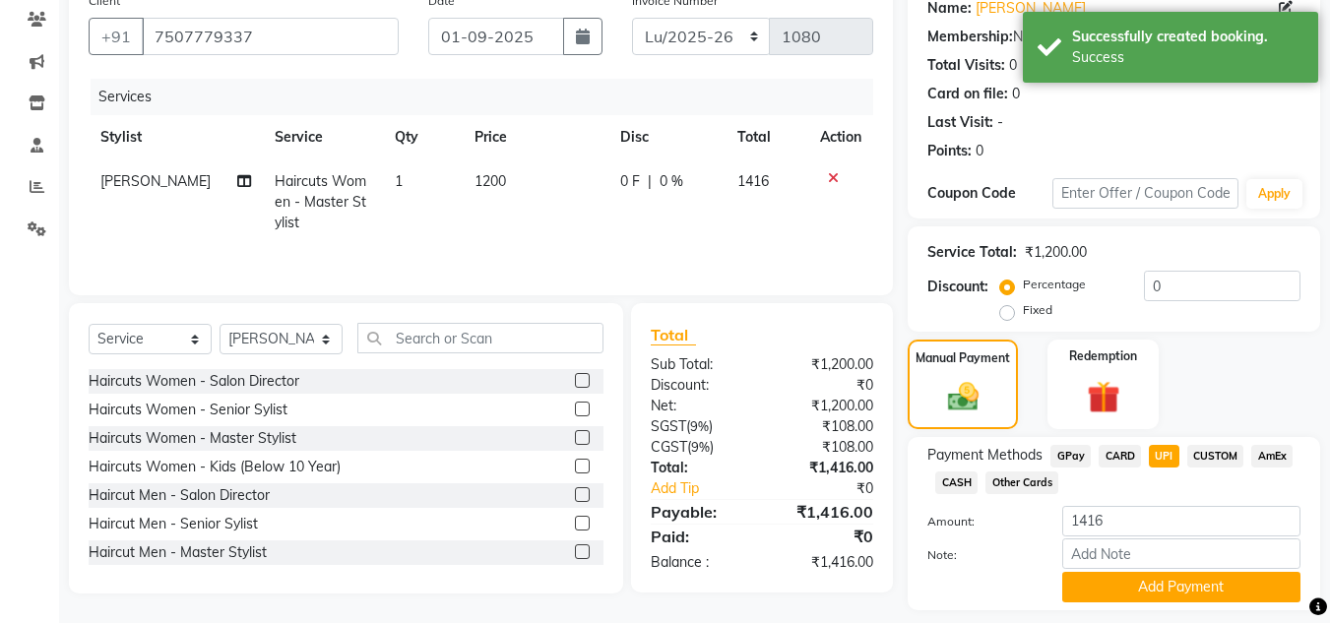
scroll to position [167, 0]
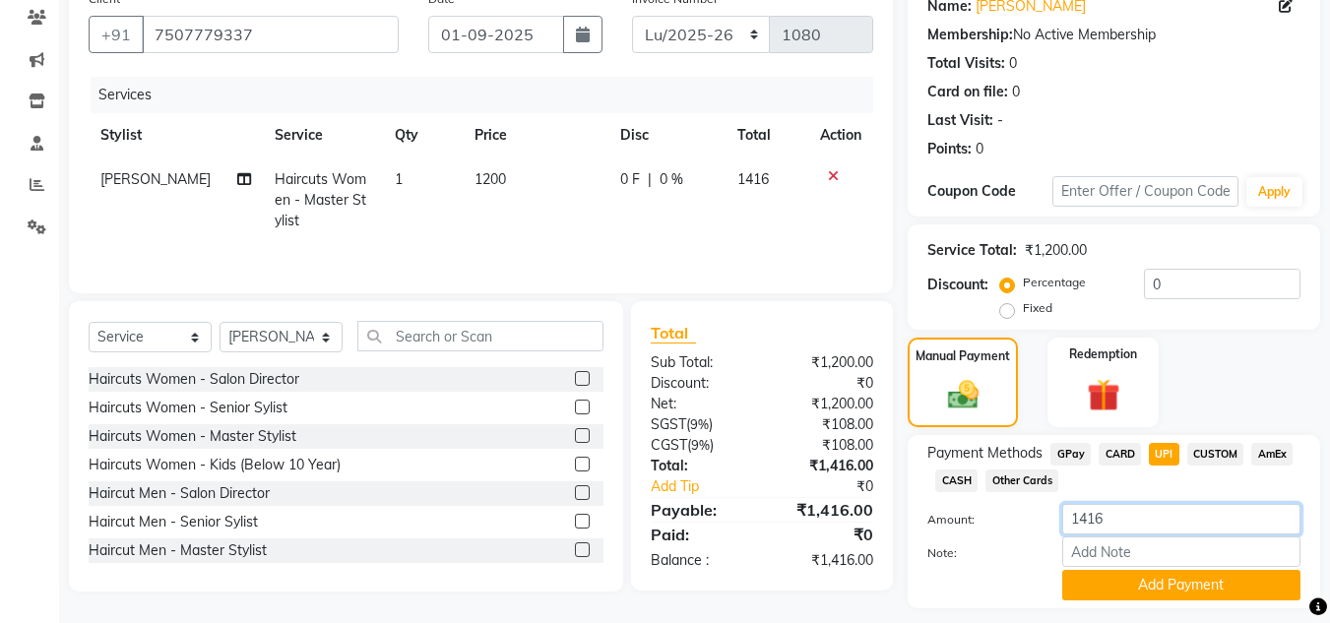
click at [1168, 514] on input "1416" at bounding box center [1181, 519] width 238 height 31
click at [1140, 592] on button "Add Payment" at bounding box center [1181, 585] width 238 height 31
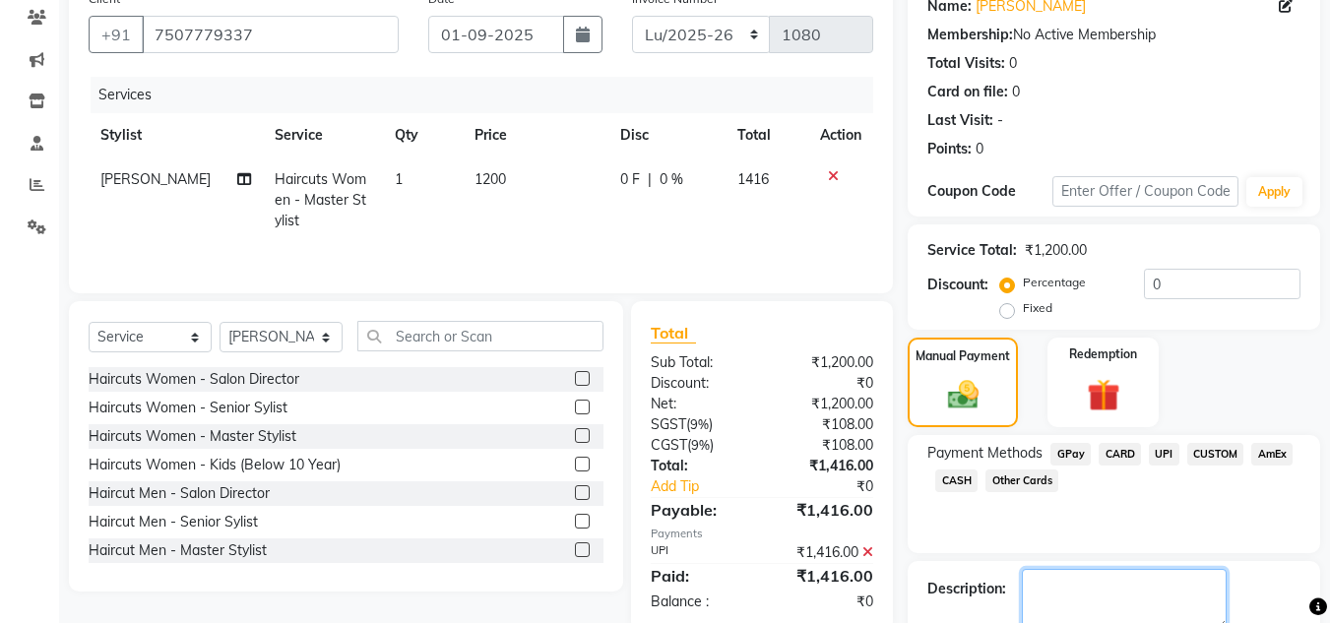
click at [1132, 592] on textarea at bounding box center [1124, 599] width 205 height 61
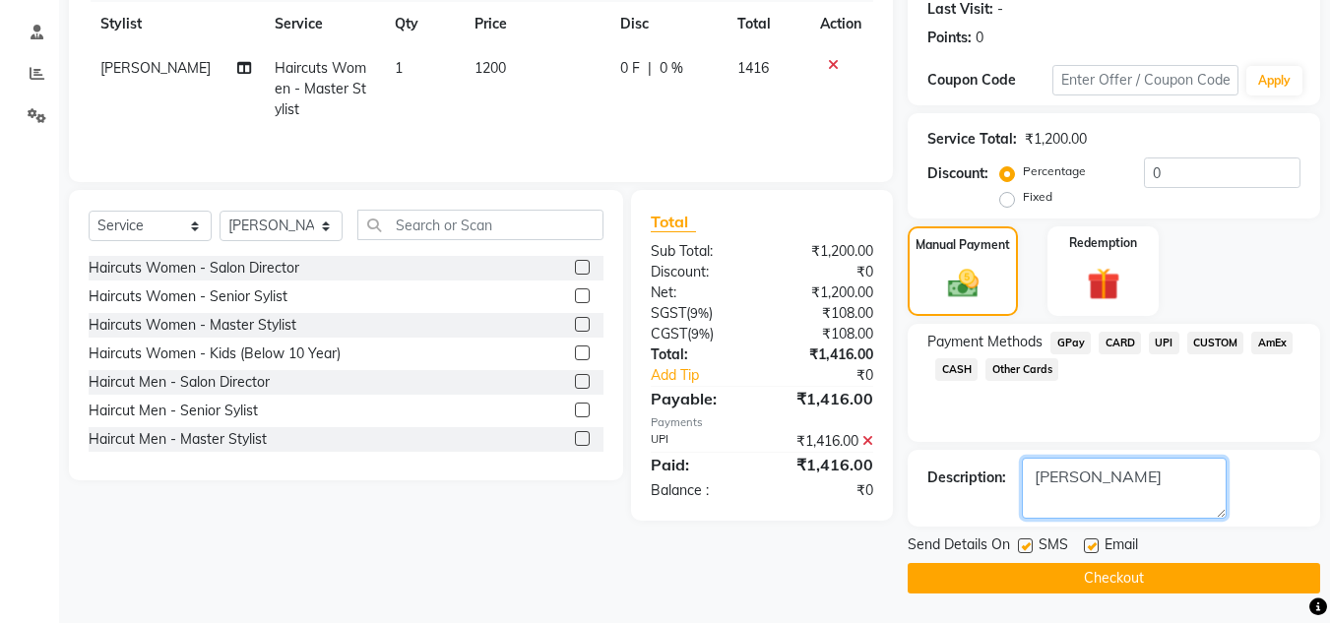
type textarea "[PERSON_NAME]"
click at [1075, 586] on button "Checkout" at bounding box center [1113, 578] width 412 height 31
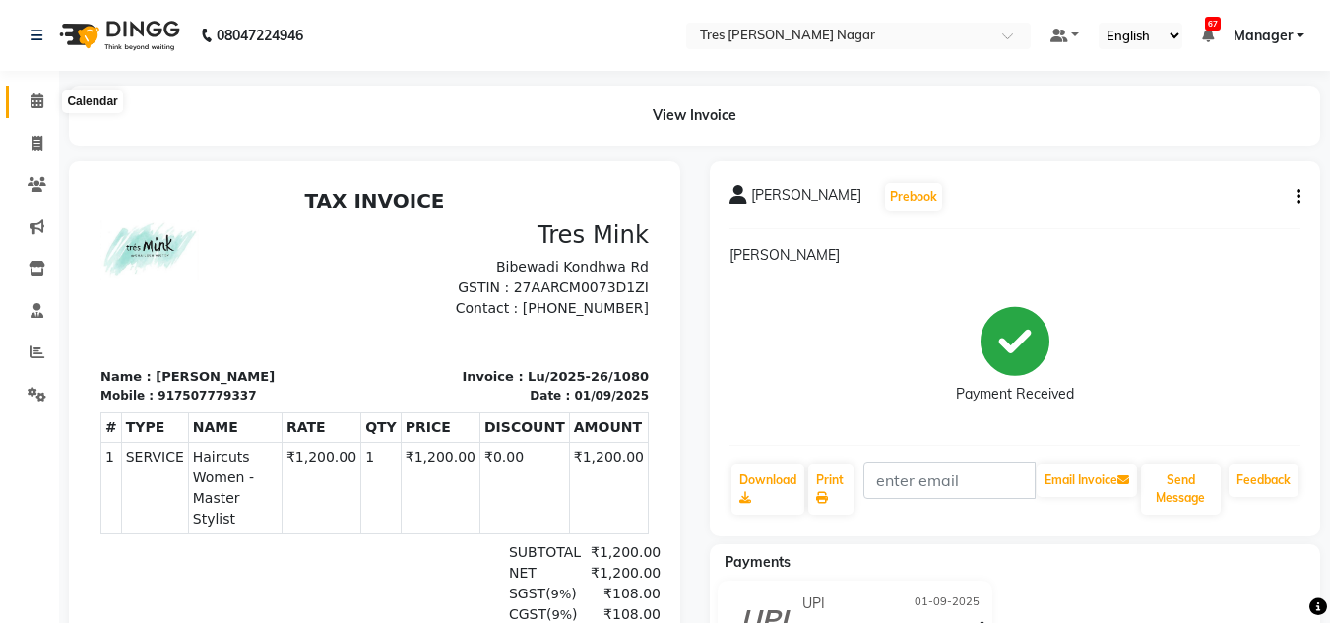
click at [38, 94] on icon at bounding box center [37, 100] width 13 height 15
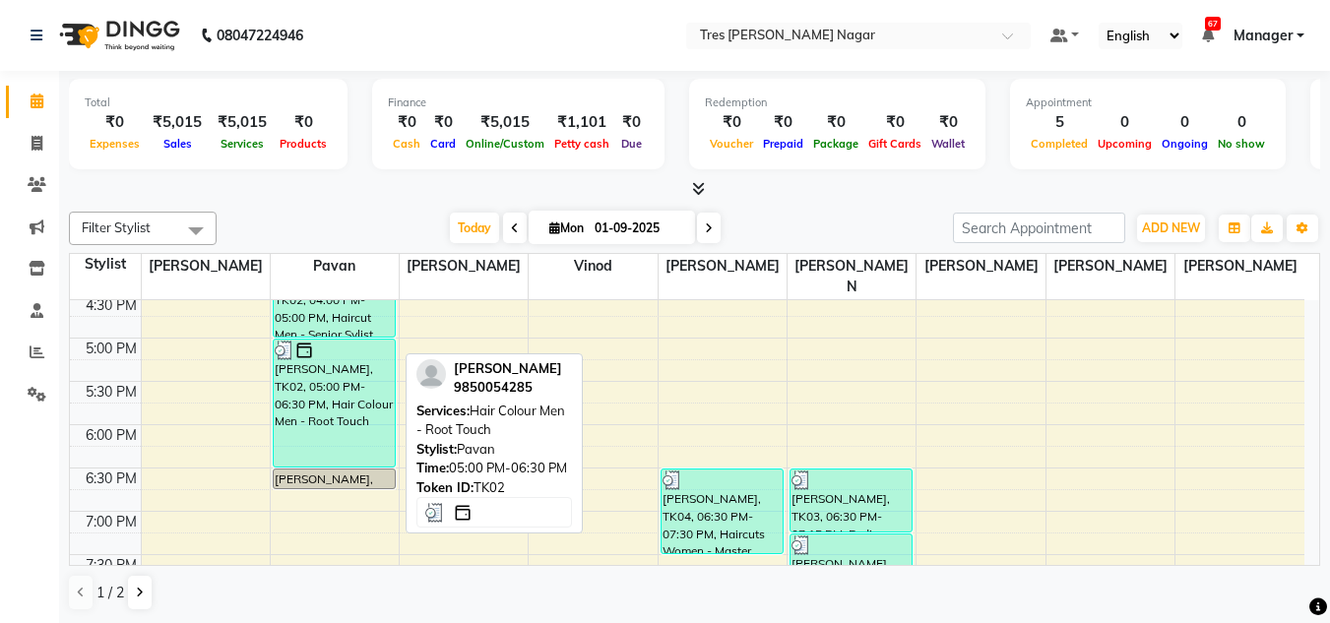
scroll to position [839, 0]
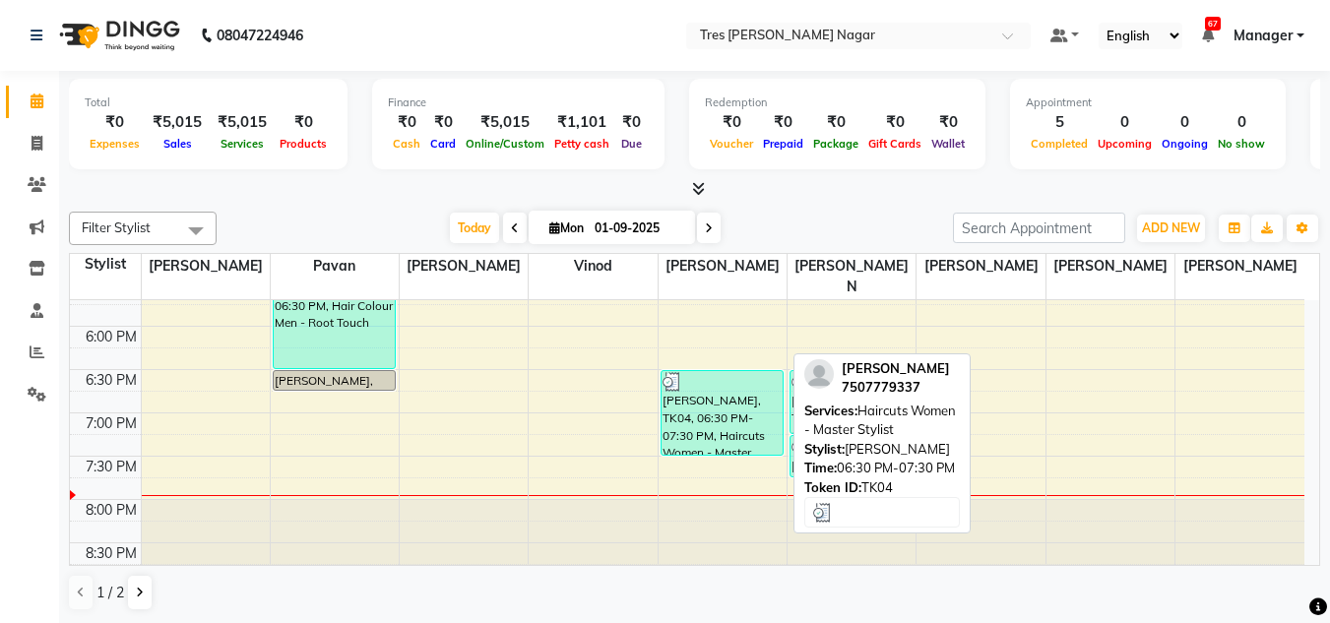
click at [748, 415] on div "[PERSON_NAME], TK04, 06:30 PM-07:30 PM, Haircuts Women - Master Stylist" at bounding box center [721, 413] width 121 height 84
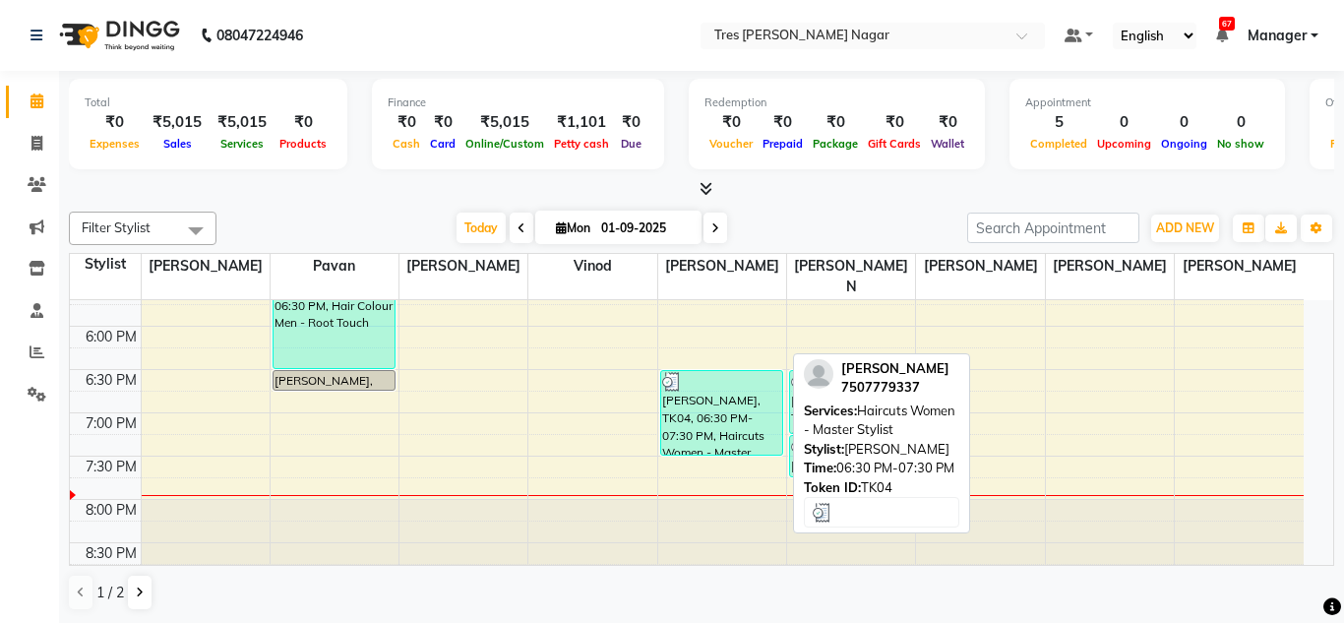
select select "3"
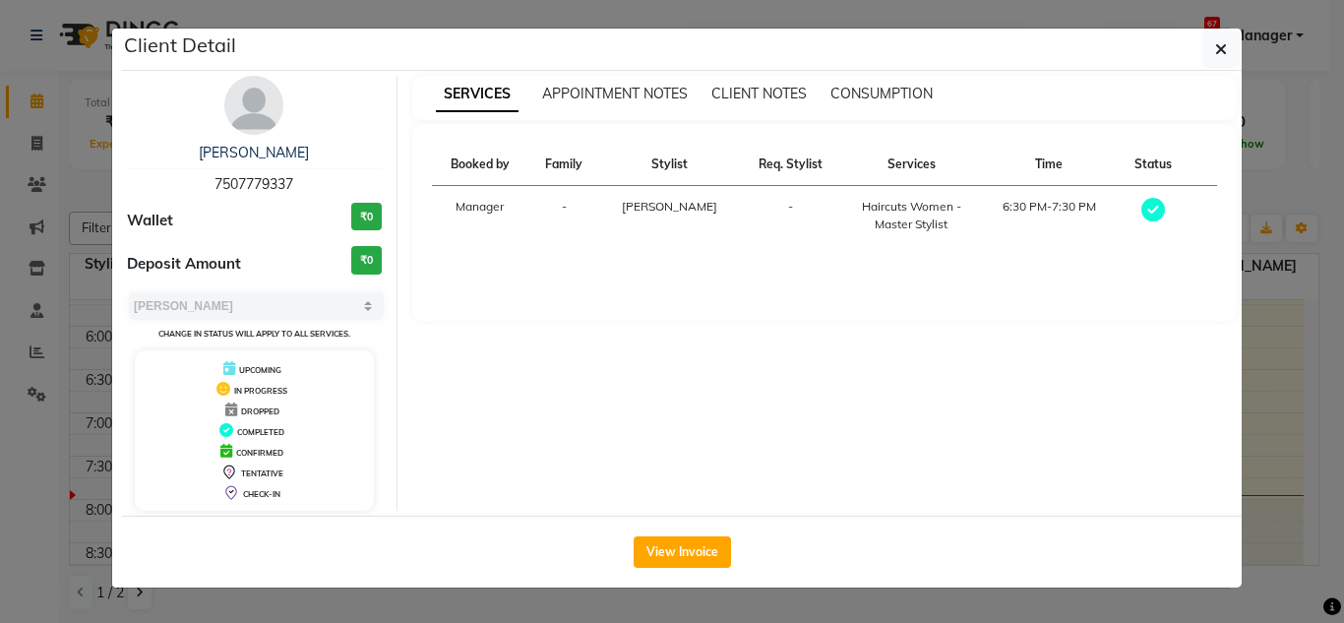
click at [240, 116] on img at bounding box center [253, 105] width 59 height 59
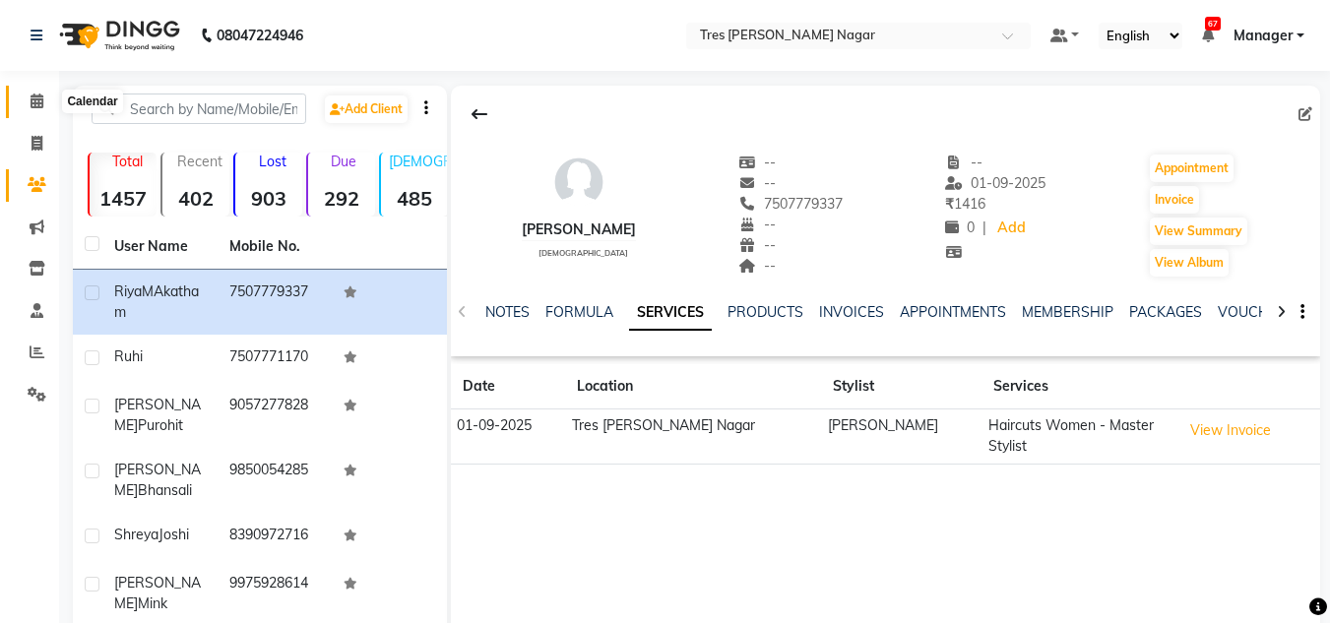
click at [40, 98] on icon at bounding box center [37, 100] width 13 height 15
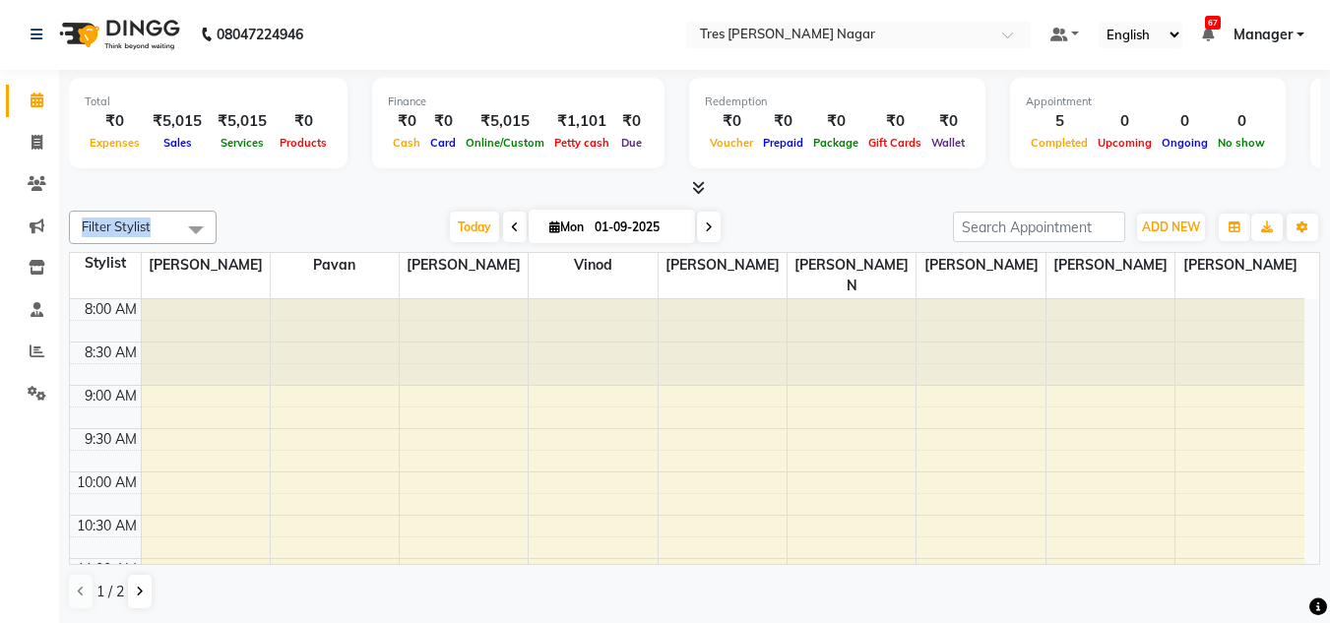
drag, startPoint x: 363, startPoint y: 198, endPoint x: 358, endPoint y: 207, distance: 10.1
click at [363, 201] on div "Total ₹0 Expenses ₹5,015 Sales ₹5,015 Services ₹0 Products Finance ₹0 Cash ₹0 C…" at bounding box center [694, 346] width 1271 height 553
click at [362, 209] on div "Filter Stylist Select All [PERSON_NAME] [PERSON_NAME] [PERSON_NAME] [PERSON_NAM…" at bounding box center [694, 411] width 1251 height 415
drag, startPoint x: 291, startPoint y: 211, endPoint x: 309, endPoint y: 217, distance: 19.0
click at [297, 217] on div "Filter Stylist Select All [PERSON_NAME] [PERSON_NAME] [PERSON_NAME] [PERSON_NAM…" at bounding box center [694, 411] width 1251 height 415
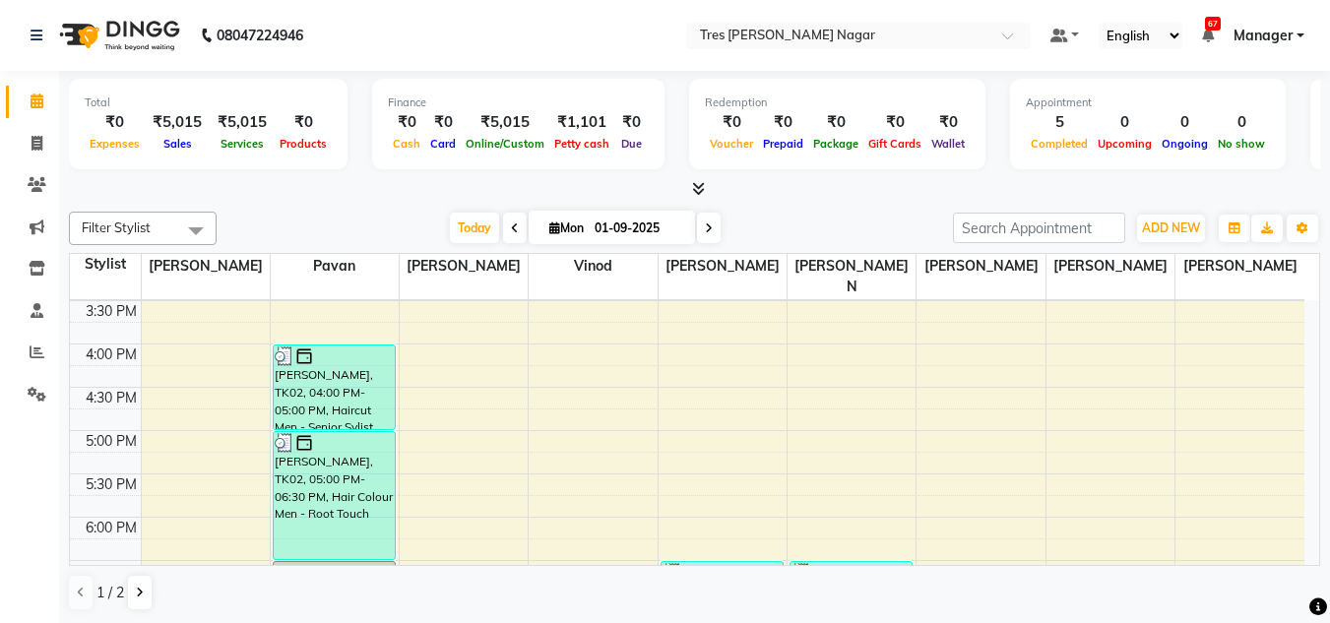
scroll to position [590, 0]
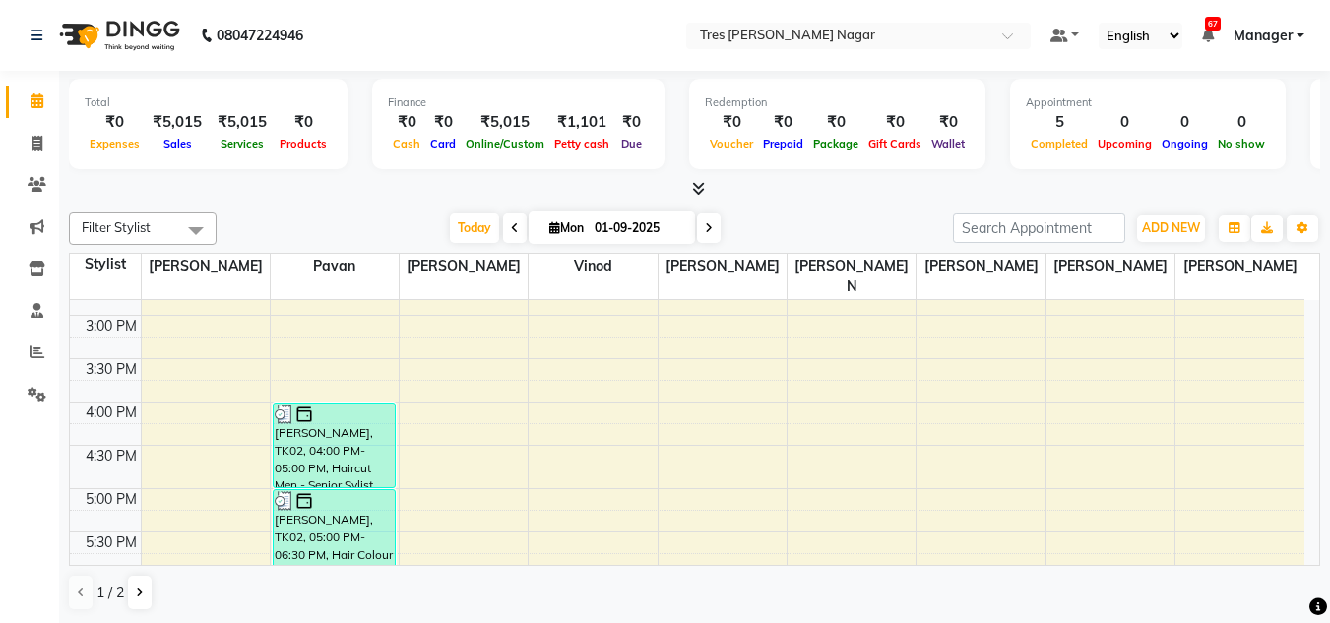
click at [403, 182] on div at bounding box center [694, 189] width 1251 height 21
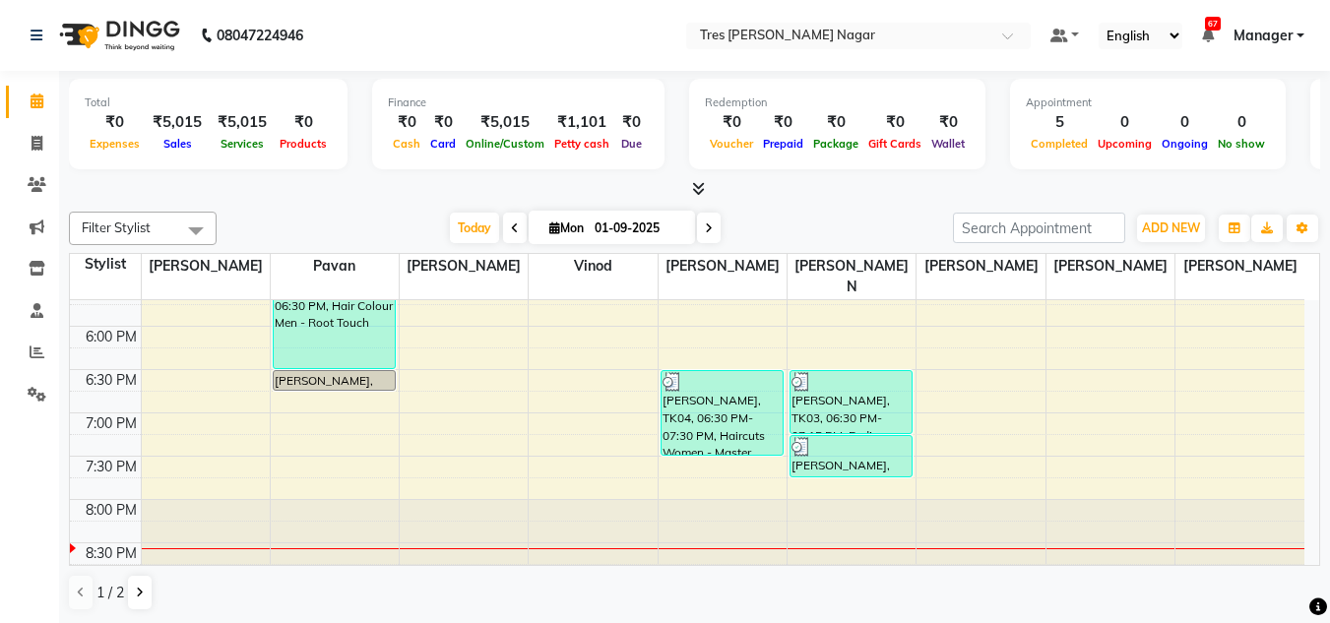
scroll to position [1, 0]
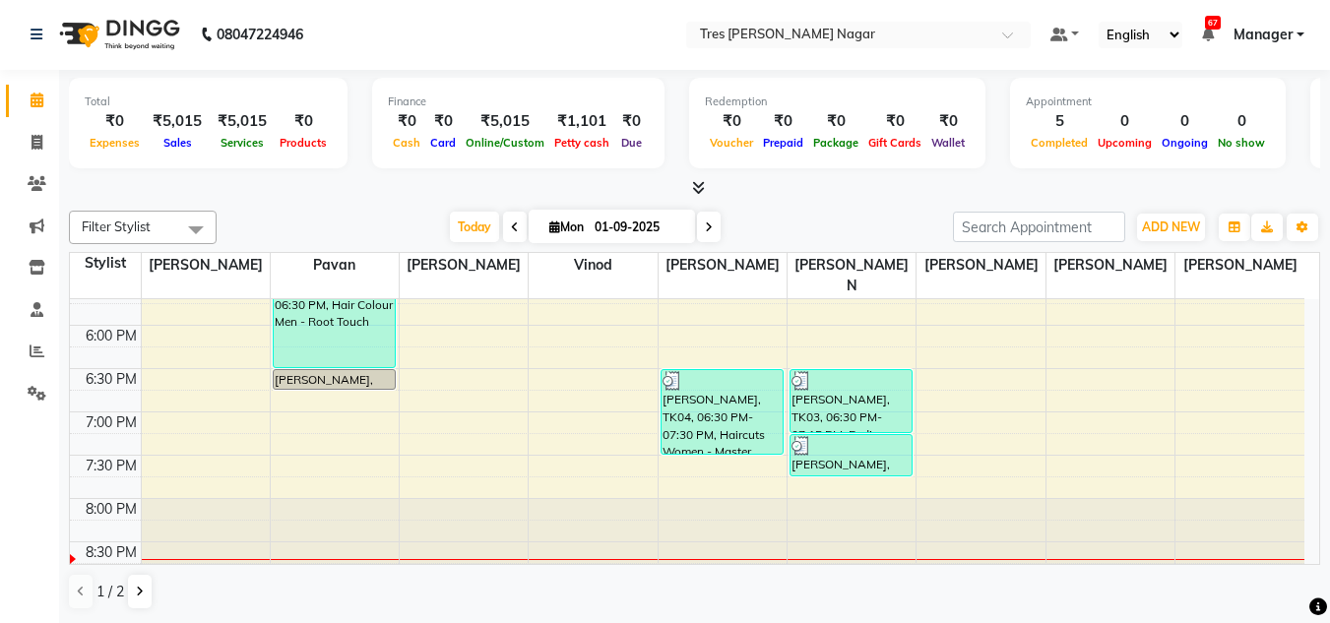
click at [584, 14] on nav "08047224946 Select Location × [GEOGRAPHIC_DATA][PERSON_NAME] Nagar Default Pane…" at bounding box center [665, 34] width 1330 height 71
click at [545, 52] on nav "08047224946 Select Location × [GEOGRAPHIC_DATA][PERSON_NAME] Nagar Default Pane…" at bounding box center [665, 35] width 1330 height 71
click at [543, 45] on nav "08047224946 Select Location × [GEOGRAPHIC_DATA][PERSON_NAME] Nagar Default Pane…" at bounding box center [665, 35] width 1330 height 71
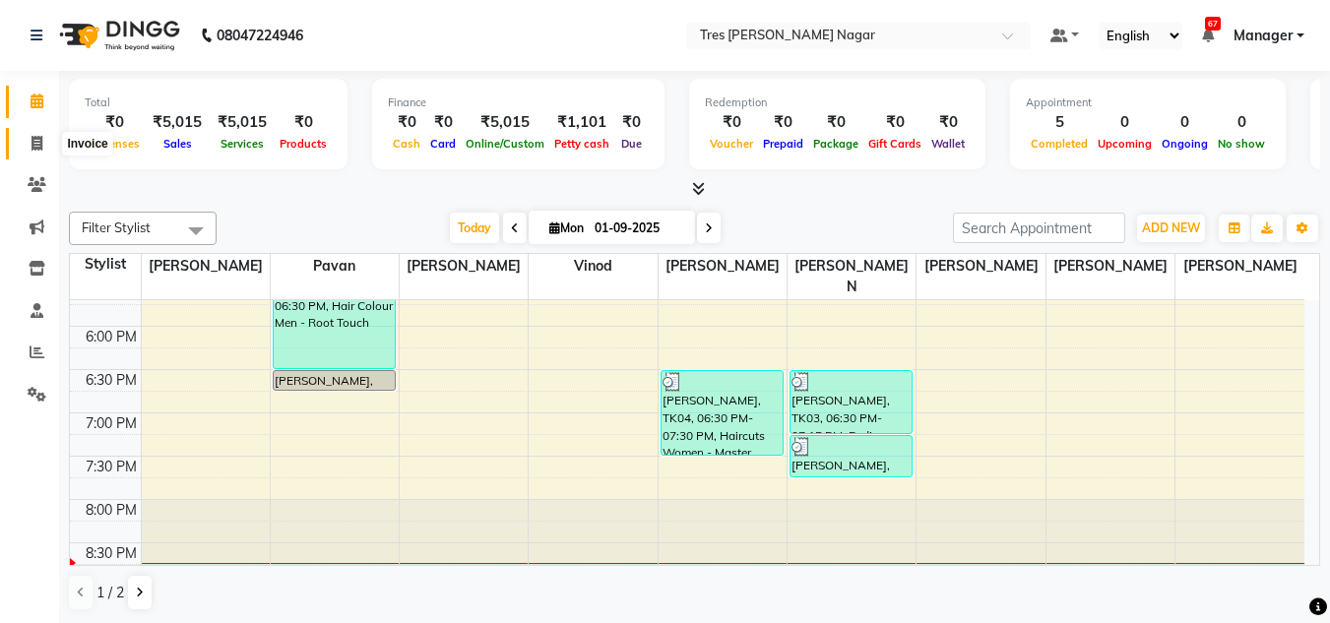
click at [38, 145] on icon at bounding box center [36, 143] width 11 height 15
select select "service"
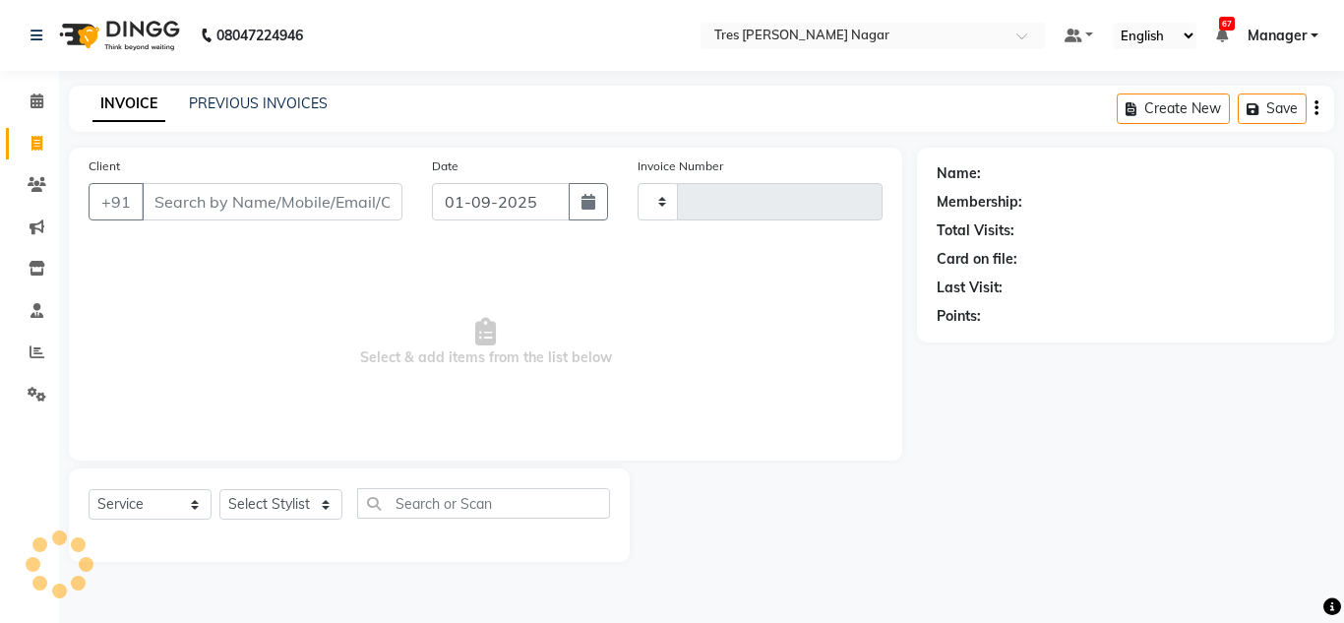
type input "1081"
select select "8052"
click at [243, 105] on link "PREVIOUS INVOICES" at bounding box center [258, 103] width 139 height 18
